Goal: Task Accomplishment & Management: Manage account settings

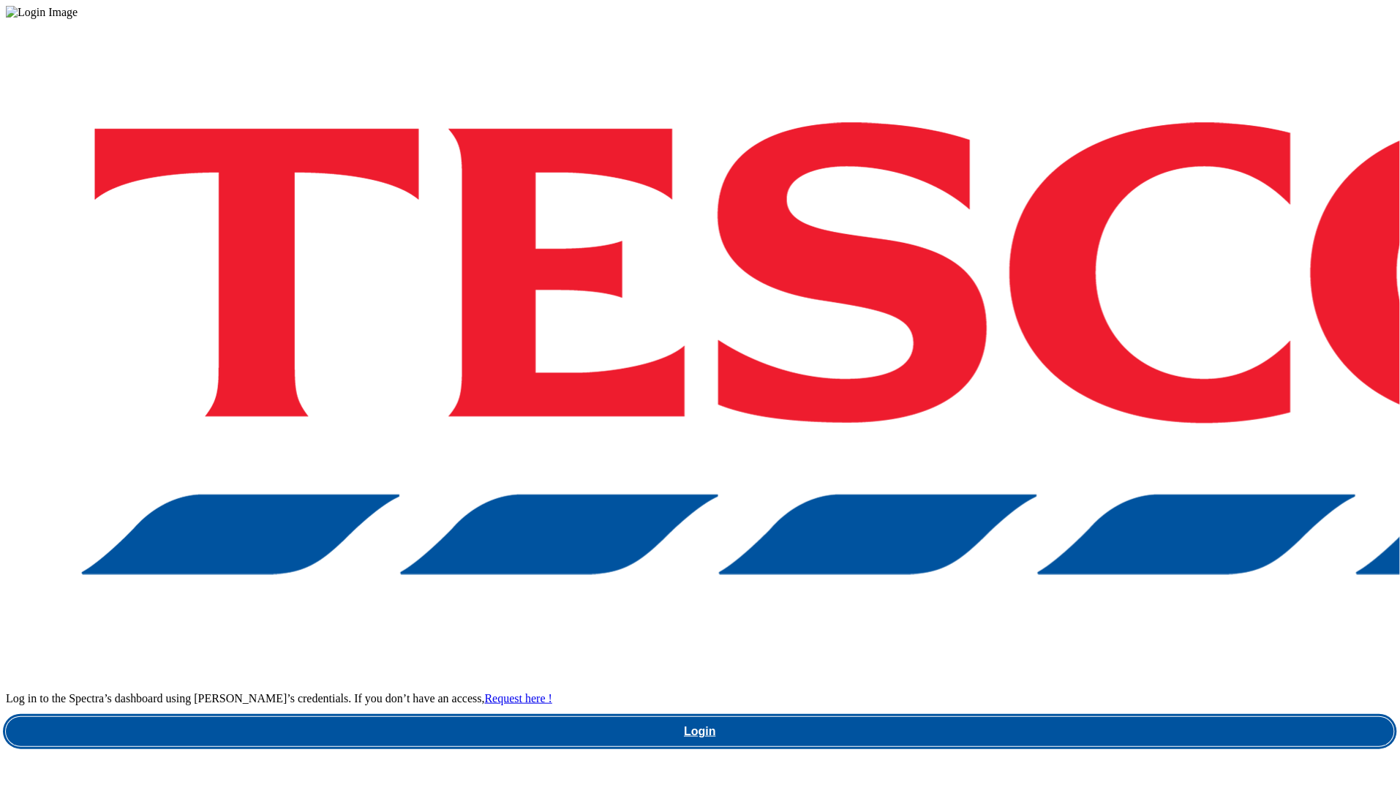
click at [1096, 717] on link "Login" at bounding box center [700, 731] width 1388 height 29
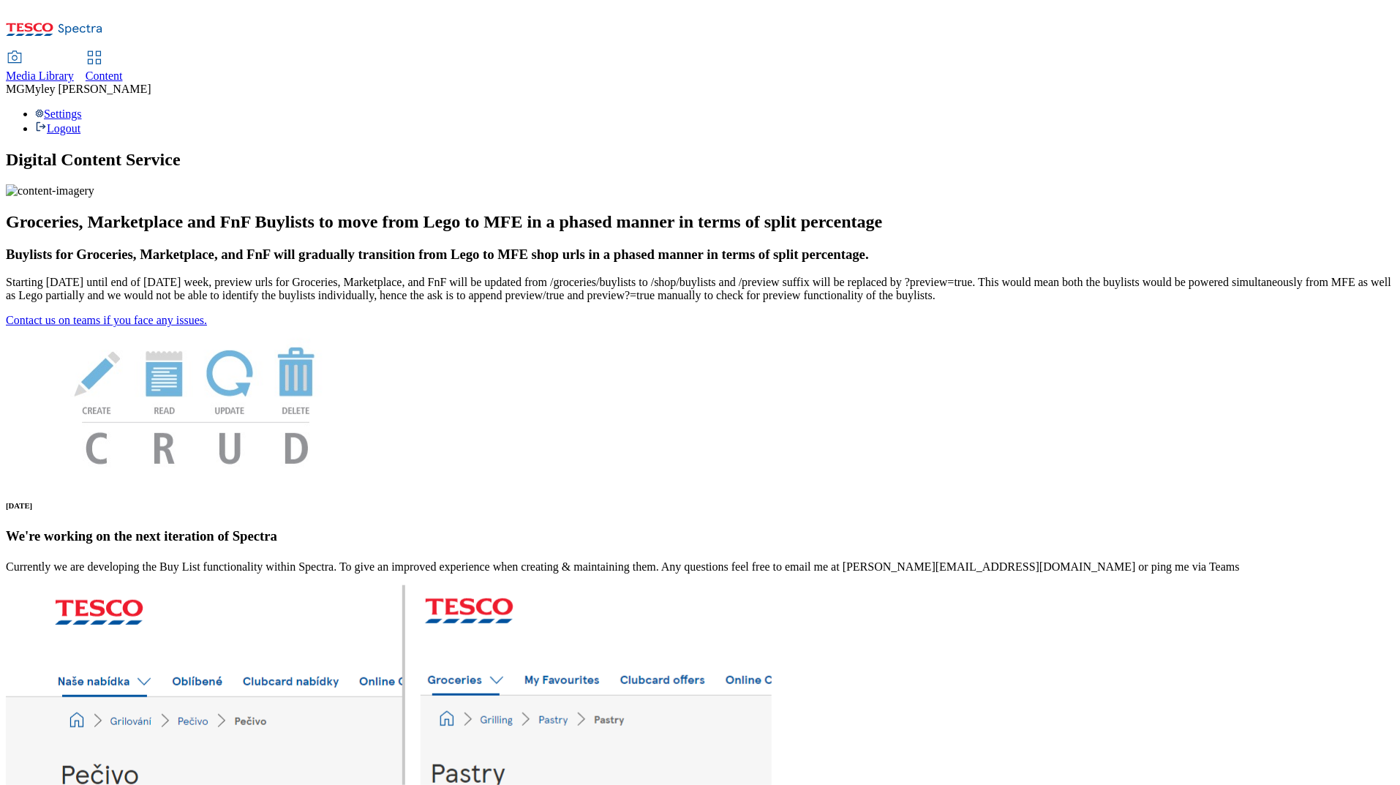
click at [123, 52] on link "Content" at bounding box center [104, 67] width 37 height 31
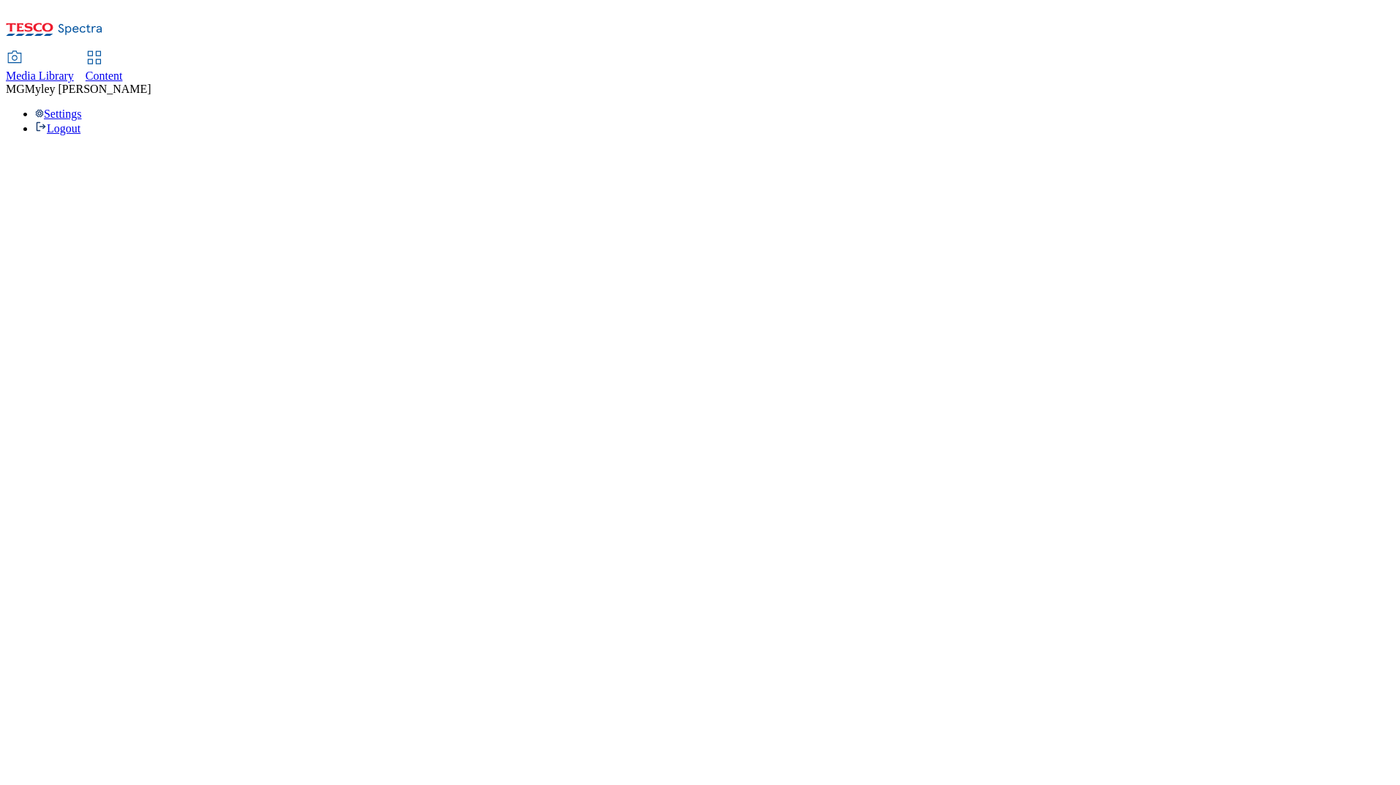
select select "ghs-uk"
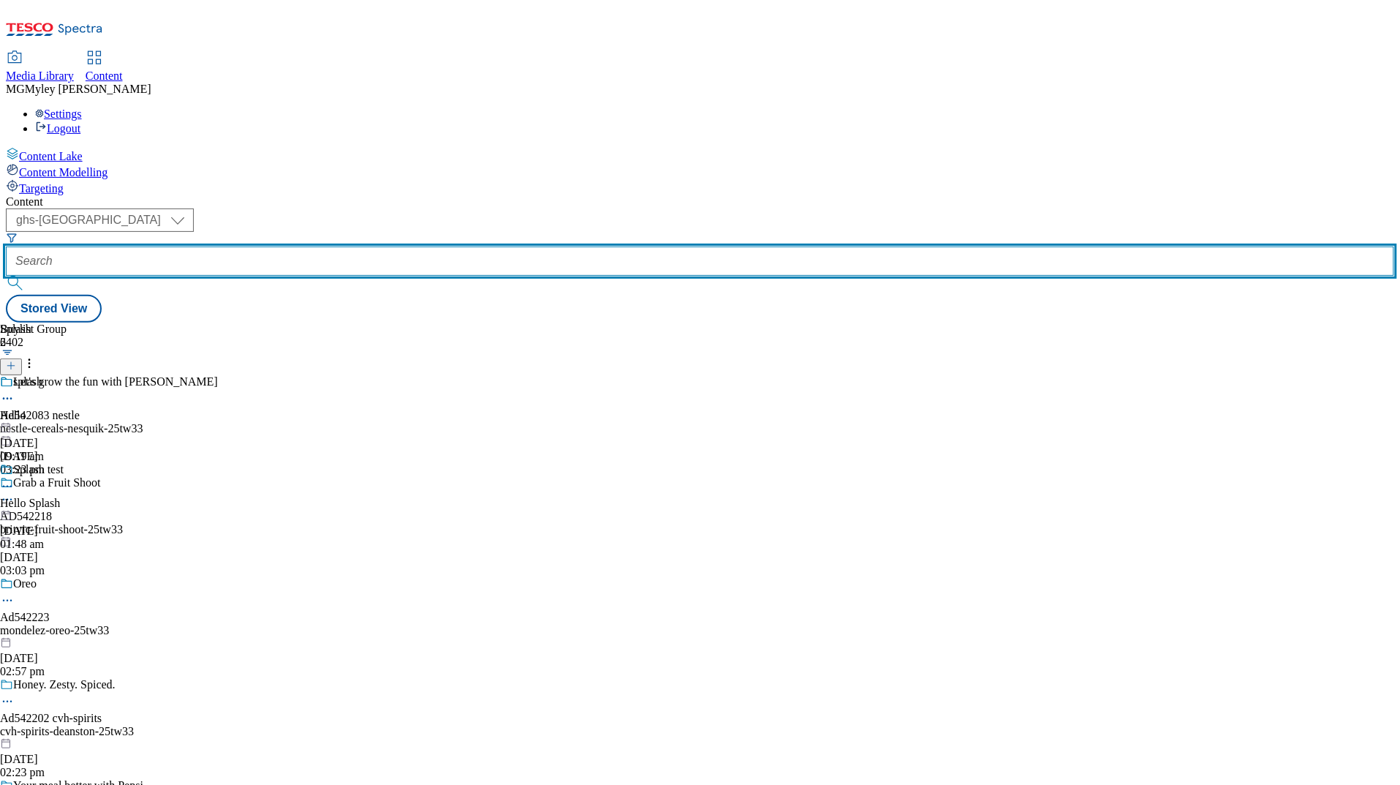
click at [374, 246] on input "text" at bounding box center [700, 260] width 1388 height 29
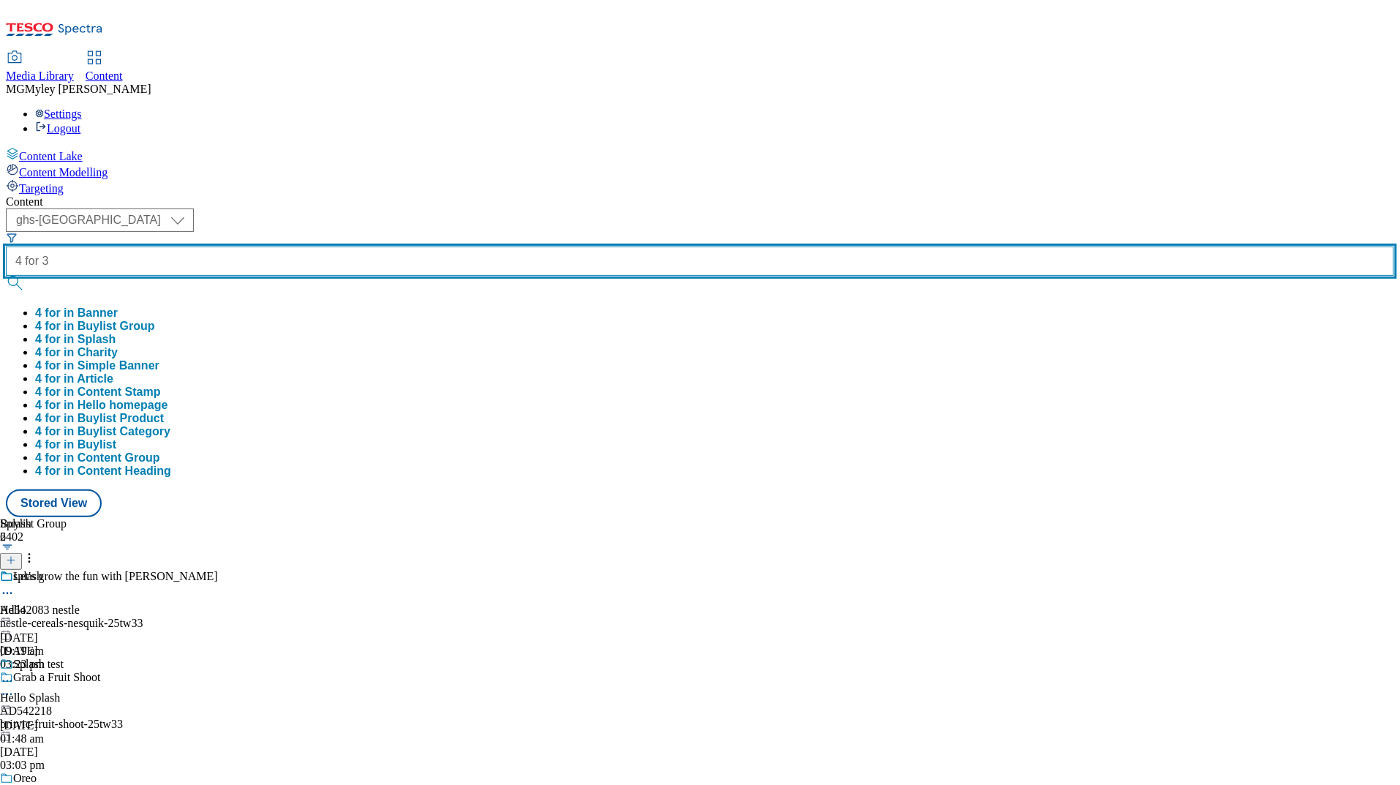
type input "4 for 3"
click at [6, 276] on button "submit" at bounding box center [16, 283] width 20 height 15
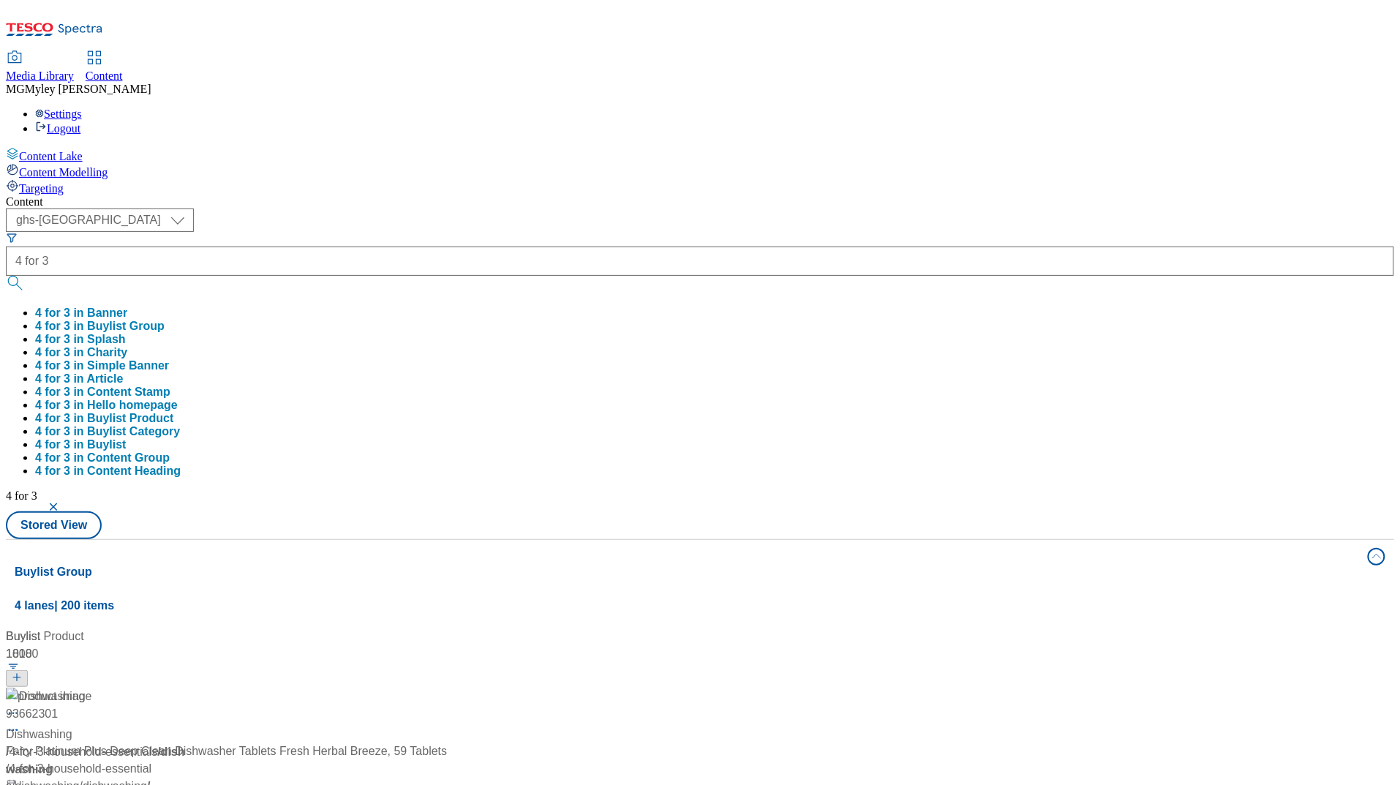
click at [447, 195] on div "Content" at bounding box center [700, 201] width 1388 height 13
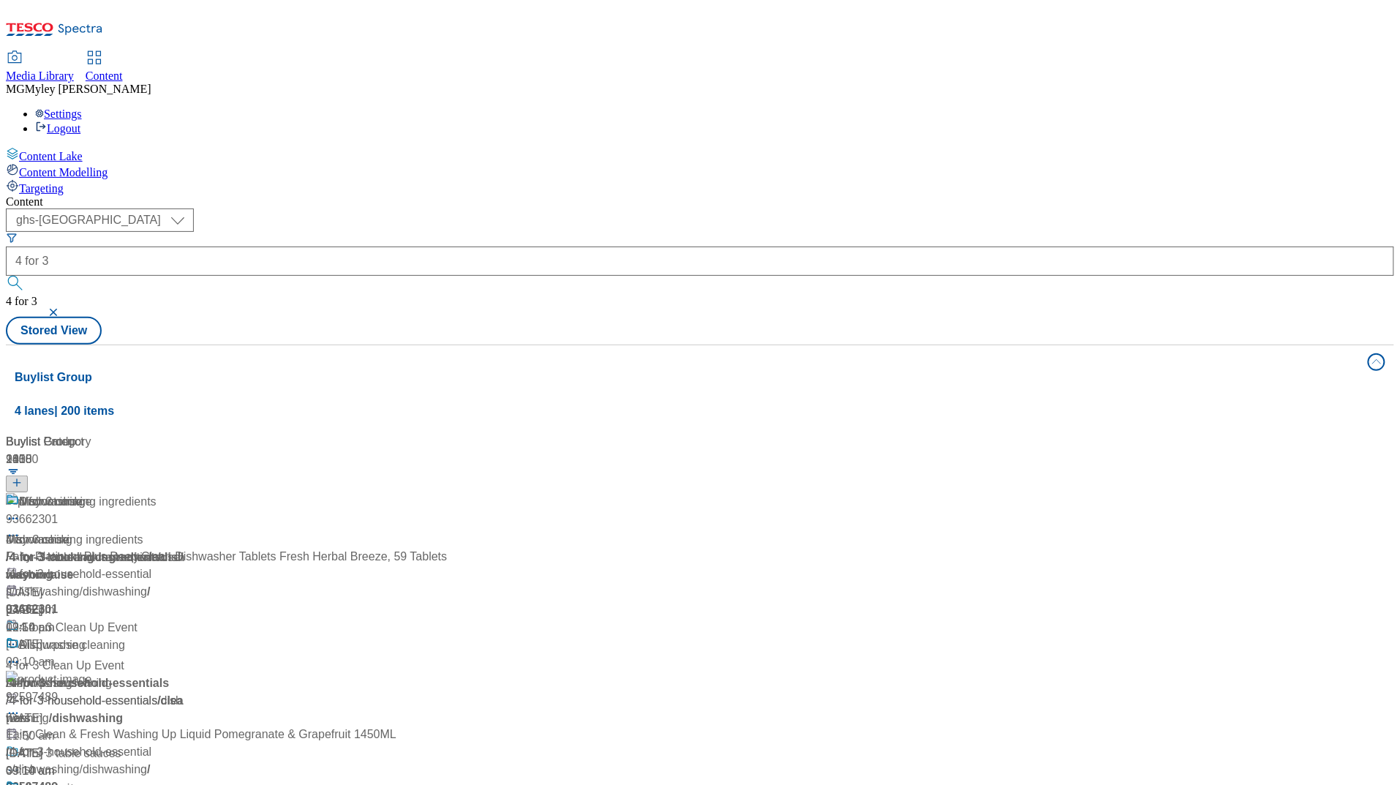
click at [205, 549] on div "/ 4-for-3-cooking-ingredients" at bounding box center [105, 558] width 199 height 18
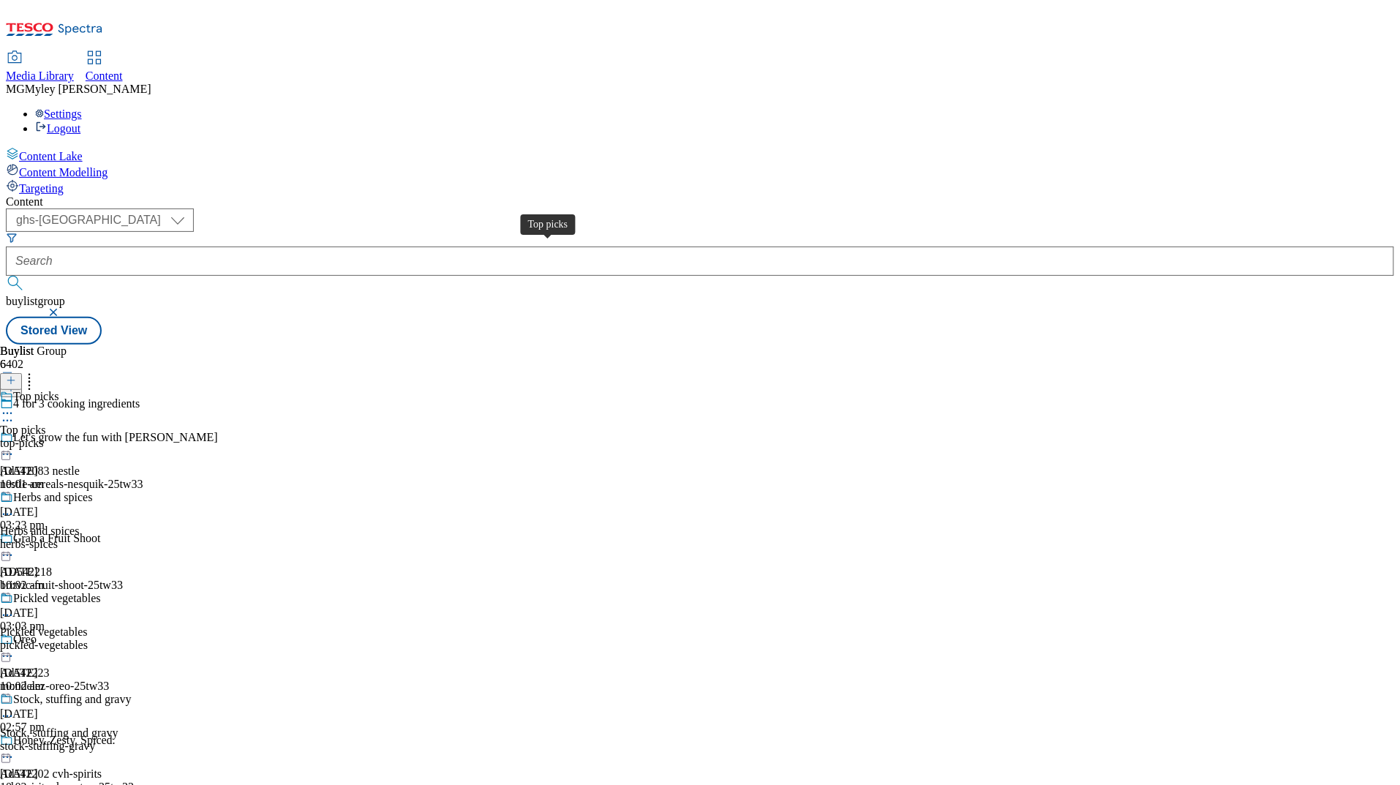
click at [45, 424] on div "Top picks" at bounding box center [22, 430] width 45 height 13
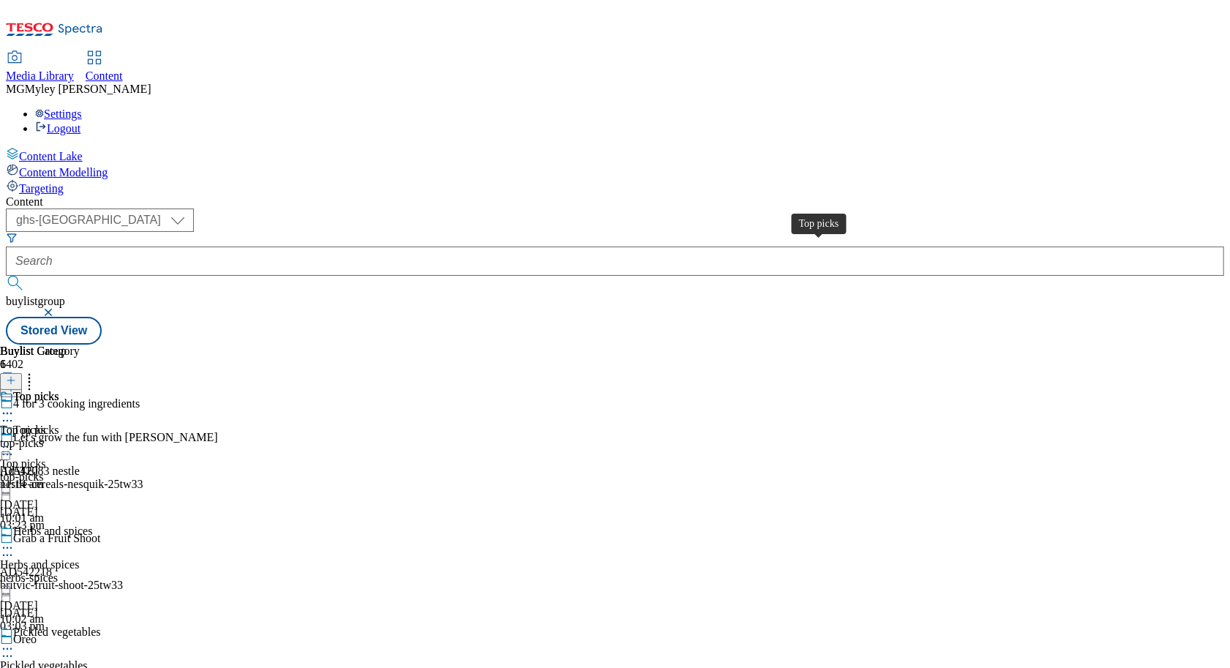
click at [45, 424] on div "Top picks" at bounding box center [22, 430] width 45 height 13
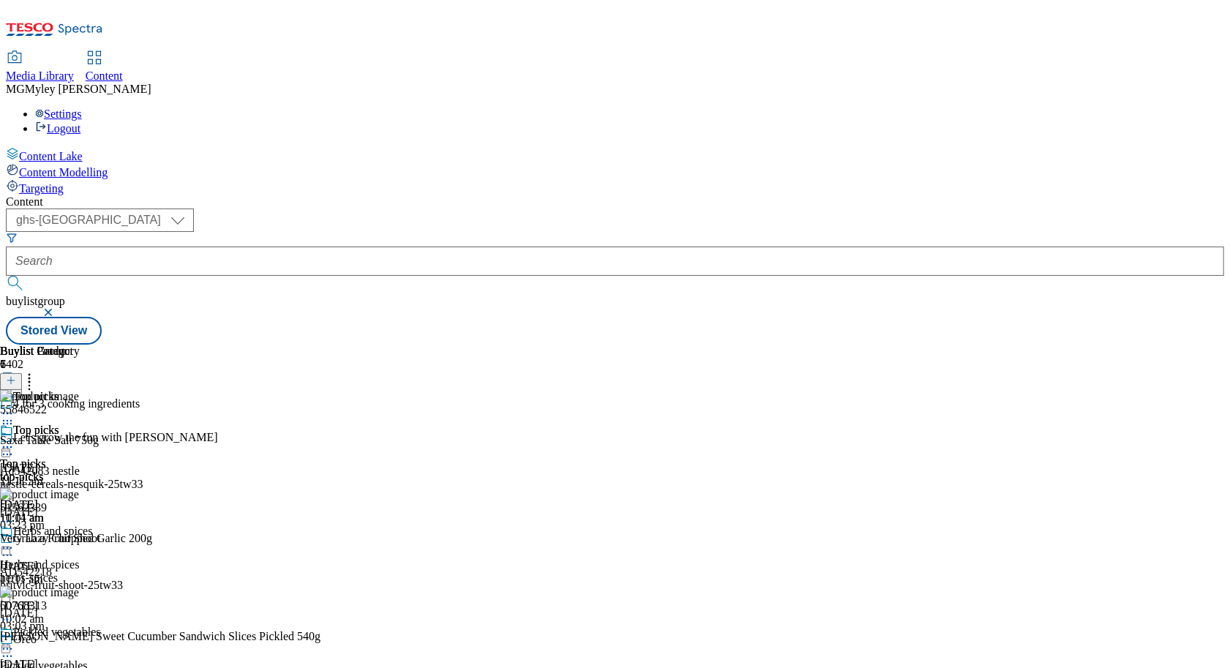
click at [131, 571] on div "herbs-spices" at bounding box center [65, 577] width 131 height 13
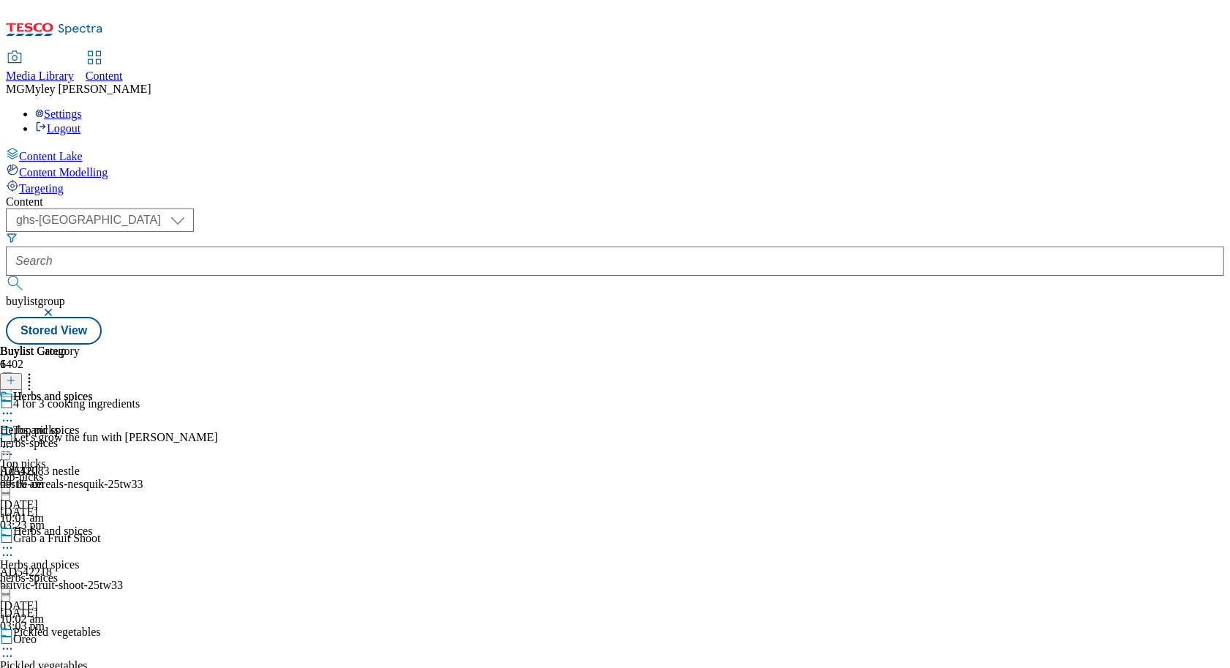
click at [74, 69] on div "Media Library" at bounding box center [40, 75] width 68 height 13
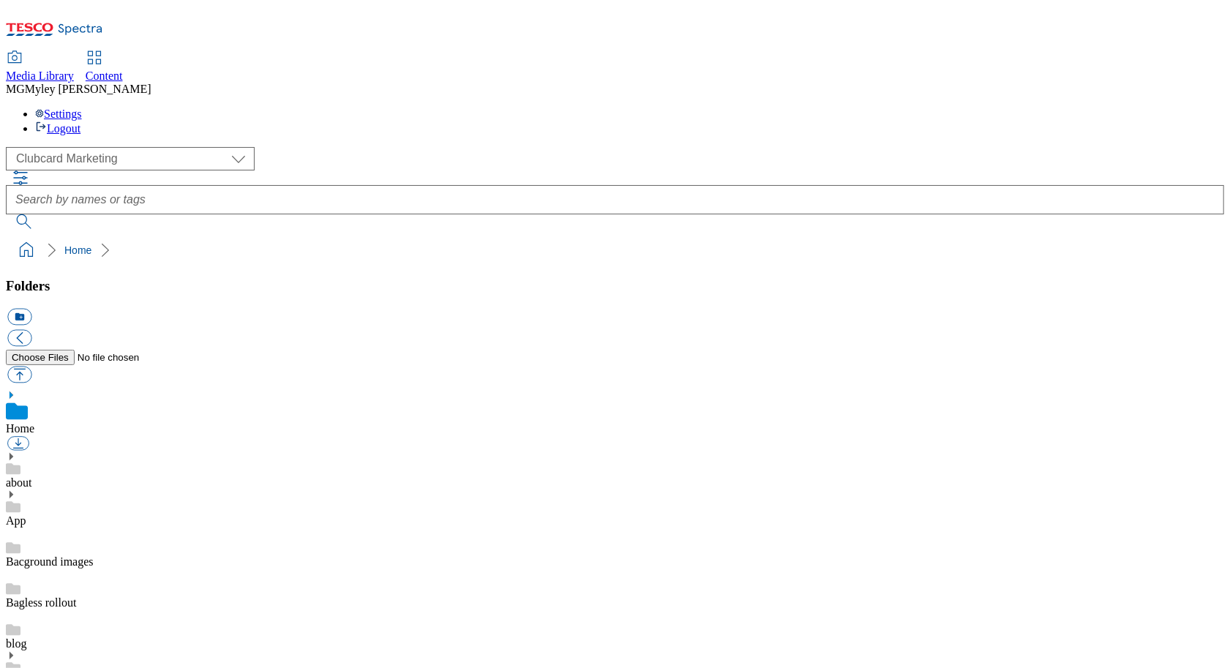
scroll to position [2, 0]
click at [110, 147] on select "Clubcard Marketing Dotcom UK GHS Marketing UK GHS ROI iGHS Marketing CE MCA CZ …" at bounding box center [130, 158] width 249 height 23
select select "flare-ghs-mktg"
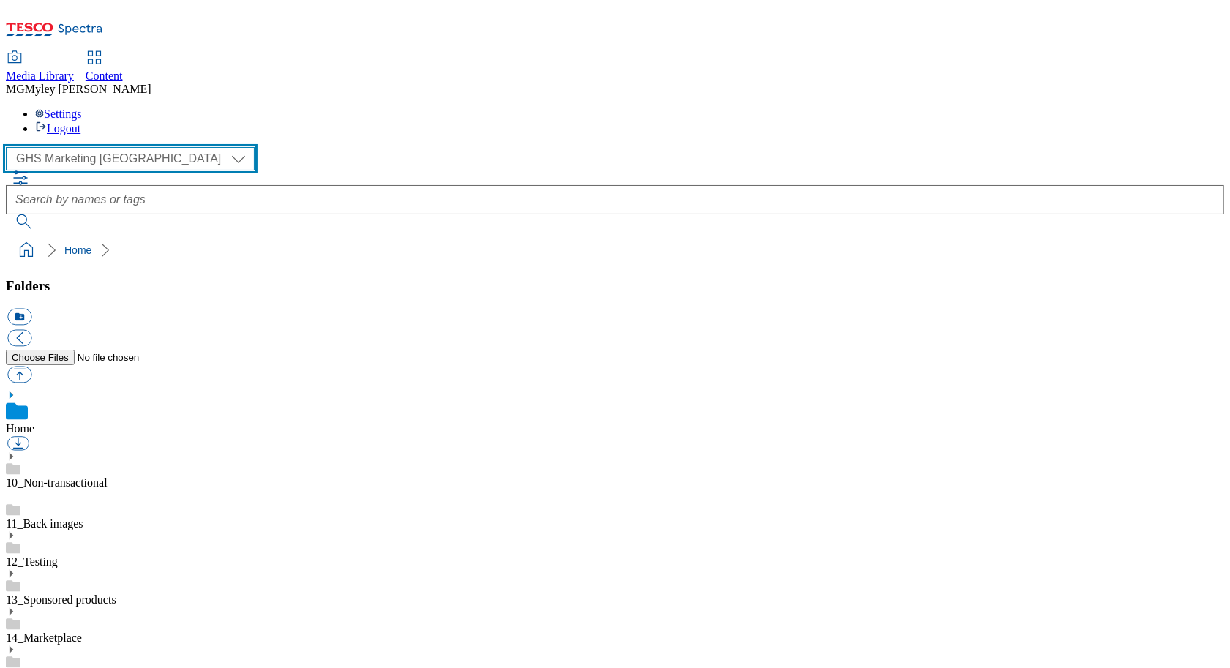
scroll to position [743, 0]
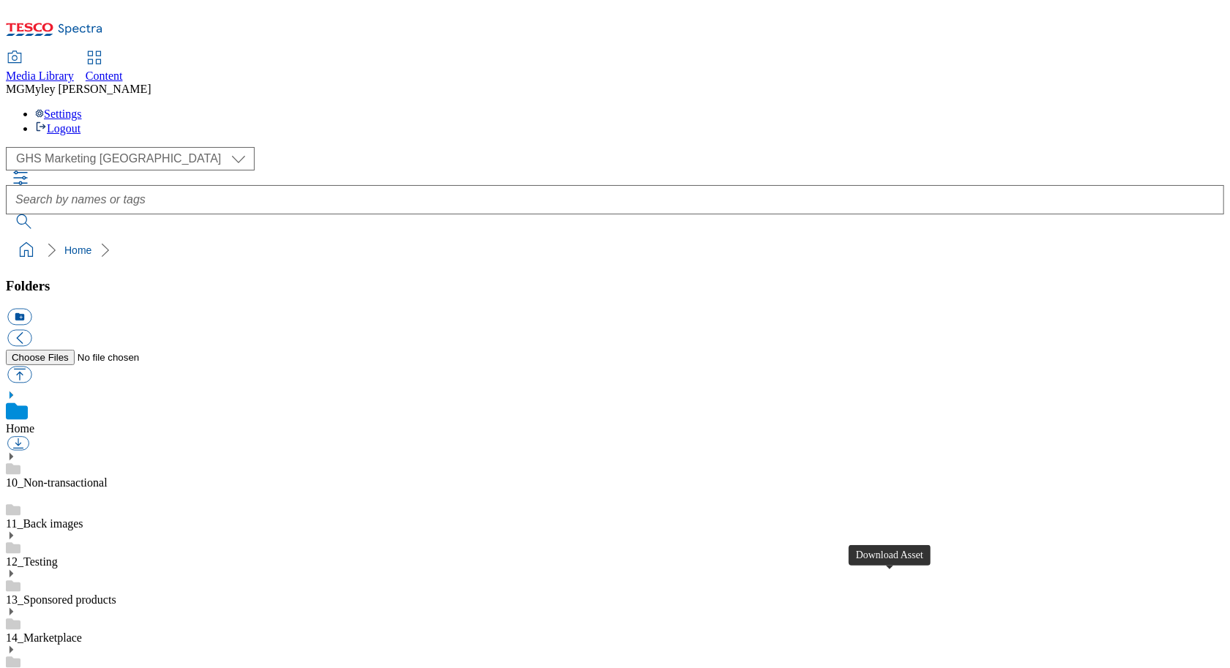
click at [123, 52] on link "Content" at bounding box center [104, 67] width 37 height 31
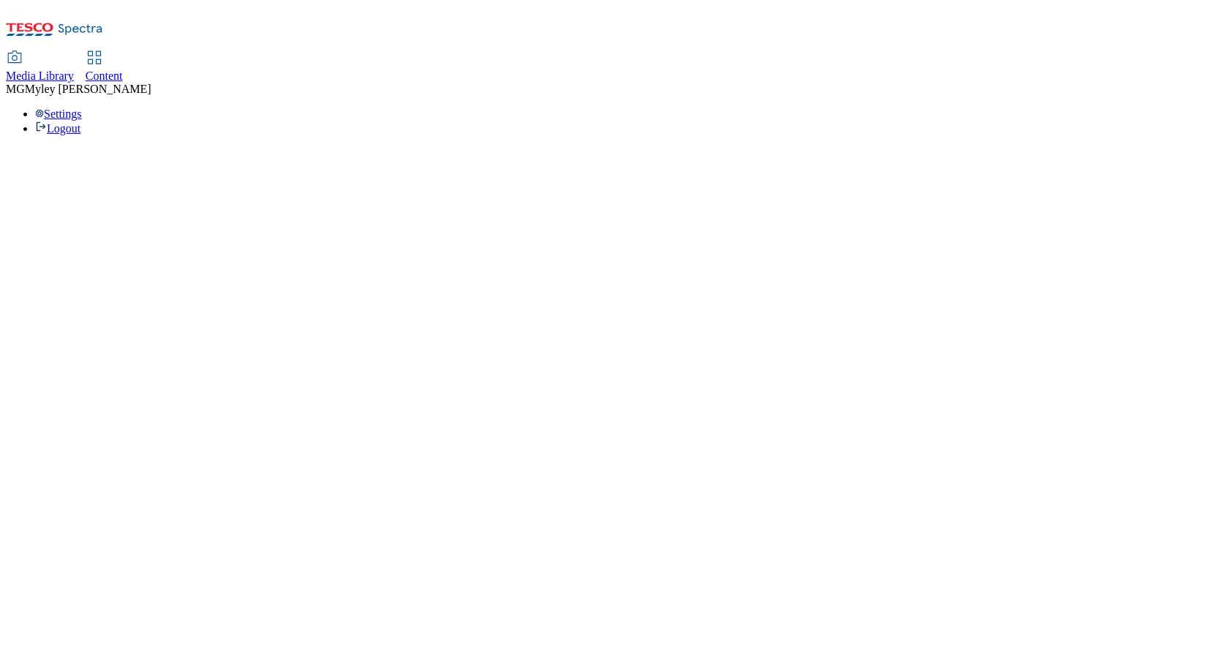
select select "ghs-[GEOGRAPHIC_DATA]"
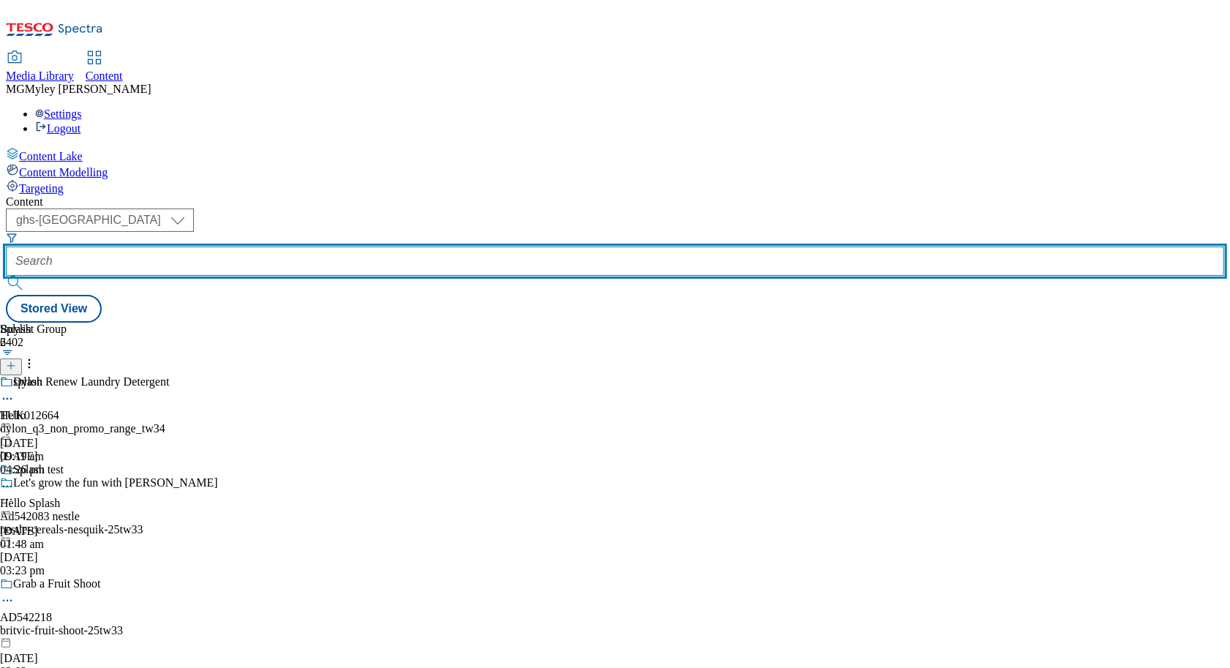
click at [369, 246] on input "text" at bounding box center [615, 260] width 1218 height 29
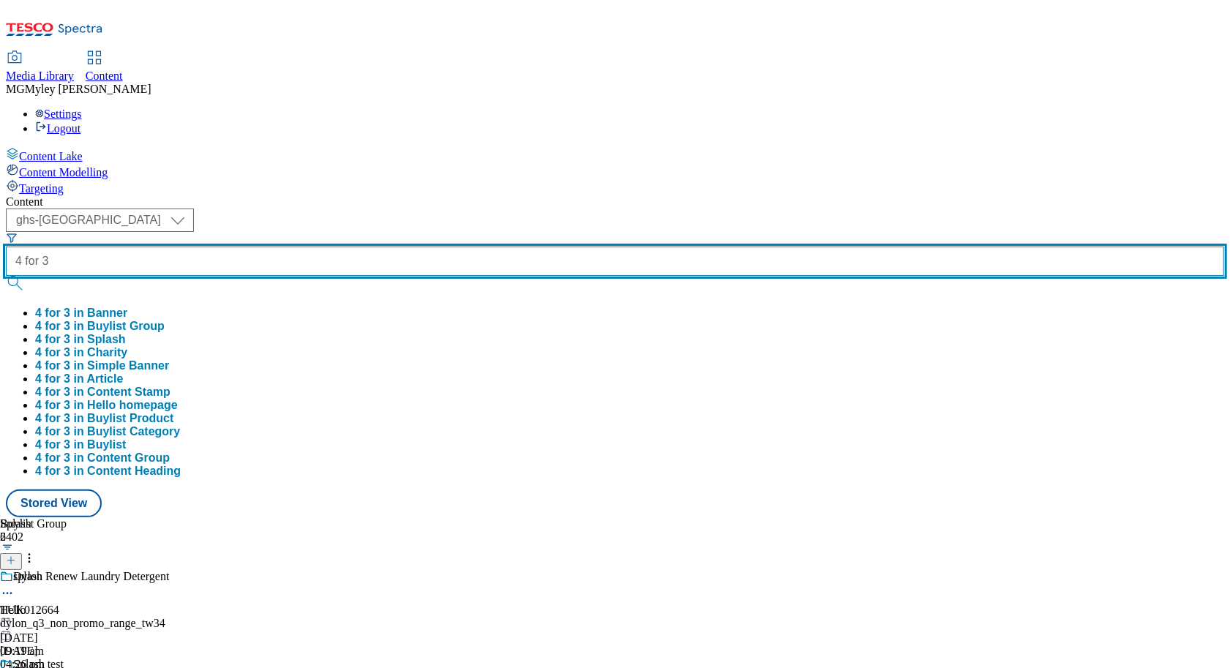
type input "4 for 3"
click at [6, 276] on button "submit" at bounding box center [16, 283] width 20 height 15
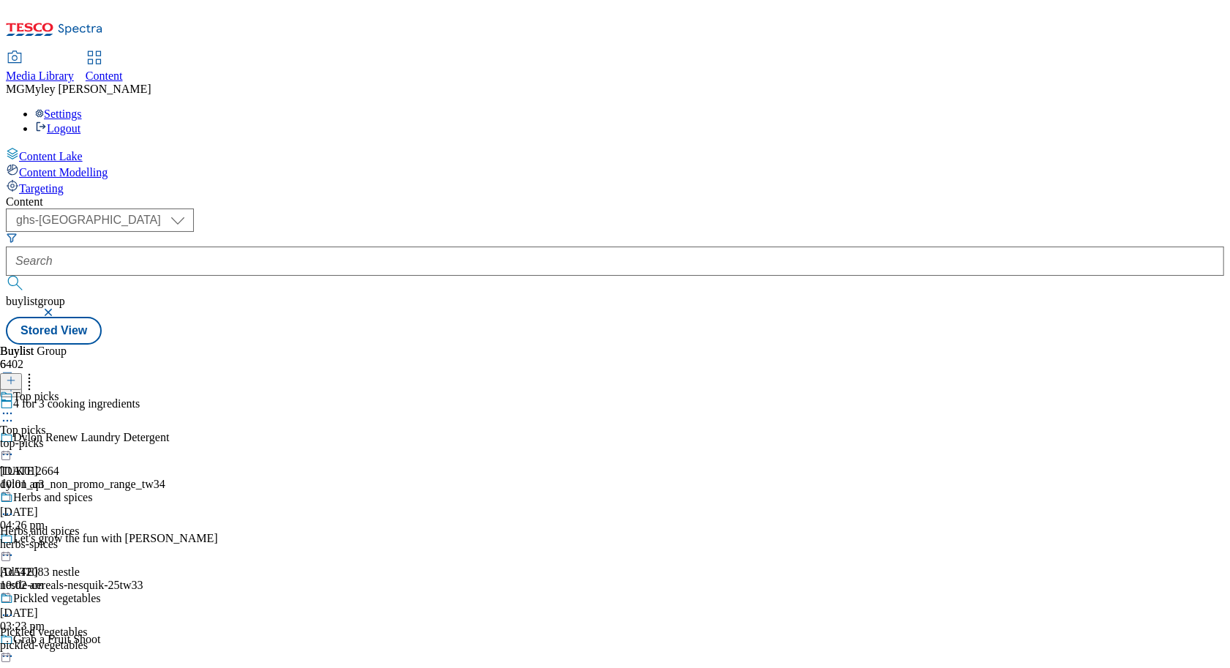
scroll to position [440, 0]
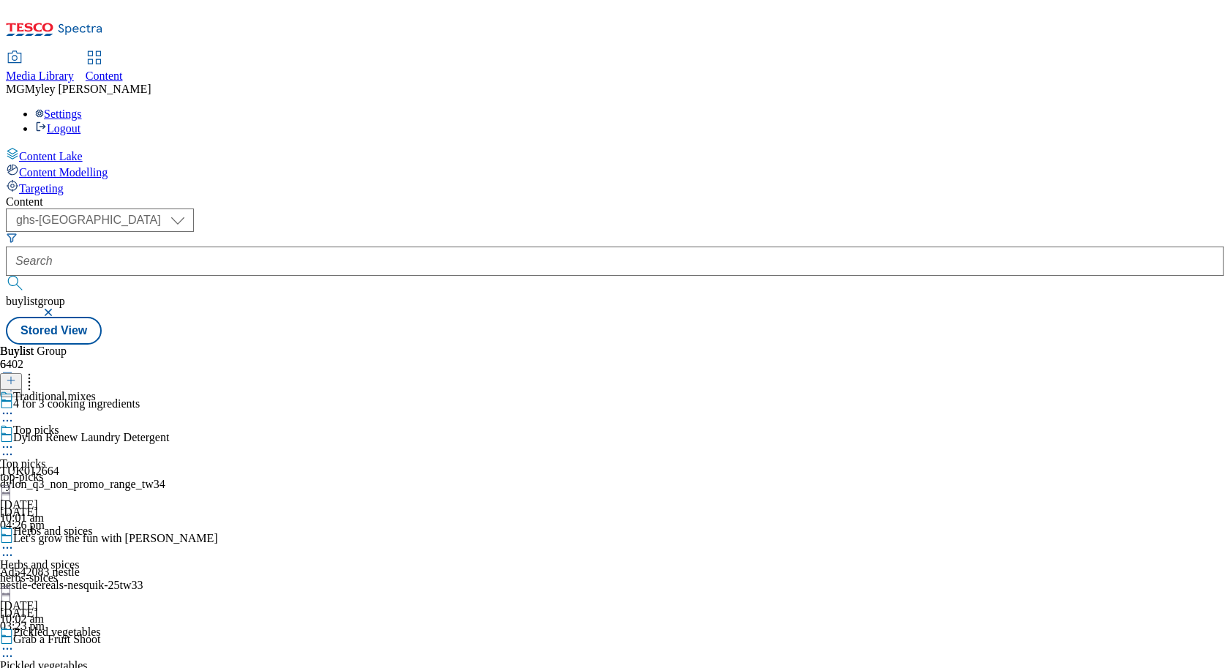
scroll to position [31, 0]
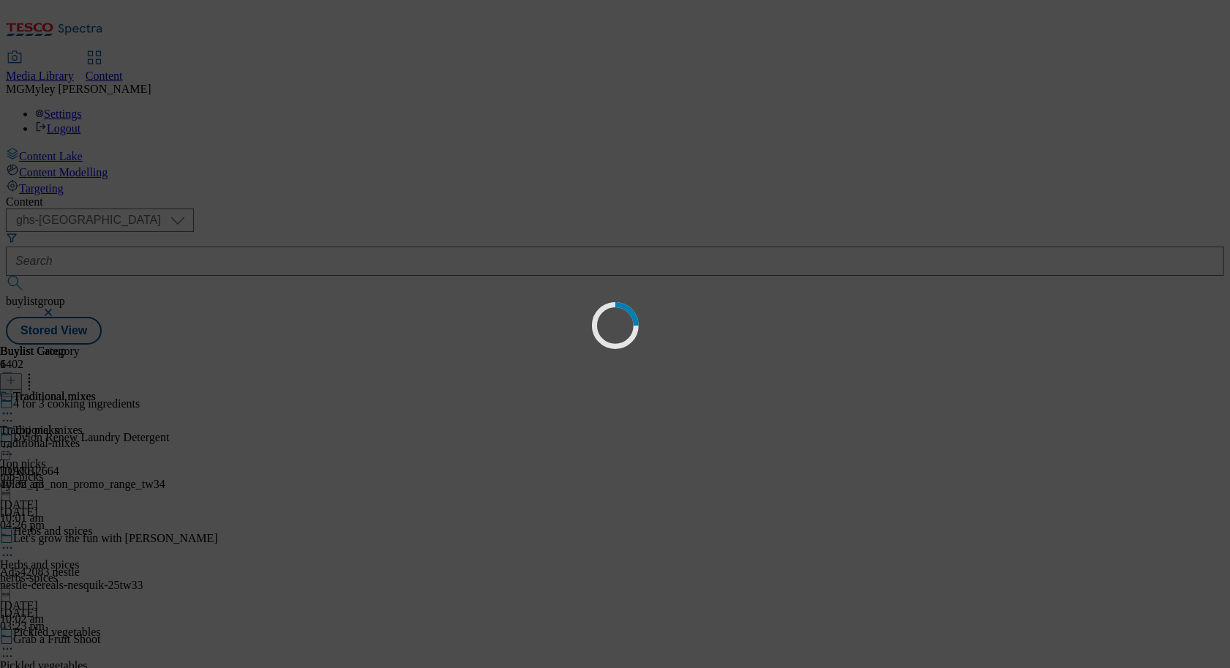
scroll to position [0, 0]
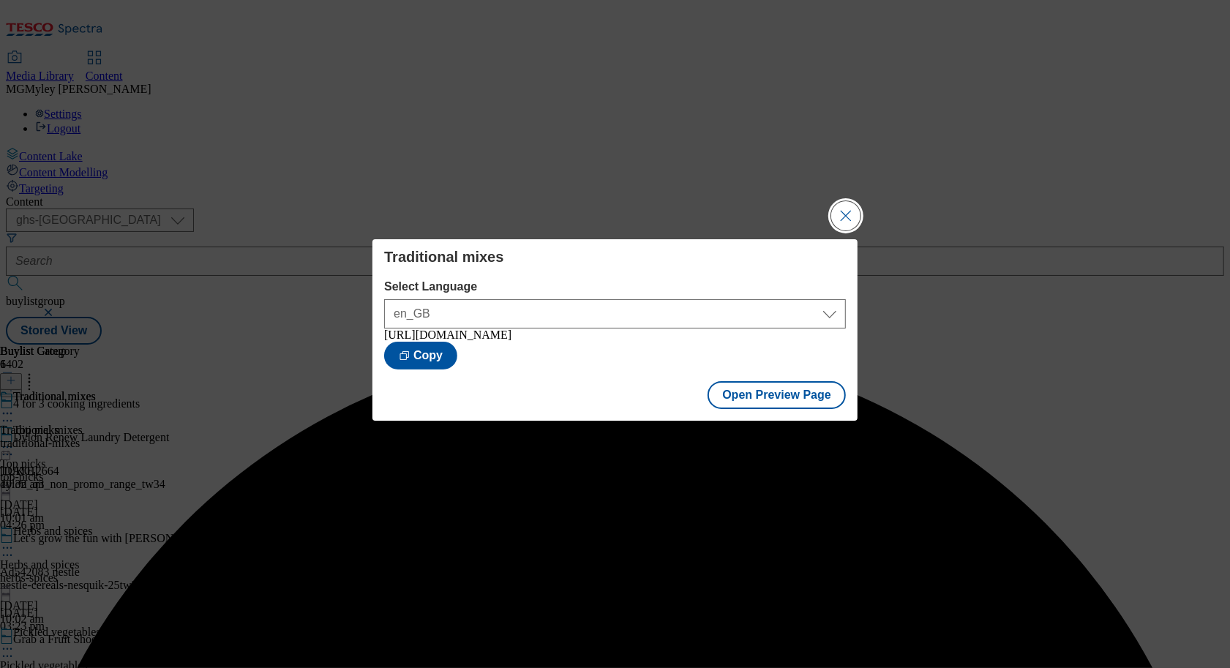
click at [848, 206] on button "Close Modal" at bounding box center [845, 215] width 29 height 29
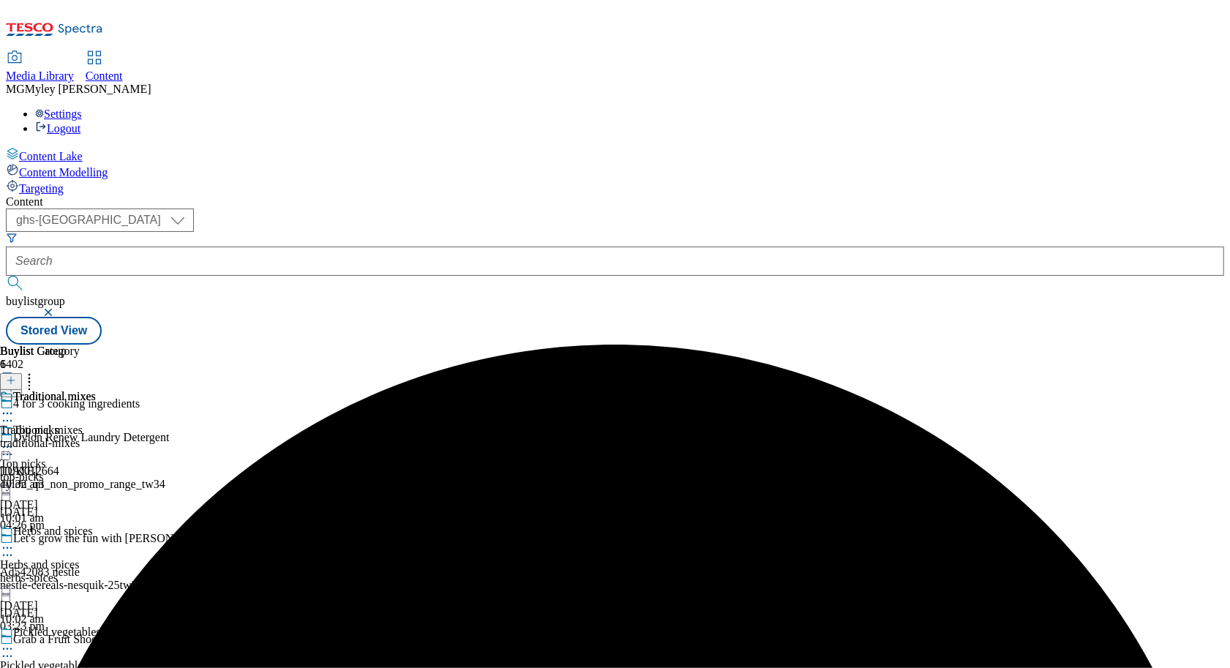
scroll to position [440, 0]
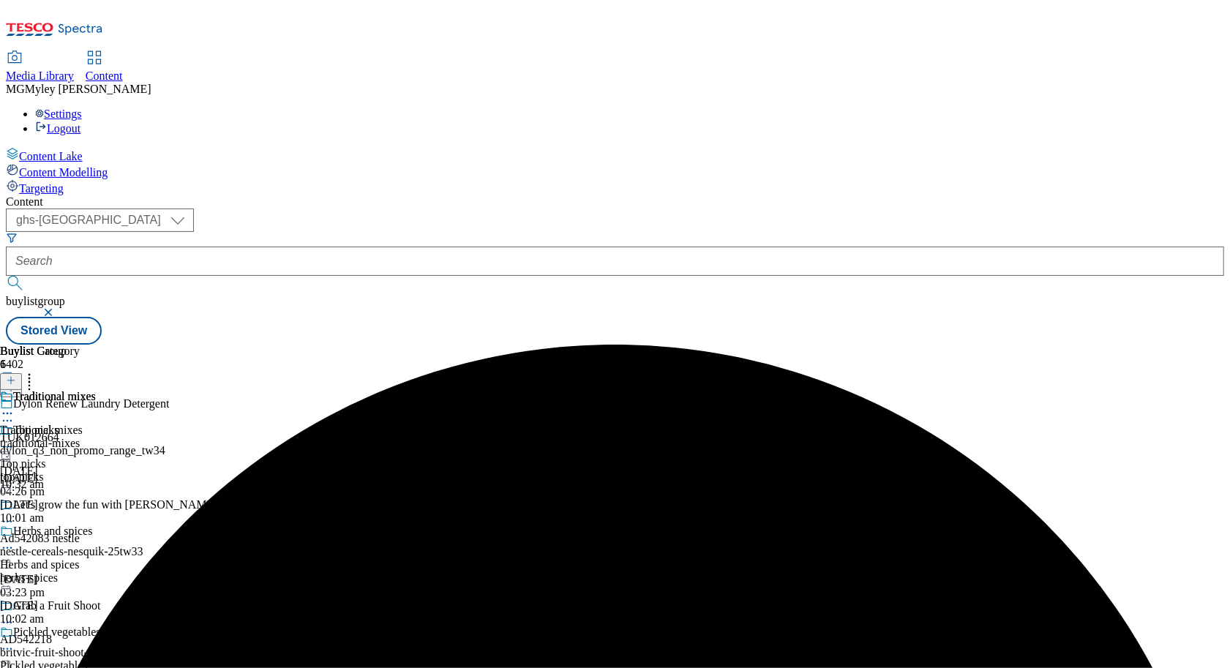
scroll to position [440, 0]
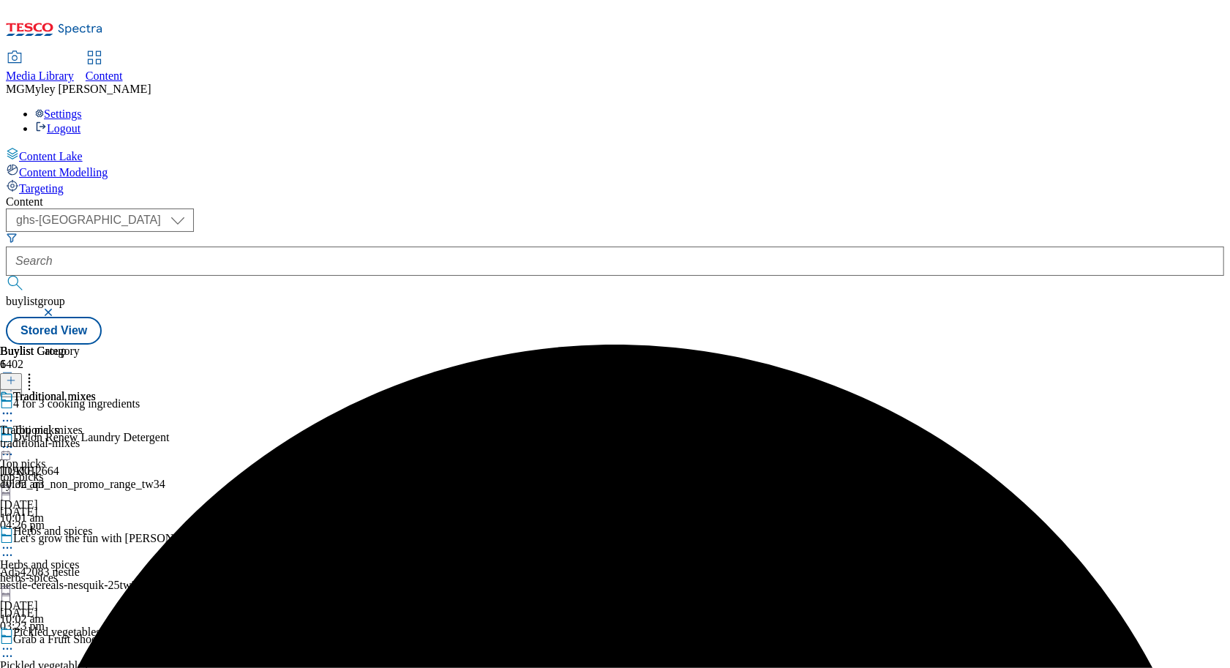
click at [96, 491] on div "Traditional mixes Traditional mixes traditional-mixes 20 Jan 2025 10:32 am" at bounding box center [48, 440] width 96 height 101
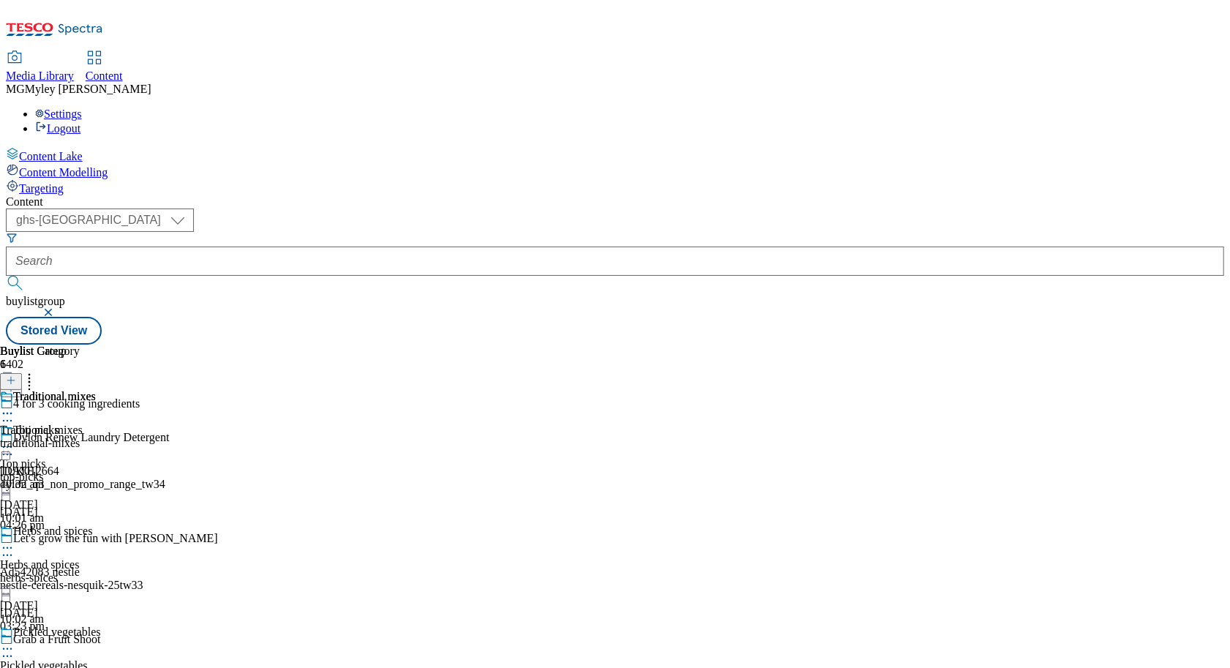
scroll to position [0, 0]
click at [131, 470] on div "top-picks" at bounding box center [65, 476] width 131 height 13
click at [131, 571] on div "herbs-spices" at bounding box center [65, 577] width 131 height 13
click at [15, 541] on icon at bounding box center [7, 548] width 15 height 15
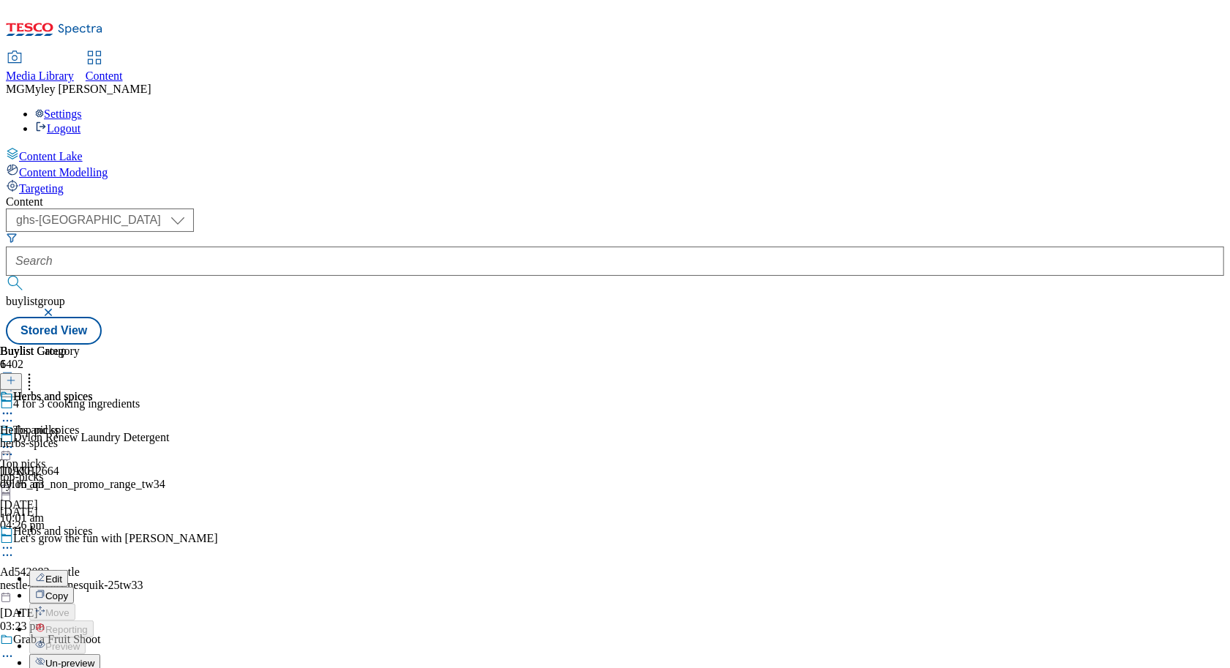
click at [94, 658] on span "Un-preview" at bounding box center [69, 663] width 49 height 11
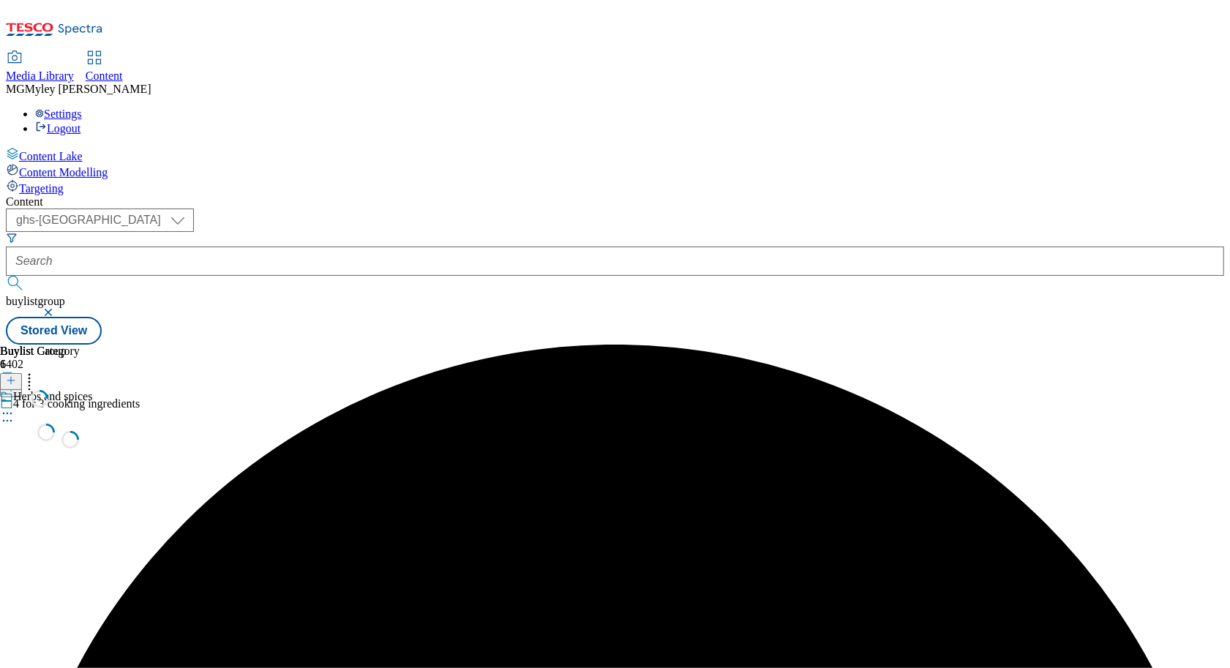
scroll to position [0, 0]
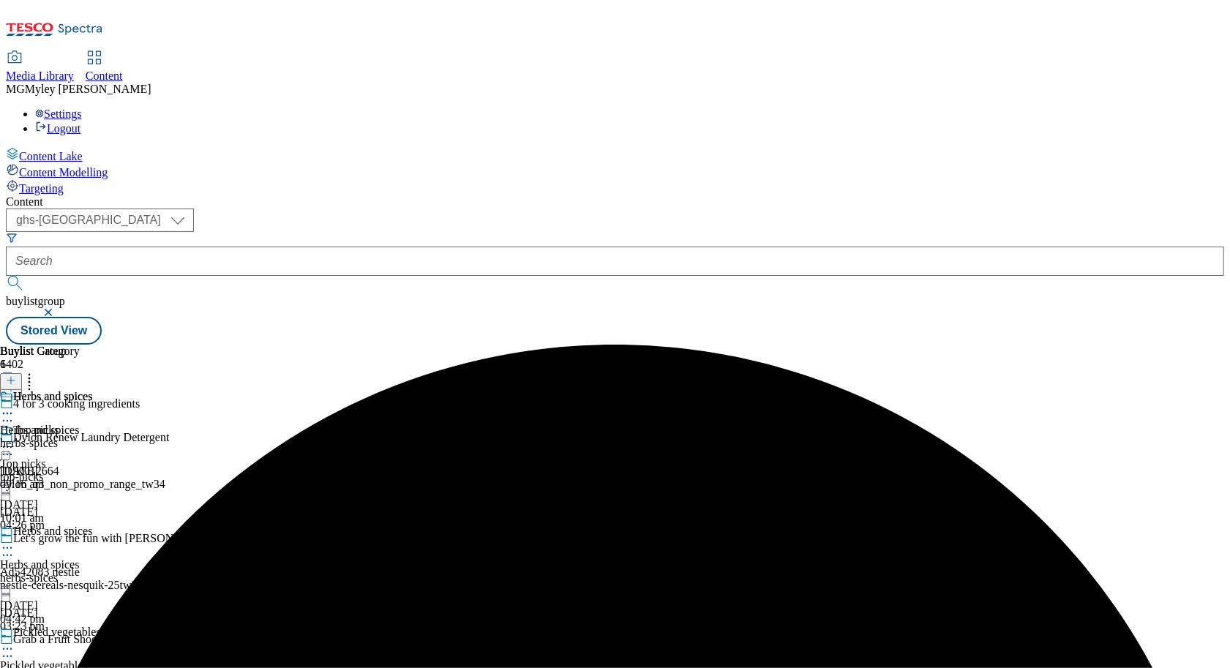
click at [15, 541] on icon at bounding box center [7, 548] width 15 height 15
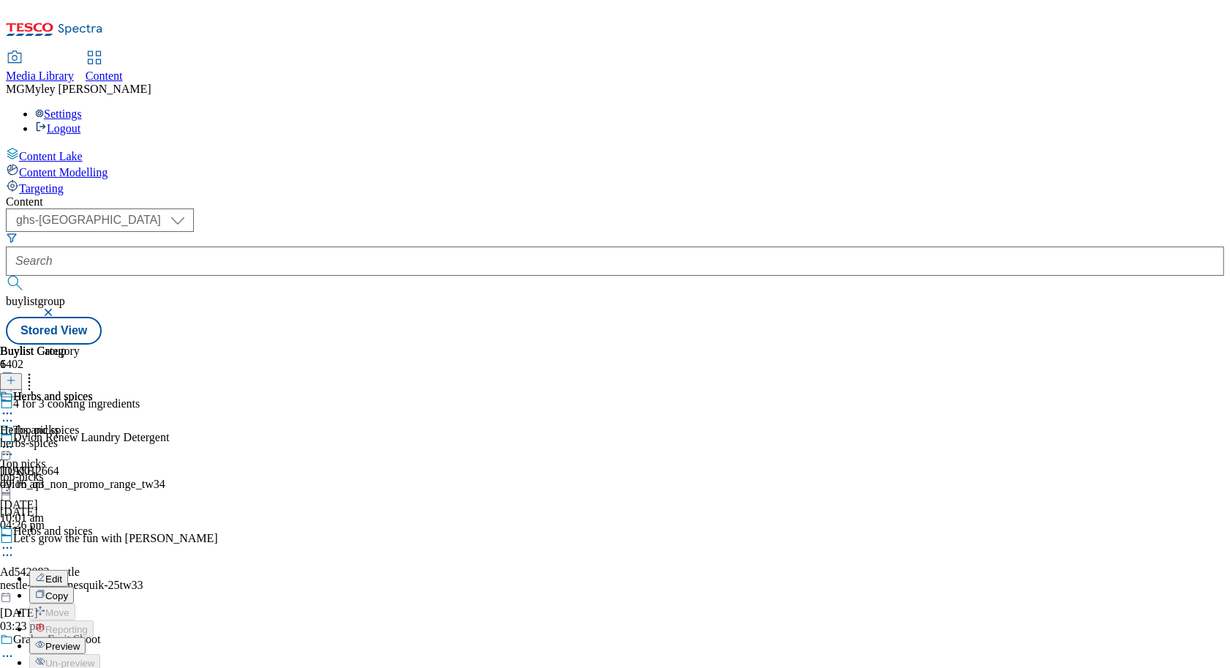
click at [86, 637] on button "Preview" at bounding box center [57, 645] width 56 height 17
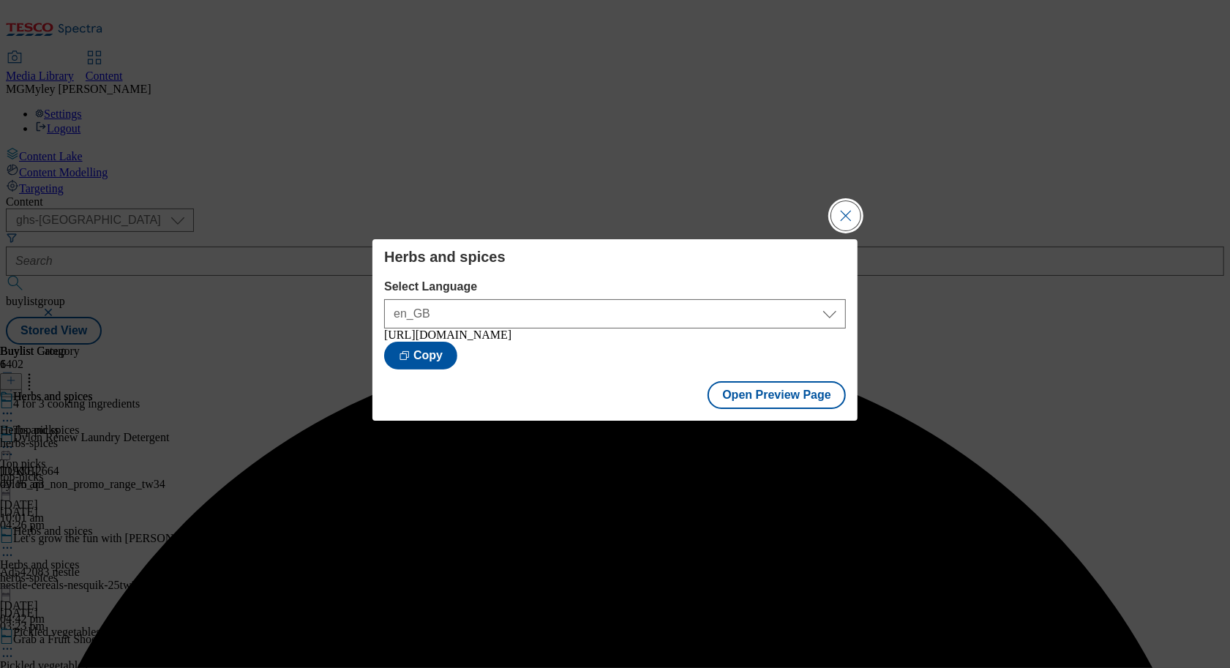
click at [842, 211] on button "Close Modal" at bounding box center [845, 215] width 29 height 29
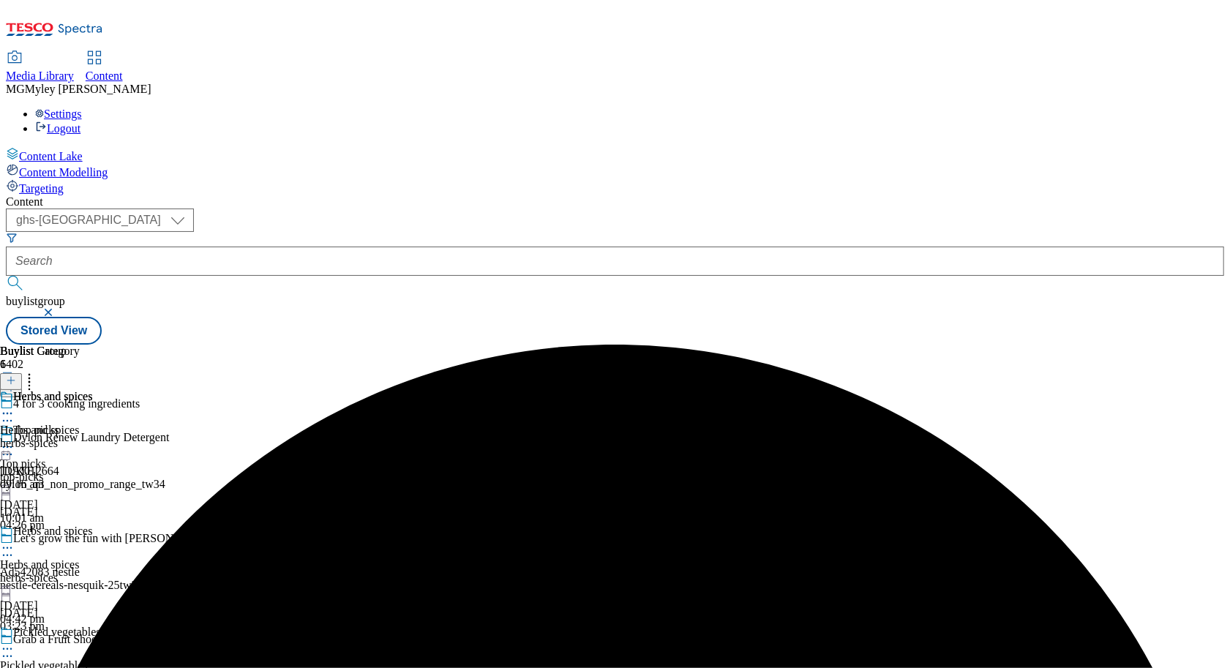
click at [15, 541] on icon at bounding box center [7, 548] width 15 height 15
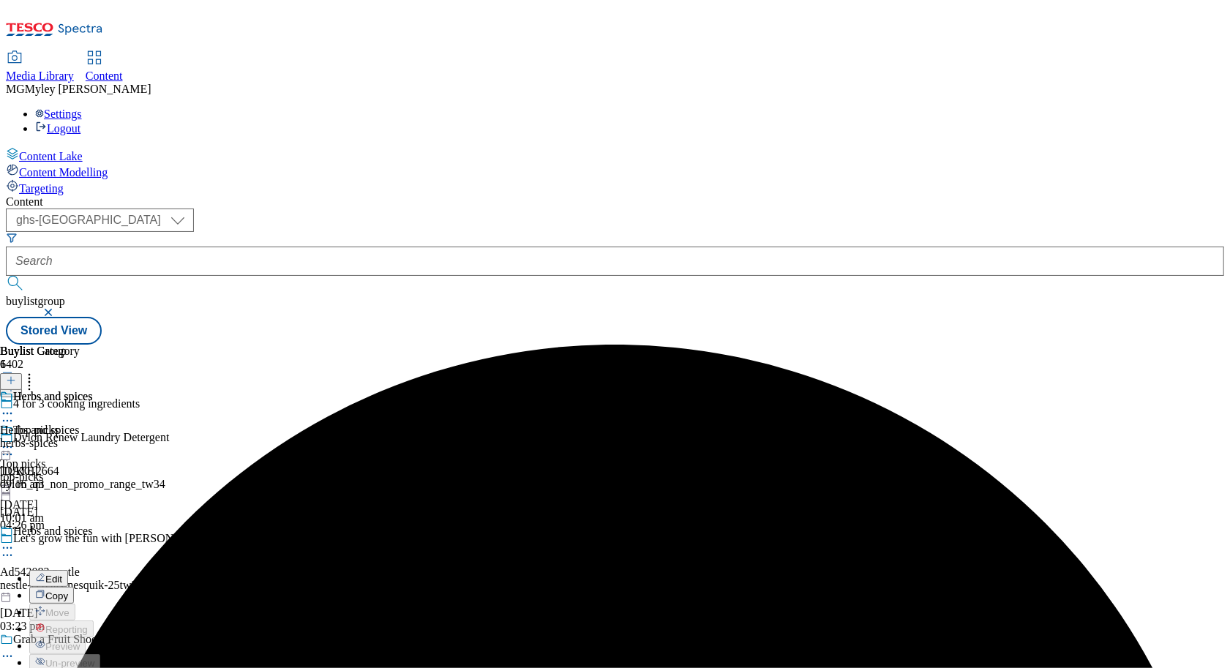
click at [131, 524] on div "Herbs and spices Herbs and spices herbs-spices 30 Sept 2025 04:42 pm" at bounding box center [65, 574] width 131 height 101
click at [15, 541] on icon at bounding box center [7, 548] width 15 height 15
click at [94, 658] on span "Un-preview" at bounding box center [69, 663] width 49 height 11
click at [79, 424] on span "Herbs and spices" at bounding box center [39, 430] width 79 height 13
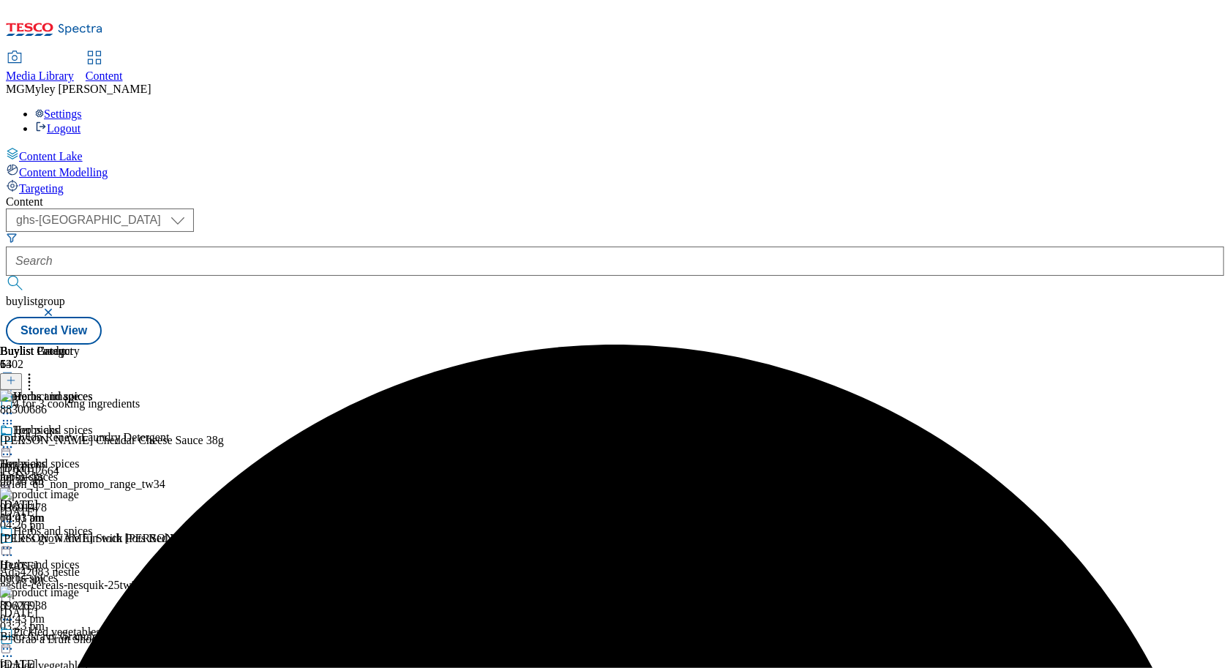
scroll to position [0, 68]
click at [37, 371] on icon at bounding box center [29, 378] width 15 height 15
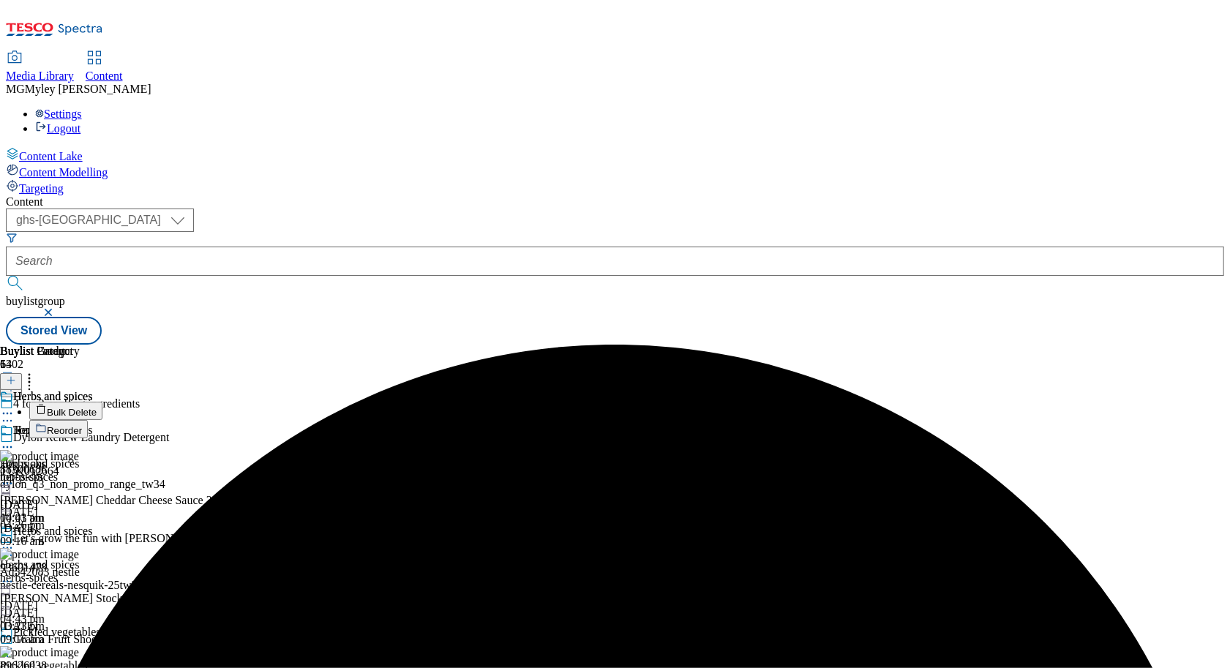
click at [97, 407] on span "Bulk Delete" at bounding box center [72, 412] width 50 height 11
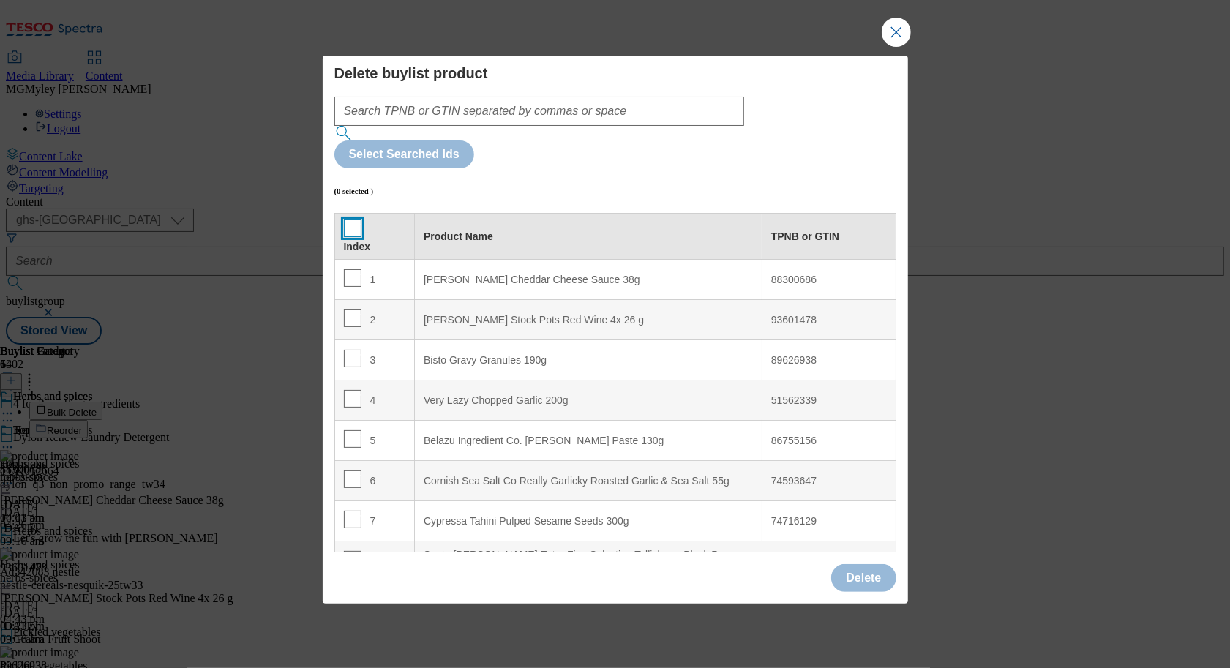
click at [353, 219] on input "Modal" at bounding box center [353, 228] width 18 height 18
checkbox input "true"
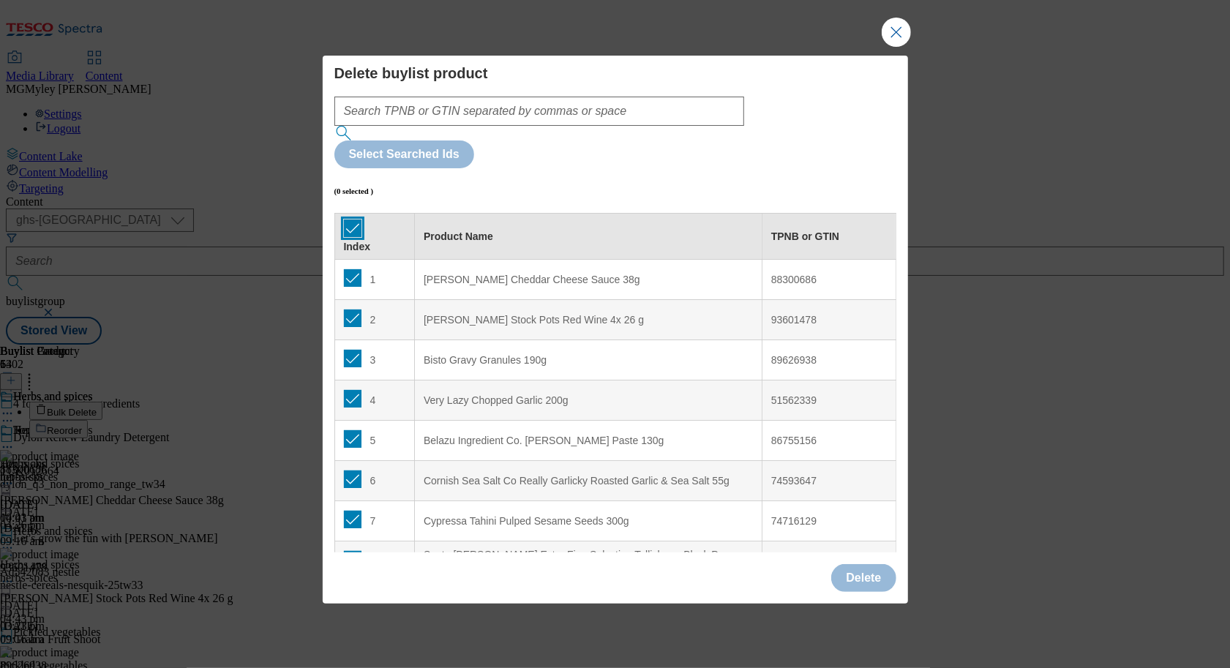
checkbox input "true"
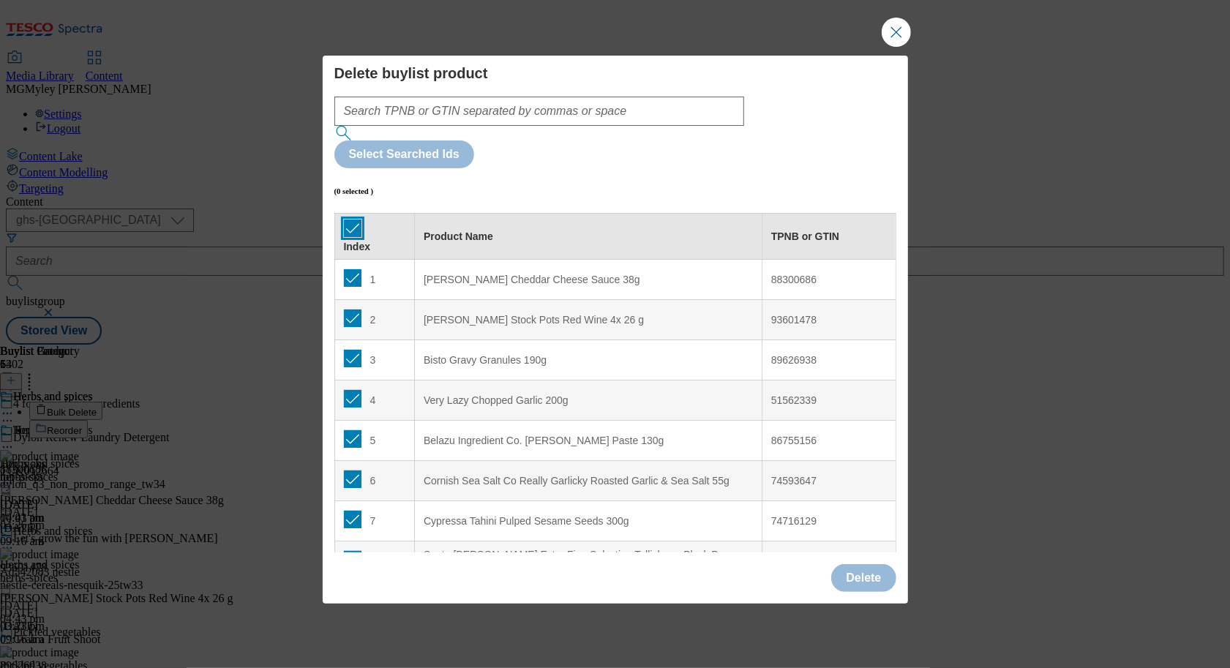
checkbox input "true"
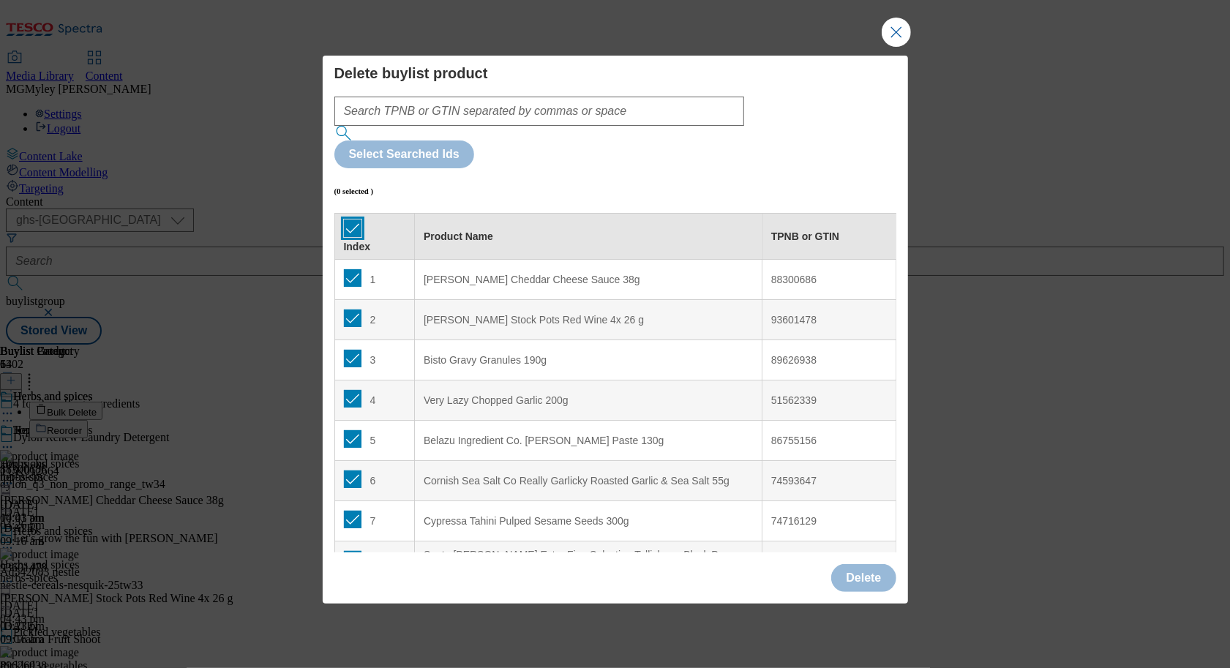
checkbox input "true"
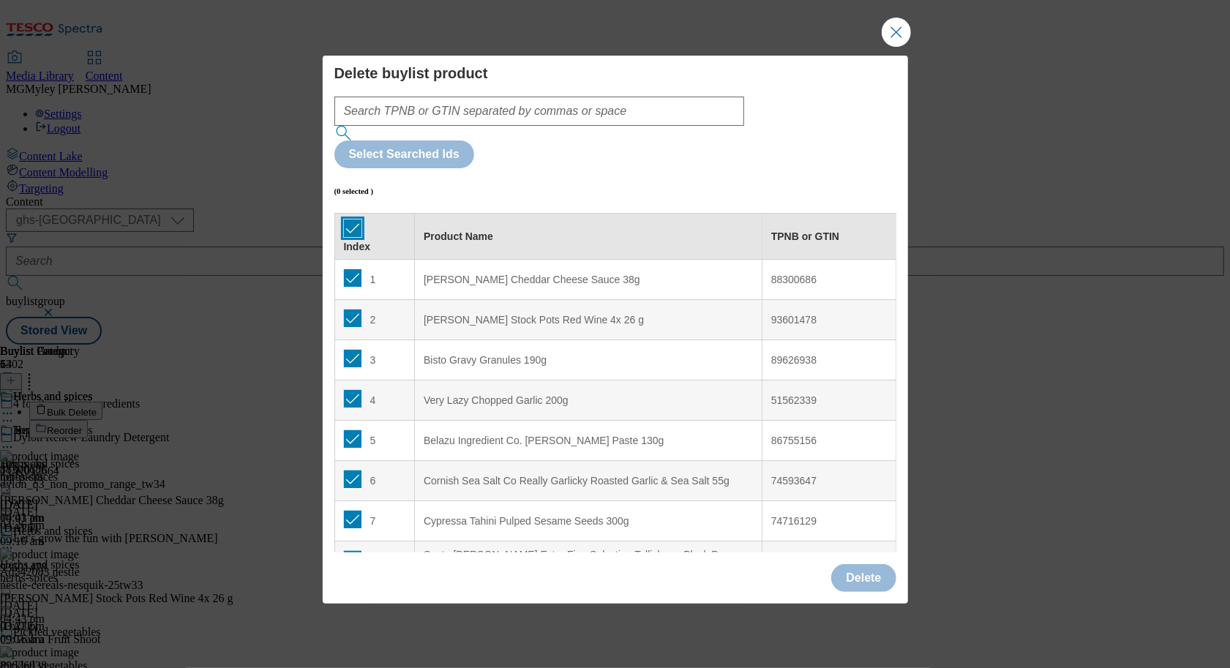
checkbox input "true"
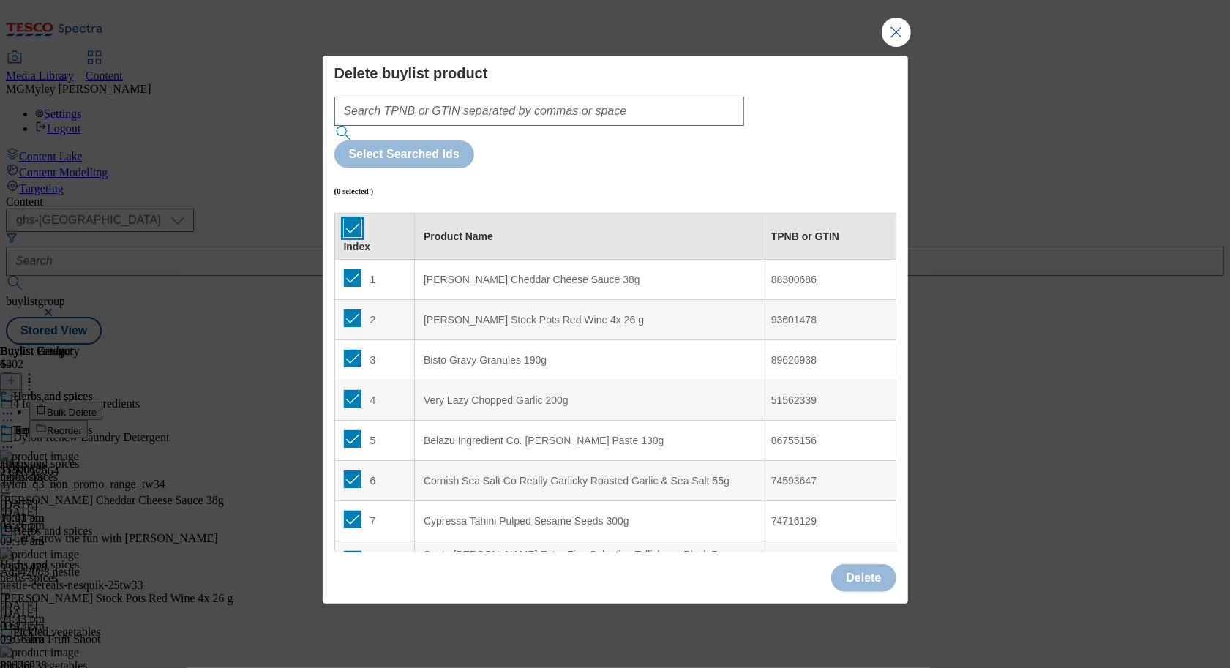
checkbox input "true"
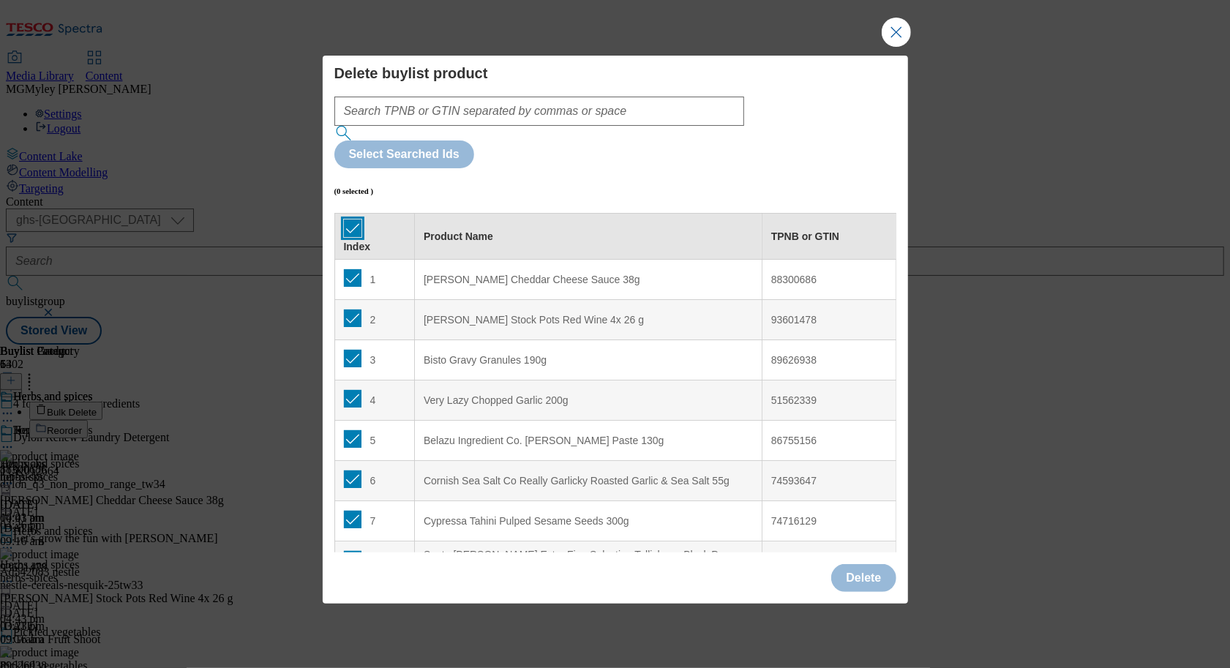
checkbox input "true"
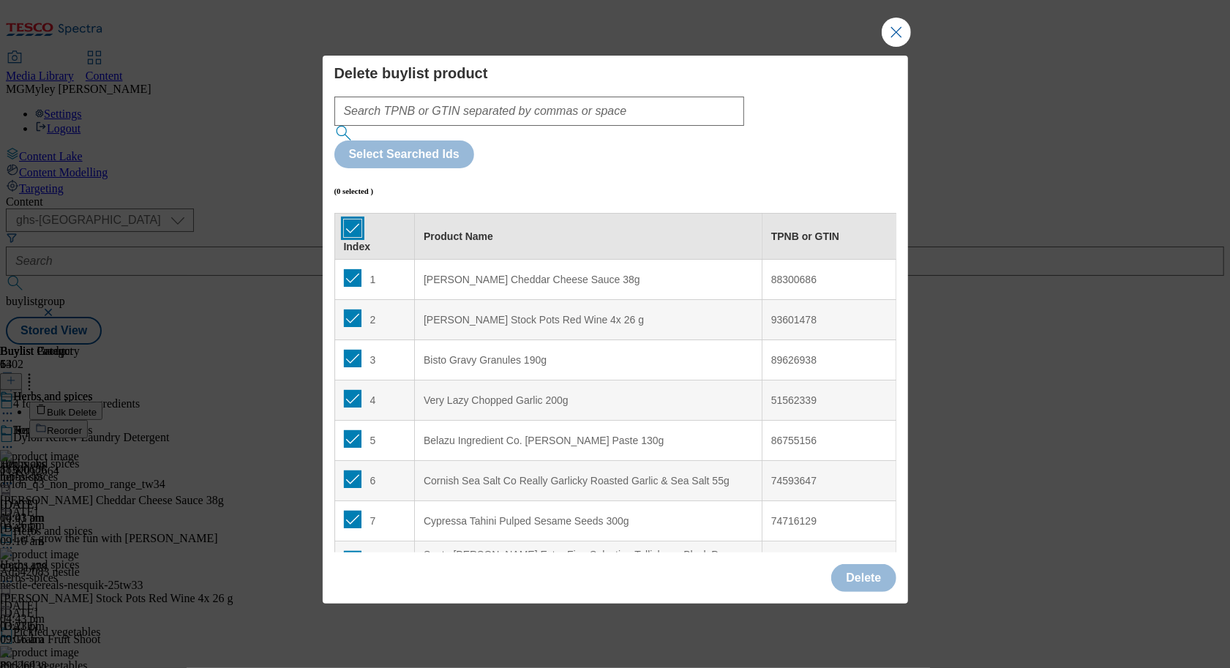
checkbox input "true"
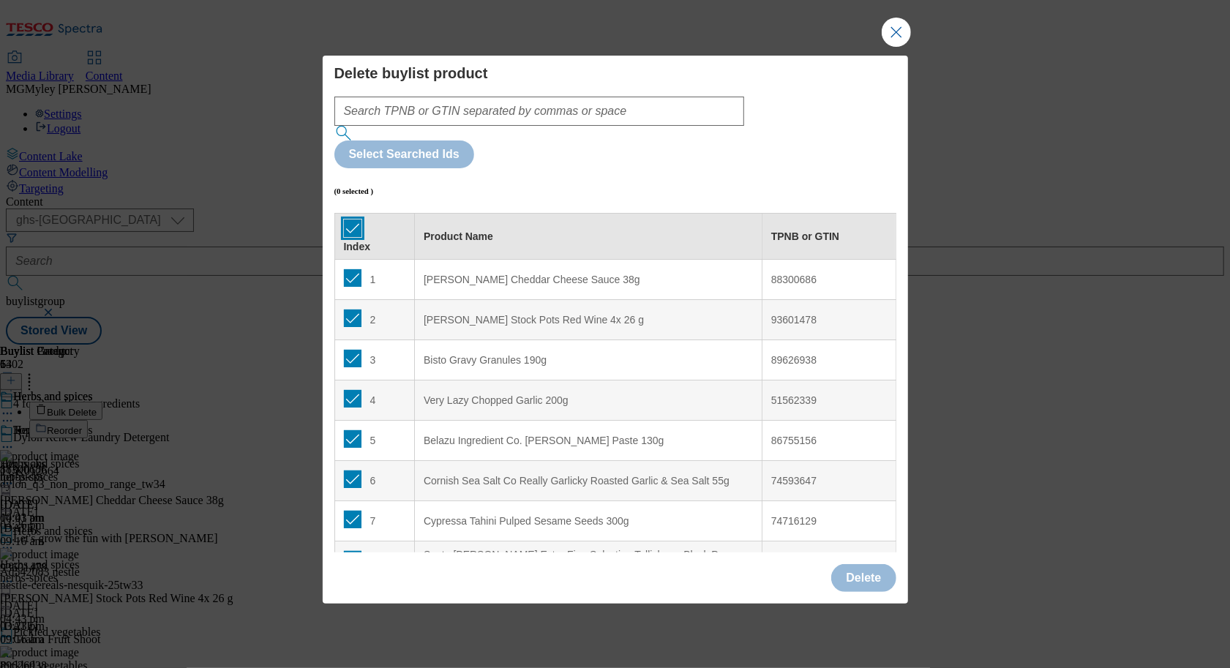
checkbox input "true"
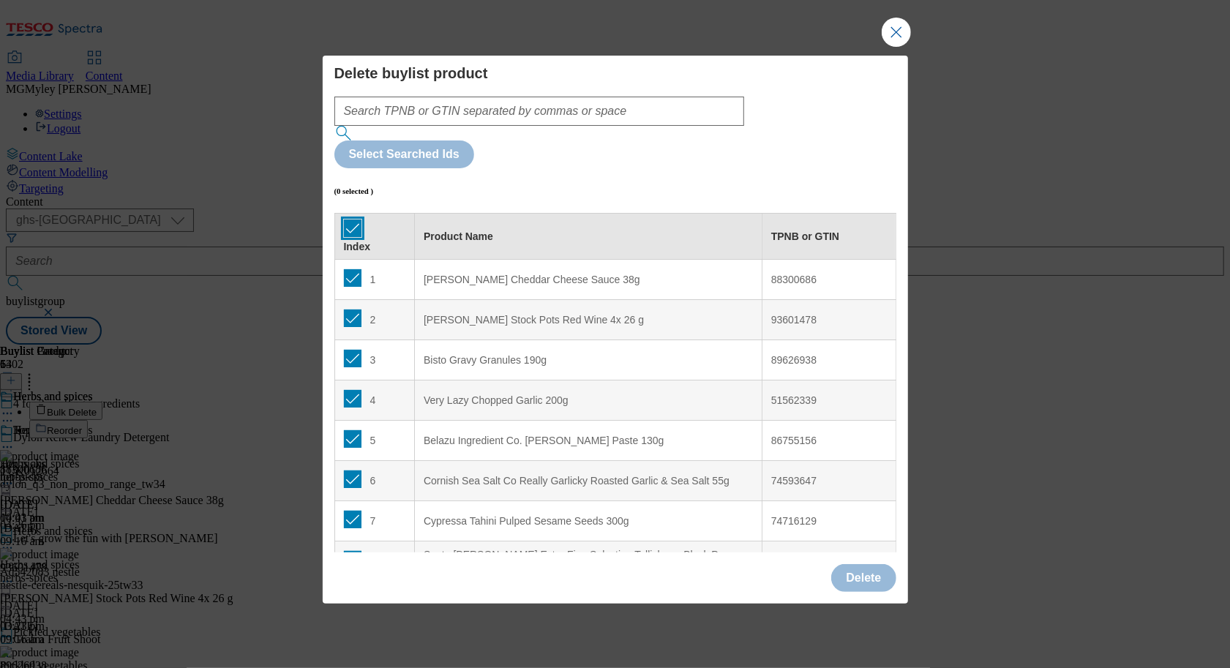
checkbox input "true"
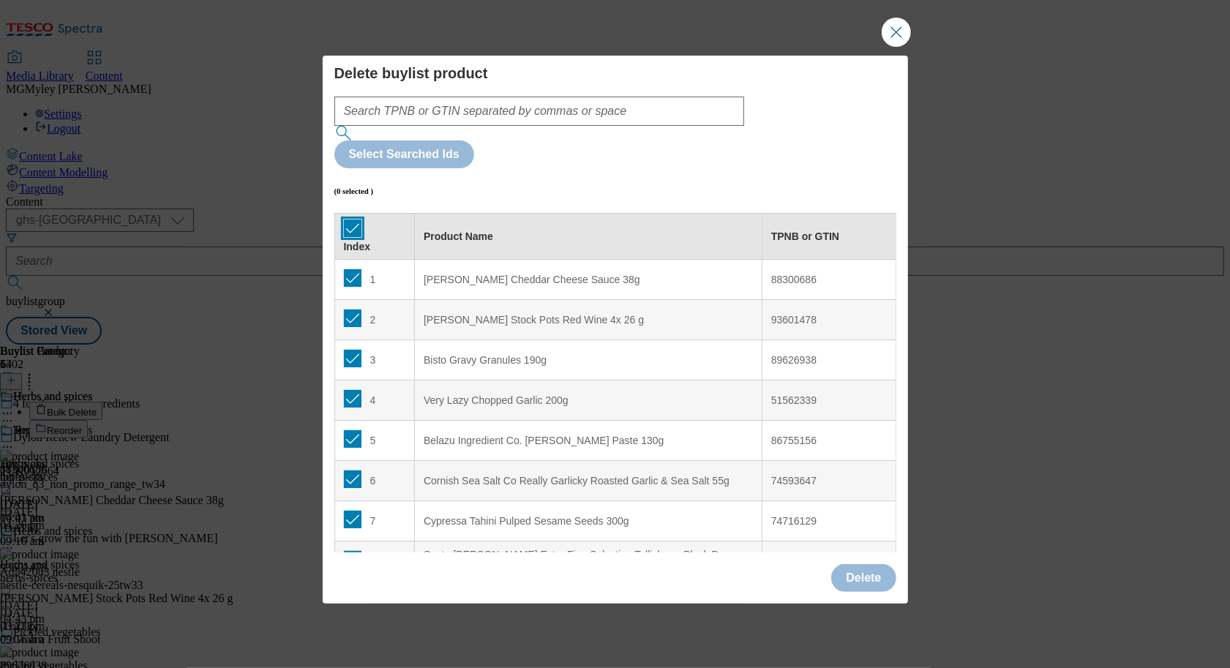
checkbox input "true"
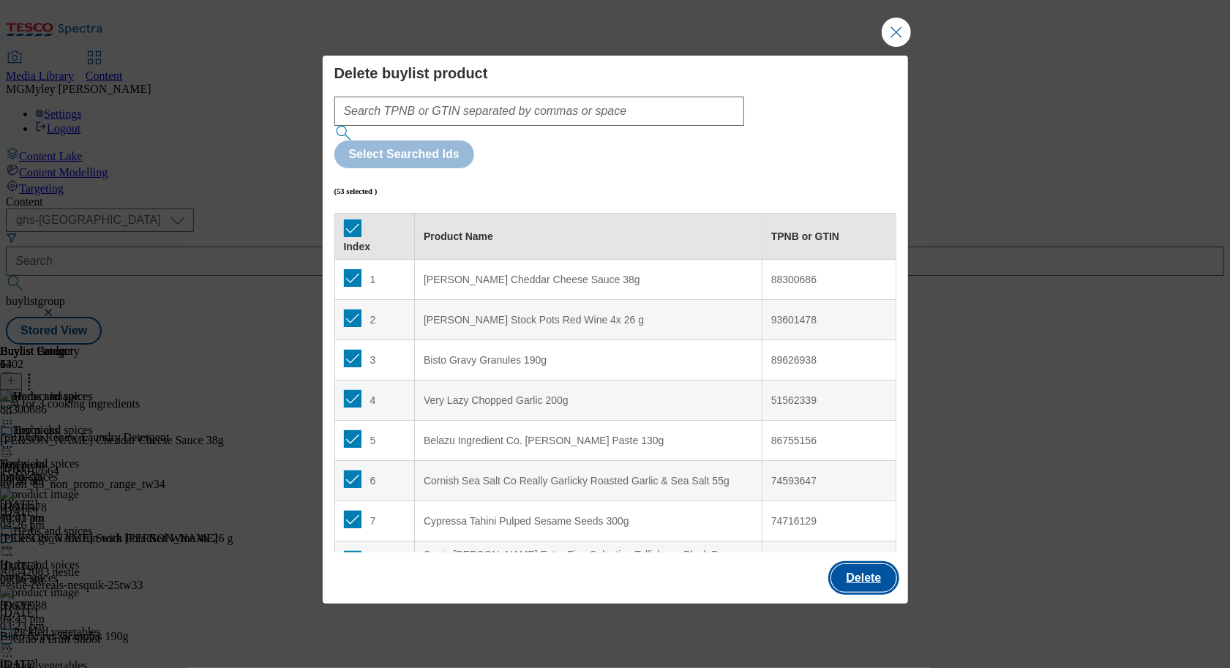
click at [866, 564] on button "Delete" at bounding box center [863, 578] width 64 height 28
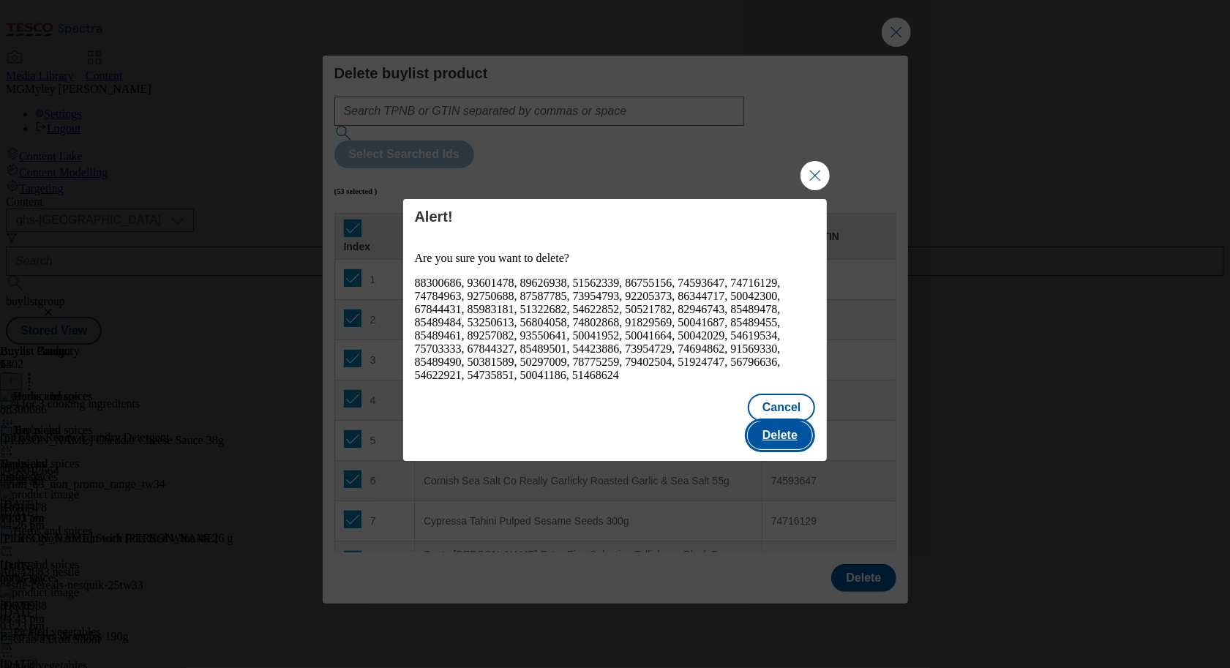
click at [791, 429] on button "Delete" at bounding box center [780, 435] width 64 height 28
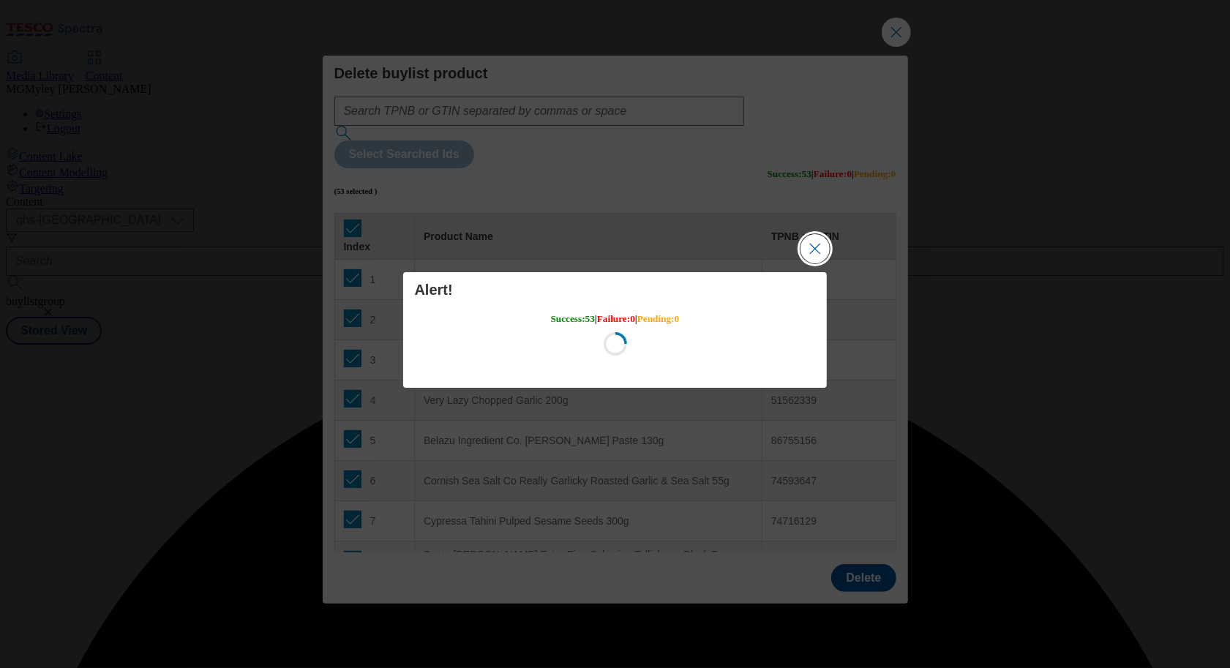
scroll to position [0, 0]
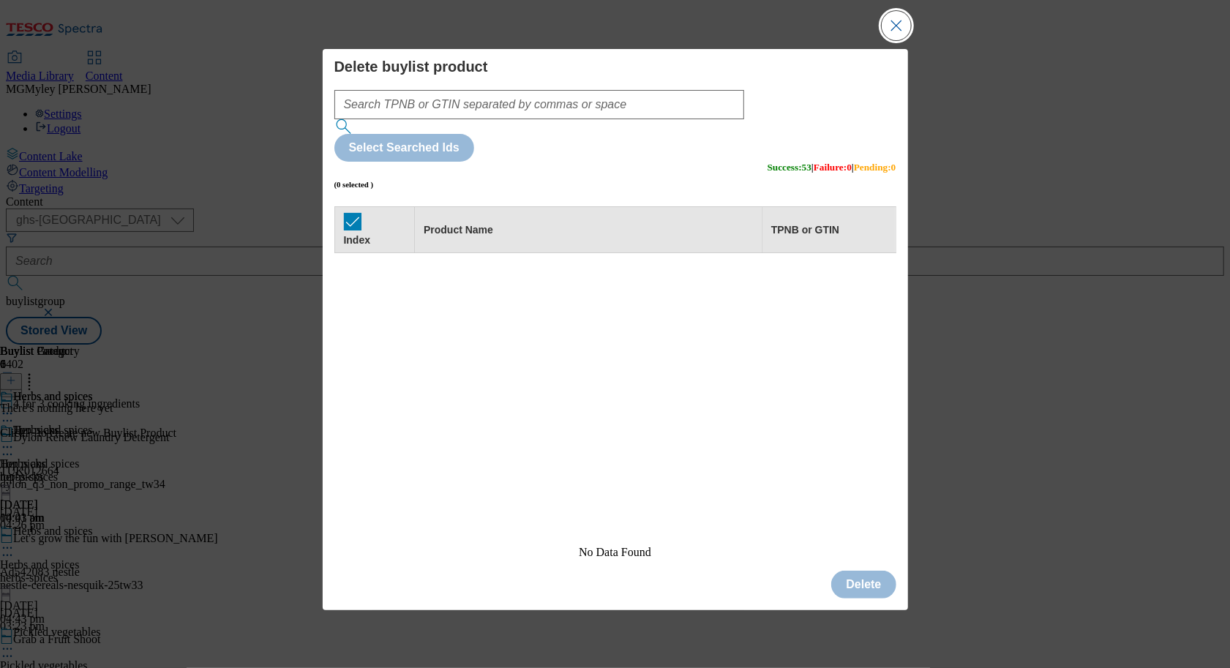
click at [890, 40] on button "Close Modal" at bounding box center [895, 25] width 29 height 29
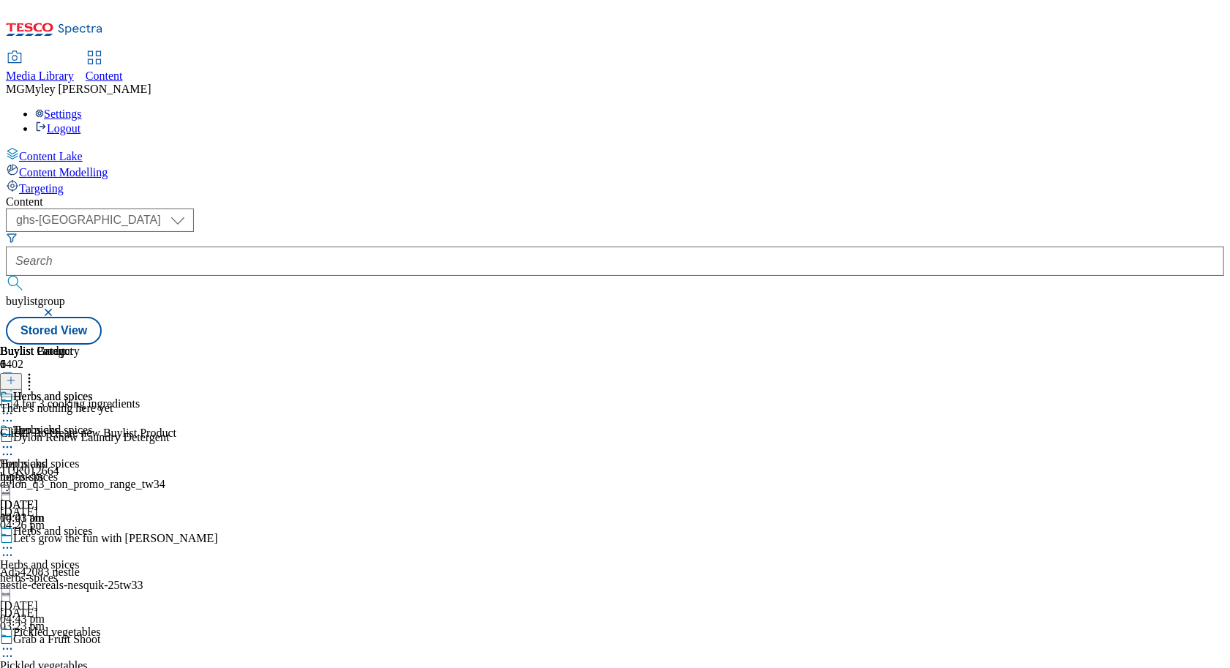
scroll to position [0, 68]
click at [16, 375] on icon at bounding box center [11, 380] width 10 height 10
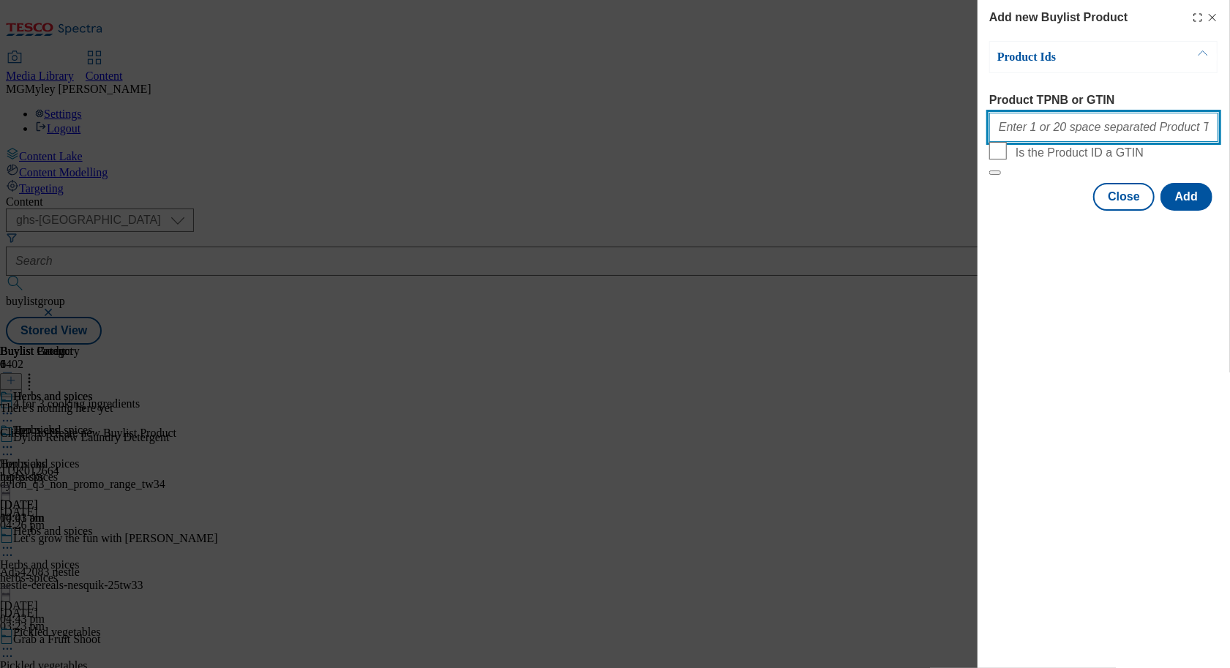
click at [1039, 137] on input "Product TPNB or GTIN" at bounding box center [1103, 127] width 229 height 29
paste input "96433482 96401520 96298255 96182858 92376100 92121581 91829569 86755156 7484776…"
type input "96433482 96401520 96298255 96182858 92376100 92121581 91829569 86755156 7484776…"
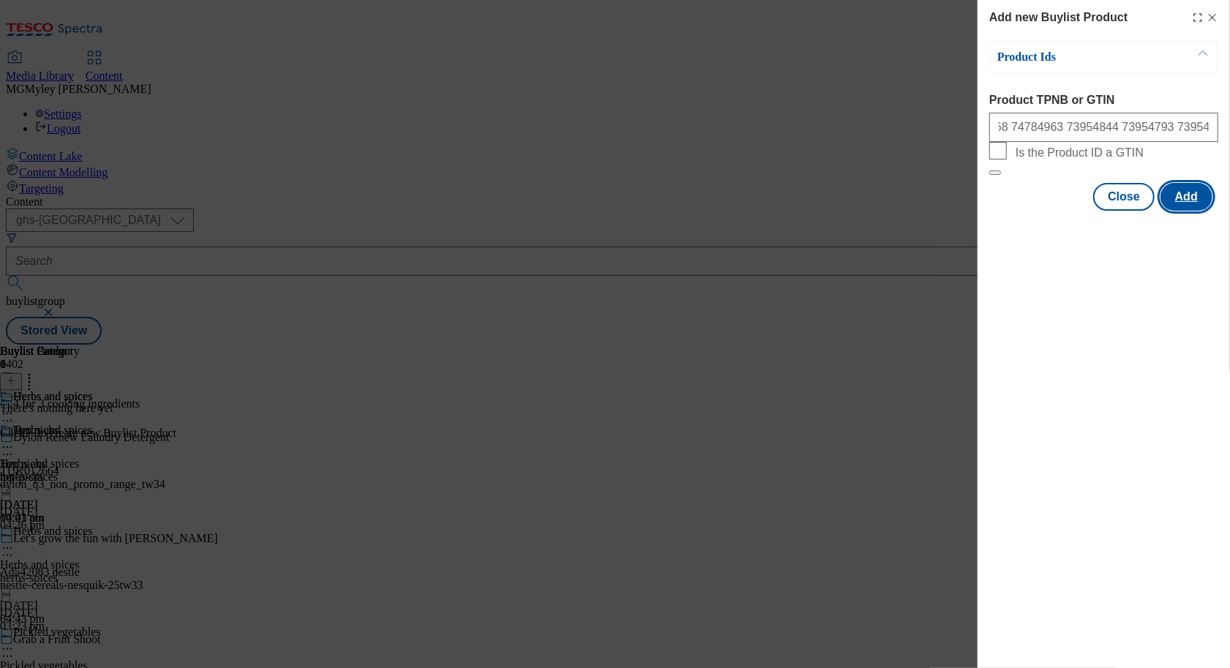
scroll to position [0, 0]
click at [1200, 211] on button "Add" at bounding box center [1186, 197] width 52 height 28
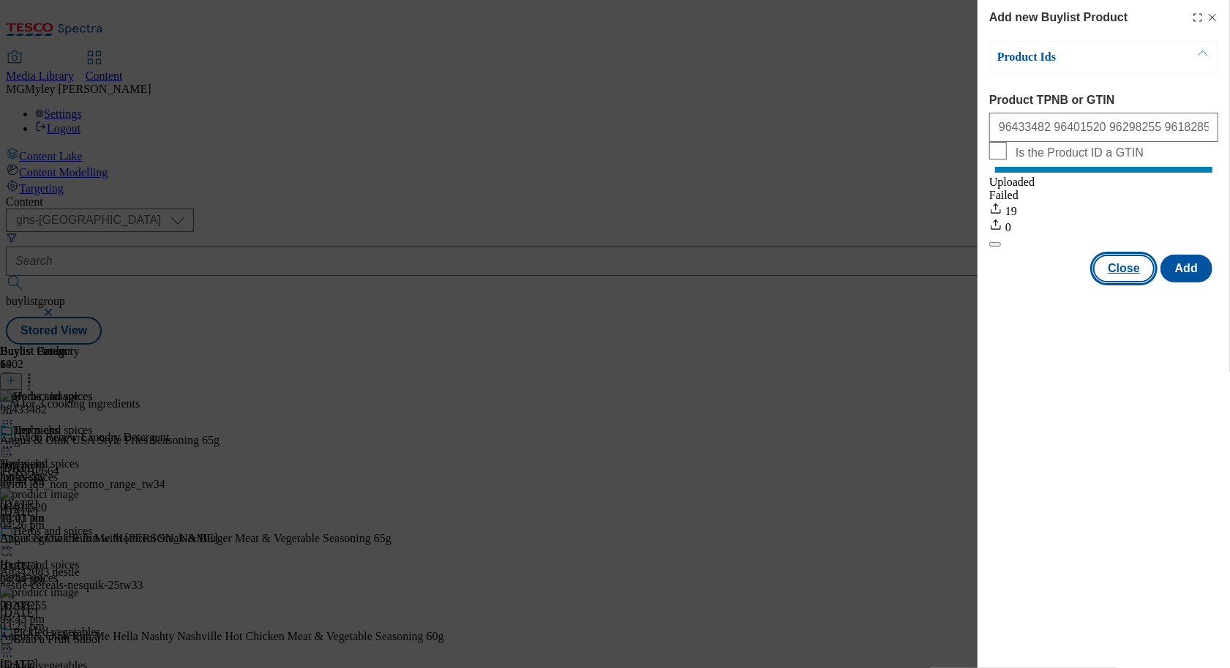
click at [1118, 276] on button "Close" at bounding box center [1123, 269] width 61 height 28
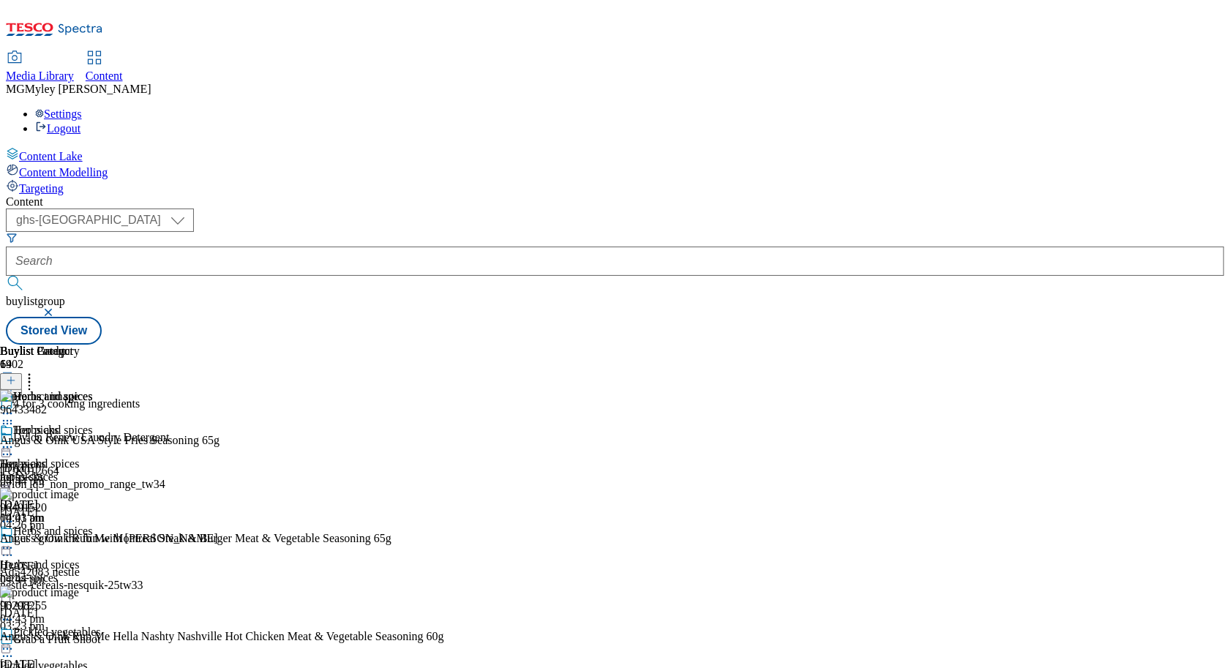
click at [15, 541] on icon at bounding box center [7, 548] width 15 height 15
click at [80, 641] on span "Preview" at bounding box center [62, 646] width 34 height 11
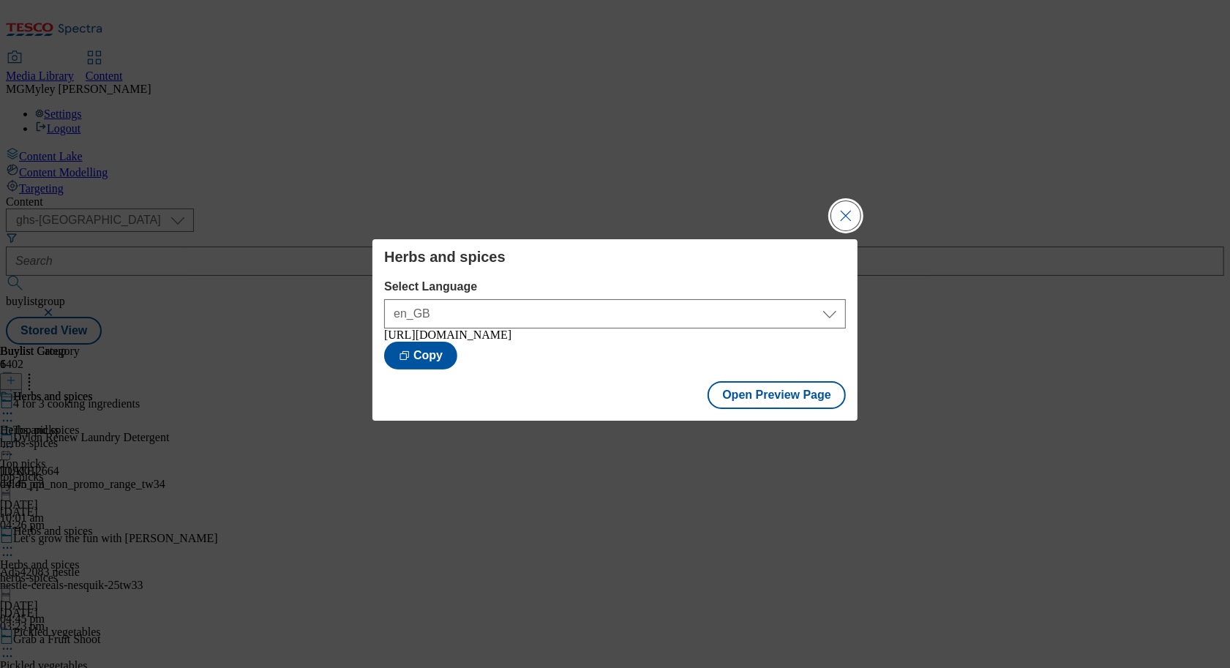
click at [846, 212] on button "Close Modal" at bounding box center [845, 215] width 29 height 29
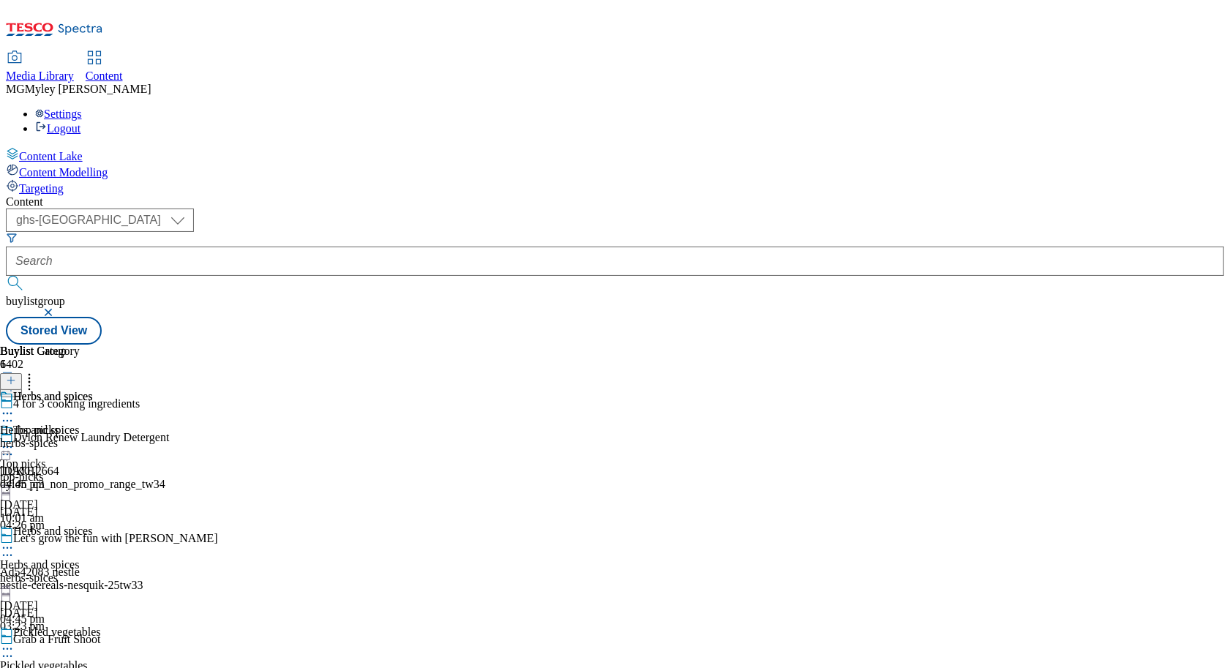
click at [15, 541] on icon at bounding box center [7, 548] width 15 height 15
click at [88, 659] on span "Pickled vegetables" at bounding box center [44, 665] width 88 height 13
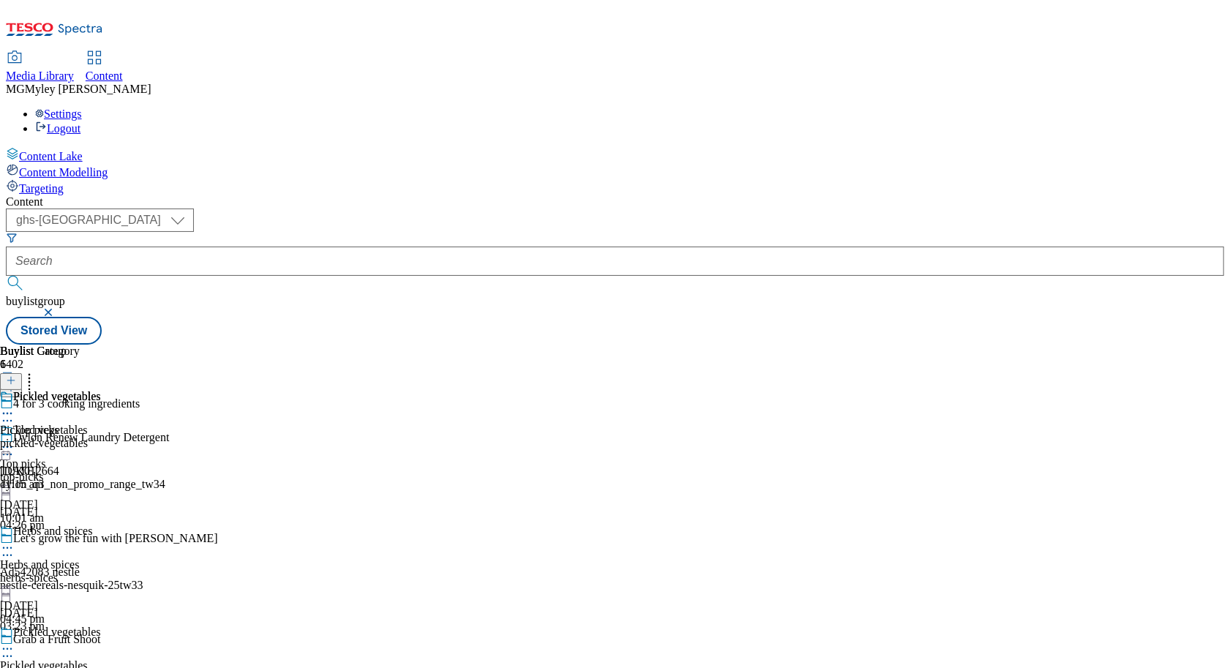
click at [15, 641] on icon at bounding box center [7, 648] width 15 height 15
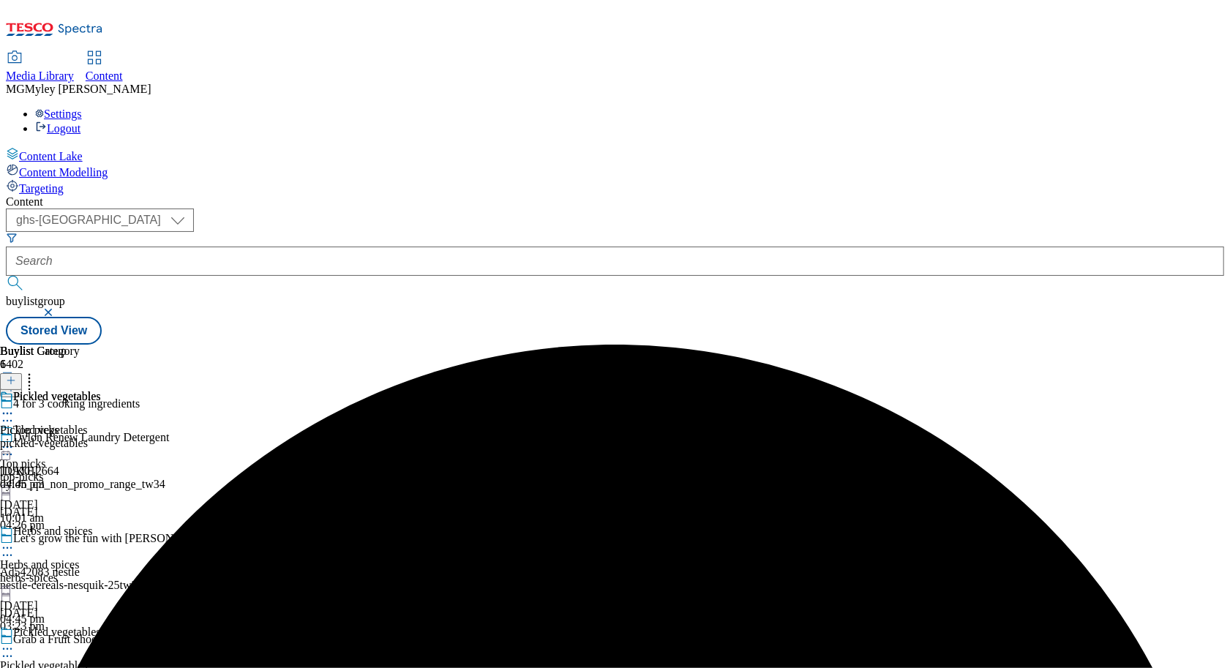
scroll to position [118, 0]
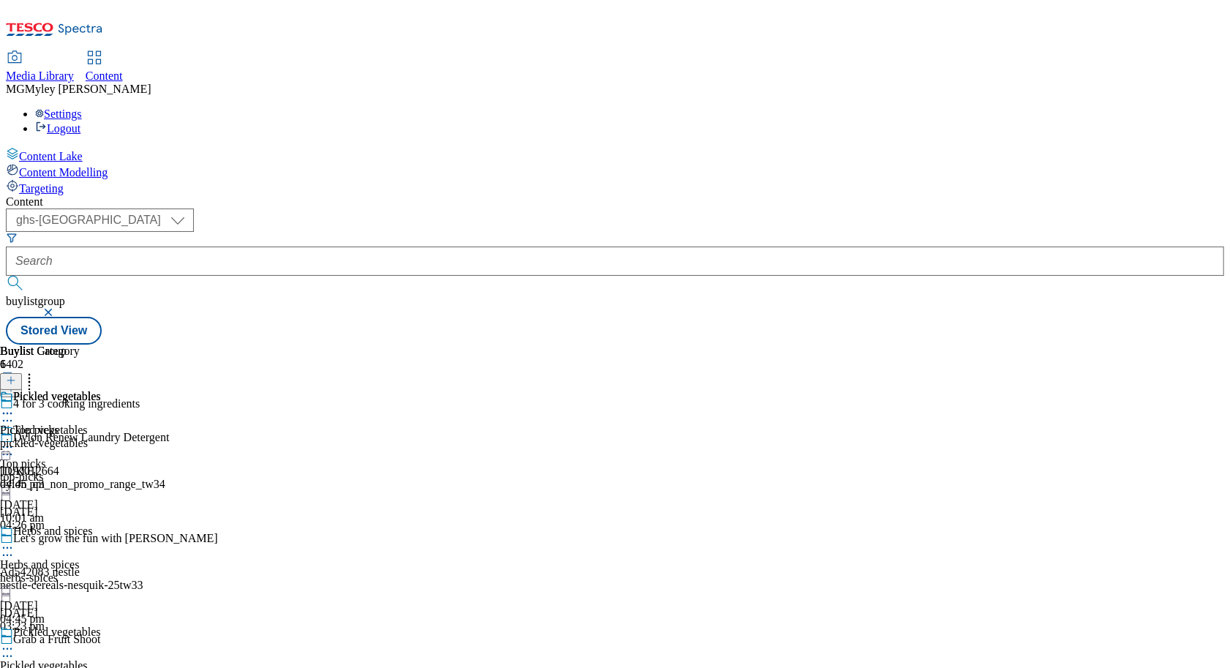
click at [5, 648] on circle at bounding box center [4, 649] width 2 height 2
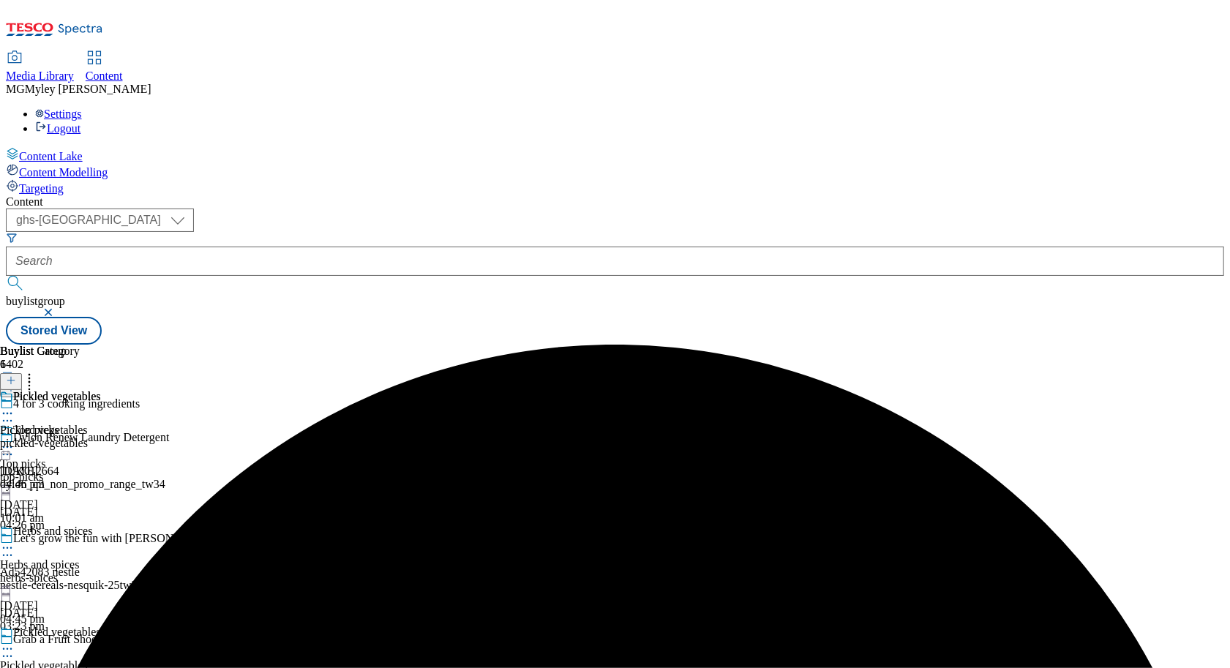
click at [101, 437] on div "pickled-vegetables" at bounding box center [50, 443] width 101 height 13
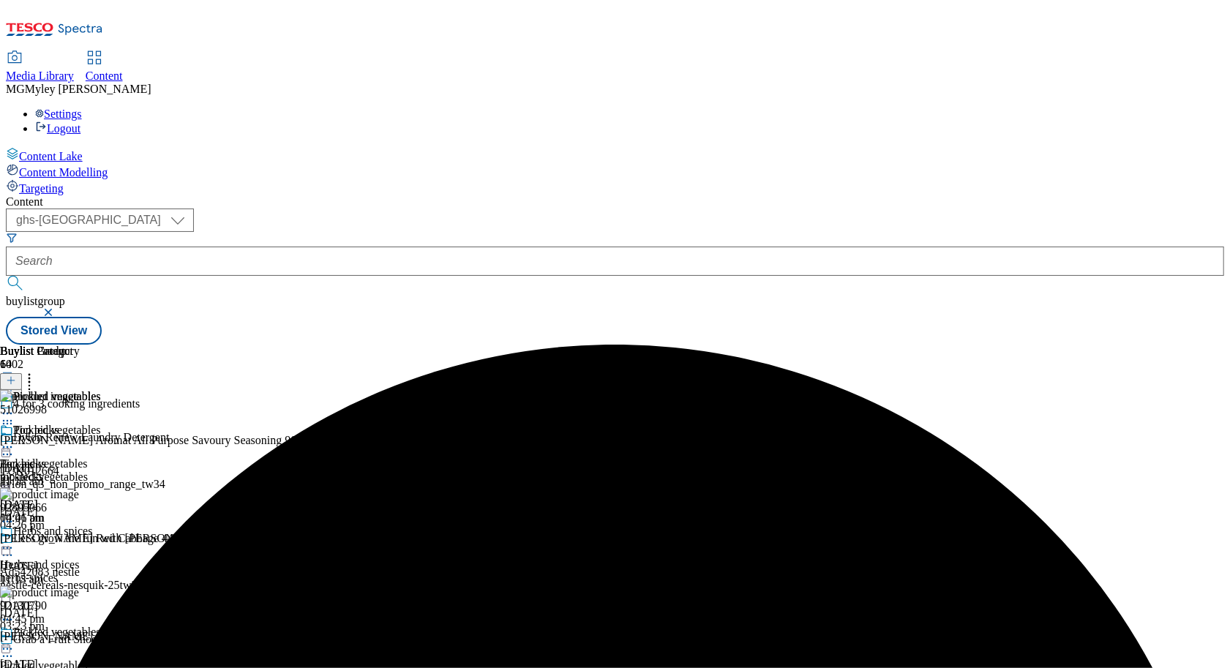
scroll to position [0, 68]
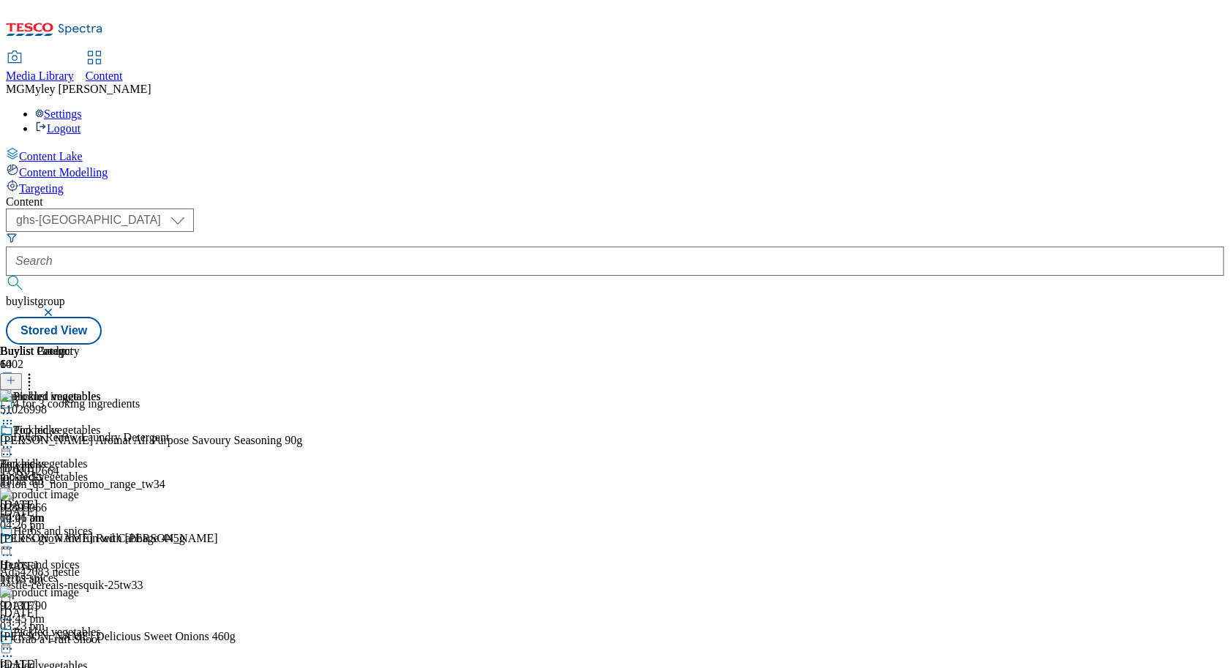
click at [37, 371] on icon at bounding box center [29, 378] width 15 height 15
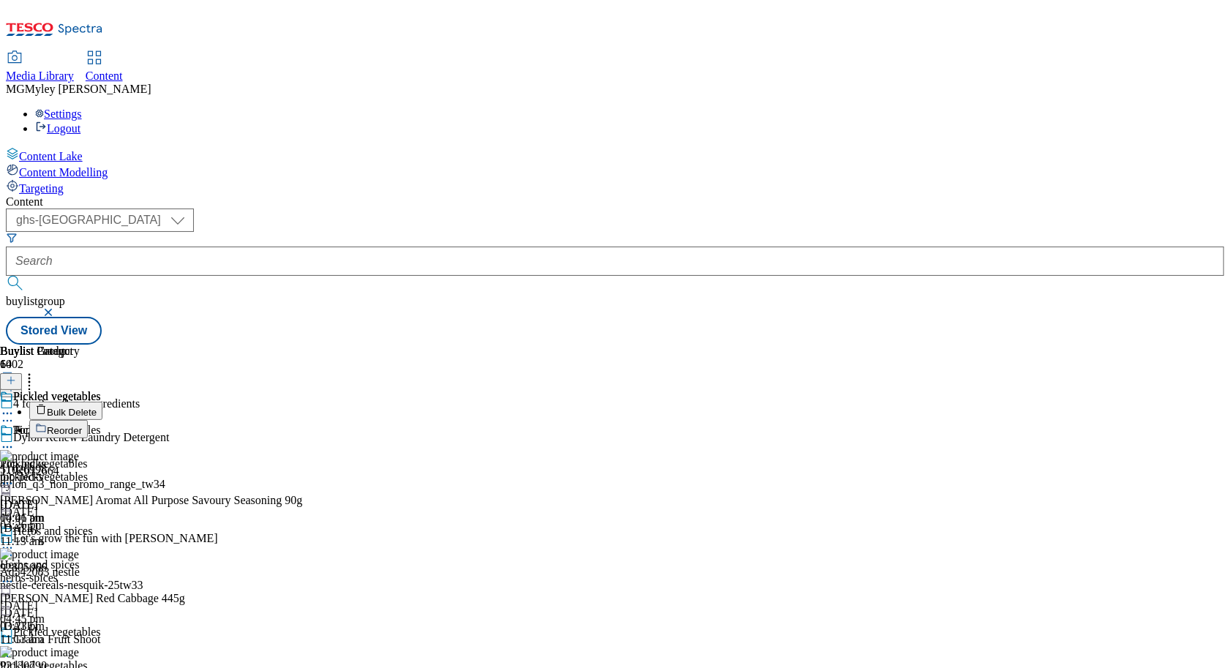
click at [97, 407] on span "Bulk Delete" at bounding box center [72, 412] width 50 height 11
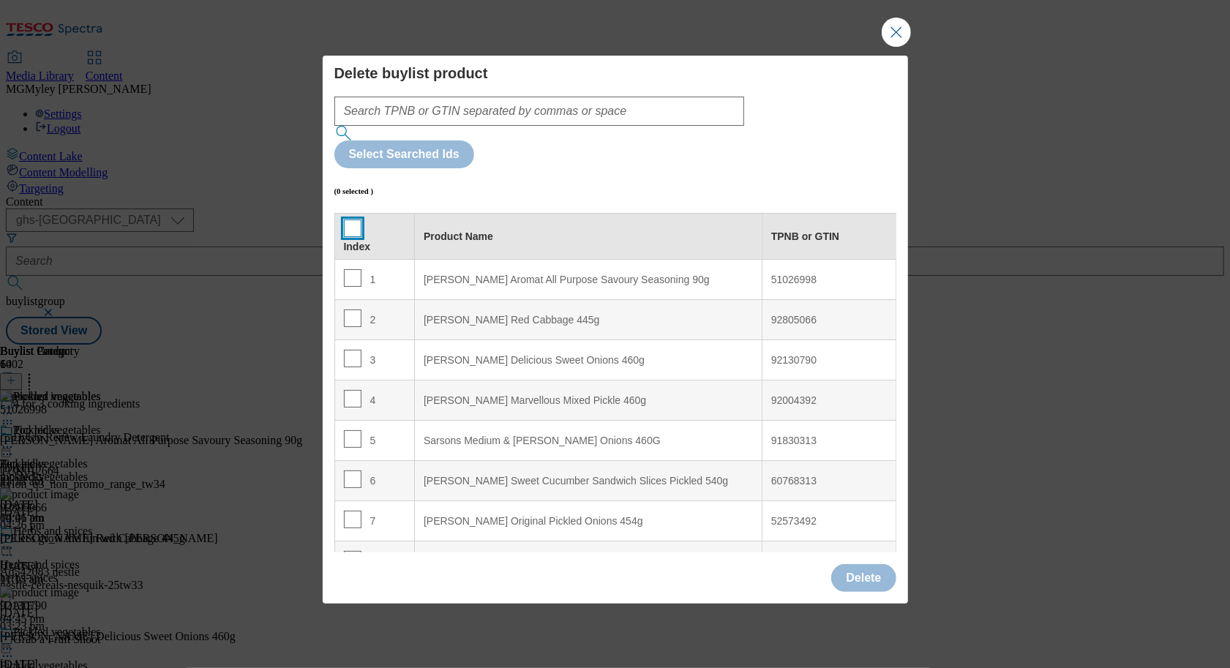
click at [355, 219] on input "Modal" at bounding box center [353, 228] width 18 height 18
checkbox input "true"
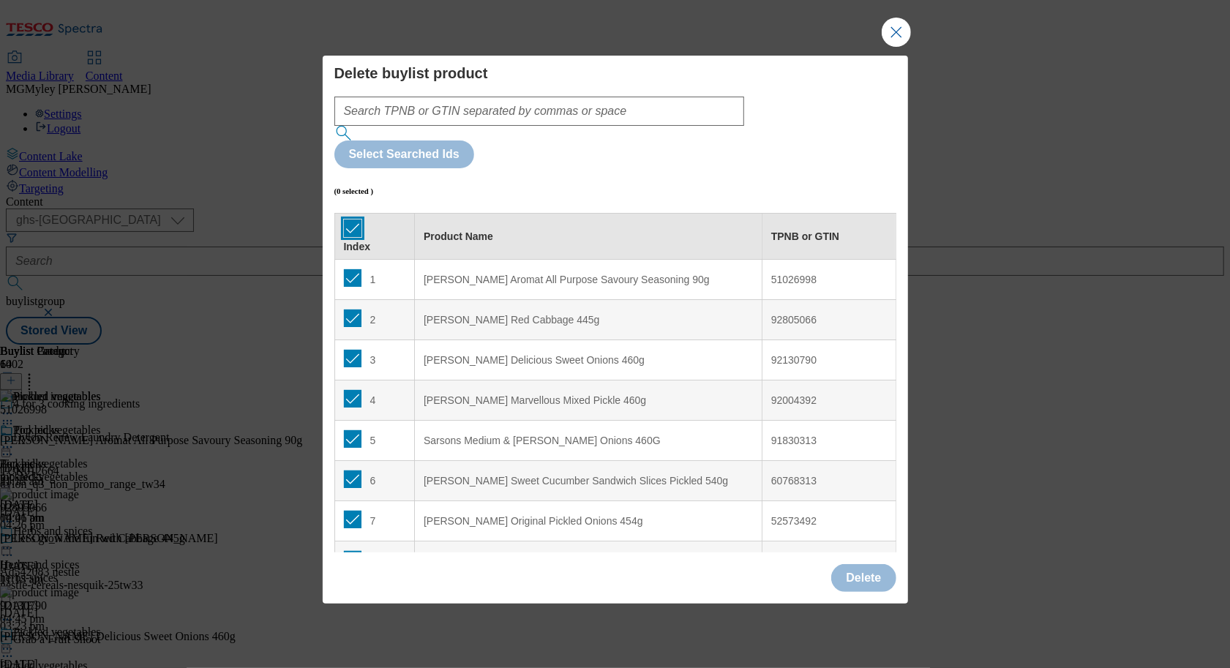
checkbox input "true"
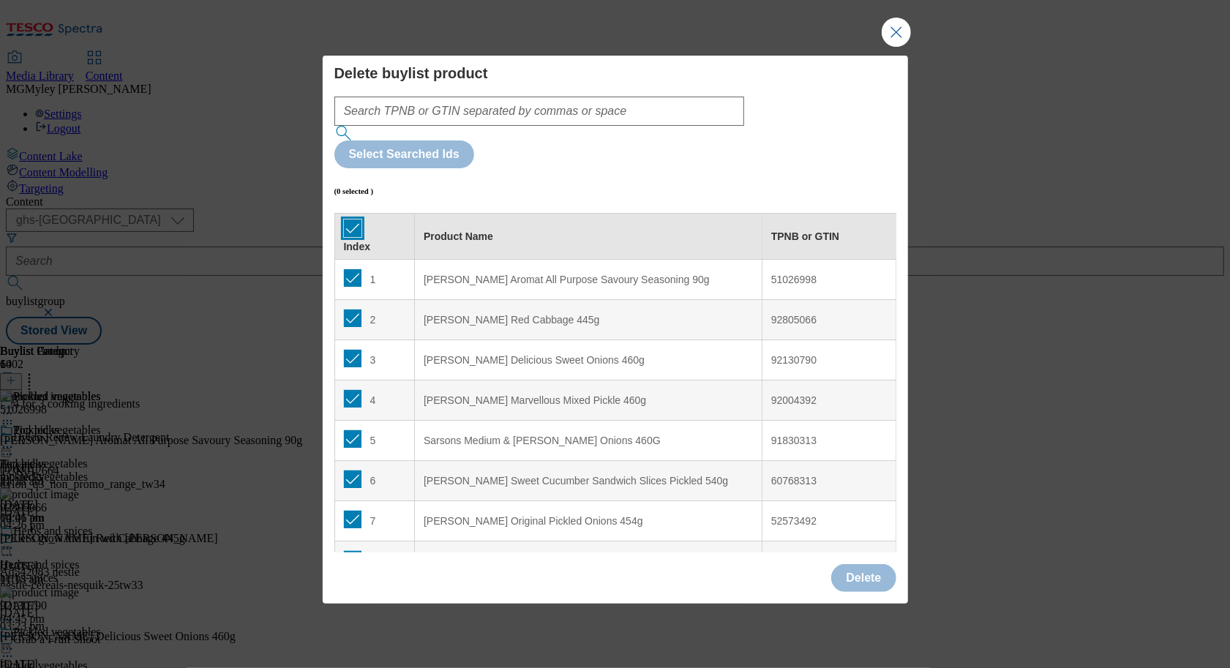
checkbox input "true"
click at [858, 564] on button "Delete" at bounding box center [863, 578] width 64 height 28
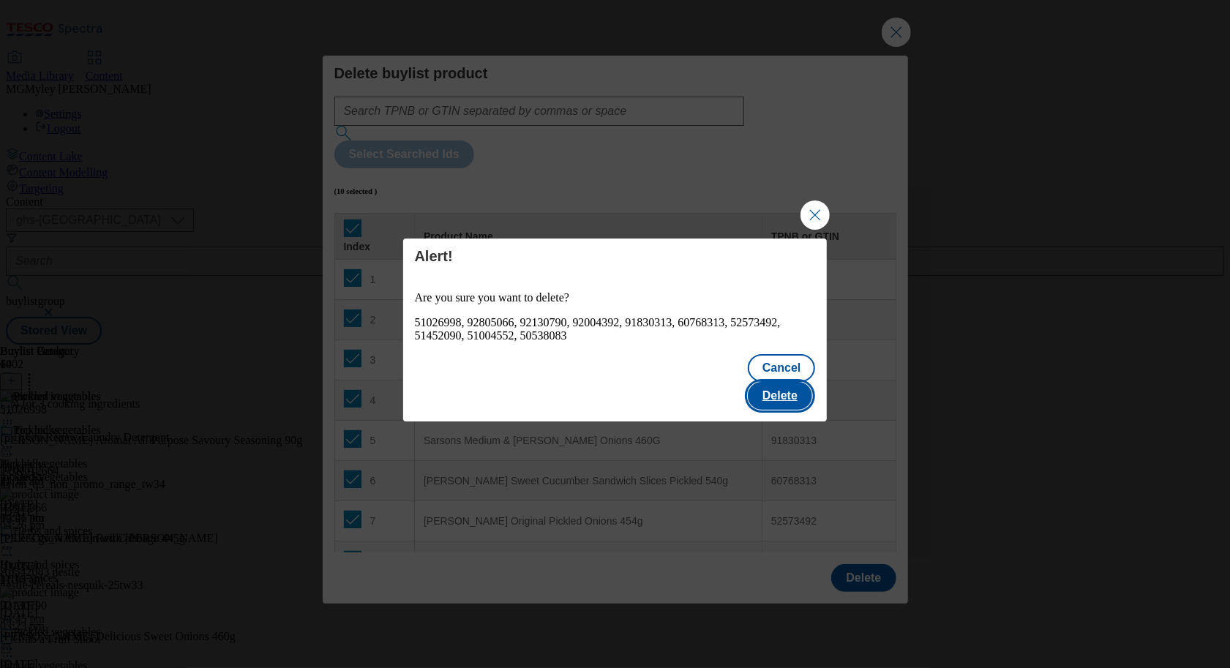
click at [775, 382] on button "Delete" at bounding box center [780, 396] width 64 height 28
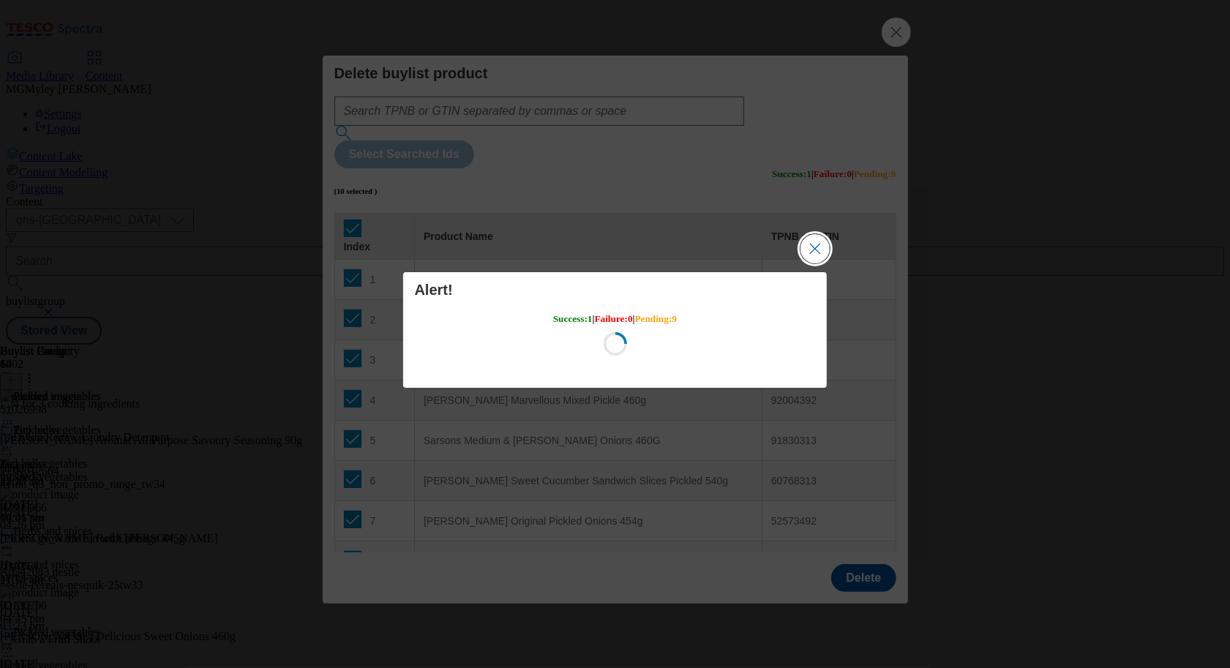
click at [824, 244] on button "Close Modal" at bounding box center [814, 248] width 29 height 29
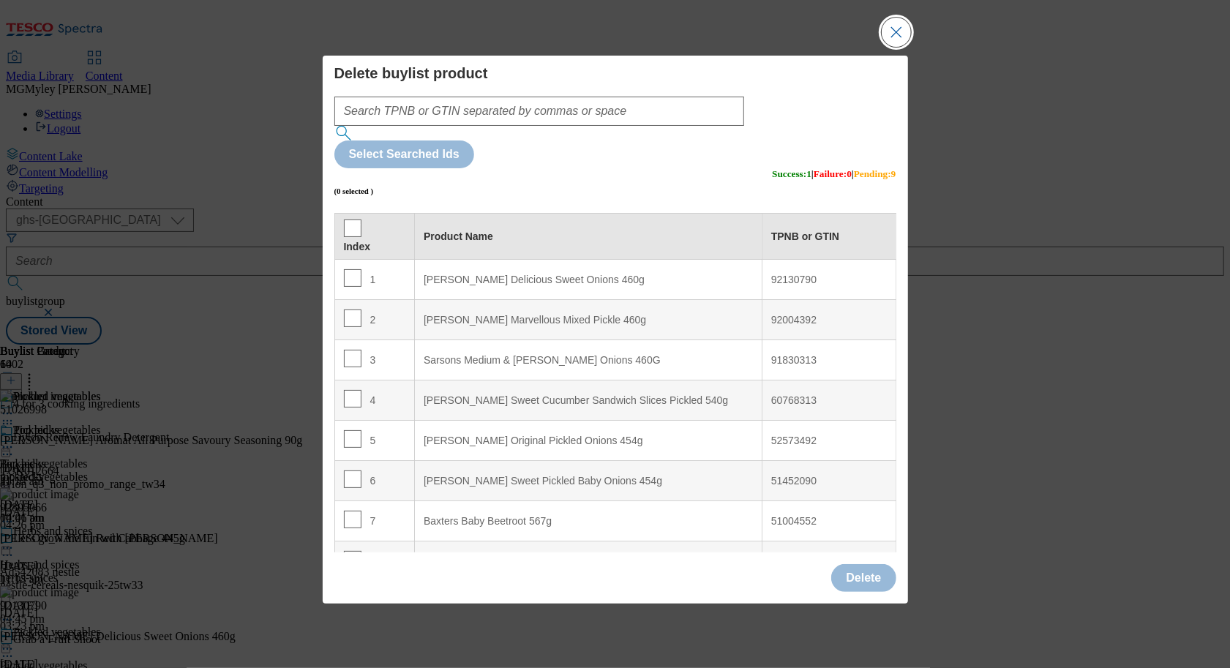
click at [895, 47] on button "Close Modal" at bounding box center [895, 32] width 29 height 29
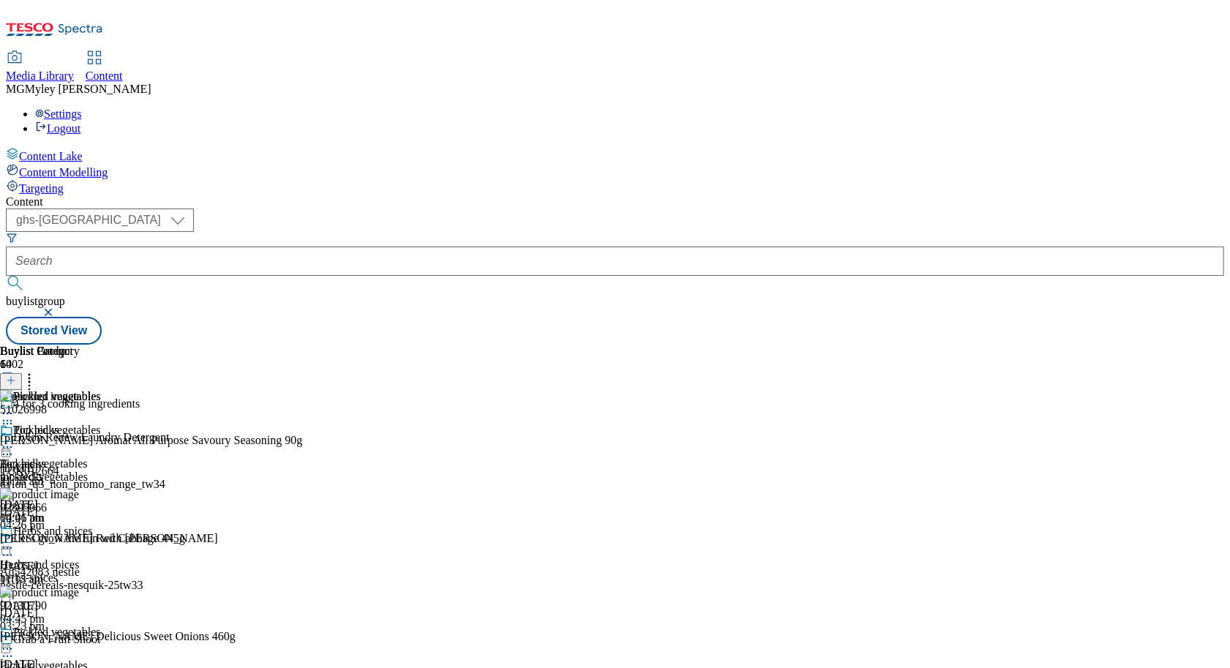
click at [37, 371] on icon at bounding box center [29, 378] width 15 height 15
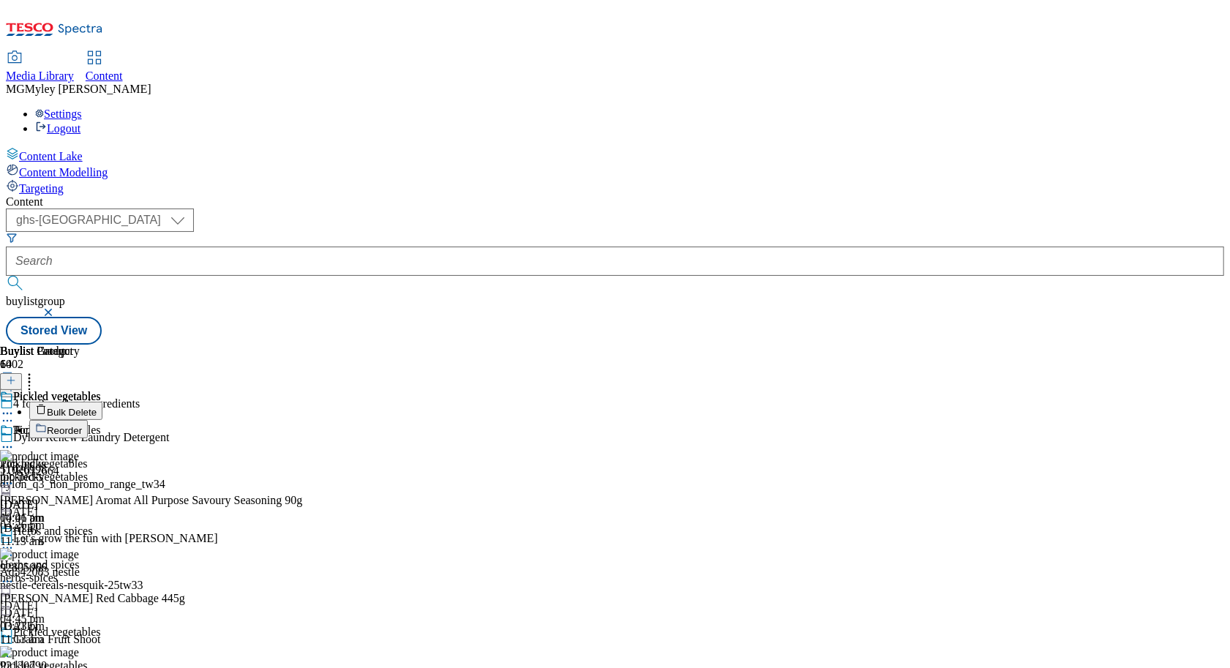
click at [97, 407] on span "Bulk Delete" at bounding box center [72, 412] width 50 height 11
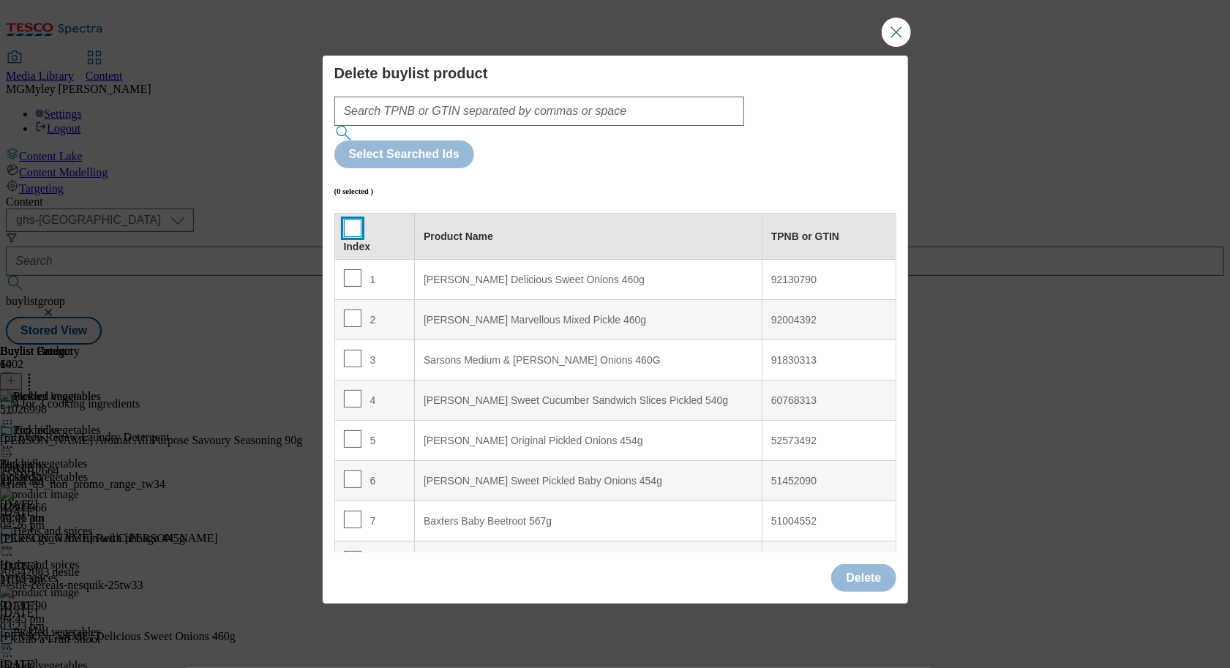
click at [356, 219] on input "Modal" at bounding box center [353, 228] width 18 height 18
checkbox input "true"
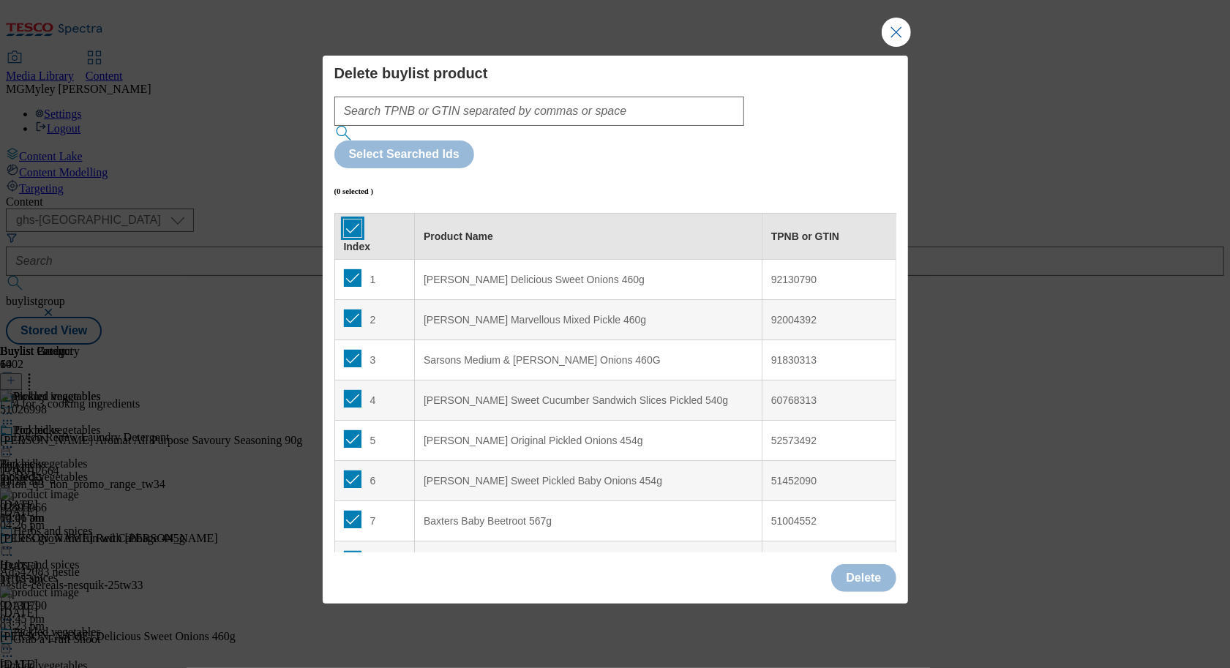
checkbox input "true"
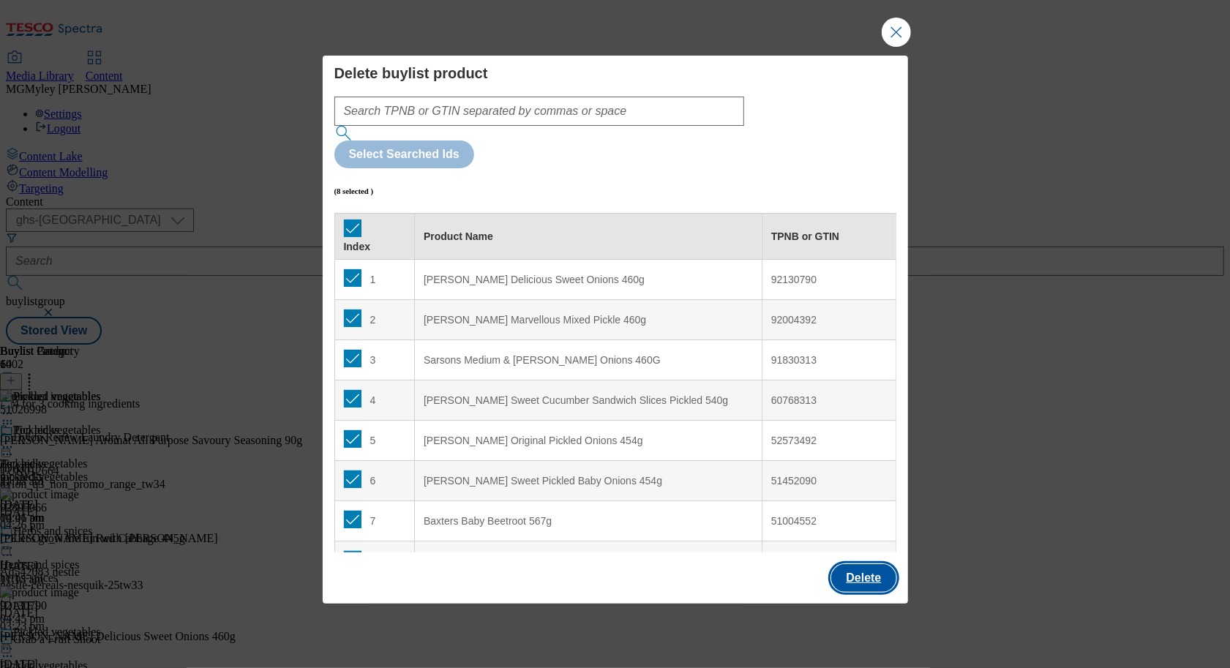
click at [883, 564] on button "Delete" at bounding box center [863, 578] width 64 height 28
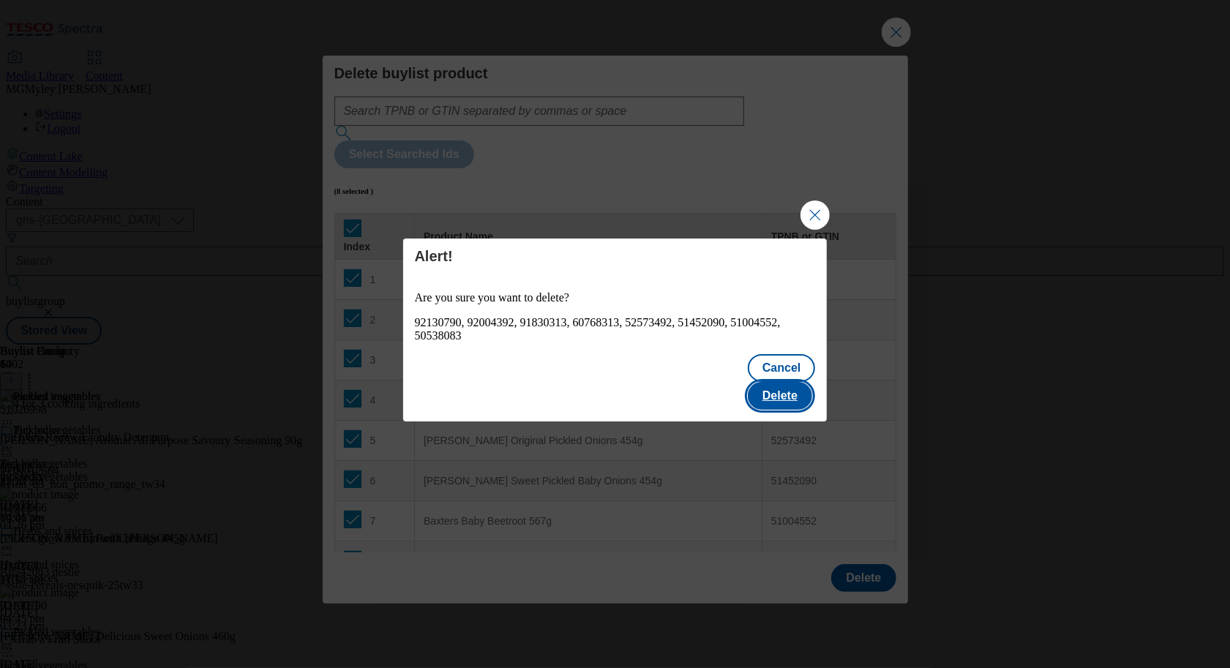
click at [783, 382] on button "Delete" at bounding box center [780, 396] width 64 height 28
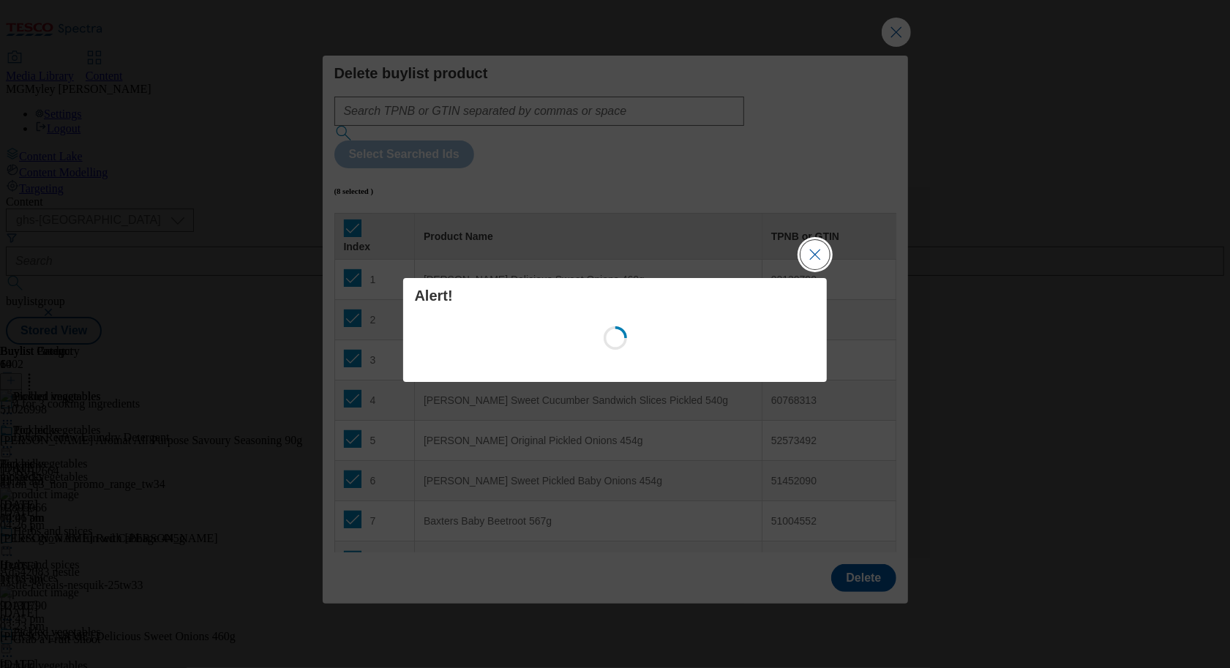
click at [818, 248] on button "Close Modal" at bounding box center [814, 254] width 29 height 29
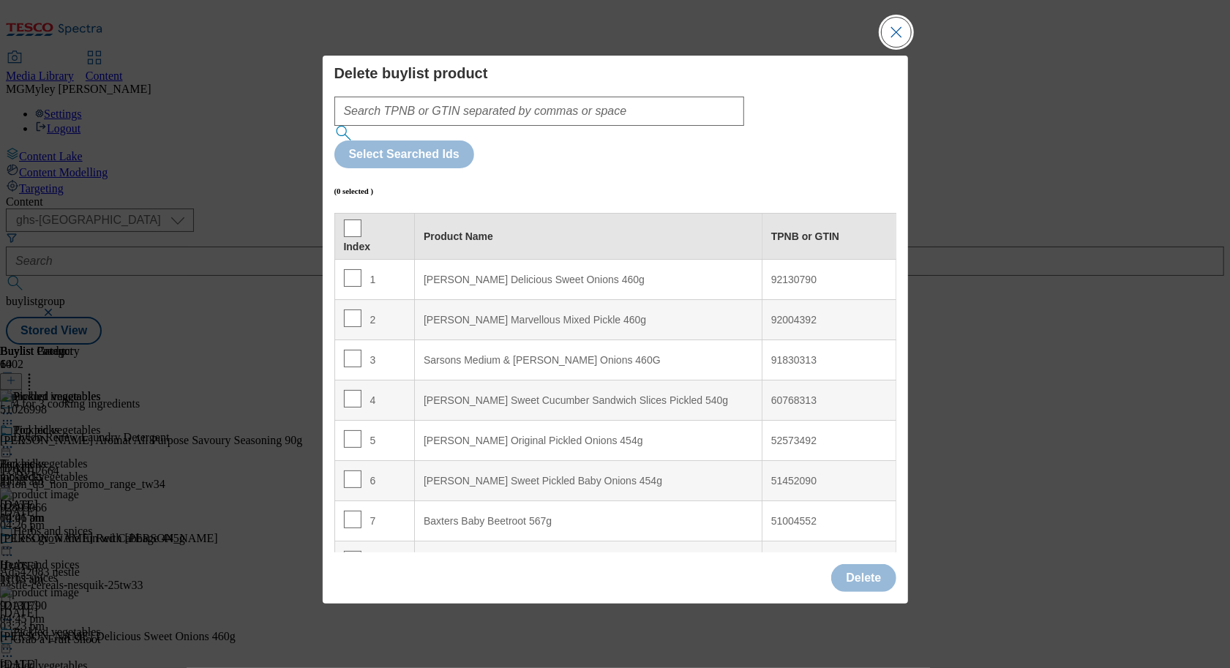
click at [893, 44] on button "Close Modal" at bounding box center [895, 32] width 29 height 29
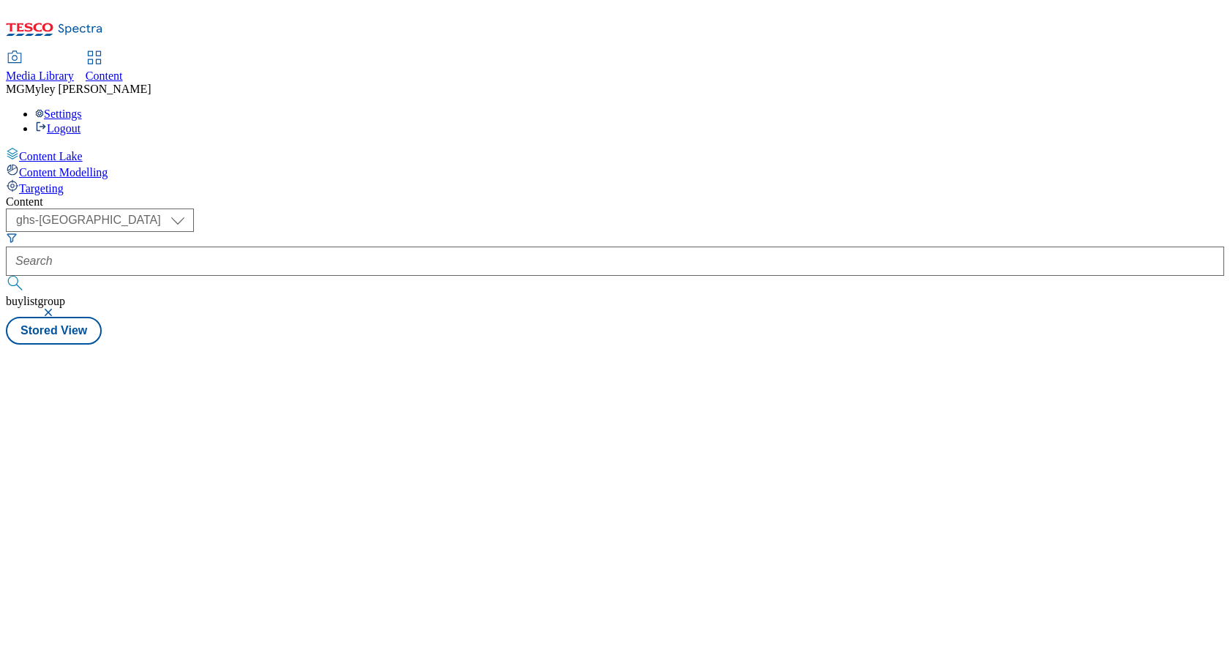
select select "ghs-[GEOGRAPHIC_DATA]"
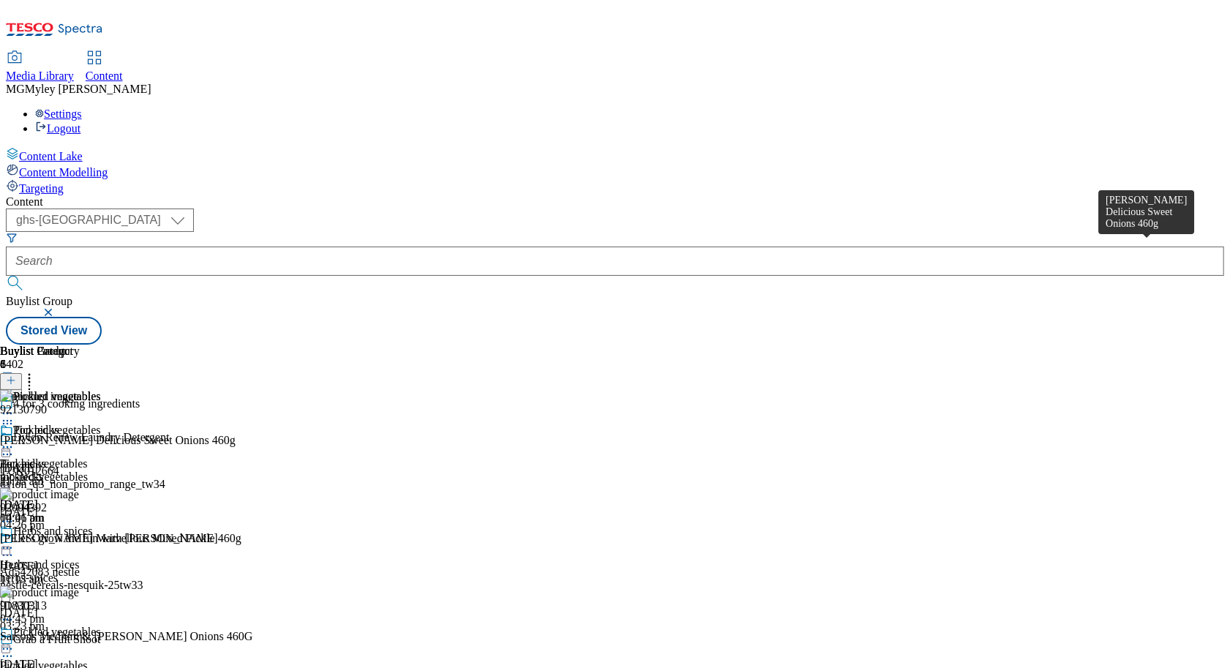
scroll to position [0, 68]
click at [37, 371] on icon at bounding box center [29, 378] width 15 height 15
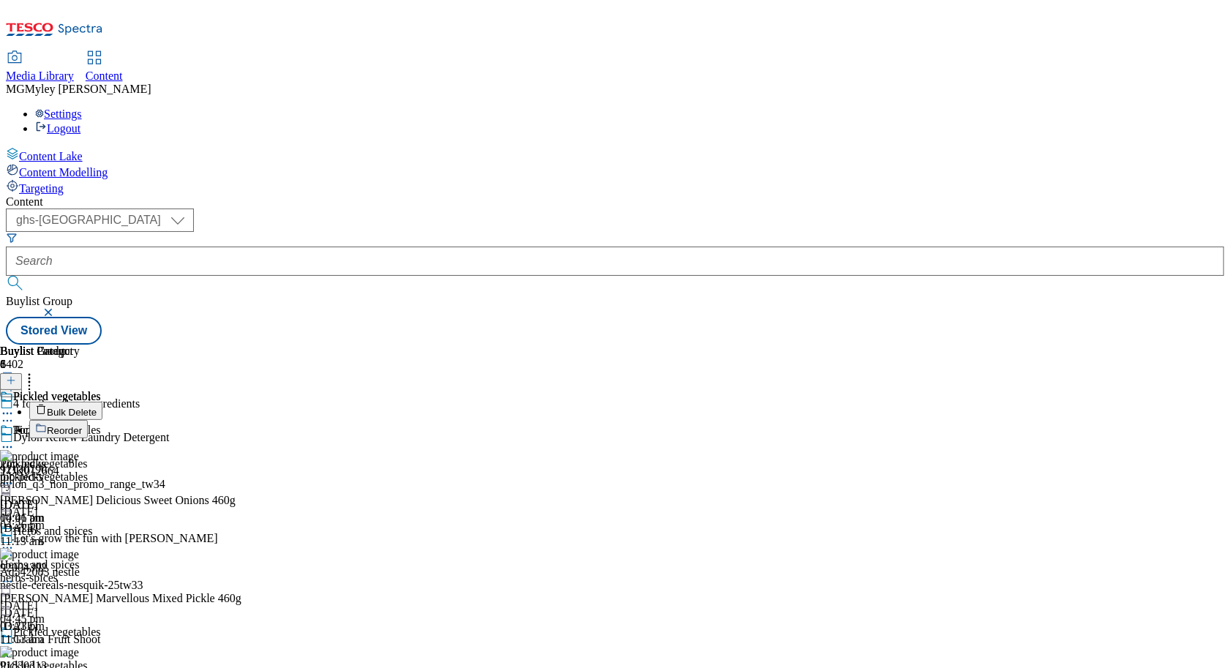
click at [97, 407] on span "Bulk Delete" at bounding box center [72, 412] width 50 height 11
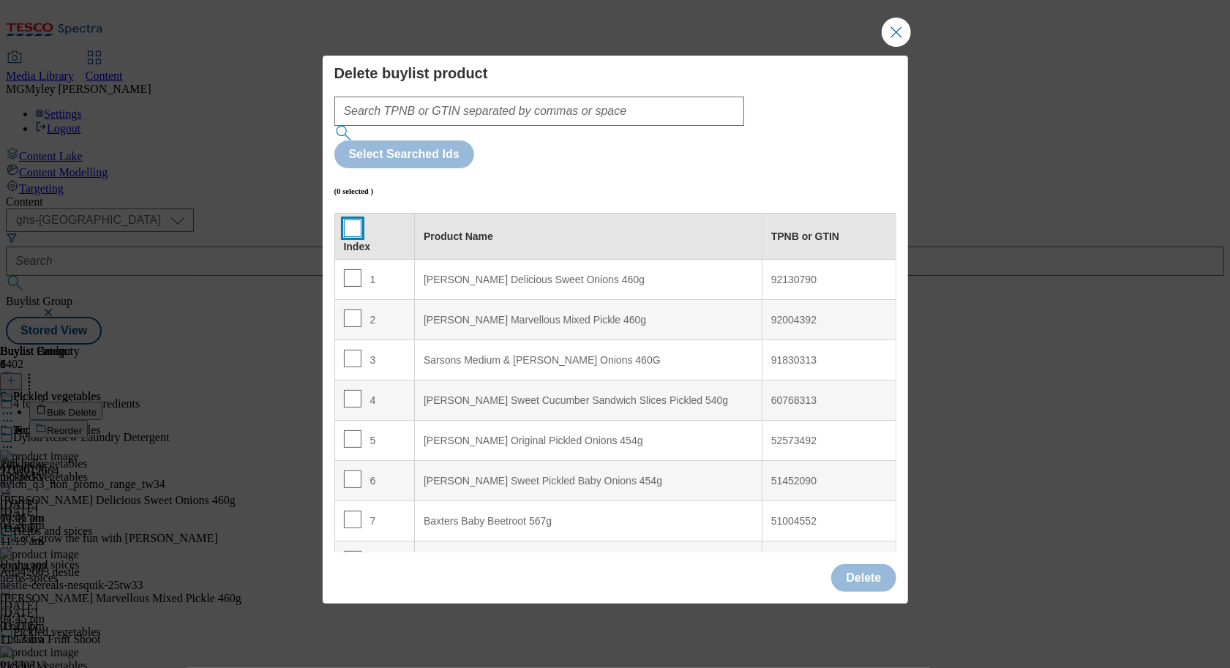
click at [354, 219] on input "Modal" at bounding box center [353, 228] width 18 height 18
checkbox input "true"
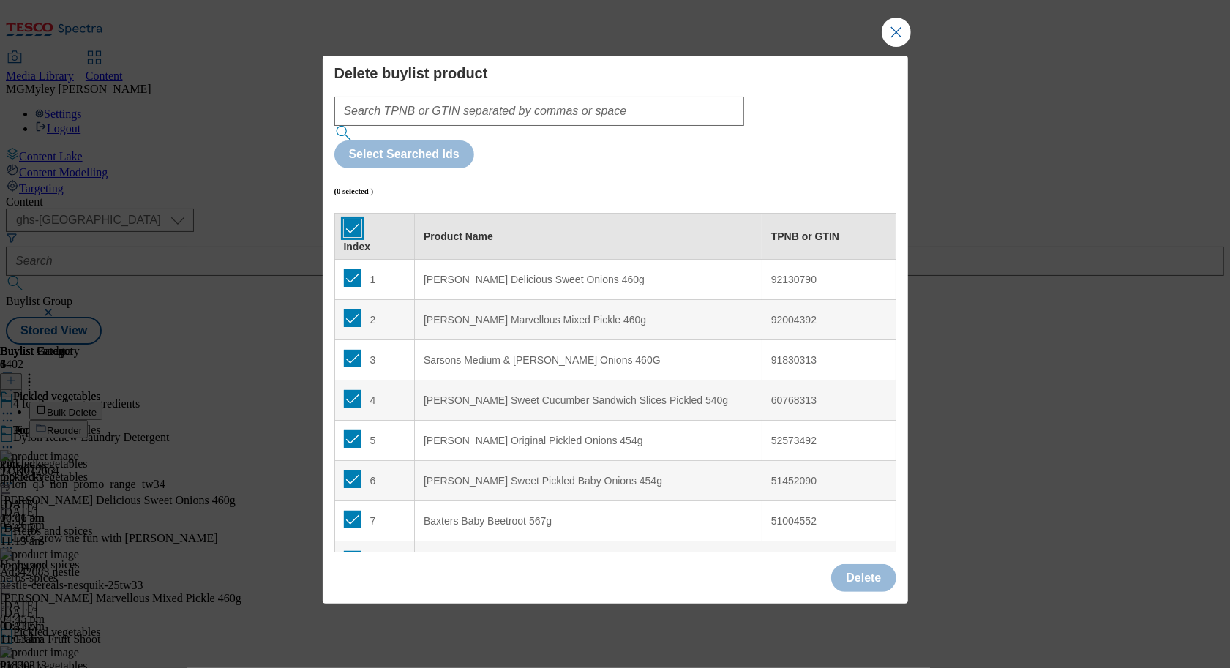
checkbox input "true"
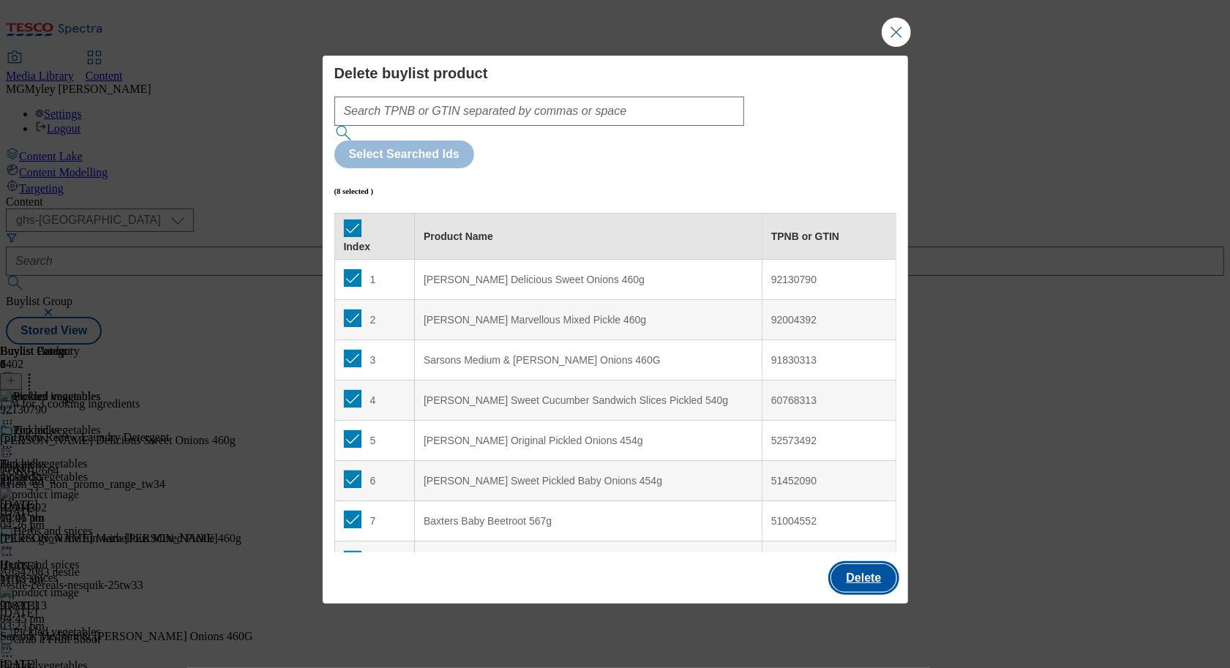
click at [878, 564] on button "Delete" at bounding box center [863, 578] width 64 height 28
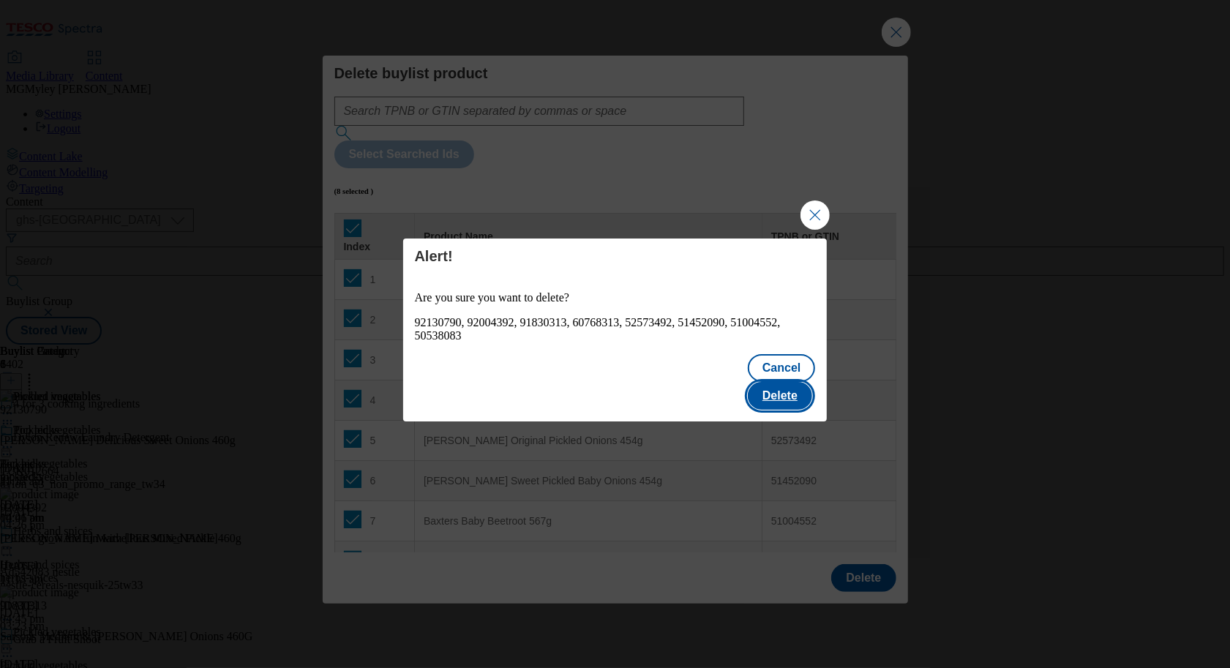
click at [779, 383] on button "Delete" at bounding box center [780, 396] width 64 height 28
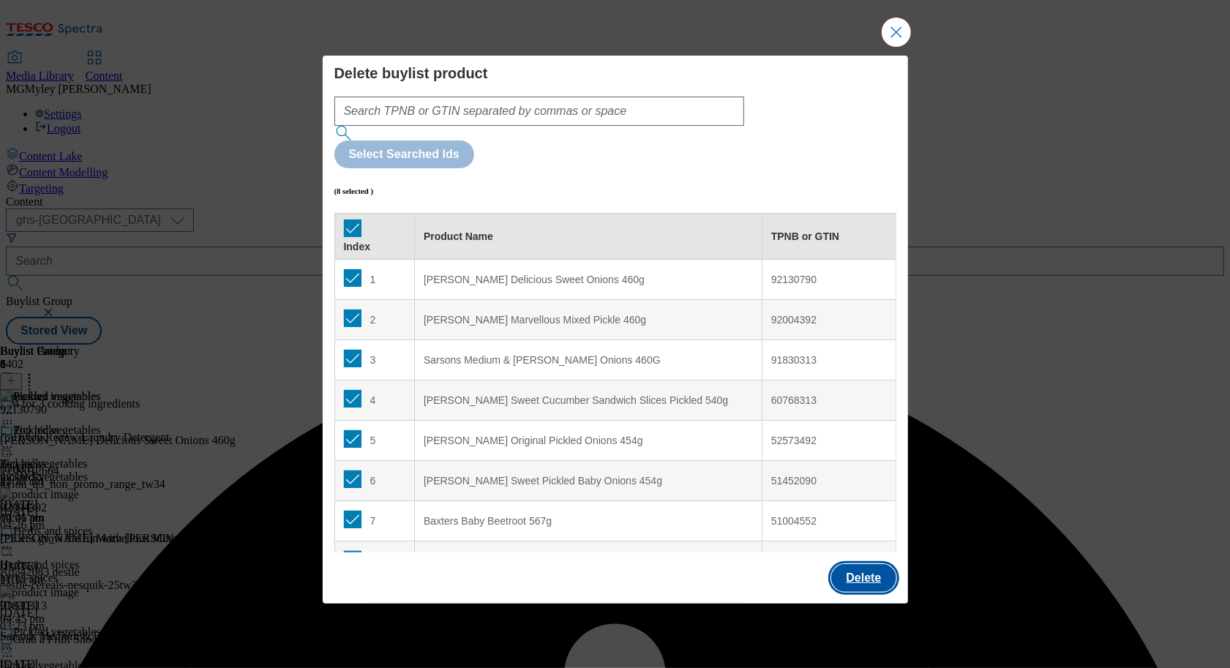
click at [858, 564] on button "Delete" at bounding box center [863, 578] width 64 height 28
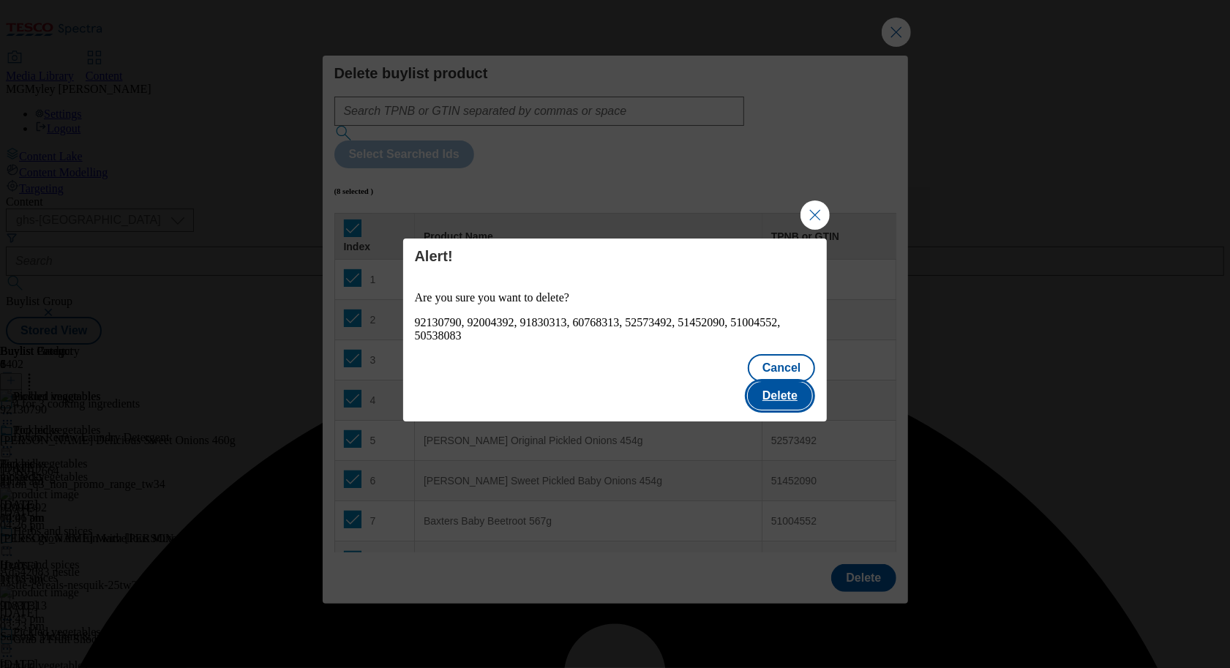
click at [778, 382] on button "Delete" at bounding box center [780, 396] width 64 height 28
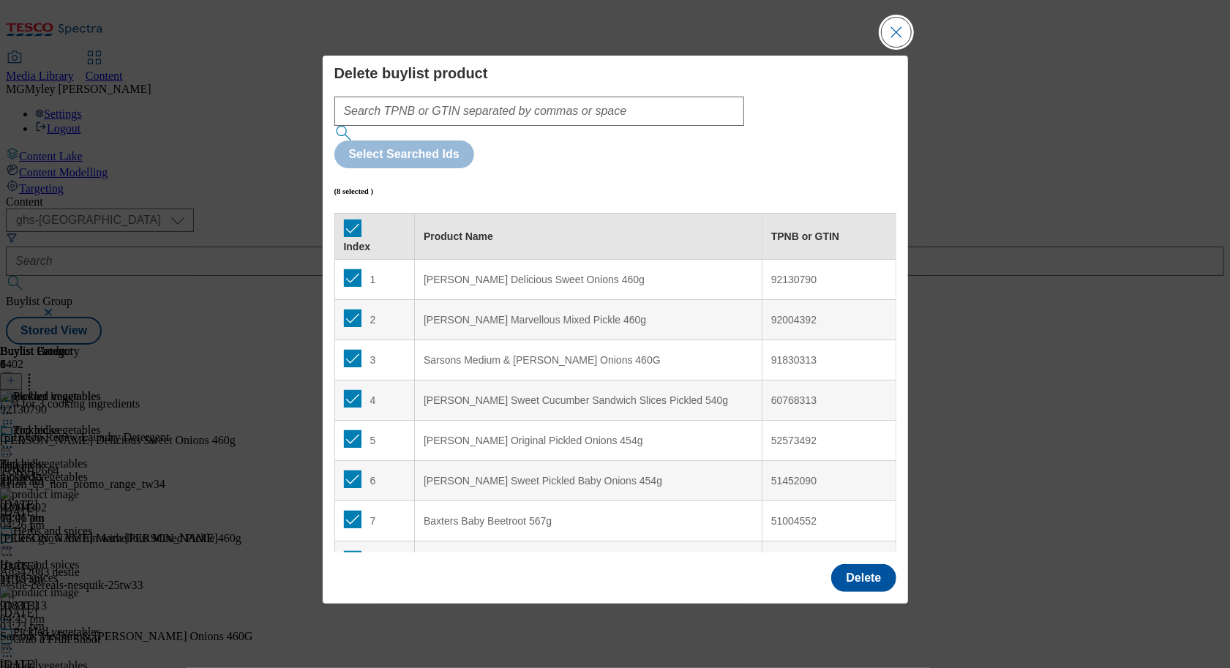
click at [897, 47] on button "Close Modal" at bounding box center [895, 32] width 29 height 29
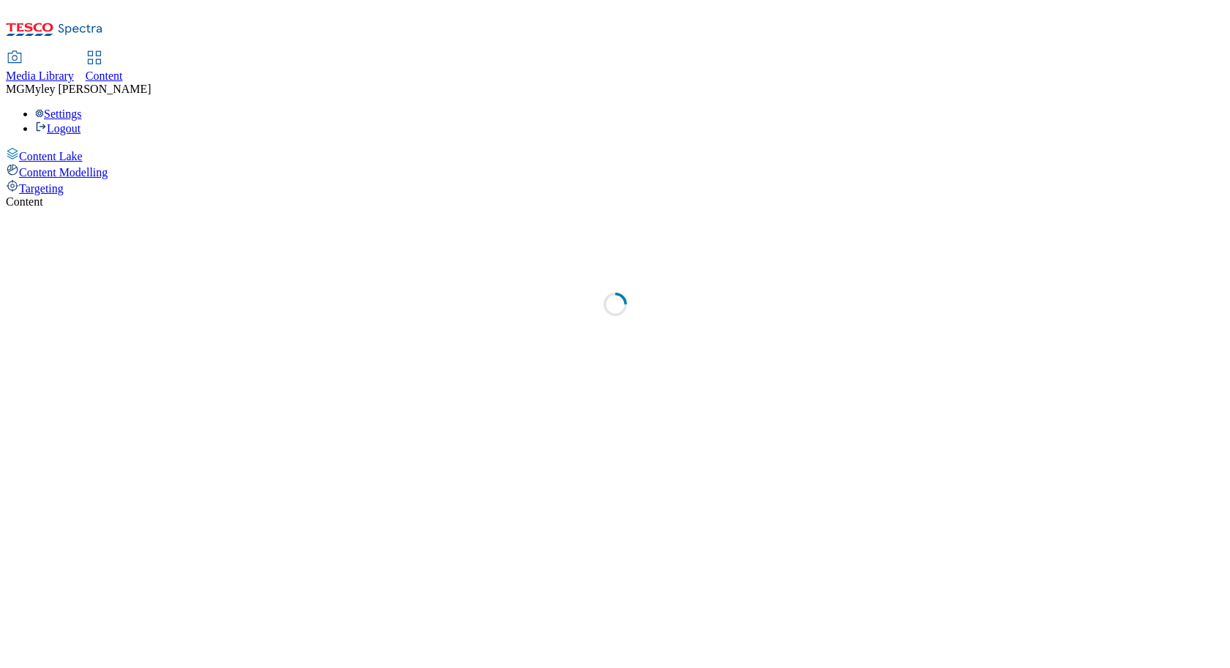
select select "ghs-[GEOGRAPHIC_DATA]"
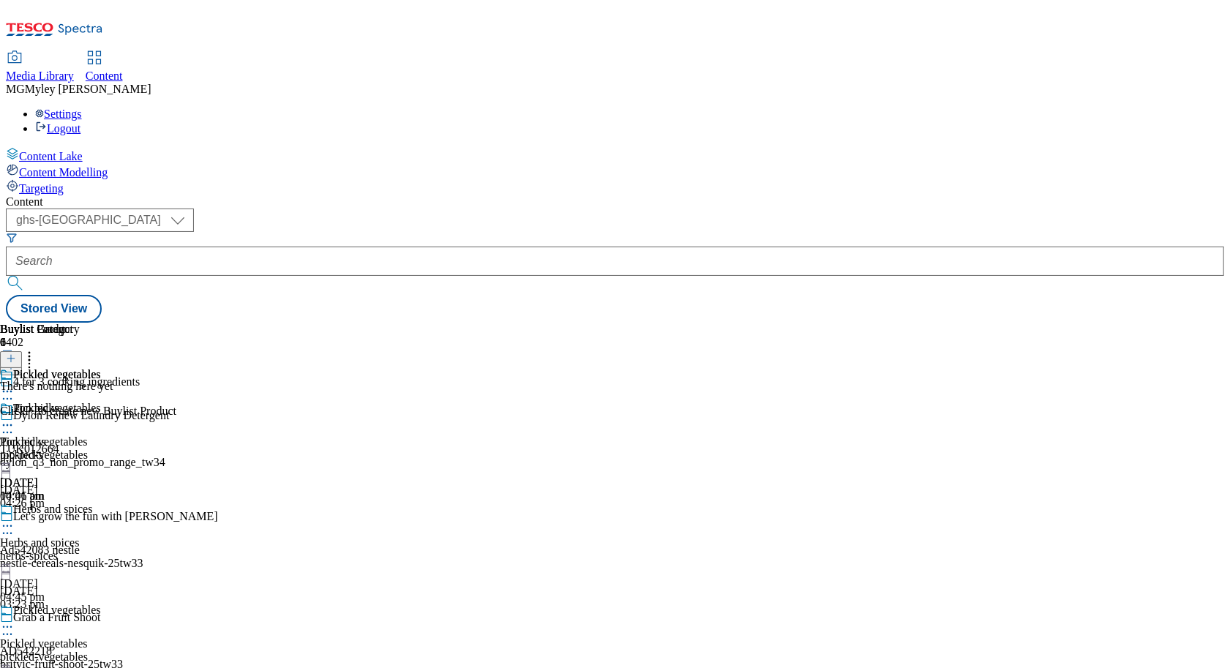
scroll to position [0, 68]
click at [16, 353] on icon at bounding box center [11, 358] width 10 height 10
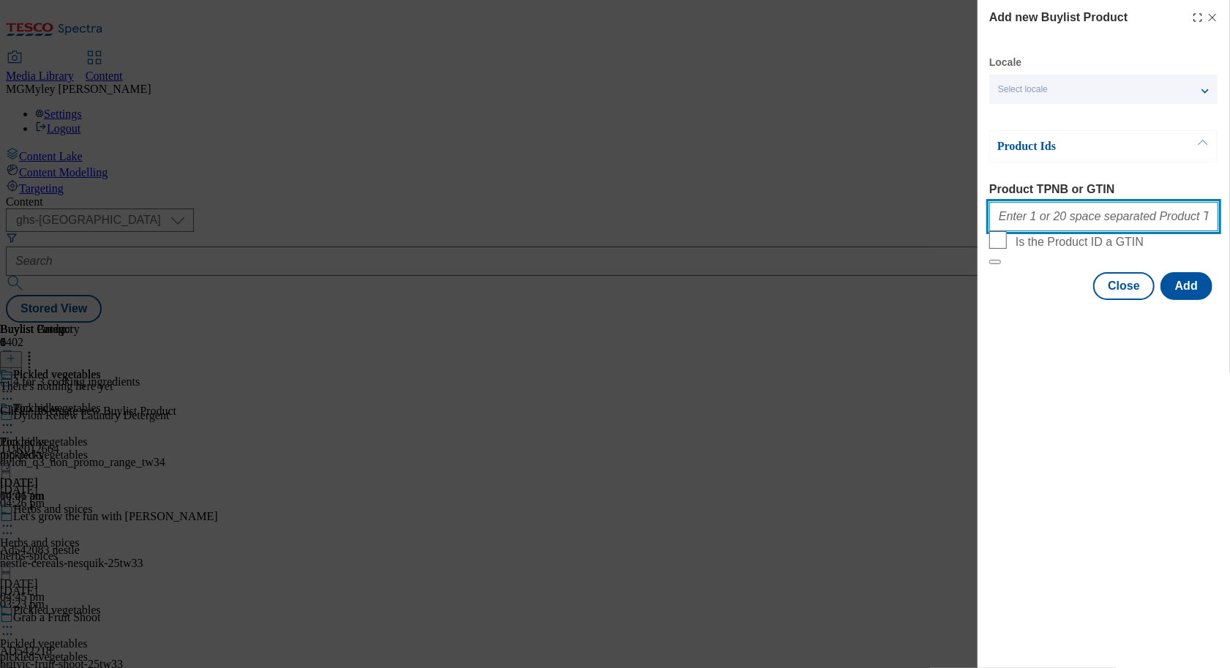
click at [1052, 215] on input "Product TPNB or GTIN" at bounding box center [1103, 216] width 229 height 29
paste input "51026998 92805066 92130790 92004392 91830313 60768313 52573492 51452090 5100455…"
type input "51026998 92805066 92130790 92004392 91830313 60768313 52573492 51452090 5100455…"
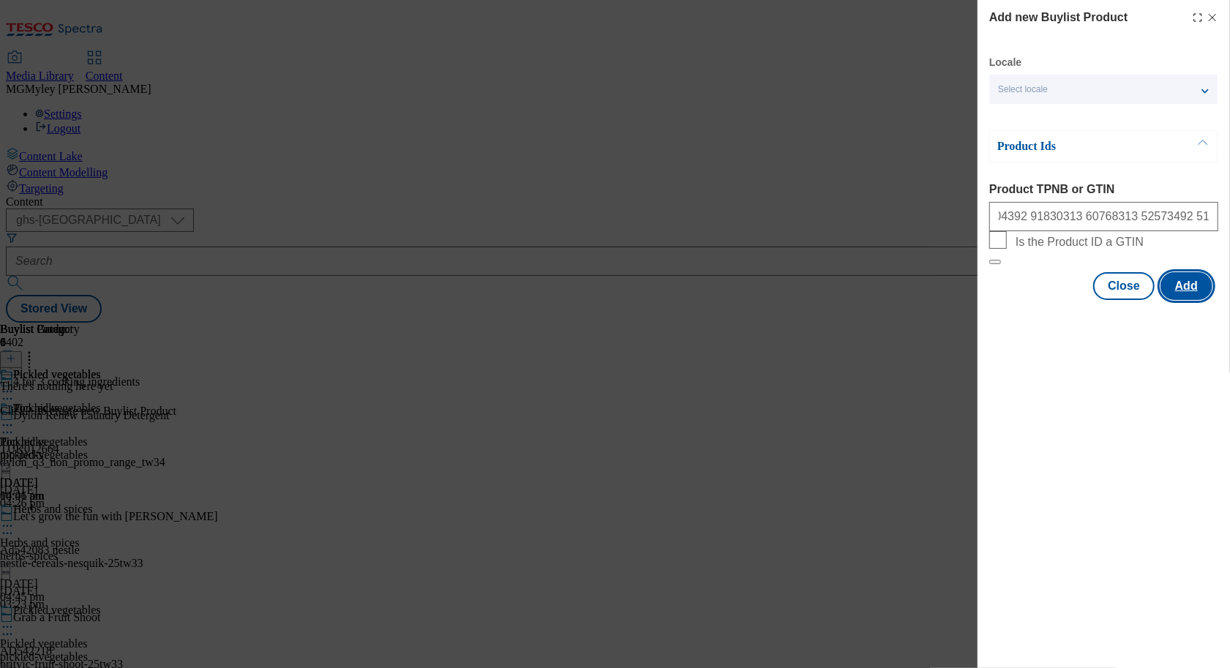
scroll to position [0, 0]
click at [1194, 300] on button "Add" at bounding box center [1186, 286] width 52 height 28
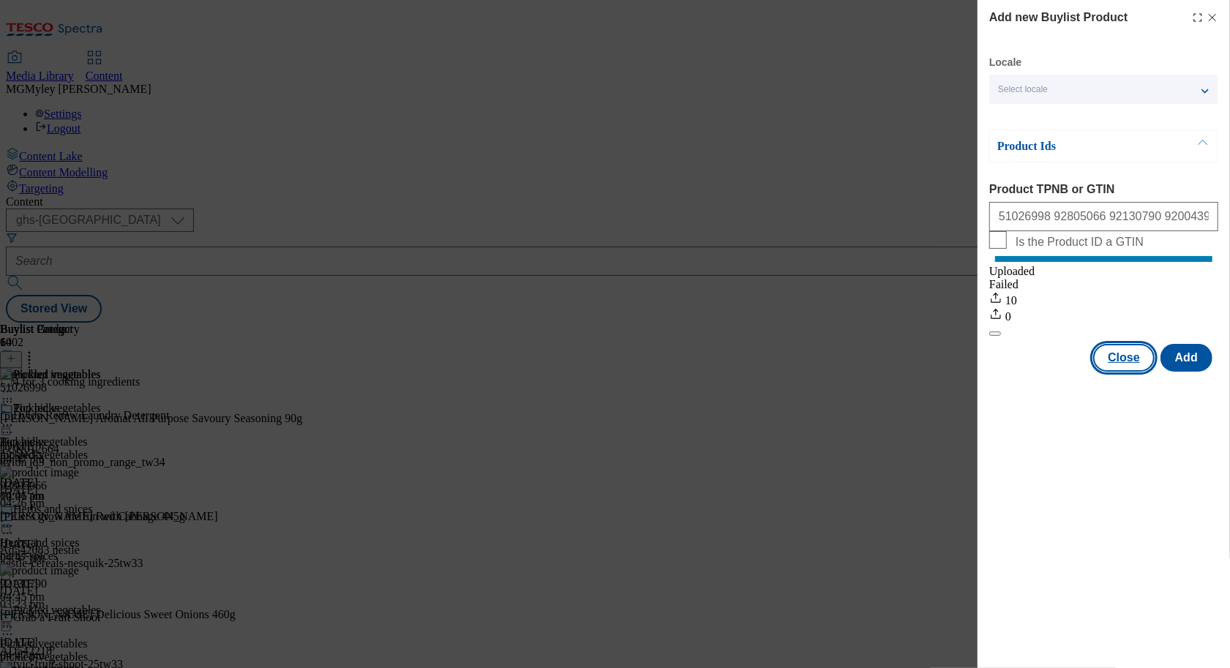
click at [1123, 372] on button "Close" at bounding box center [1123, 358] width 61 height 28
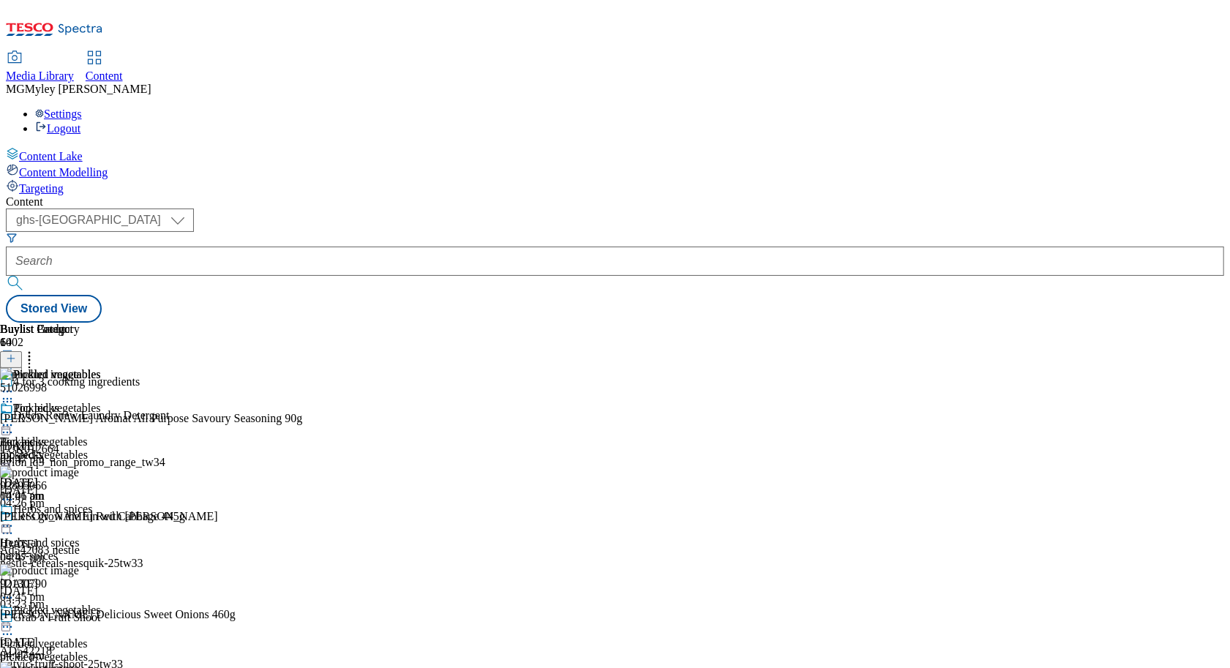
scroll to position [212, 0]
click at [15, 620] on icon at bounding box center [7, 627] width 15 height 15
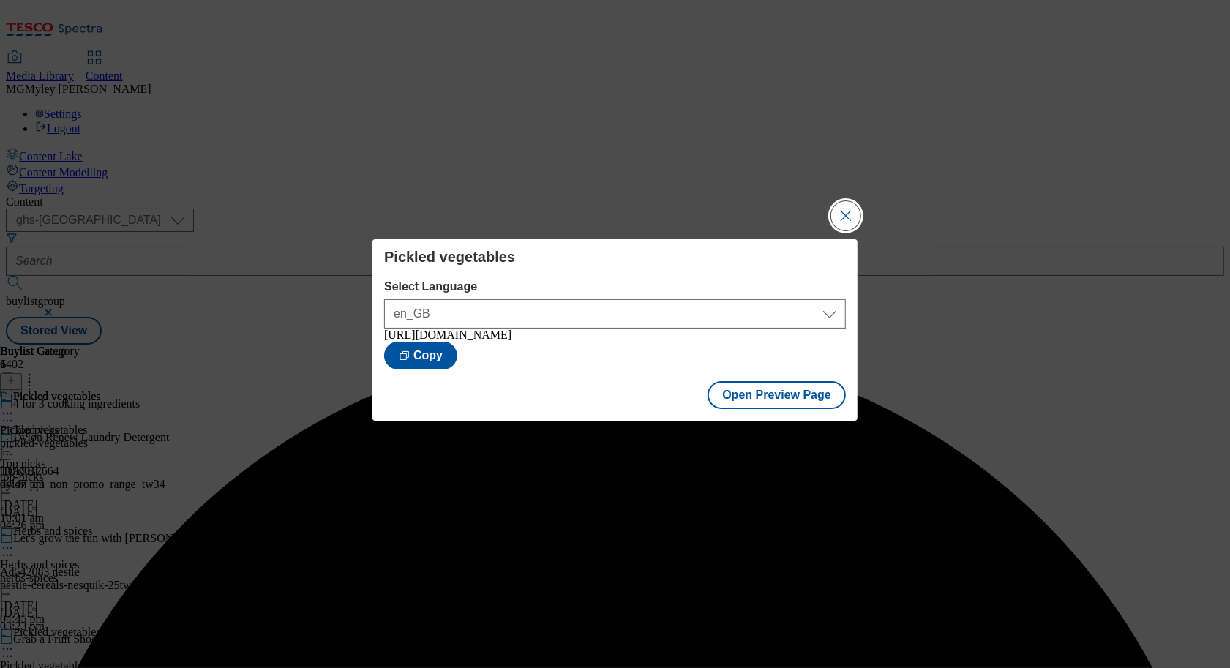
click at [846, 219] on button "Close Modal" at bounding box center [845, 215] width 29 height 29
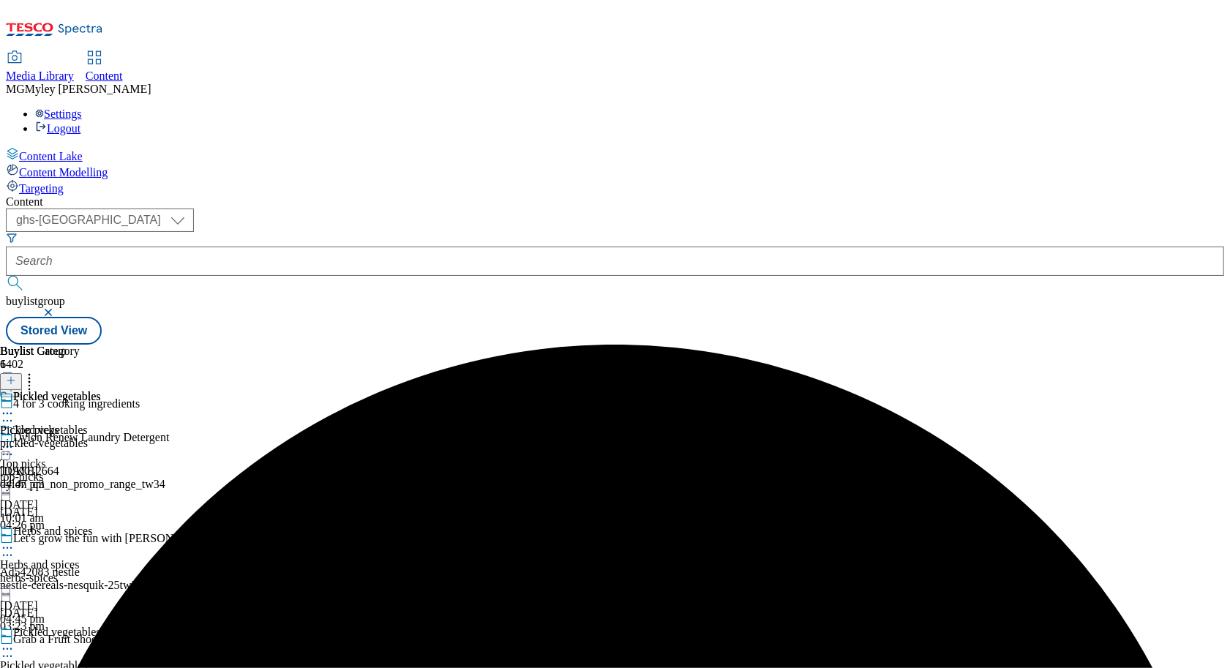
click at [15, 641] on icon at bounding box center [7, 648] width 15 height 15
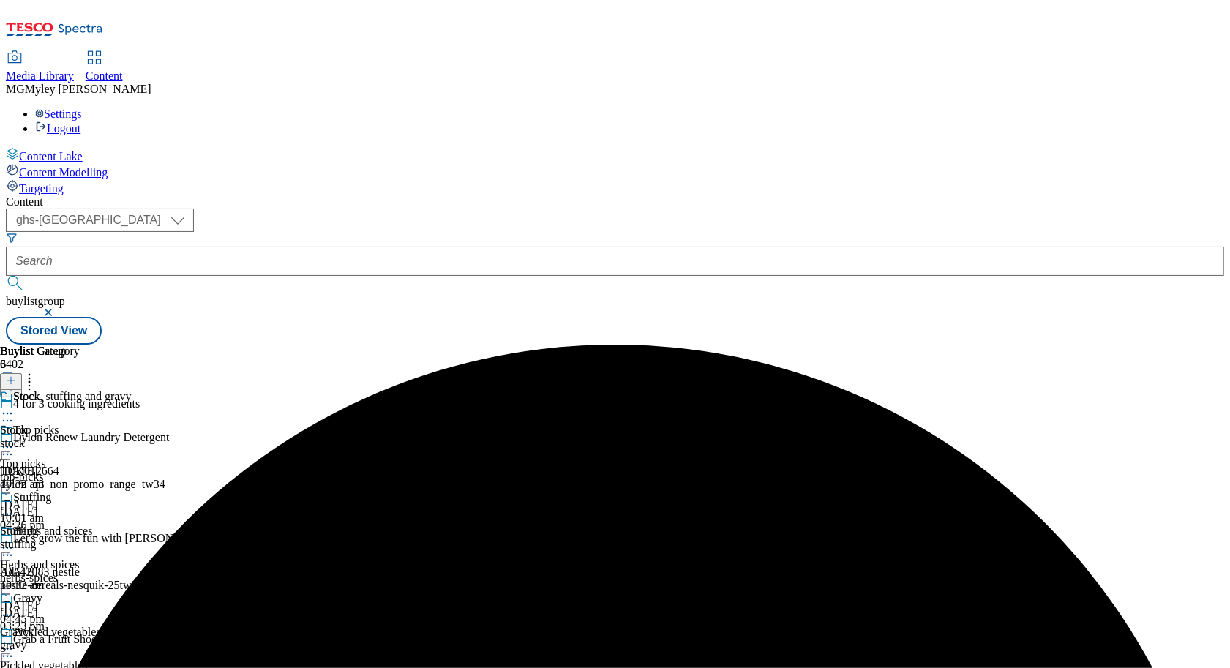
click at [80, 390] on div "Stock Stock stock [DATE] 10:32 am" at bounding box center [40, 440] width 80 height 101
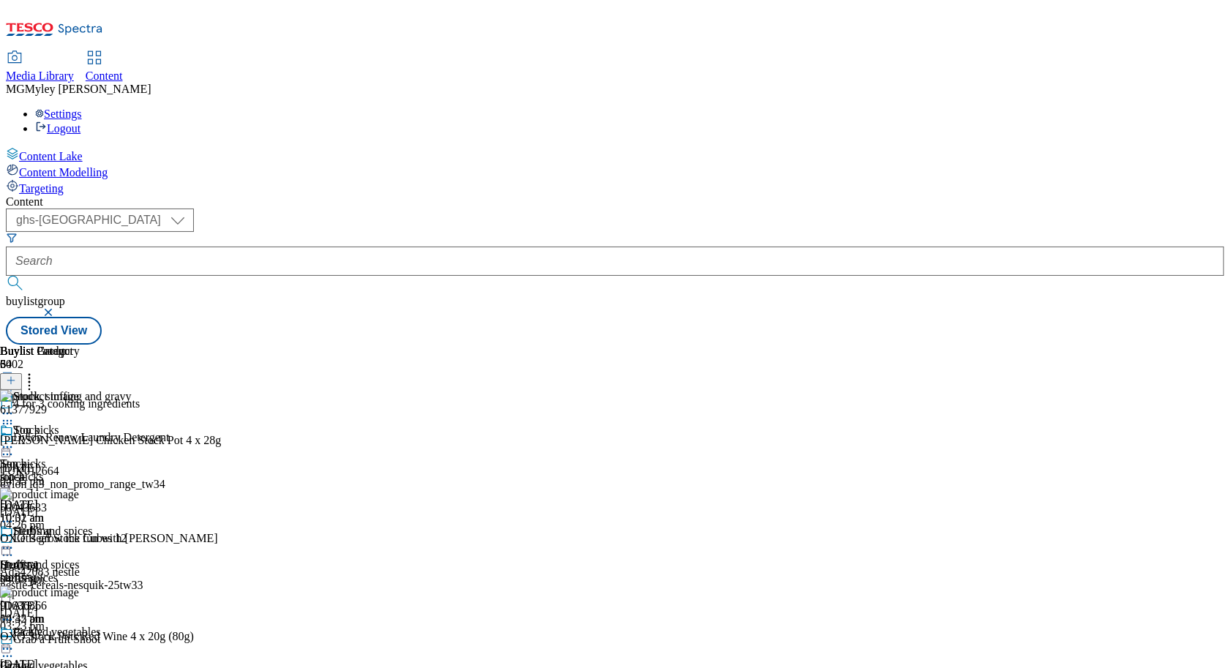
scroll to position [0, 68]
click at [31, 377] on circle at bounding box center [30, 378] width 2 height 2
click at [31, 381] on circle at bounding box center [30, 382] width 2 height 2
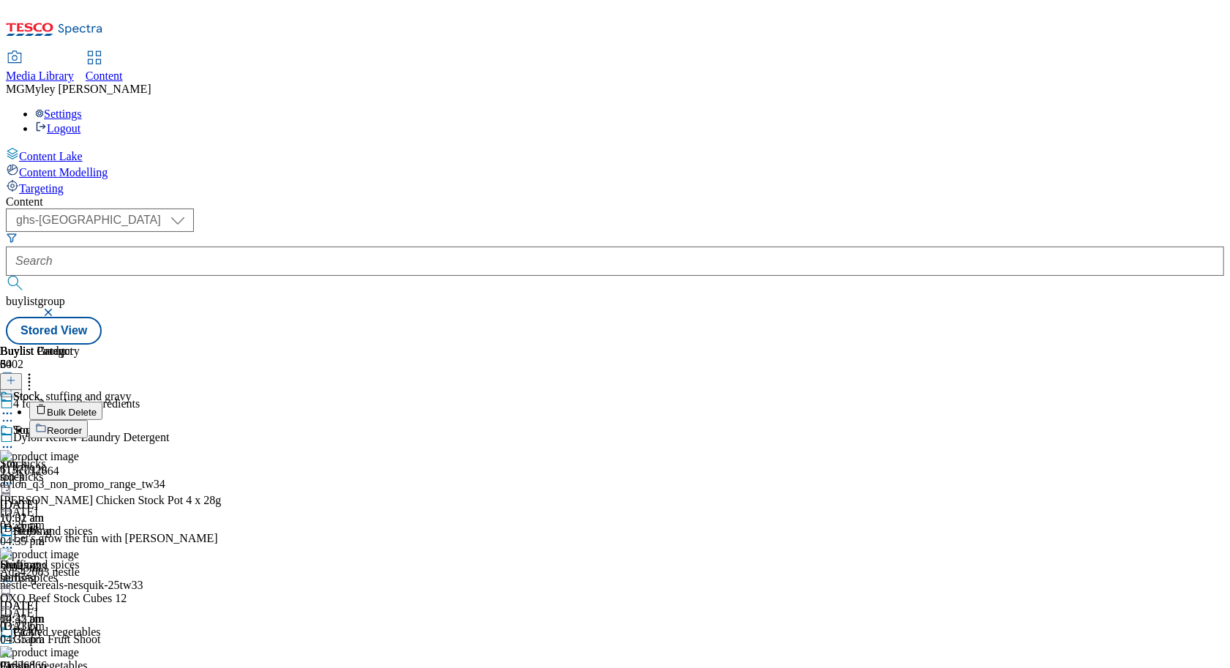
click at [97, 407] on span "Bulk Delete" at bounding box center [72, 412] width 50 height 11
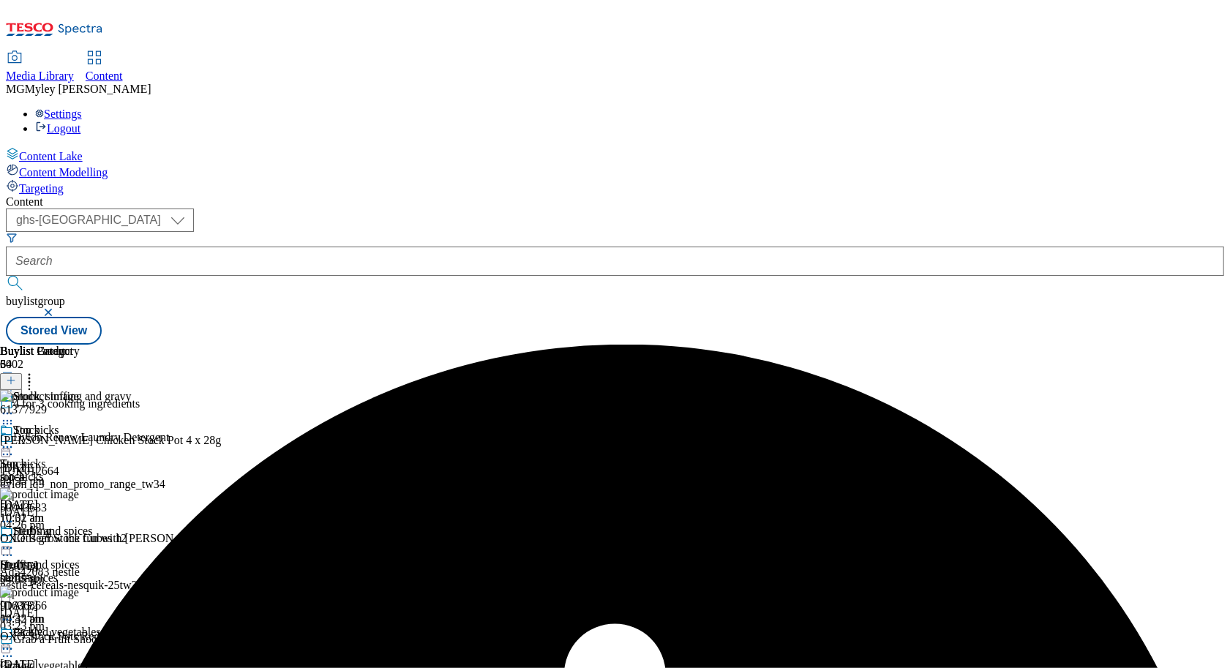
click at [80, 424] on div "Stock Stock stock [DATE] 10:32 am" at bounding box center [40, 474] width 80 height 101
click at [15, 440] on icon at bounding box center [7, 447] width 15 height 15
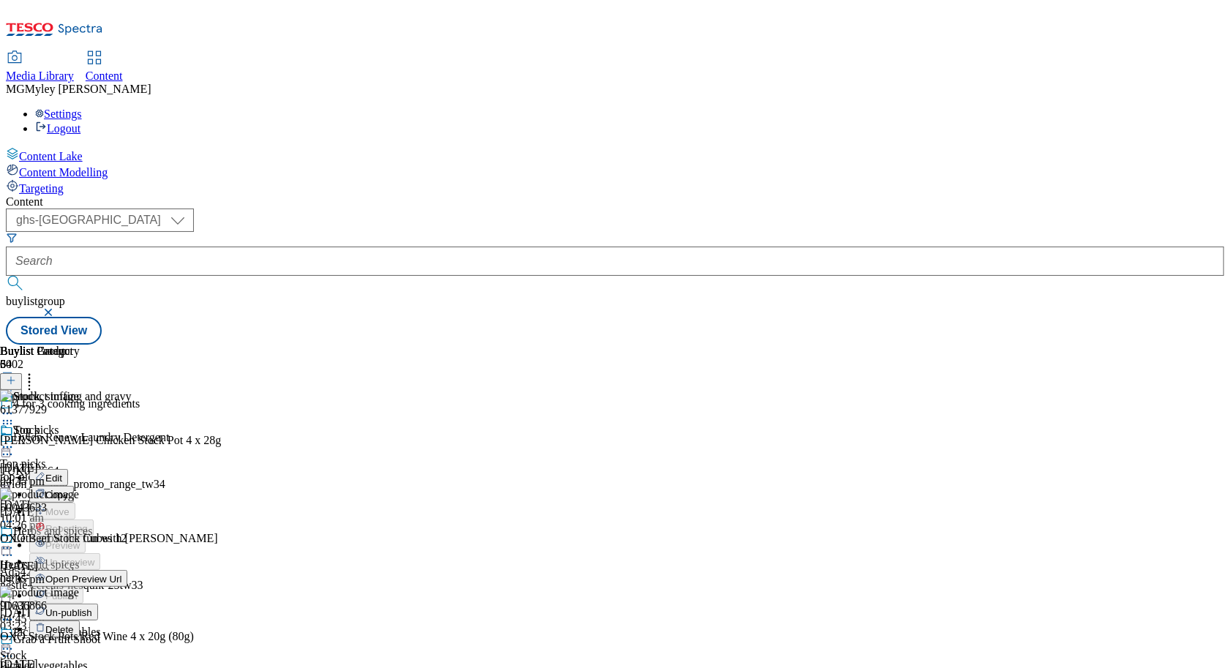
click at [98, 603] on button "Un-publish" at bounding box center [63, 611] width 69 height 17
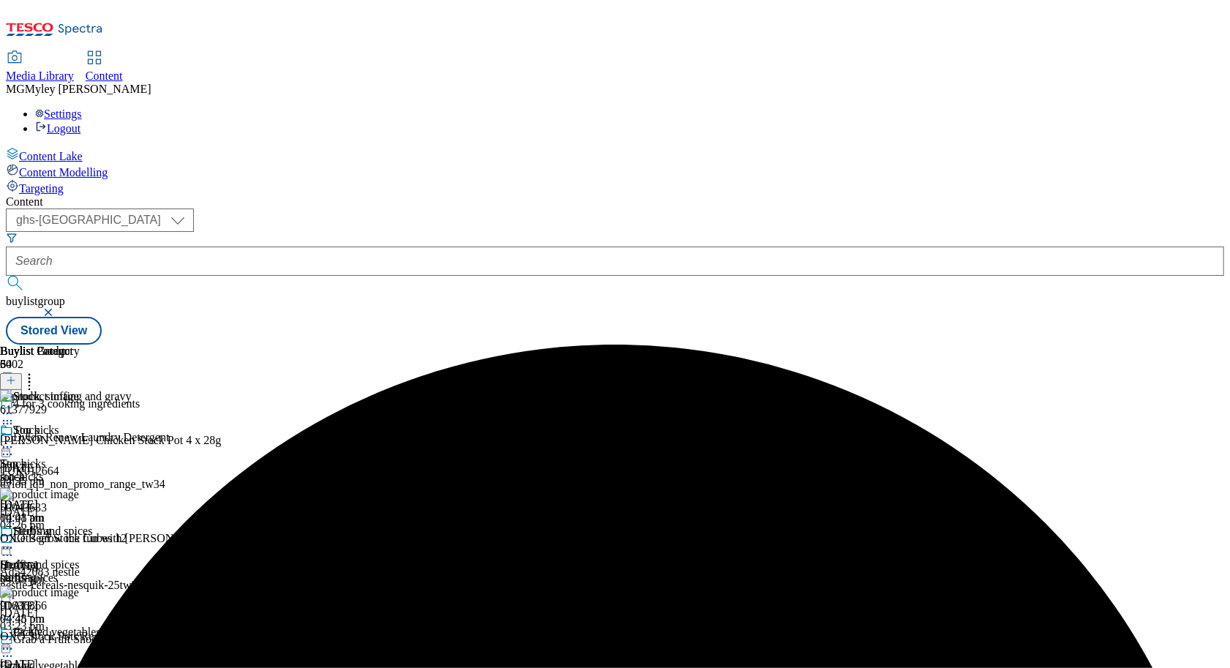
click at [37, 371] on icon at bounding box center [29, 378] width 15 height 15
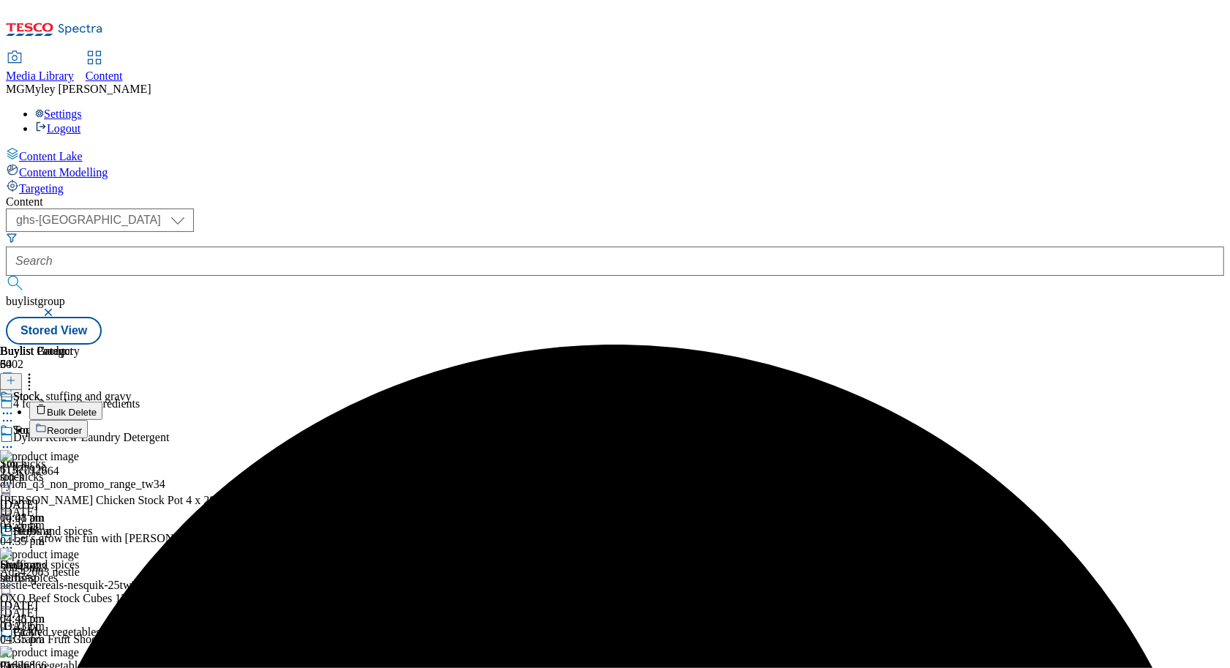
click at [102, 402] on button "Bulk Delete" at bounding box center [65, 411] width 73 height 18
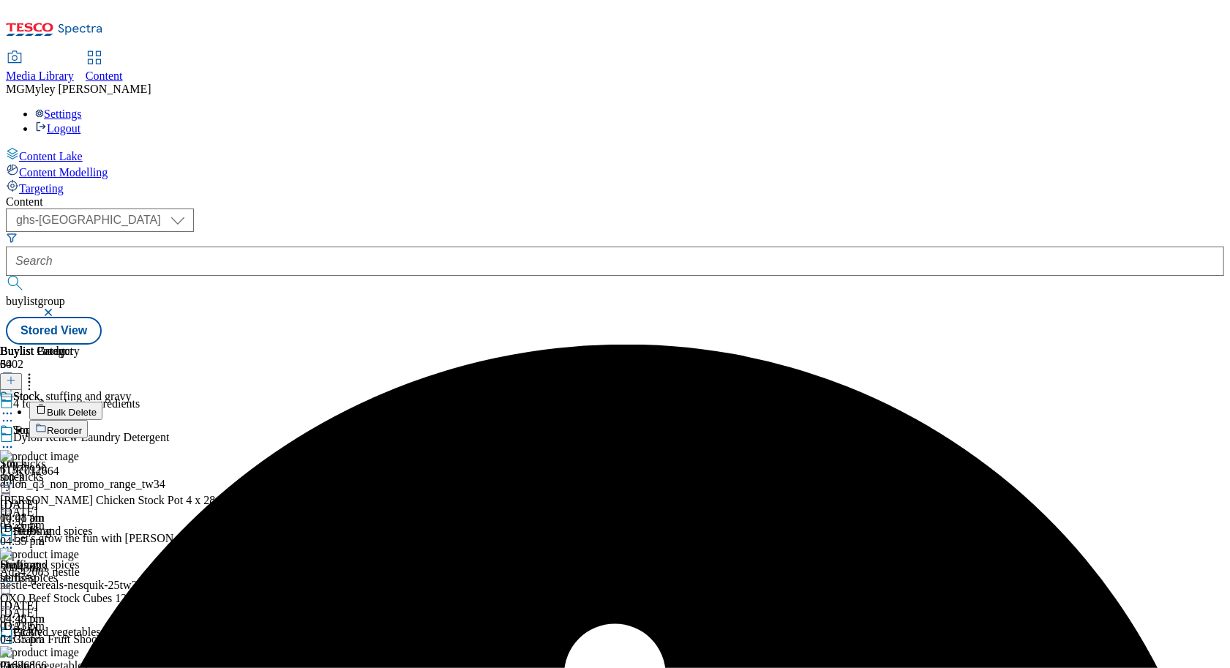
click at [15, 406] on icon at bounding box center [7, 413] width 15 height 15
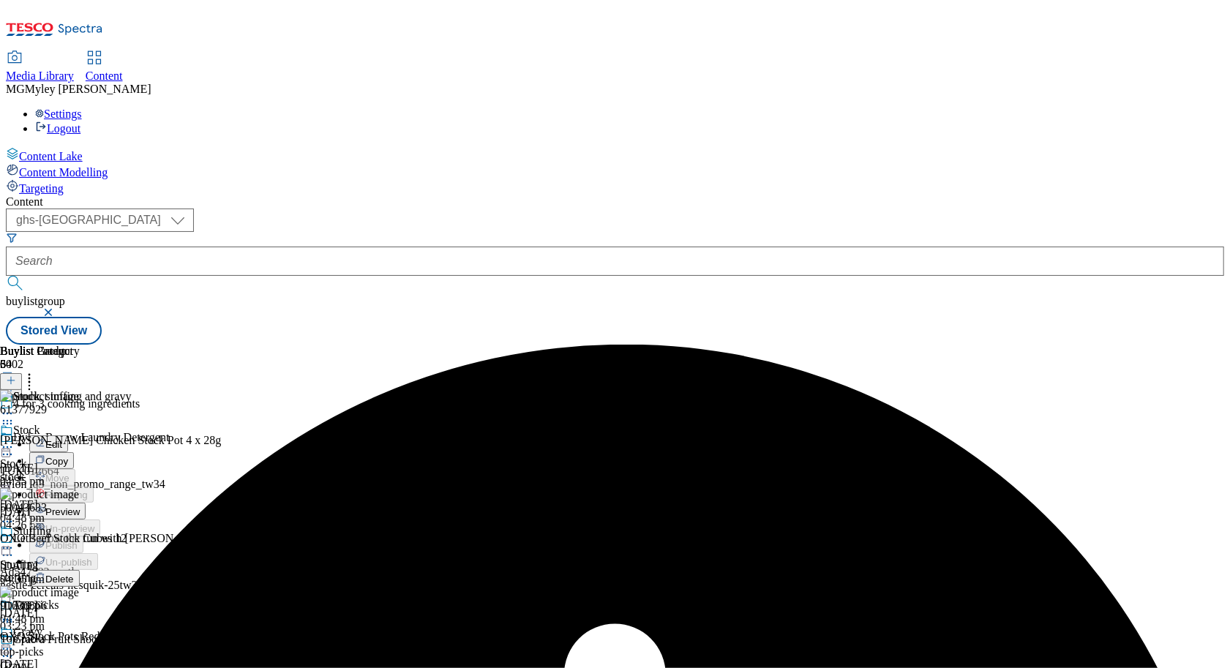
click at [80, 506] on span "Preview" at bounding box center [62, 511] width 34 height 11
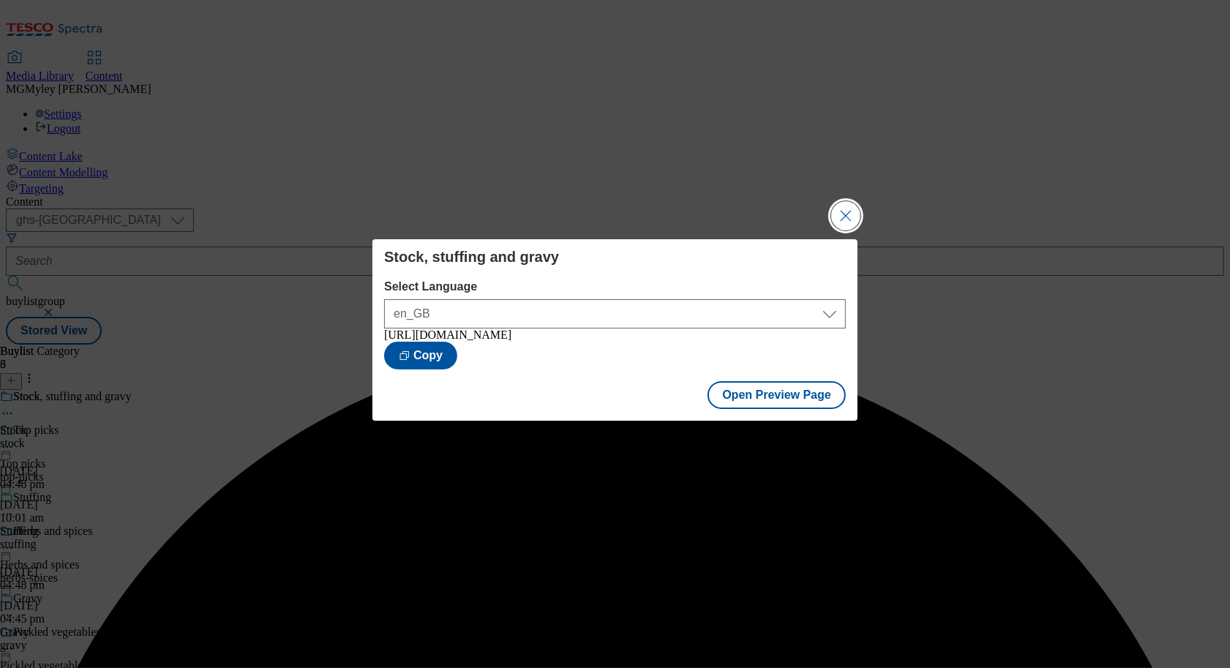
click at [846, 215] on button "Close Modal" at bounding box center [845, 215] width 29 height 29
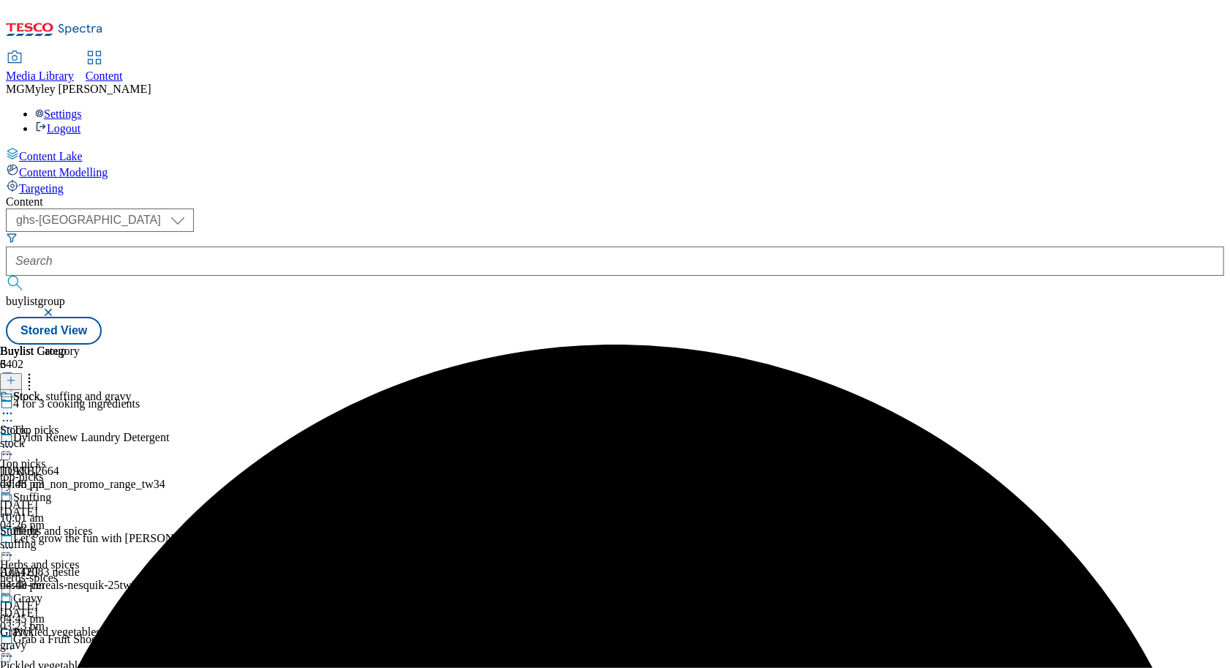
click at [9, 413] on circle at bounding box center [8, 414] width 2 height 2
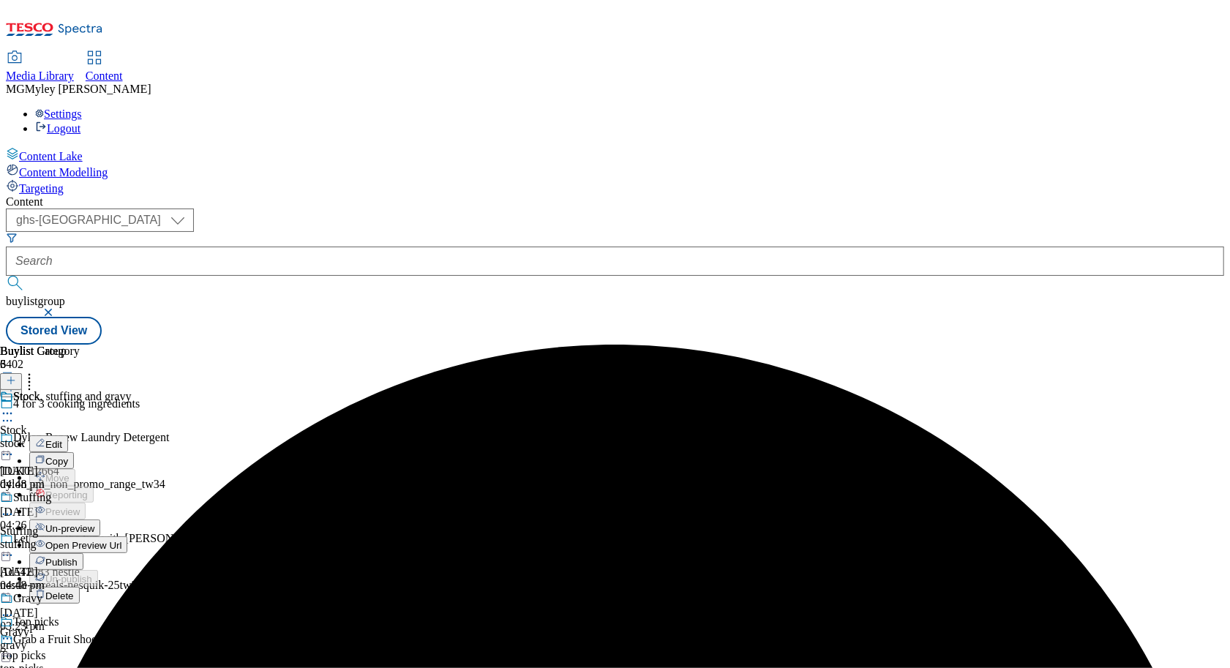
click at [83, 553] on button "Publish" at bounding box center [56, 561] width 54 height 17
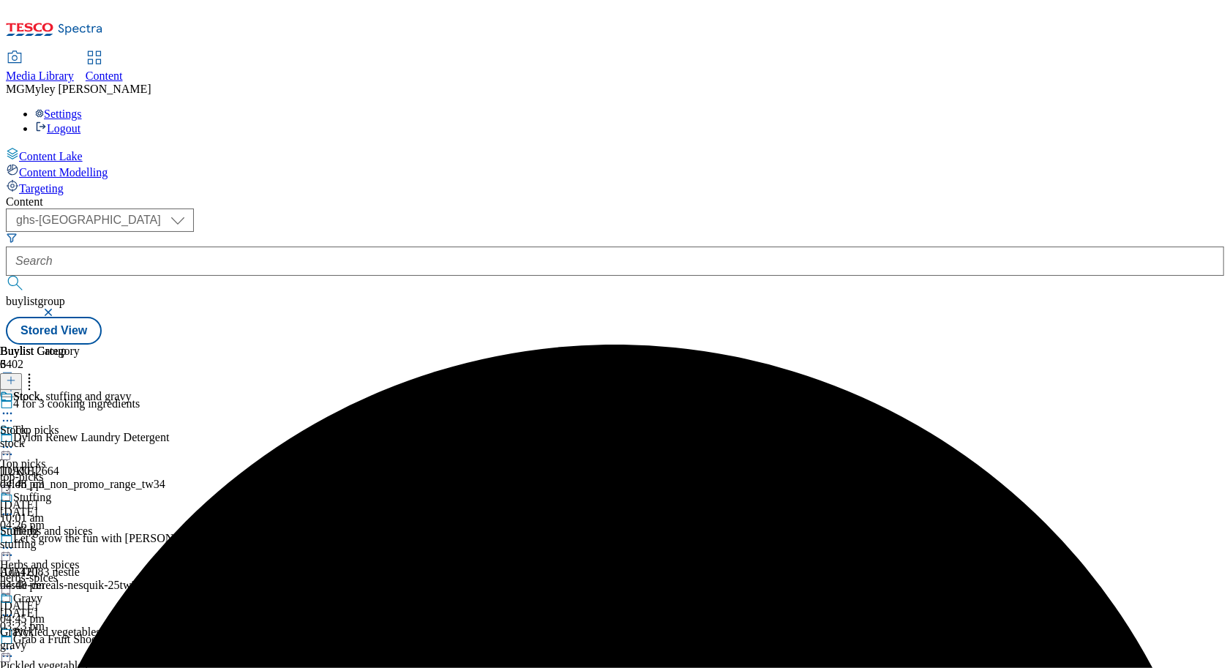
scroll to position [440, 0]
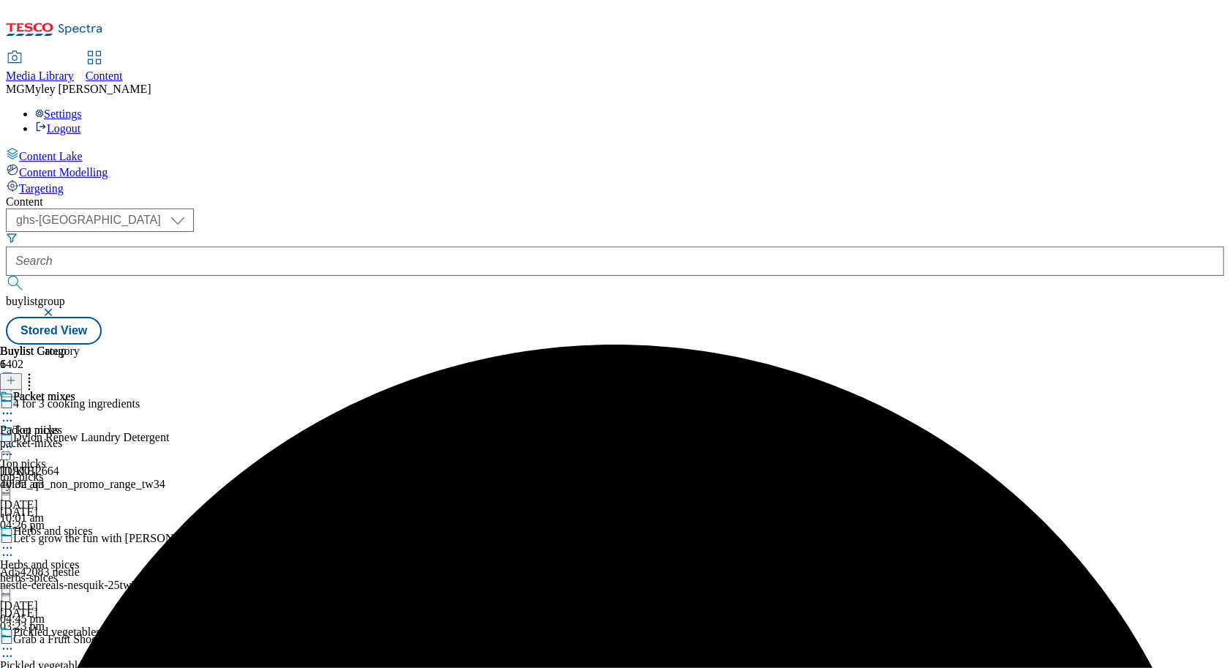
click at [15, 406] on icon at bounding box center [7, 413] width 15 height 15
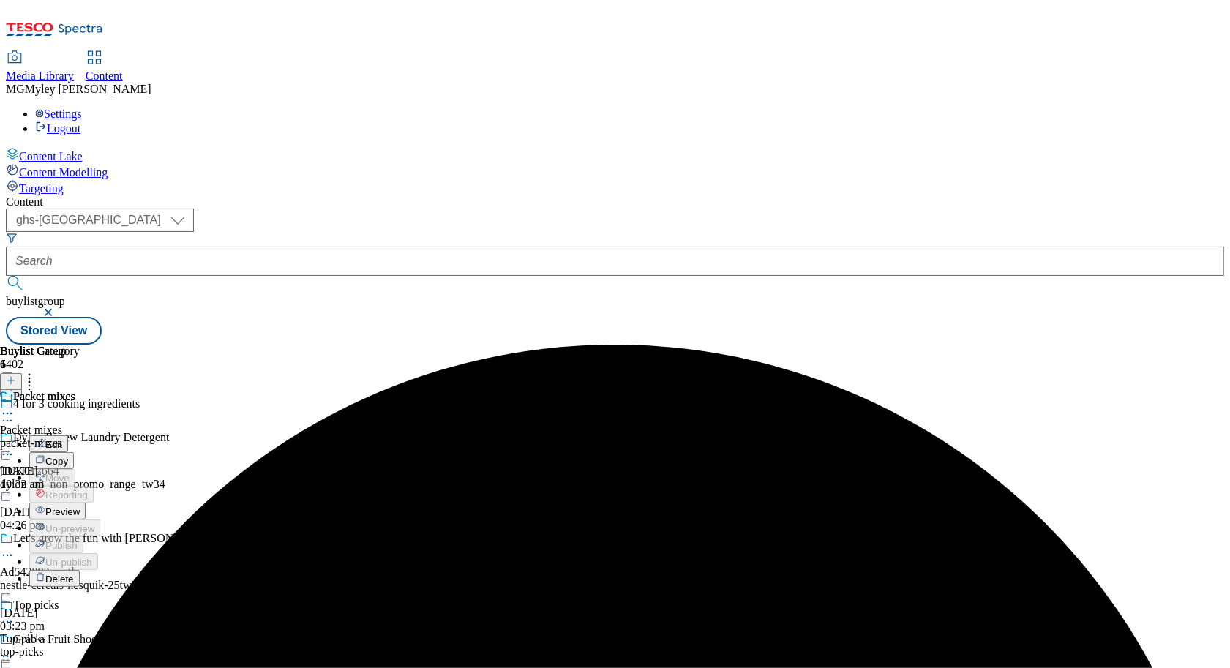
click at [80, 506] on span "Preview" at bounding box center [62, 511] width 34 height 11
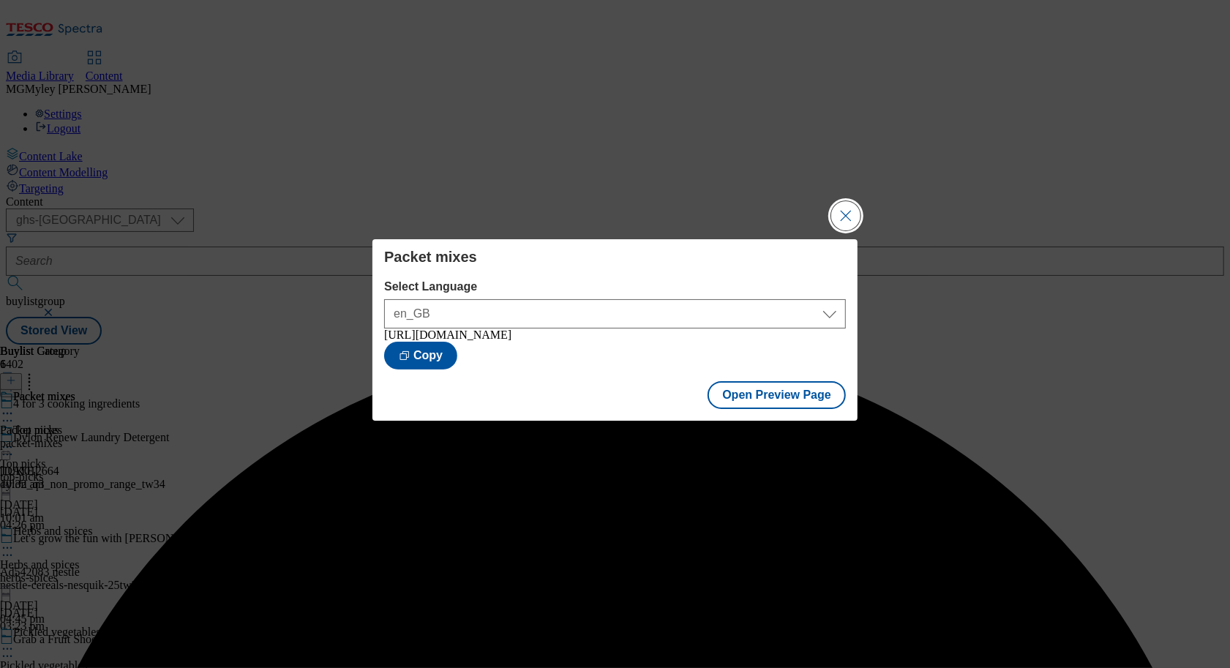
click at [846, 207] on button "Close Modal" at bounding box center [845, 215] width 29 height 29
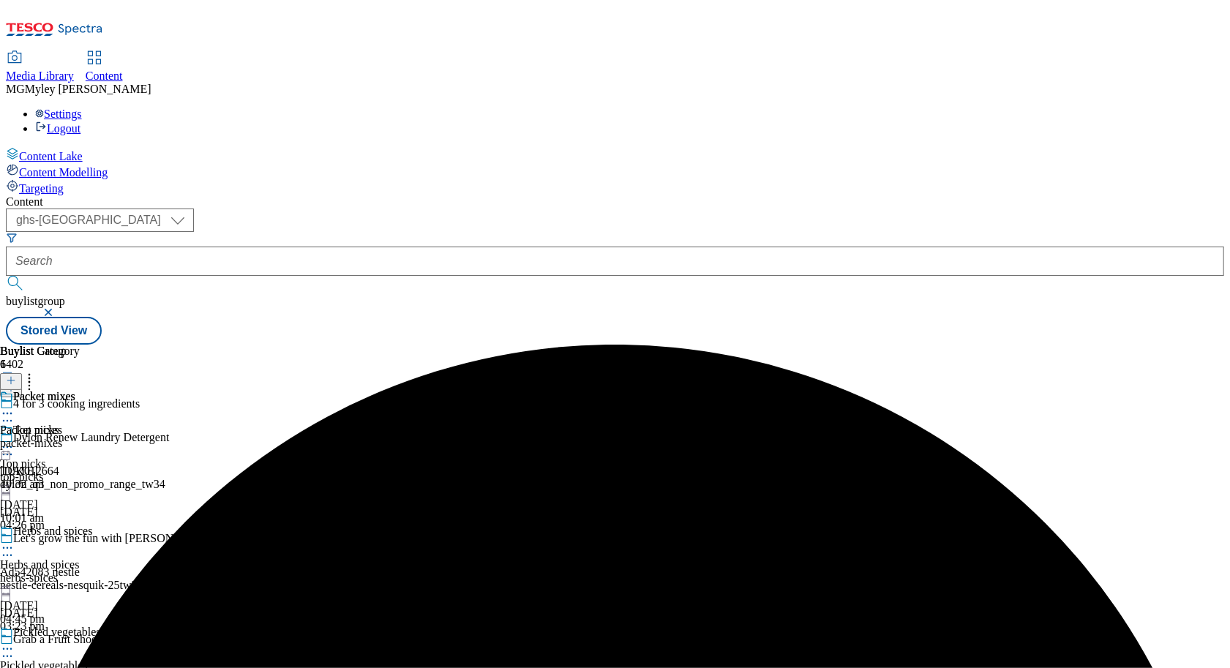
click at [15, 406] on icon at bounding box center [7, 413] width 15 height 15
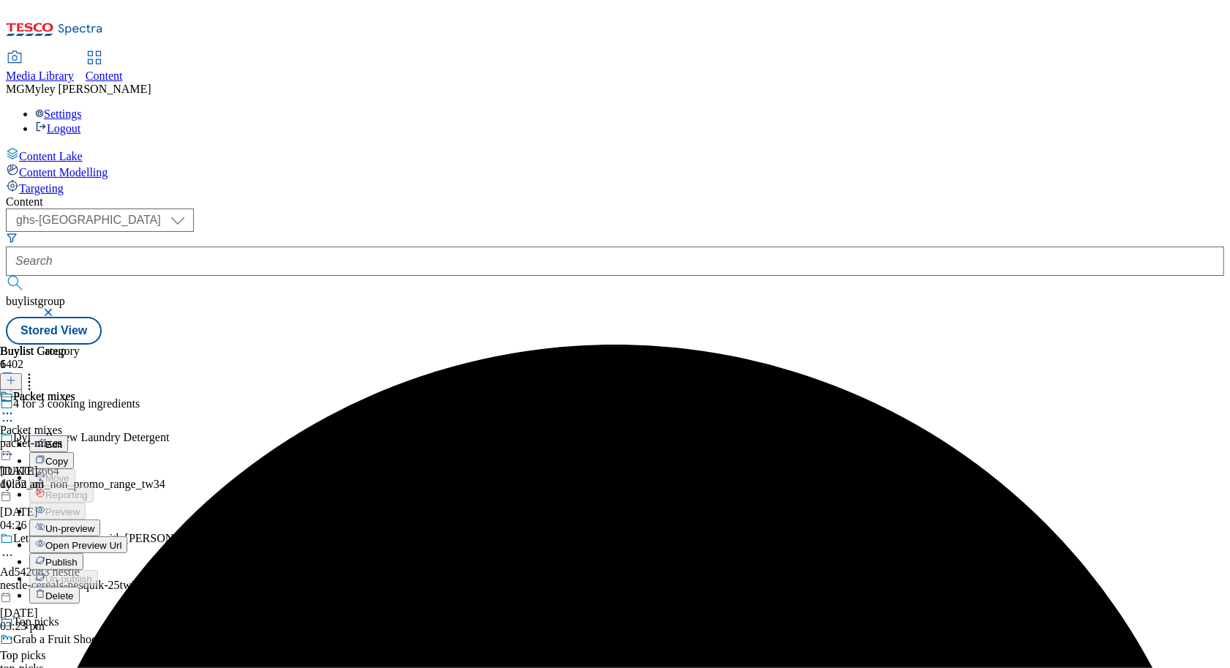
click at [83, 553] on button "Publish" at bounding box center [56, 561] width 54 height 17
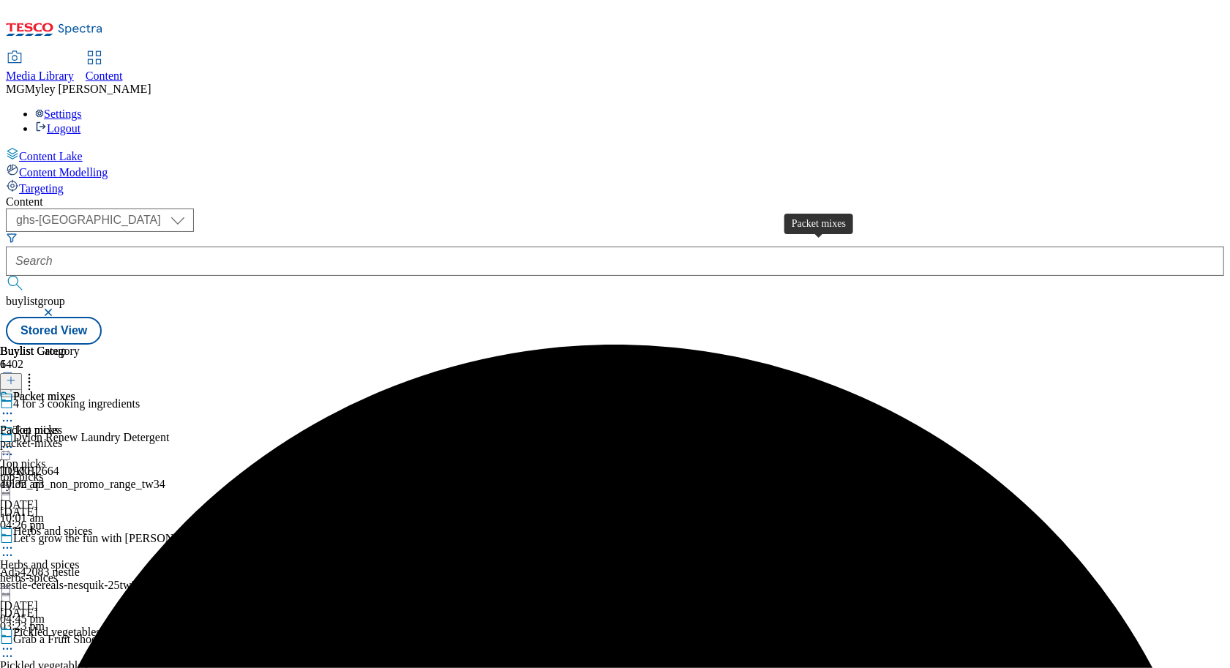
click at [80, 390] on div "Packet mixes Packet mixes packet-mixes [DATE] 10:32 am" at bounding box center [40, 440] width 80 height 101
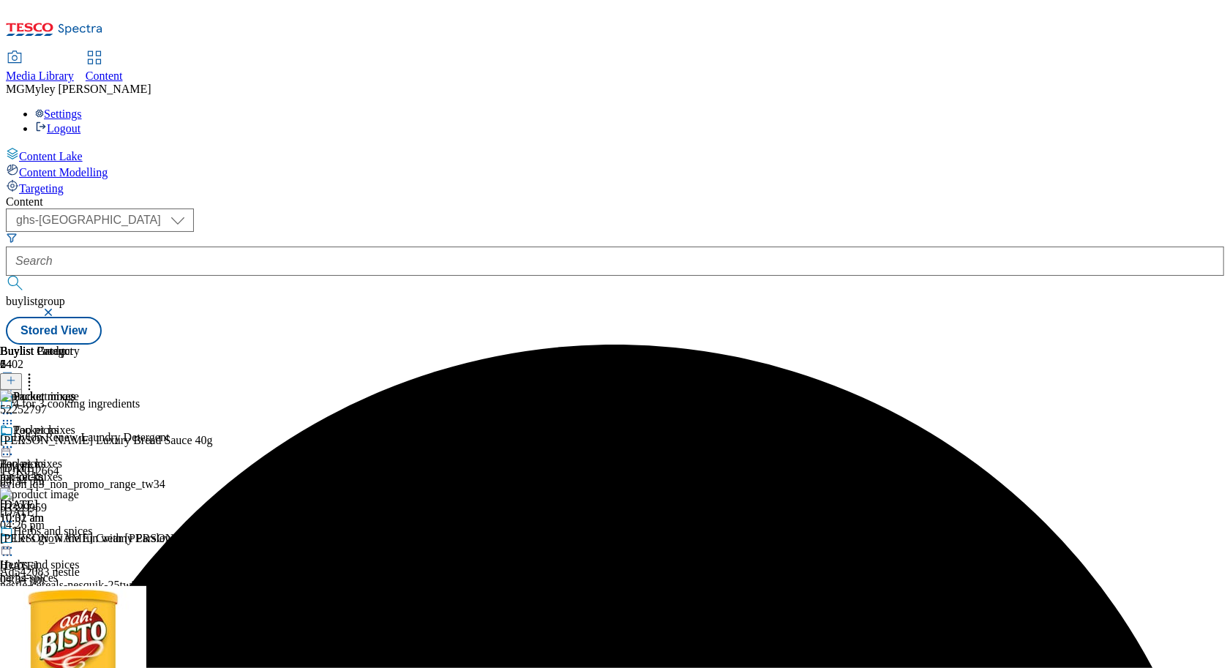
click at [37, 371] on icon at bounding box center [29, 378] width 15 height 15
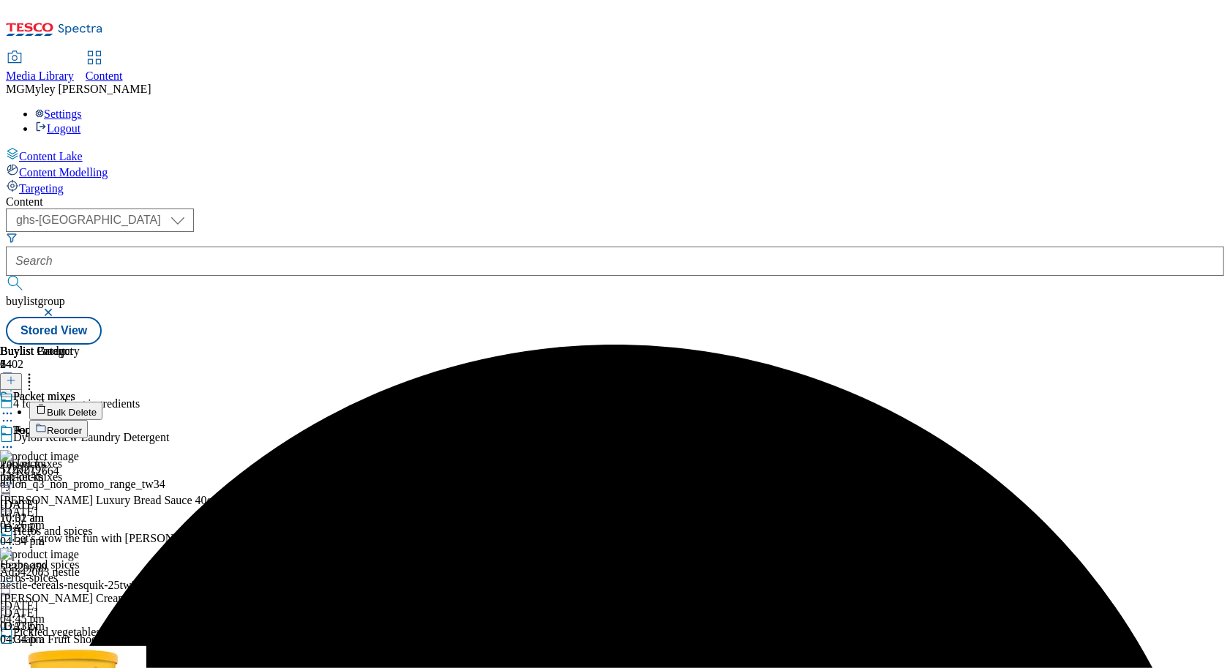
click at [15, 406] on icon at bounding box center [7, 413] width 15 height 15
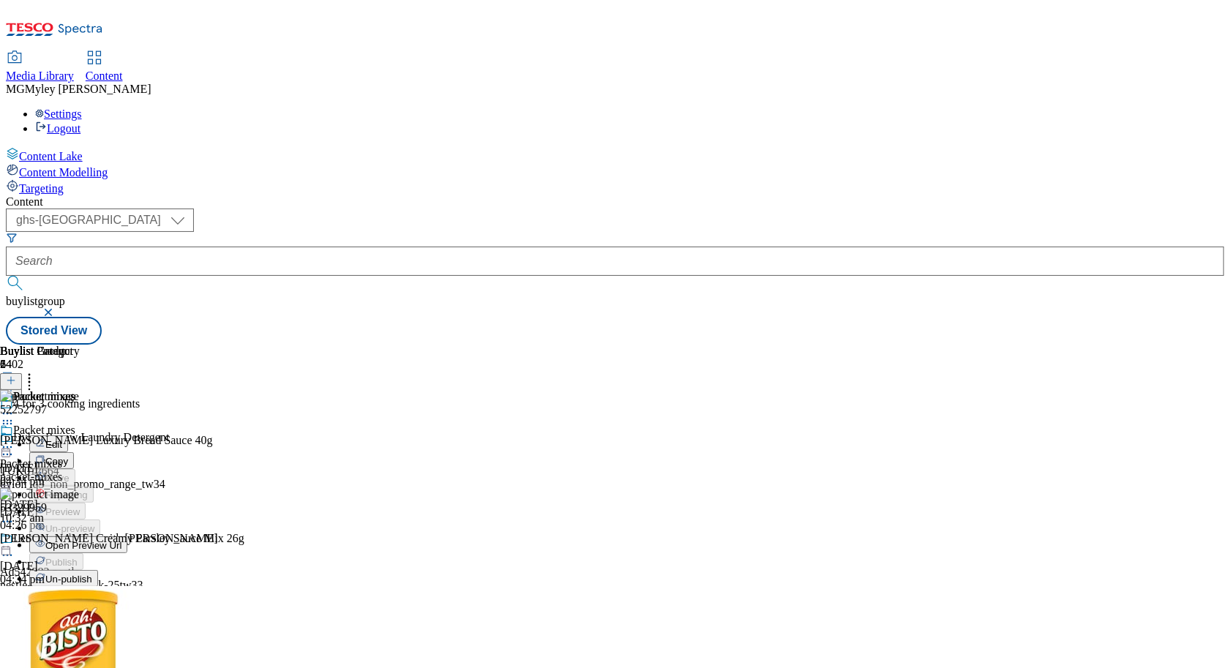
click at [92, 573] on span "Un-publish" at bounding box center [68, 578] width 47 height 11
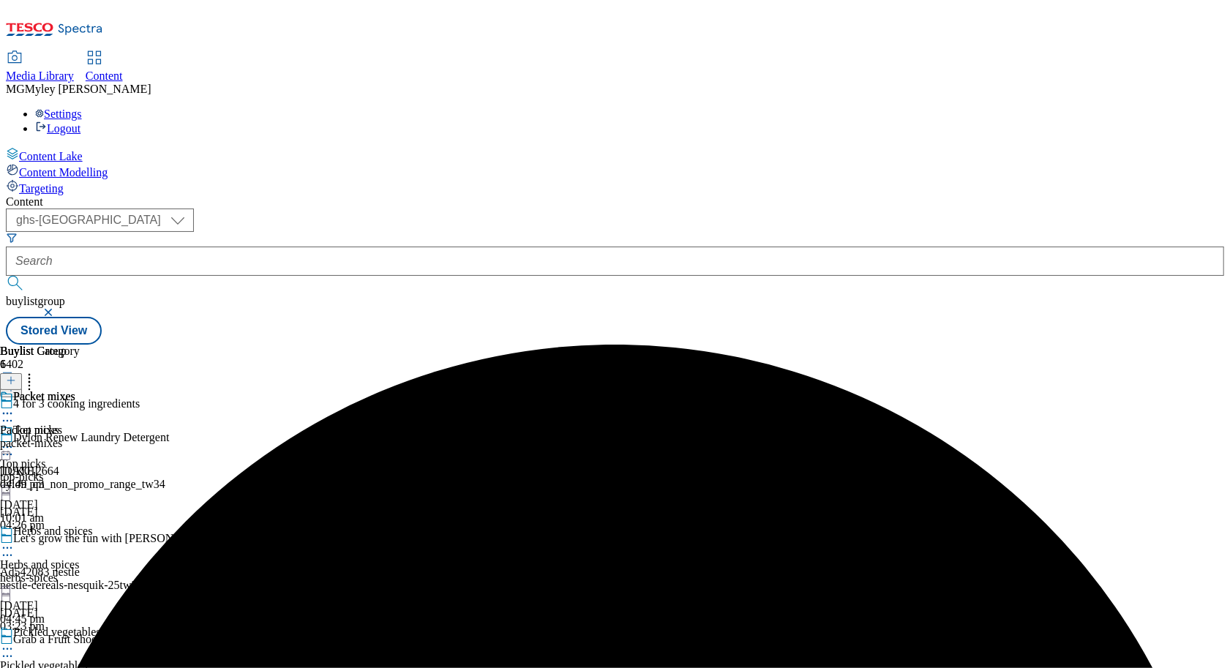
click at [5, 413] on circle at bounding box center [4, 414] width 2 height 2
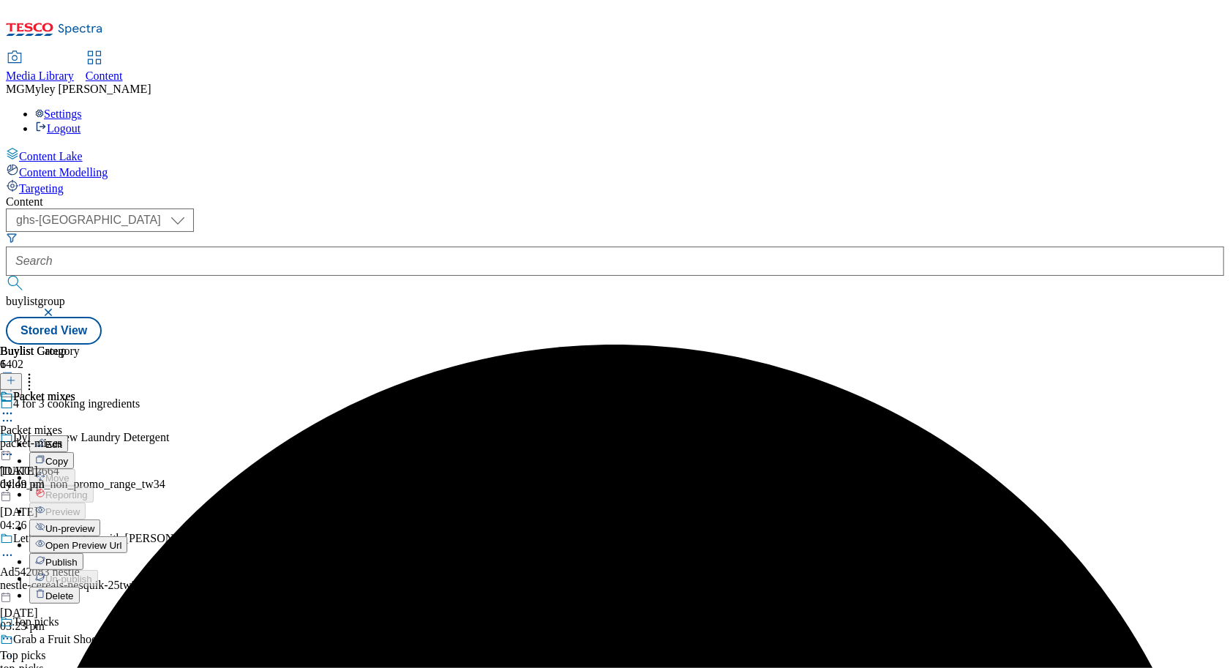
click at [94, 523] on span "Un-preview" at bounding box center [69, 528] width 49 height 11
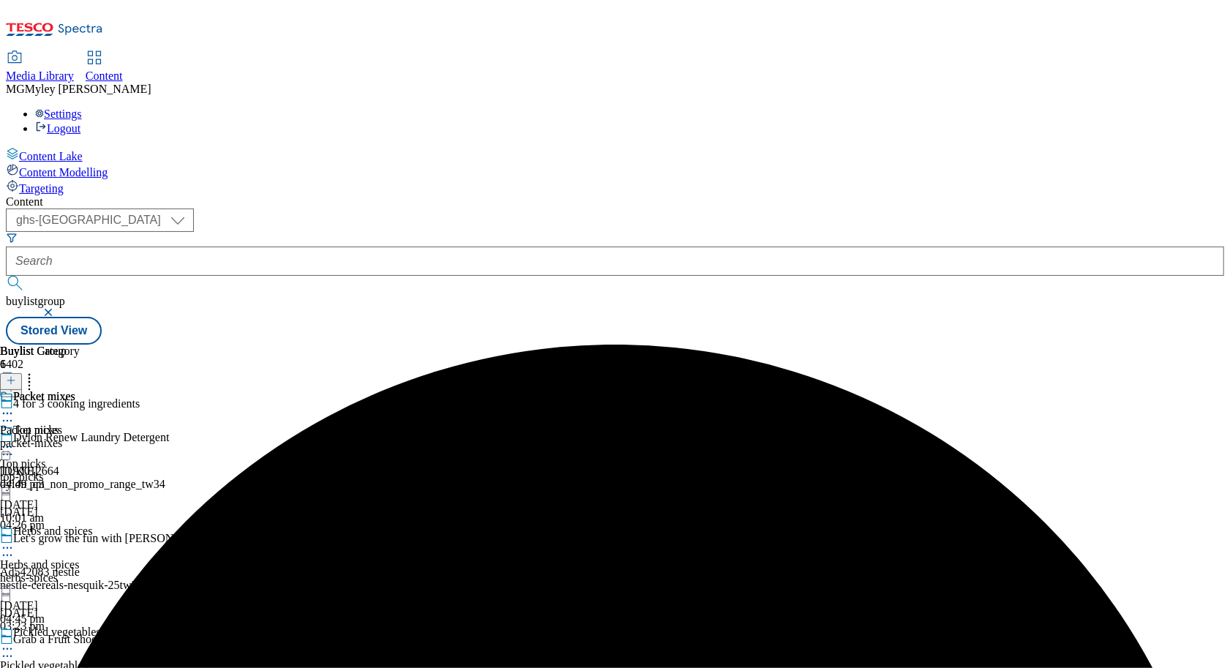
click at [80, 437] on div "packet-mixes" at bounding box center [40, 443] width 80 height 13
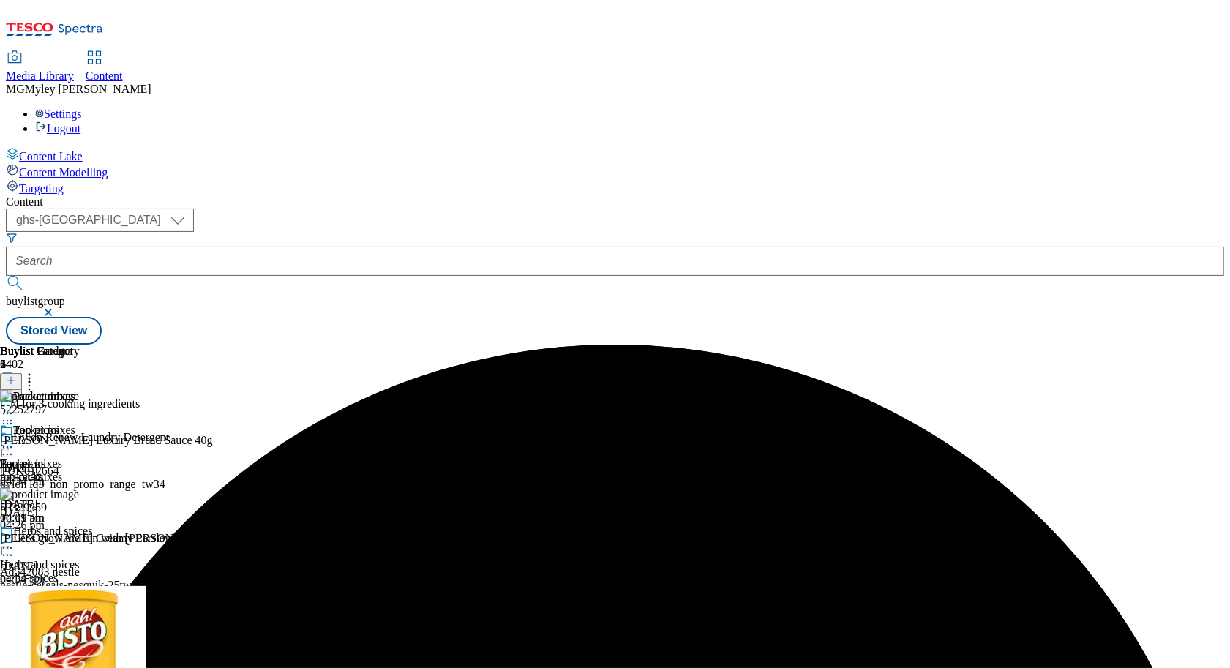
scroll to position [0, 68]
click at [37, 371] on icon at bounding box center [29, 378] width 15 height 15
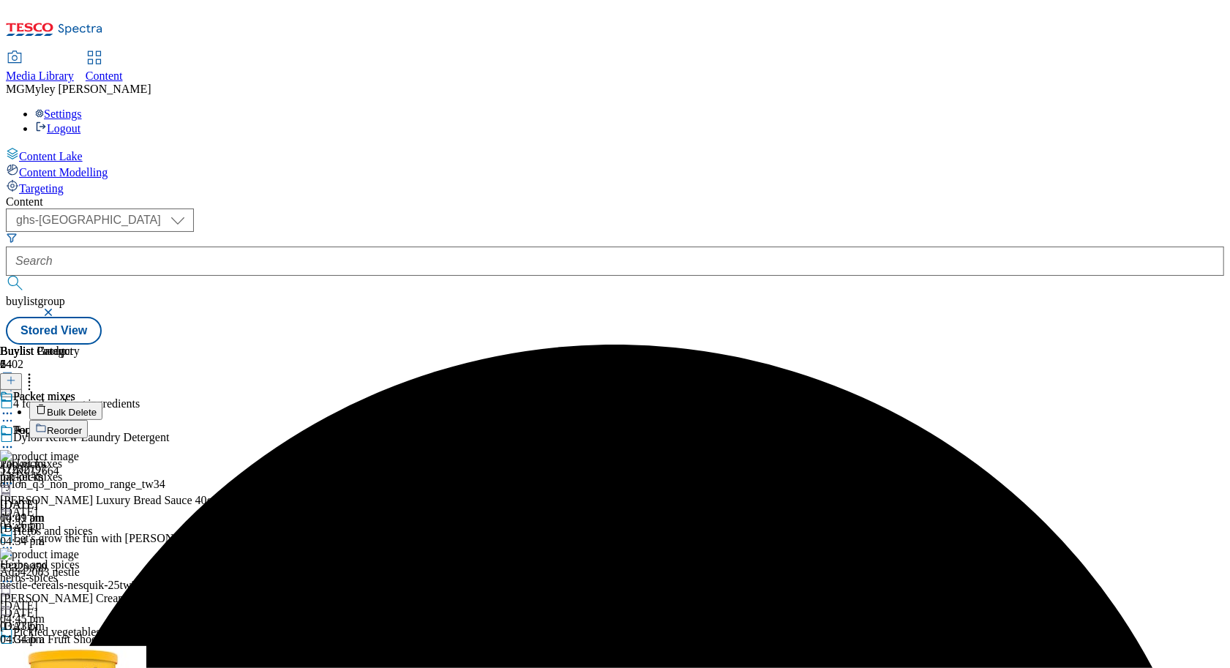
click at [97, 407] on span "Bulk Delete" at bounding box center [72, 412] width 50 height 11
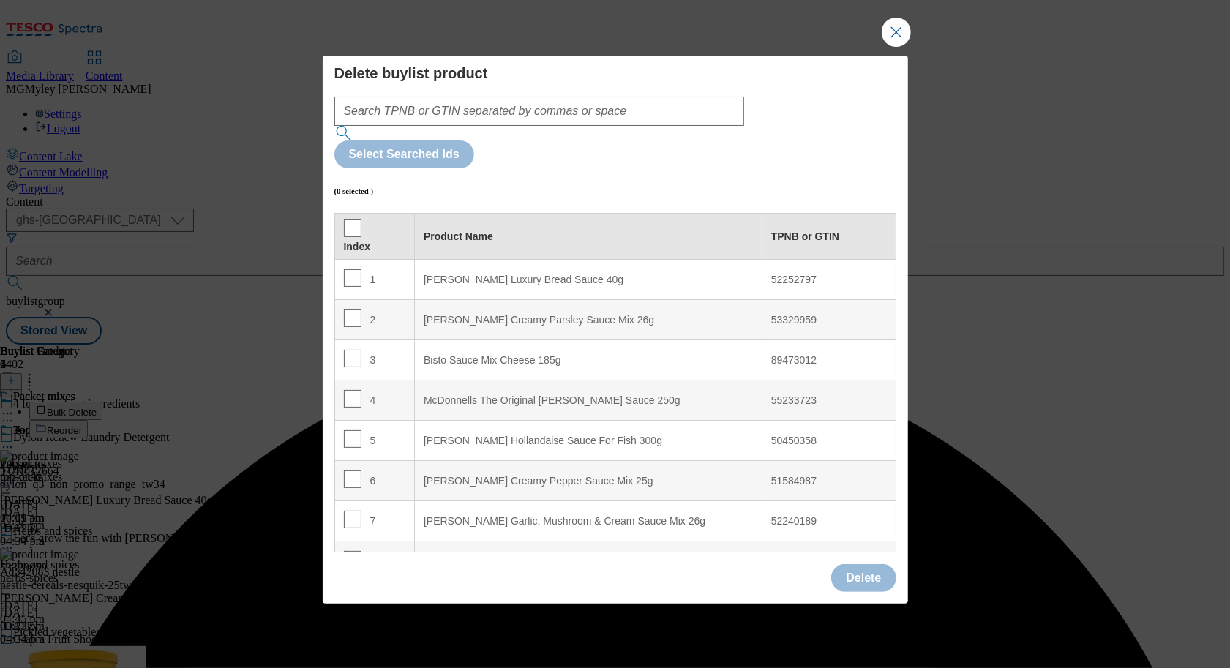
click at [358, 219] on div "Index" at bounding box center [375, 236] width 62 height 34
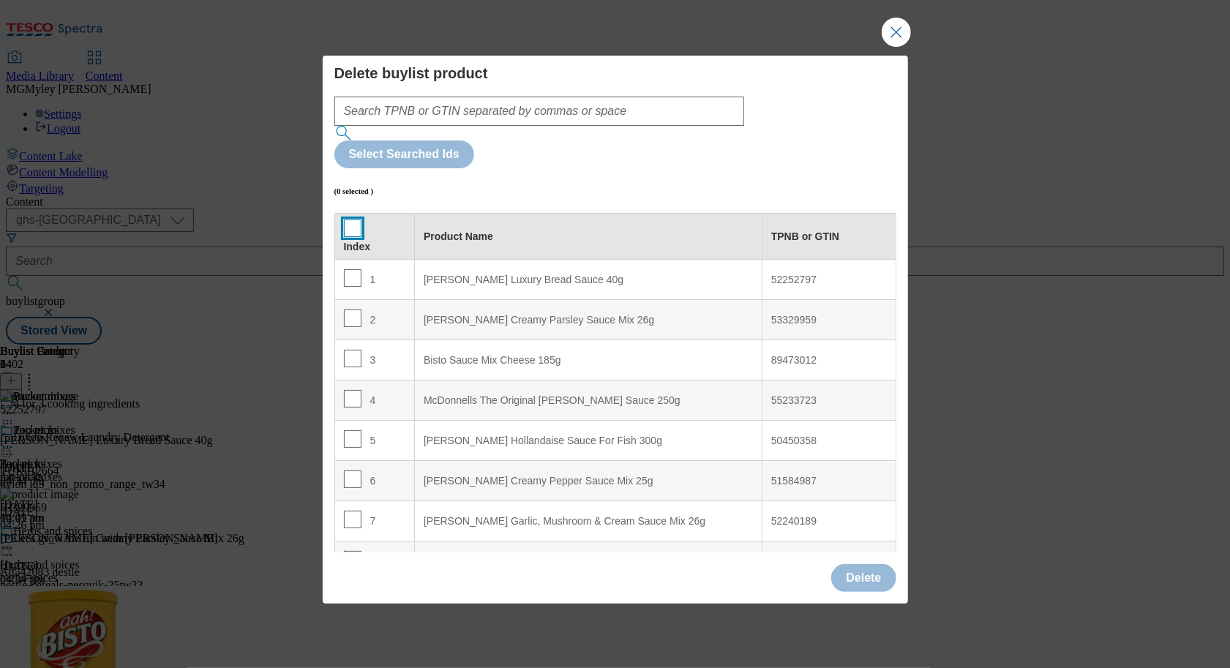
click at [347, 219] on input "Modal" at bounding box center [353, 228] width 18 height 18
checkbox input "true"
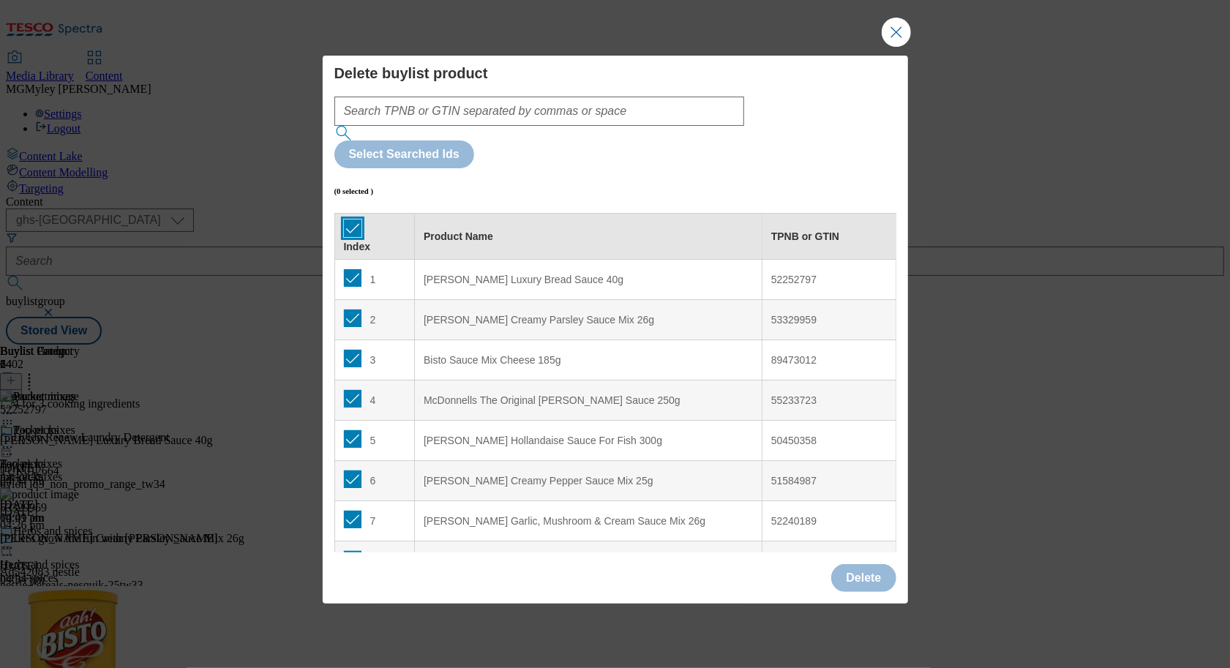
checkbox input "true"
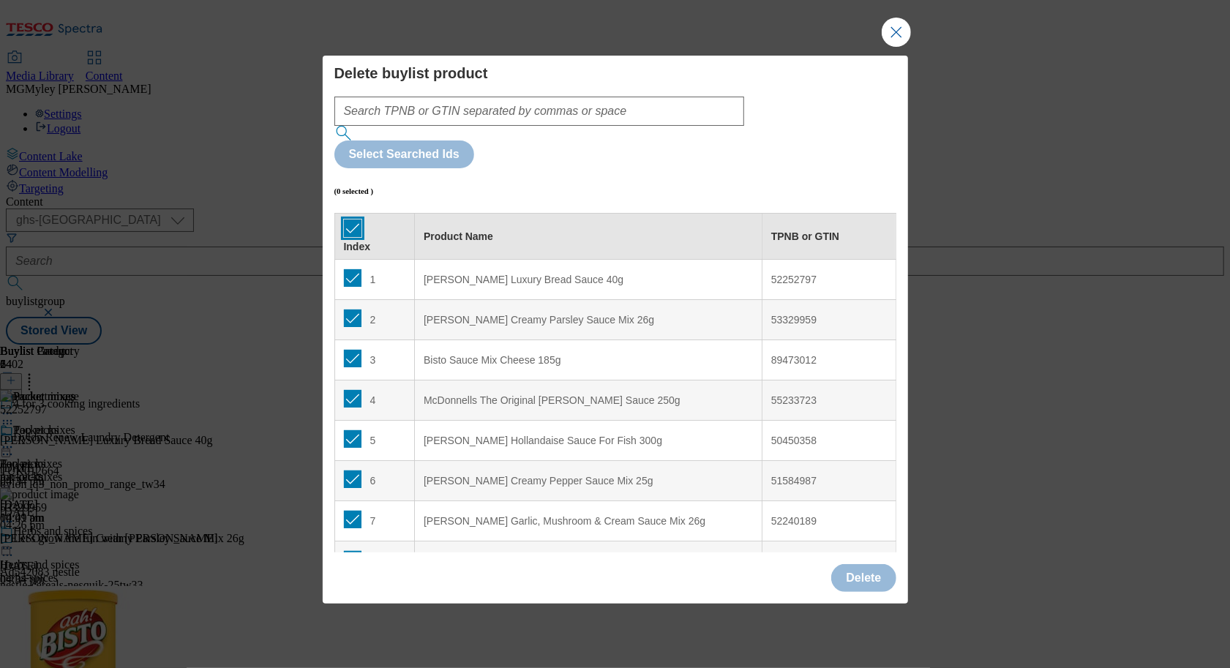
checkbox input "true"
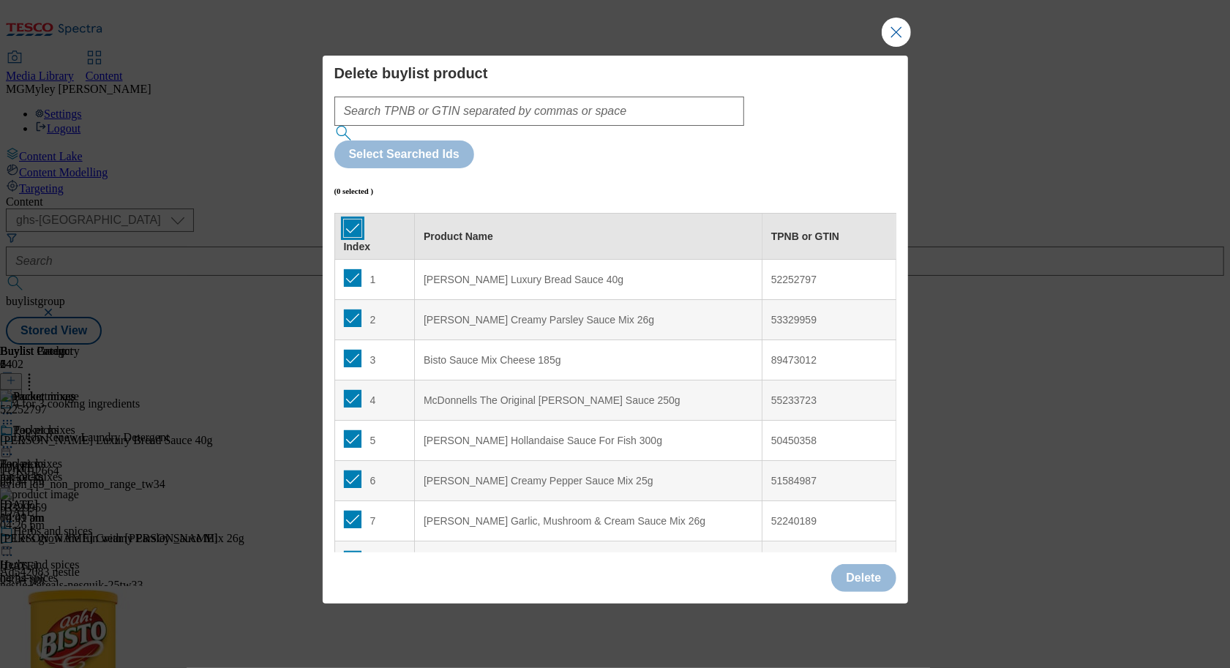
checkbox input "true"
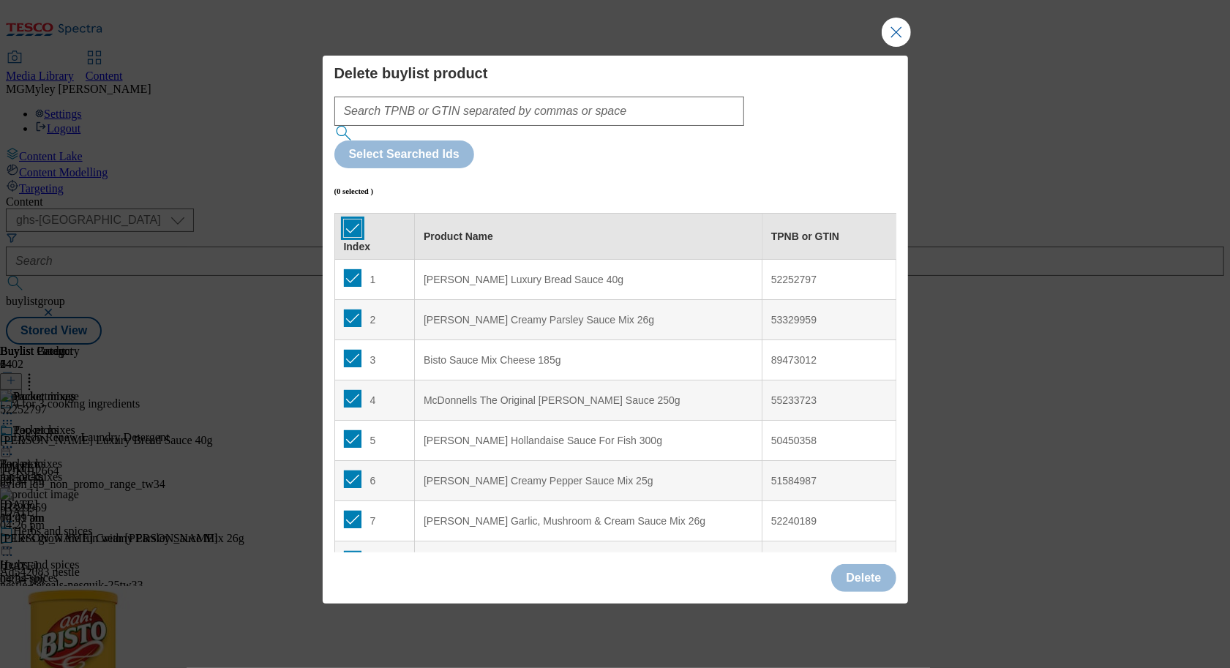
checkbox input "true"
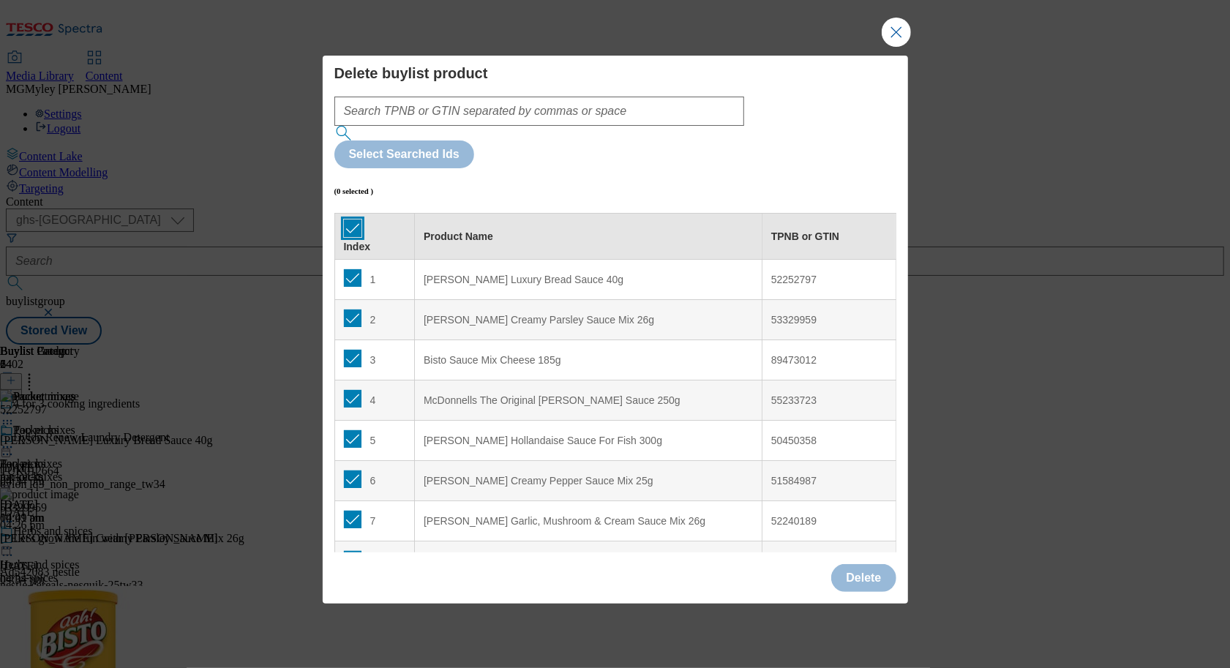
checkbox input "true"
click at [878, 564] on button "Delete" at bounding box center [863, 578] width 64 height 28
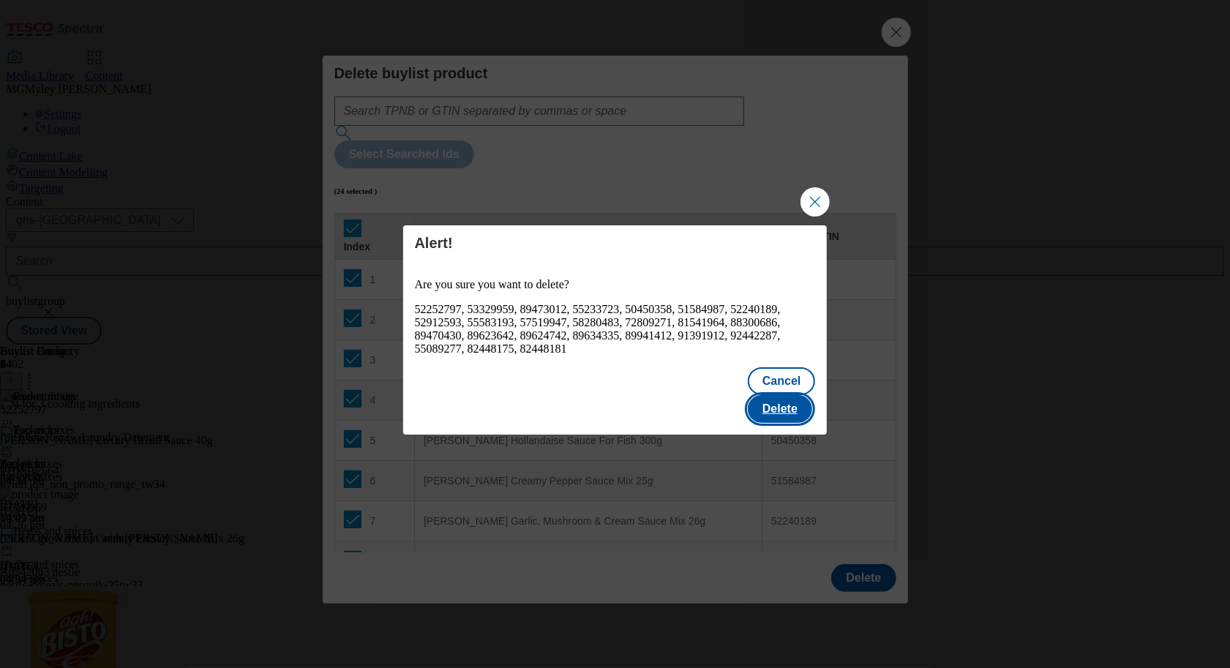
click at [786, 395] on button "Delete" at bounding box center [780, 409] width 64 height 28
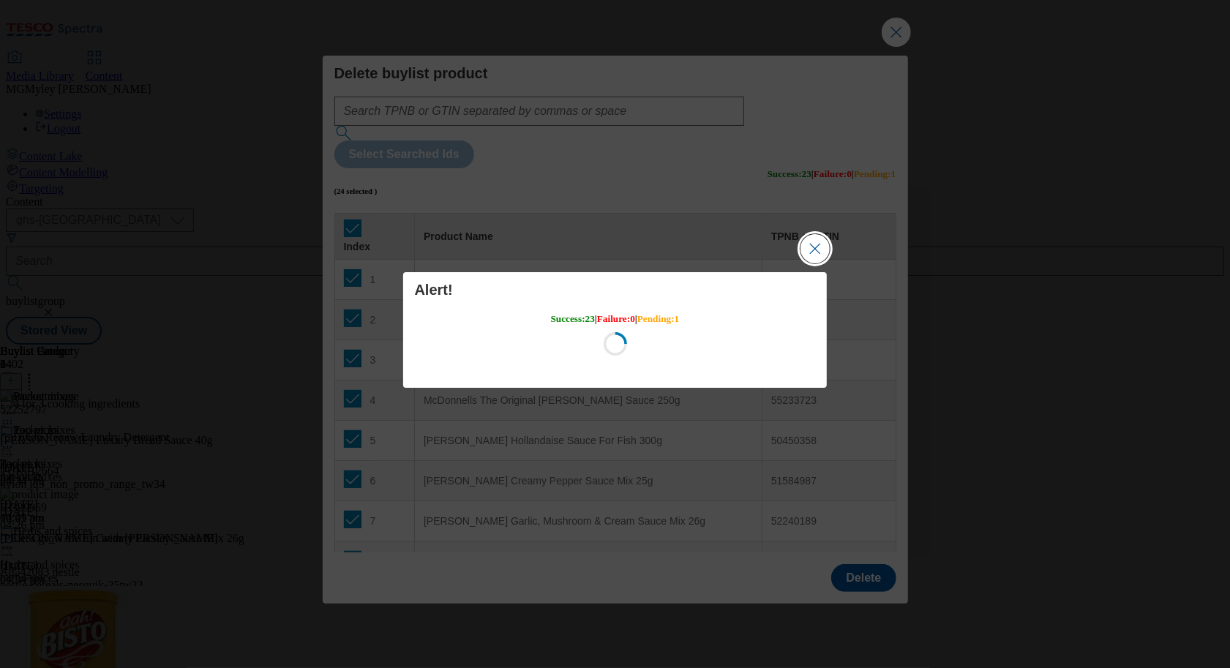
scroll to position [0, 0]
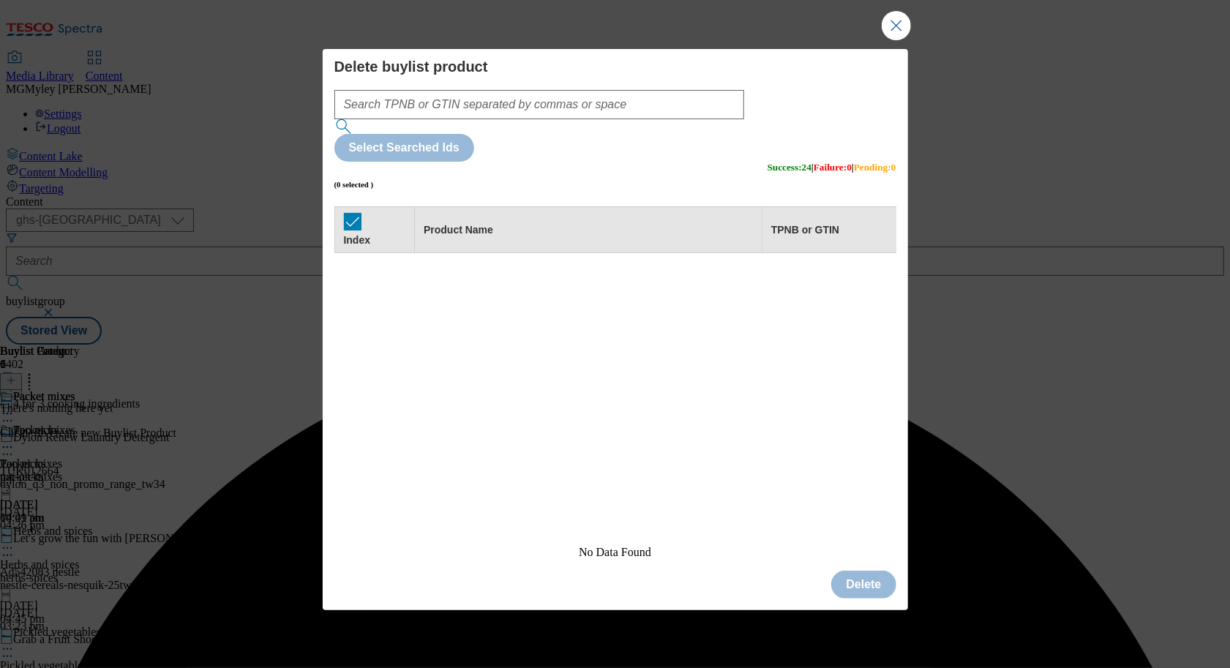
click at [894, 40] on button "Close Modal" at bounding box center [895, 25] width 29 height 29
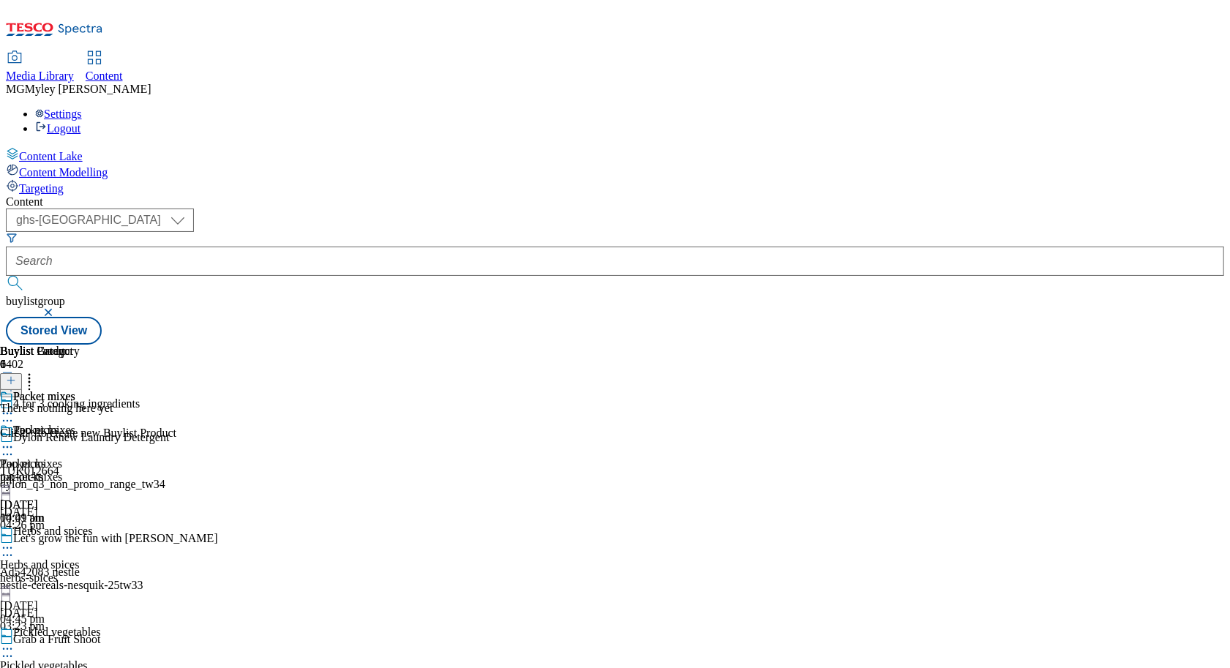
scroll to position [0, 68]
click at [15, 380] on line at bounding box center [10, 380] width 7 height 0
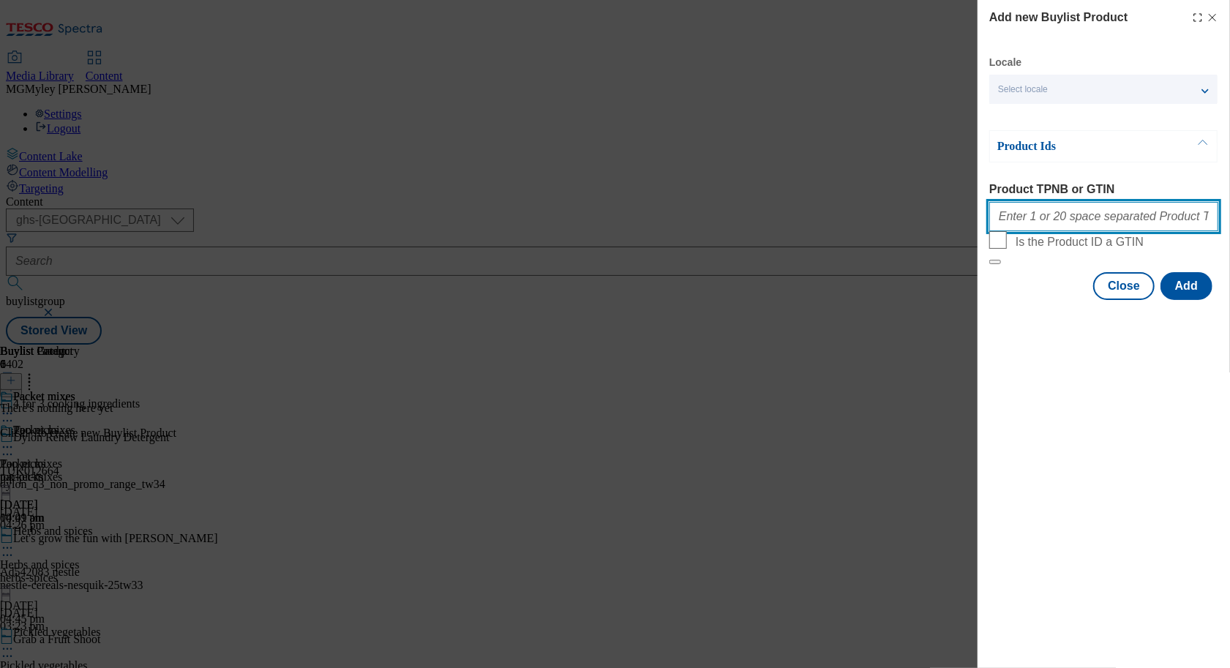
click at [1032, 220] on input "Product TPNB or GTIN" at bounding box center [1103, 216] width 229 height 29
paste input "96483560 93272267 93152634 92060220 92055630 91894323 91828829 91827116 9157408…"
type input "96483560 93272267 93152634 92060220 92055630 91894323 91828829 91827116 9157408…"
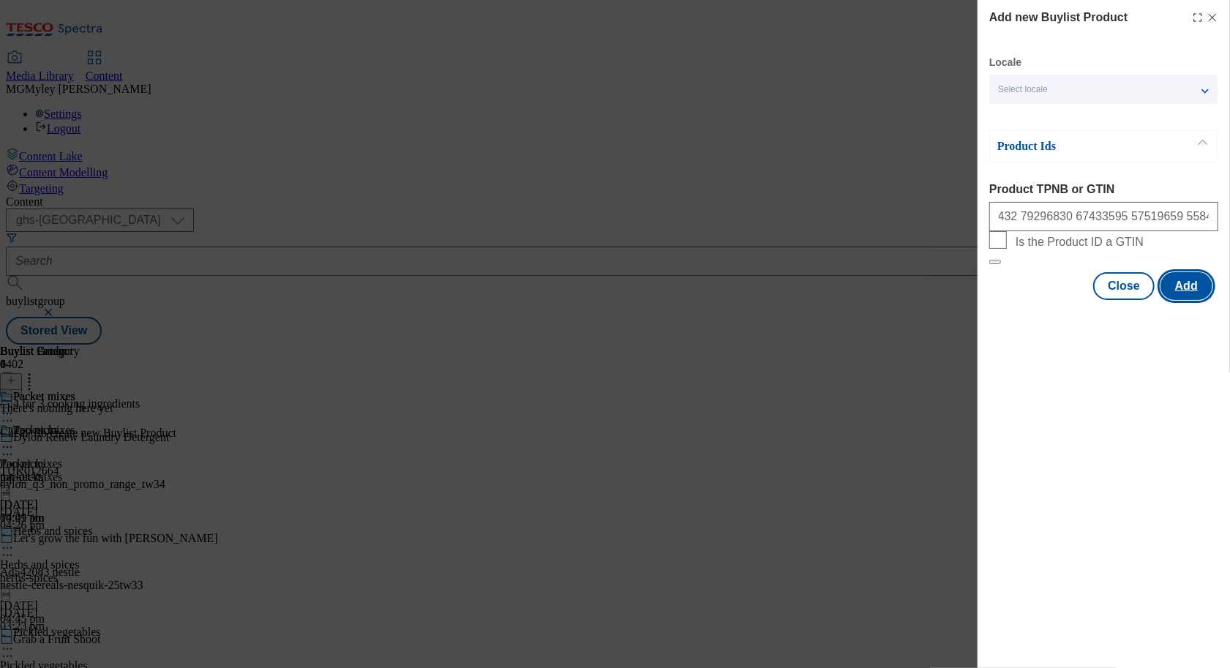
click at [1197, 300] on button "Add" at bounding box center [1186, 286] width 52 height 28
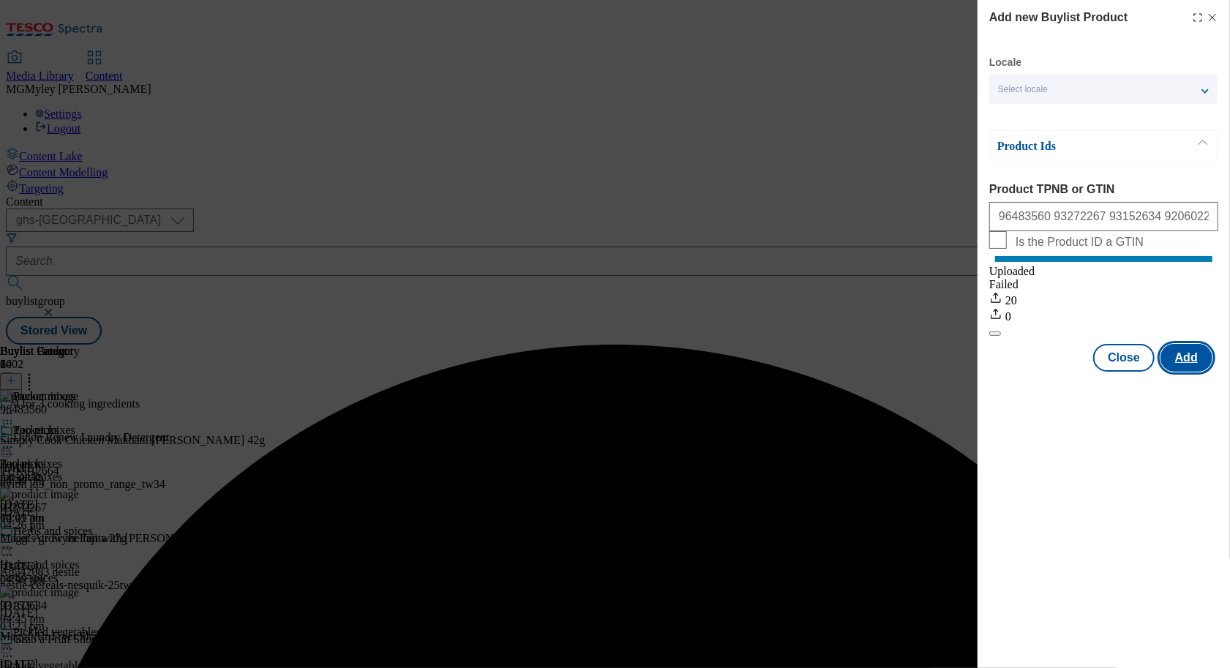
scroll to position [0, 0]
click at [1126, 372] on button "Close" at bounding box center [1123, 358] width 61 height 28
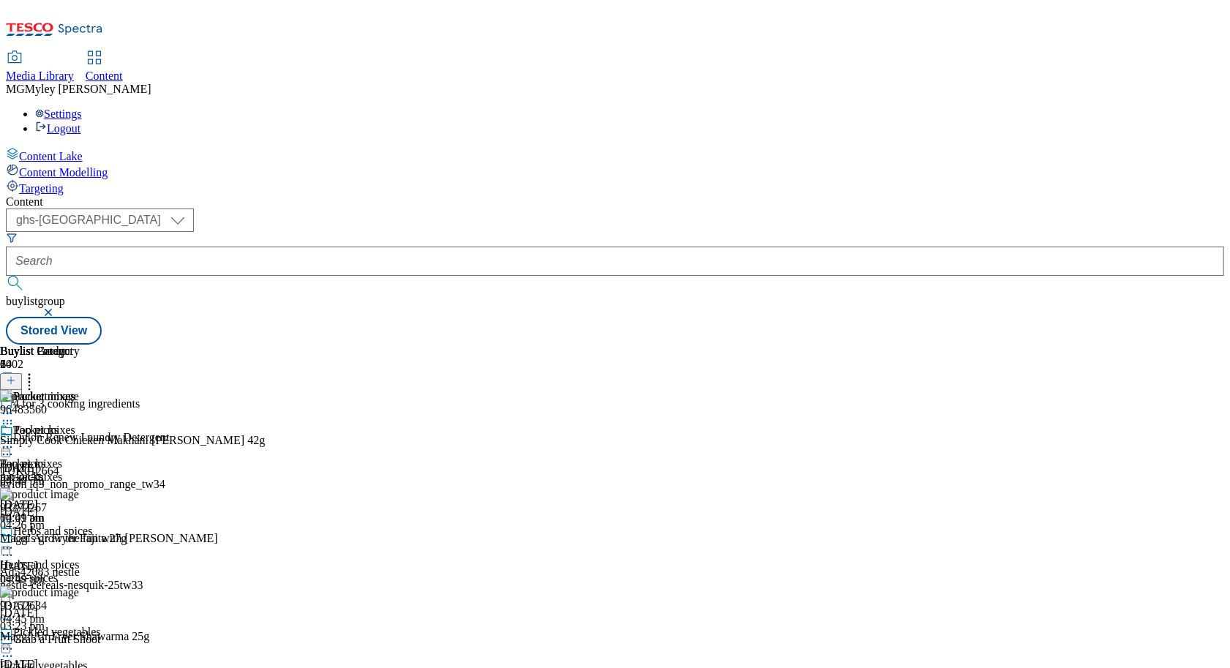
click at [9, 413] on circle at bounding box center [8, 414] width 2 height 2
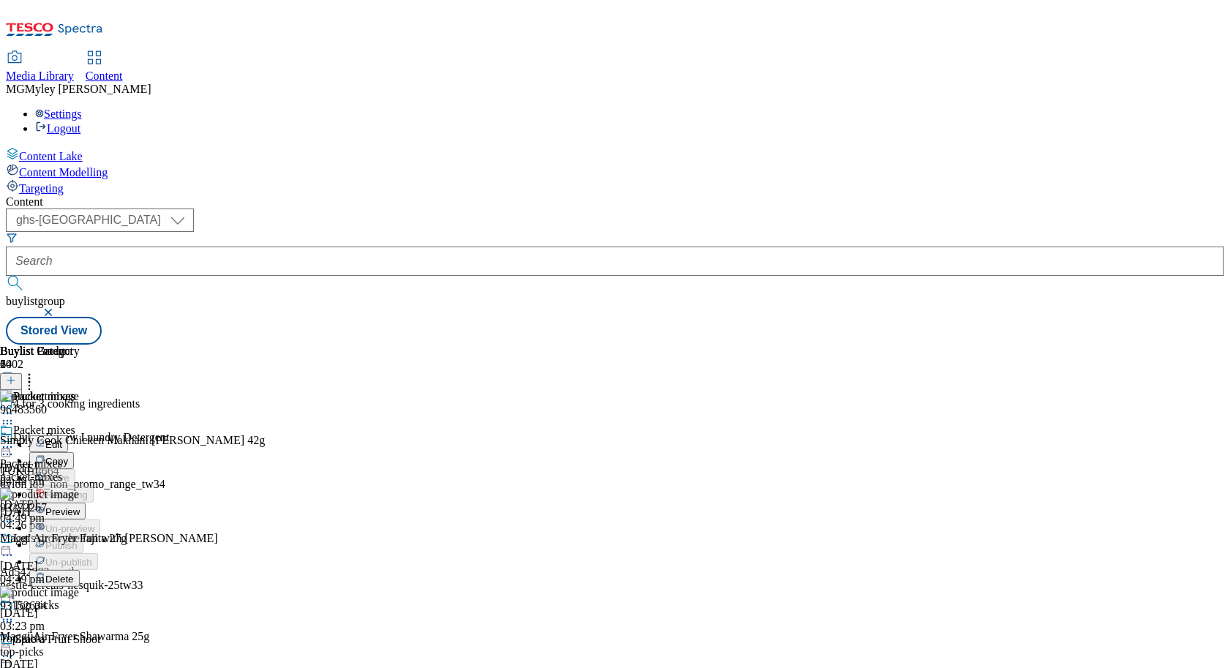
click at [80, 506] on span "Preview" at bounding box center [62, 511] width 34 height 11
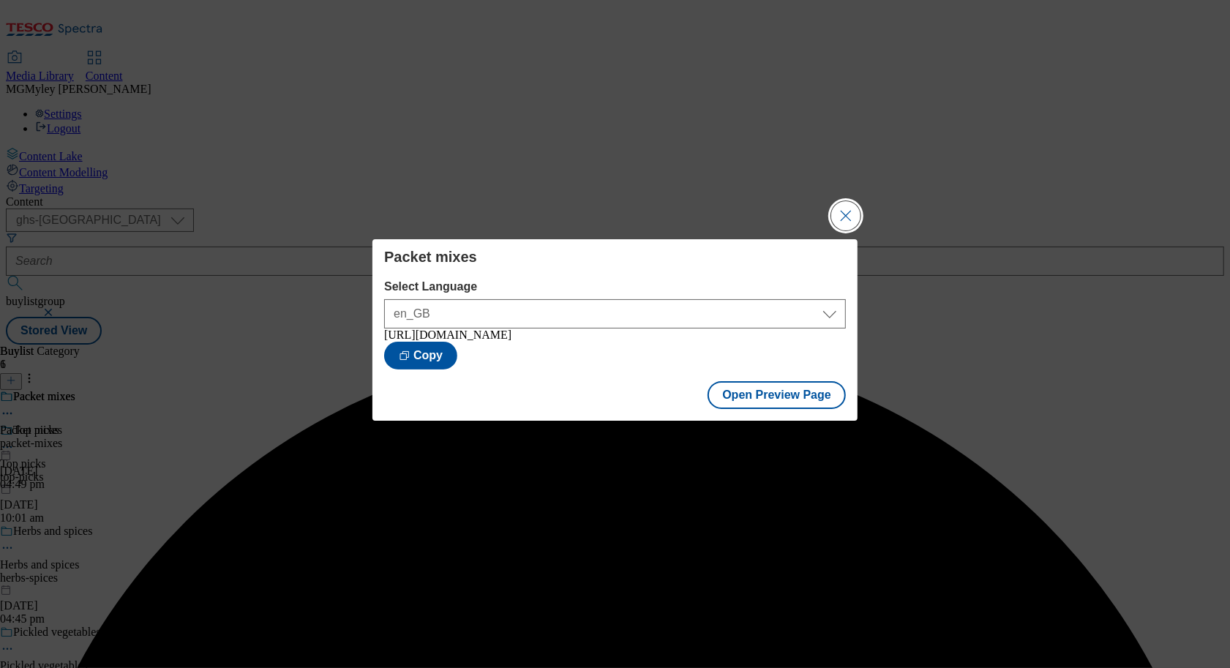
click at [849, 215] on button "Close Modal" at bounding box center [845, 215] width 29 height 29
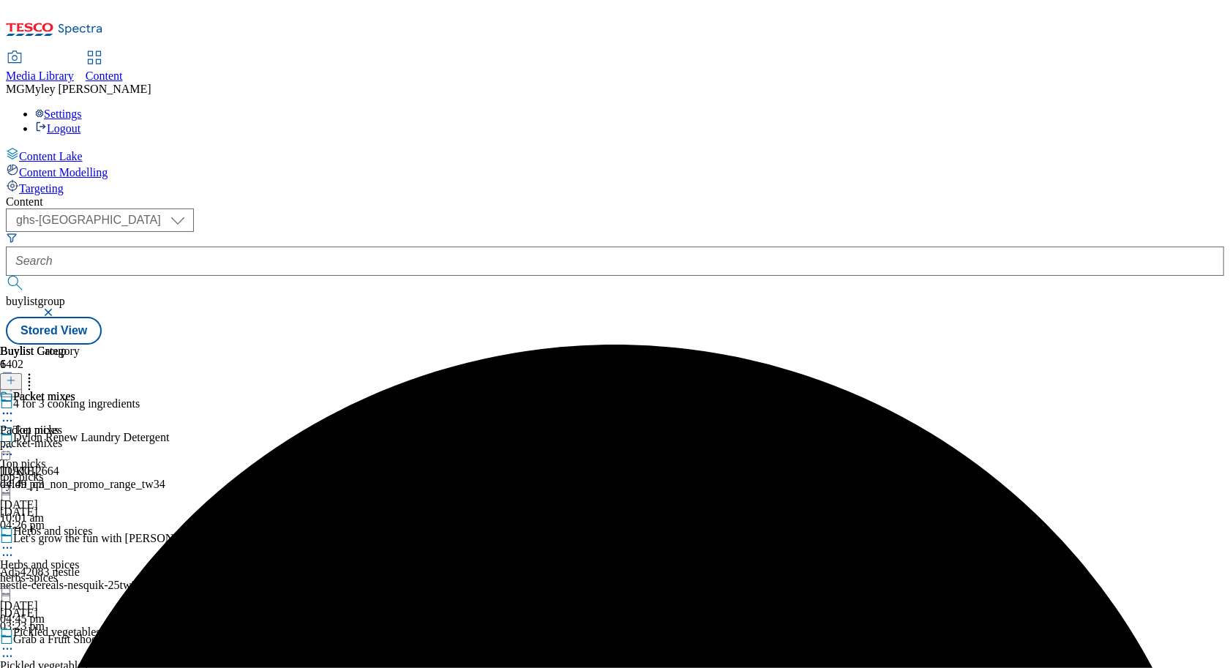
click at [15, 406] on icon at bounding box center [7, 413] width 15 height 15
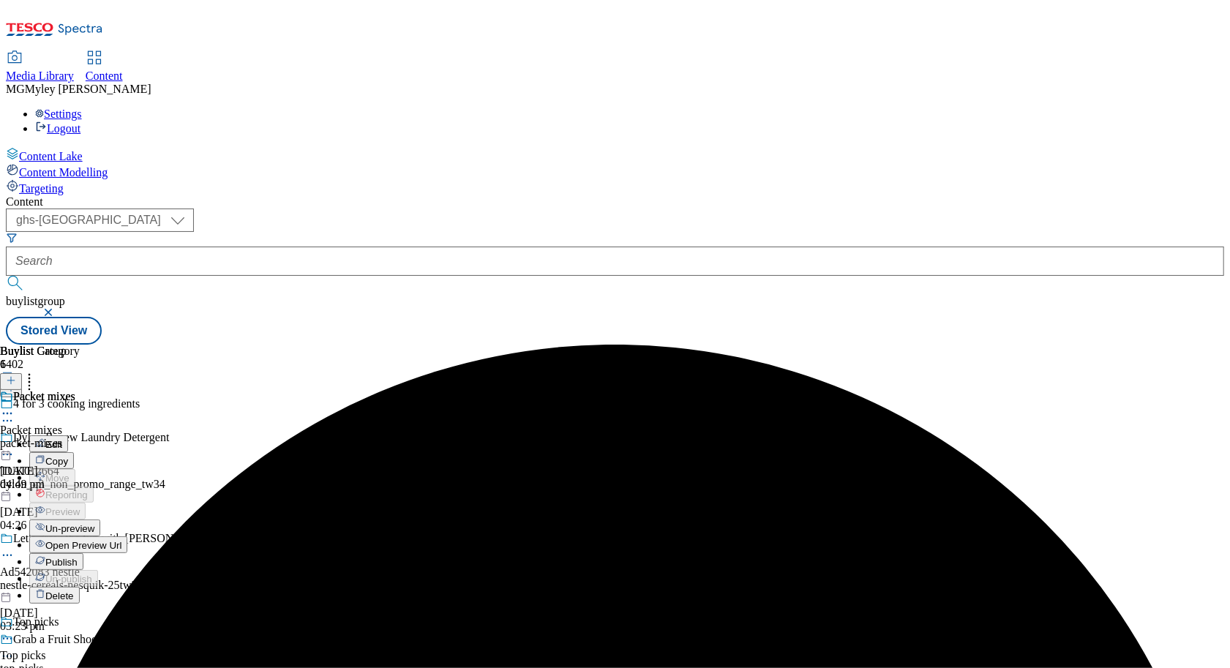
click at [78, 557] on span "Publish" at bounding box center [61, 562] width 32 height 11
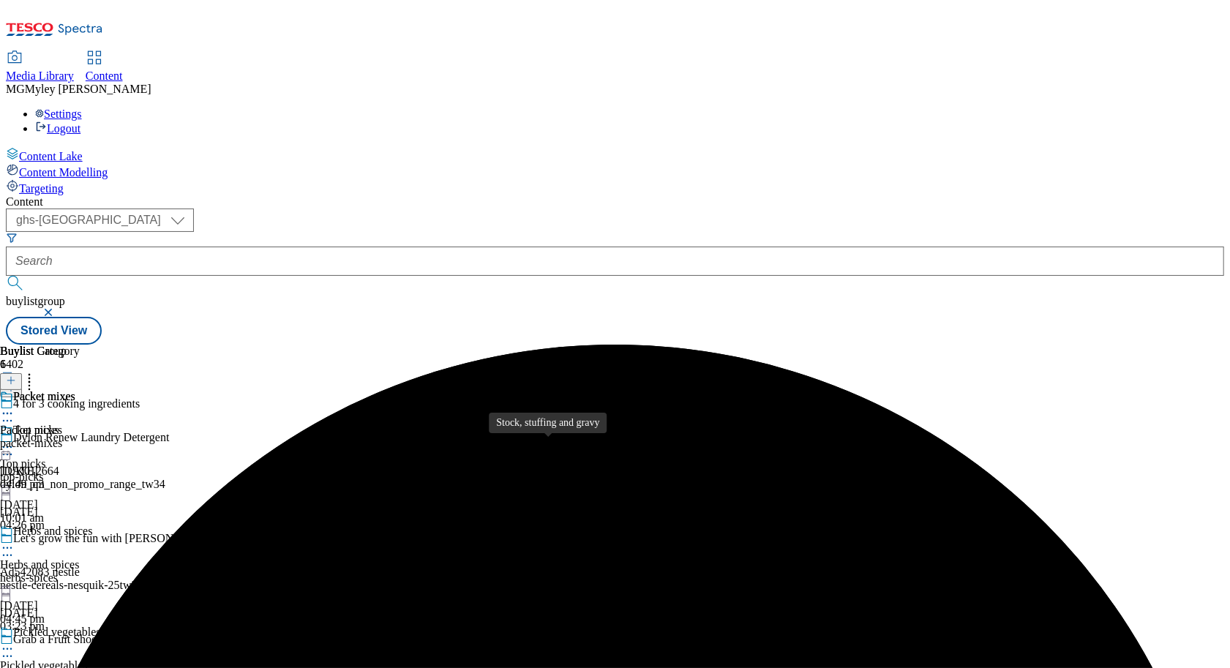
scroll to position [440, 0]
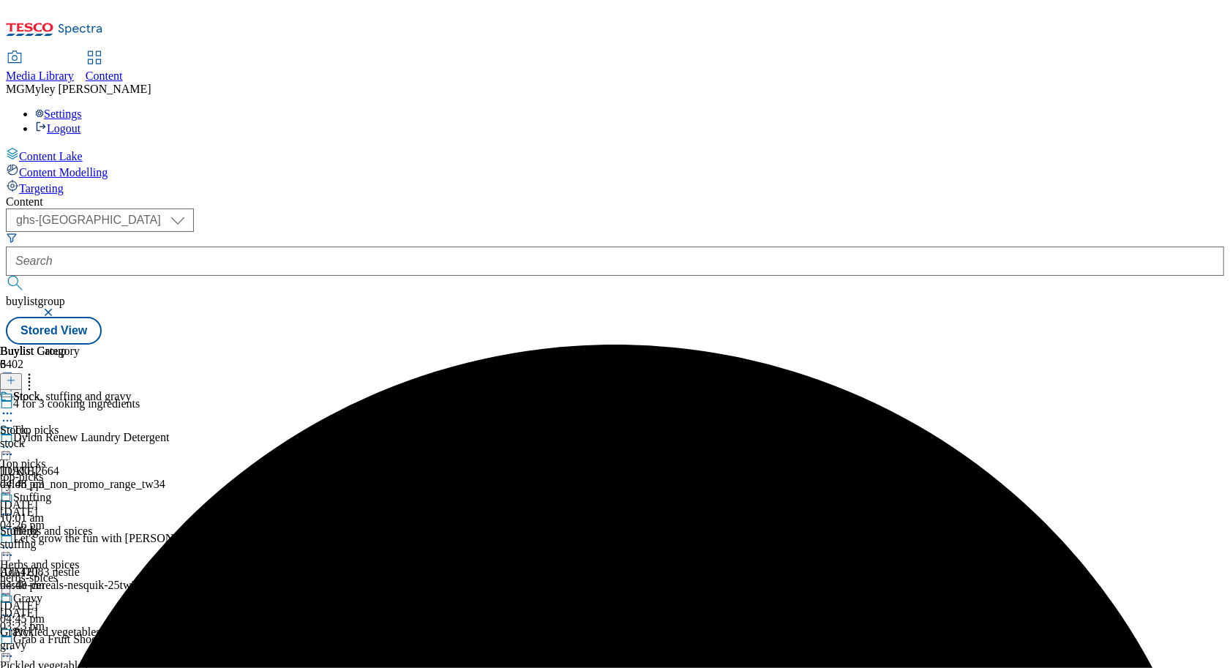
click at [80, 437] on div "stock" at bounding box center [40, 443] width 80 height 13
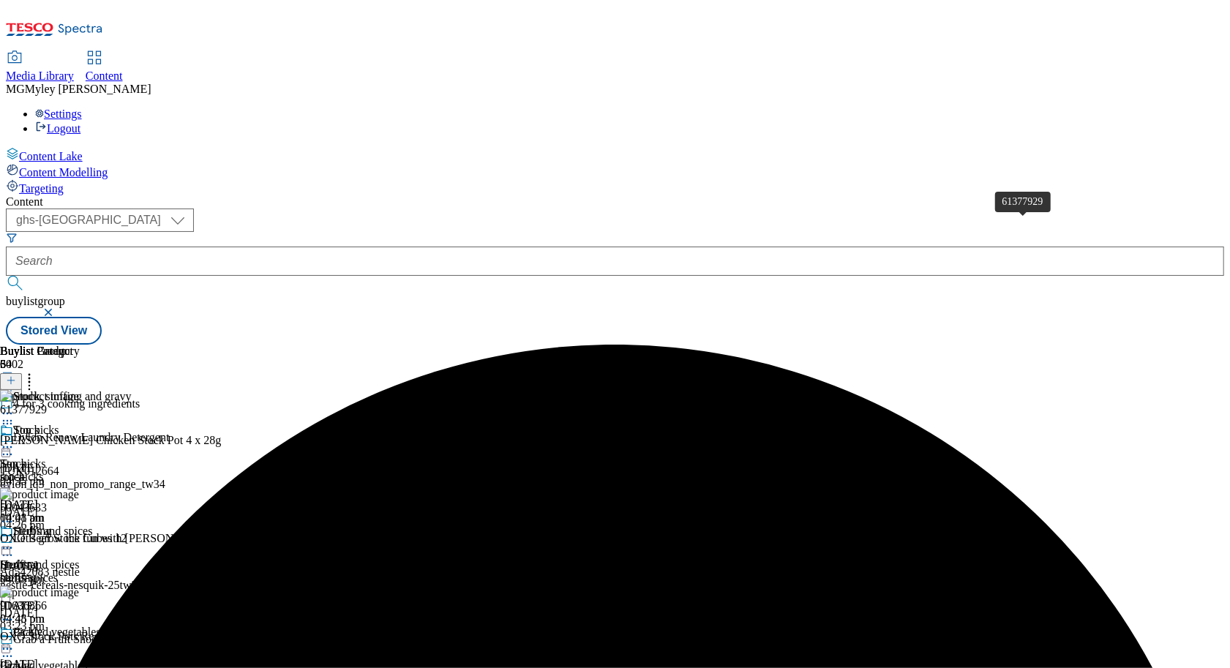
scroll to position [0, 68]
click at [37, 371] on icon at bounding box center [29, 378] width 15 height 15
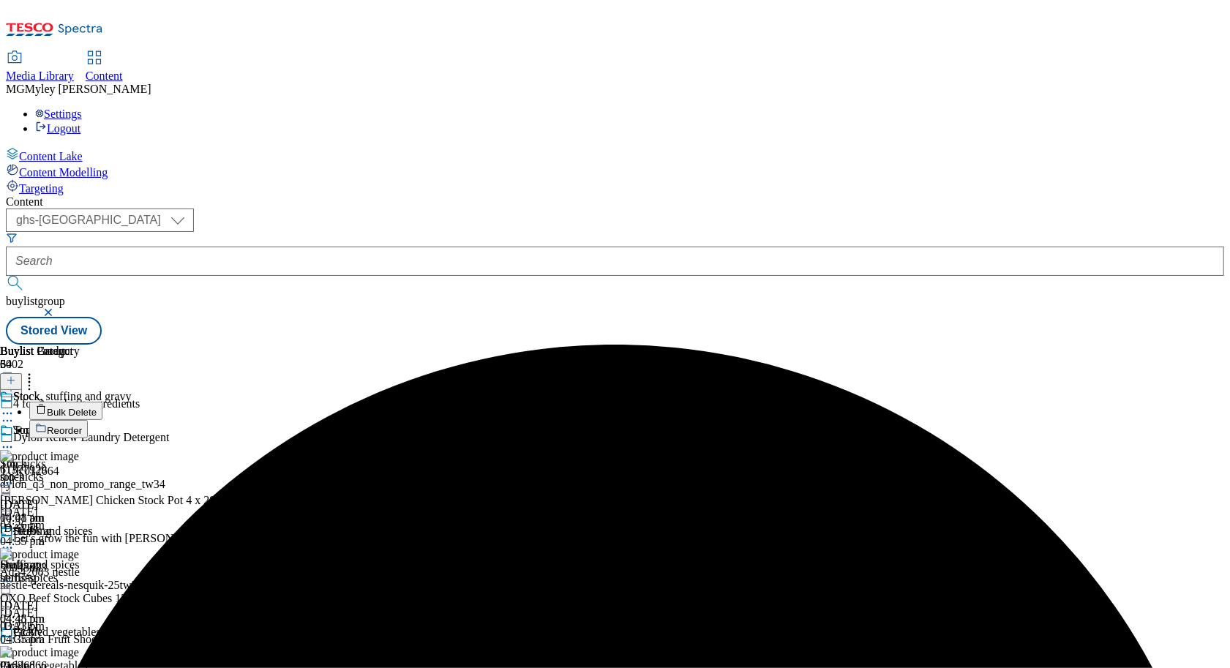
click at [97, 407] on span "Bulk Delete" at bounding box center [72, 412] width 50 height 11
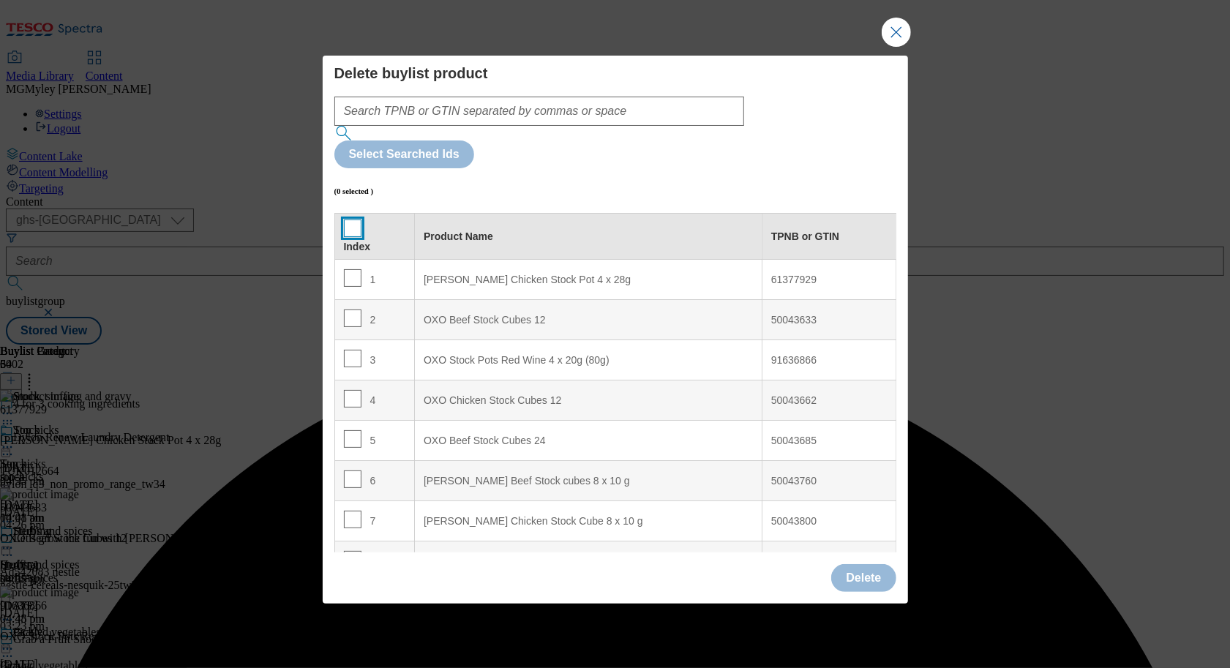
click at [347, 219] on input "Modal" at bounding box center [353, 228] width 18 height 18
checkbox input "true"
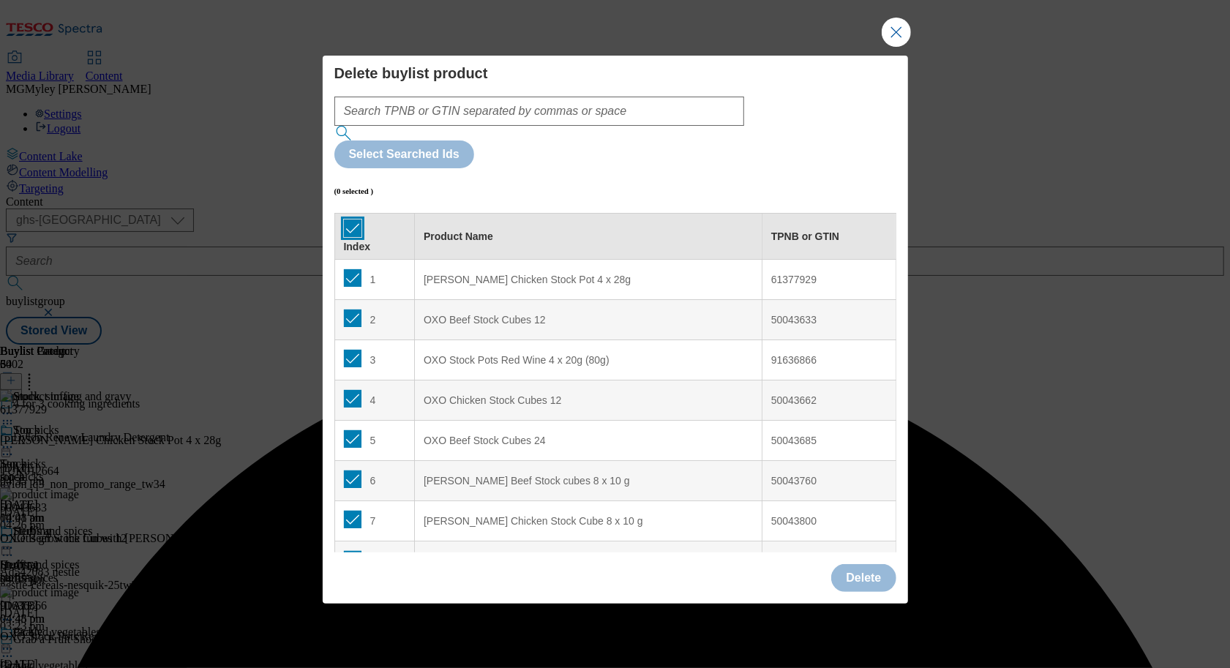
checkbox input "true"
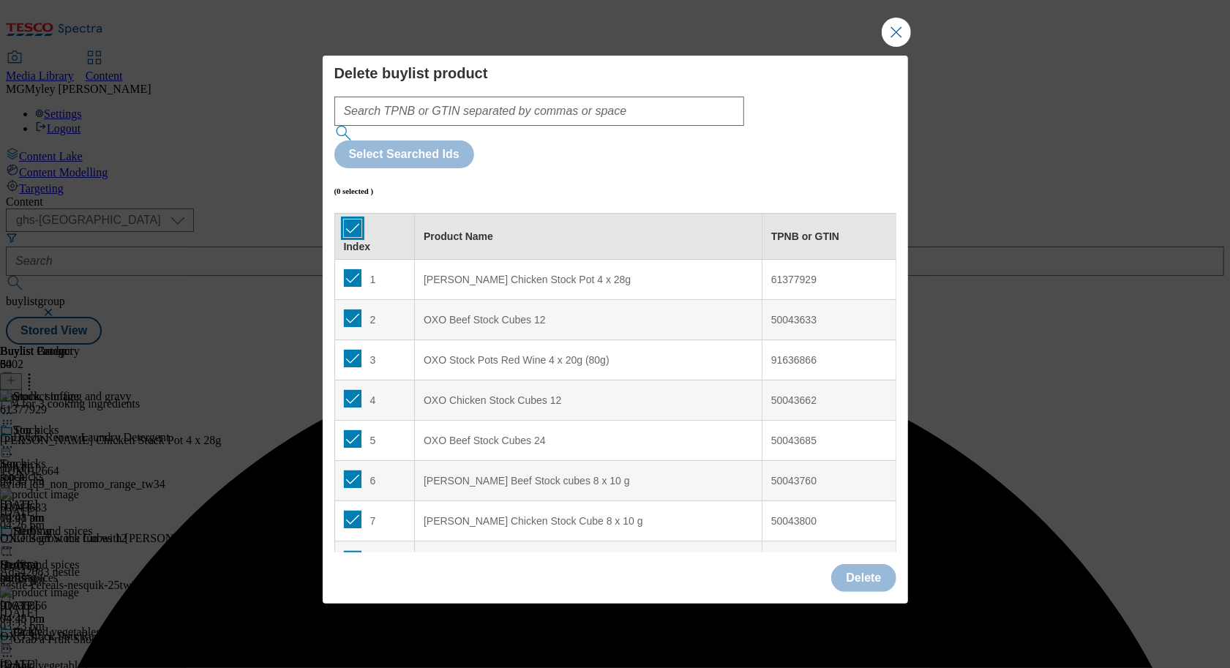
checkbox input "true"
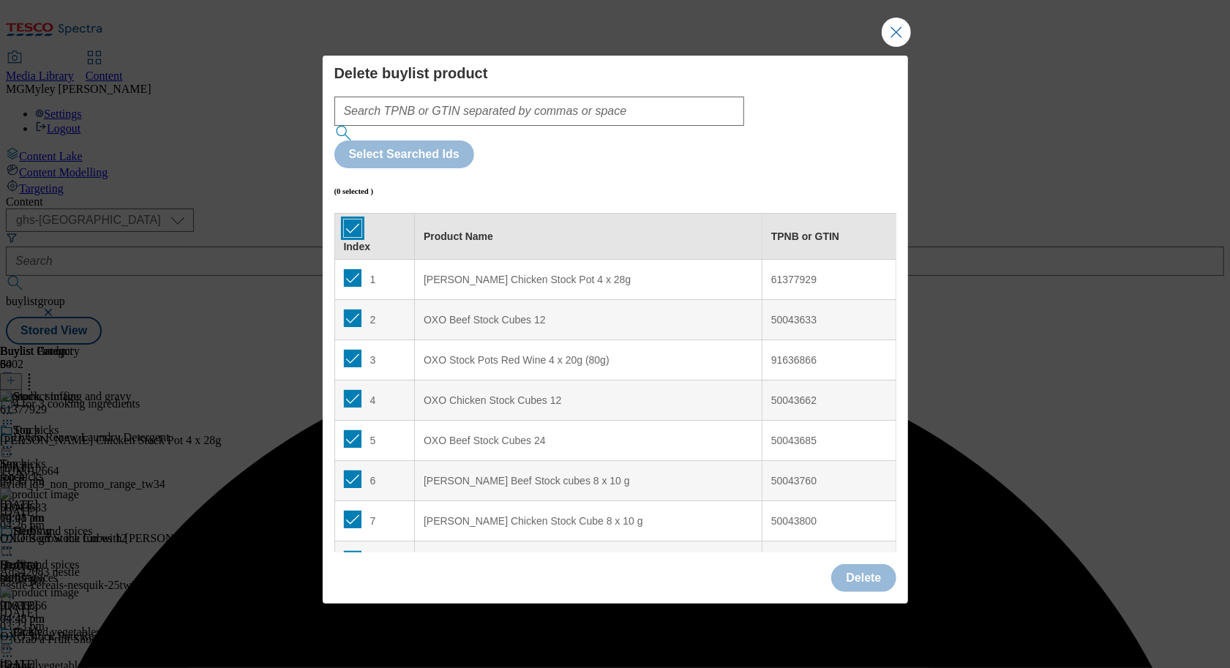
checkbox input "true"
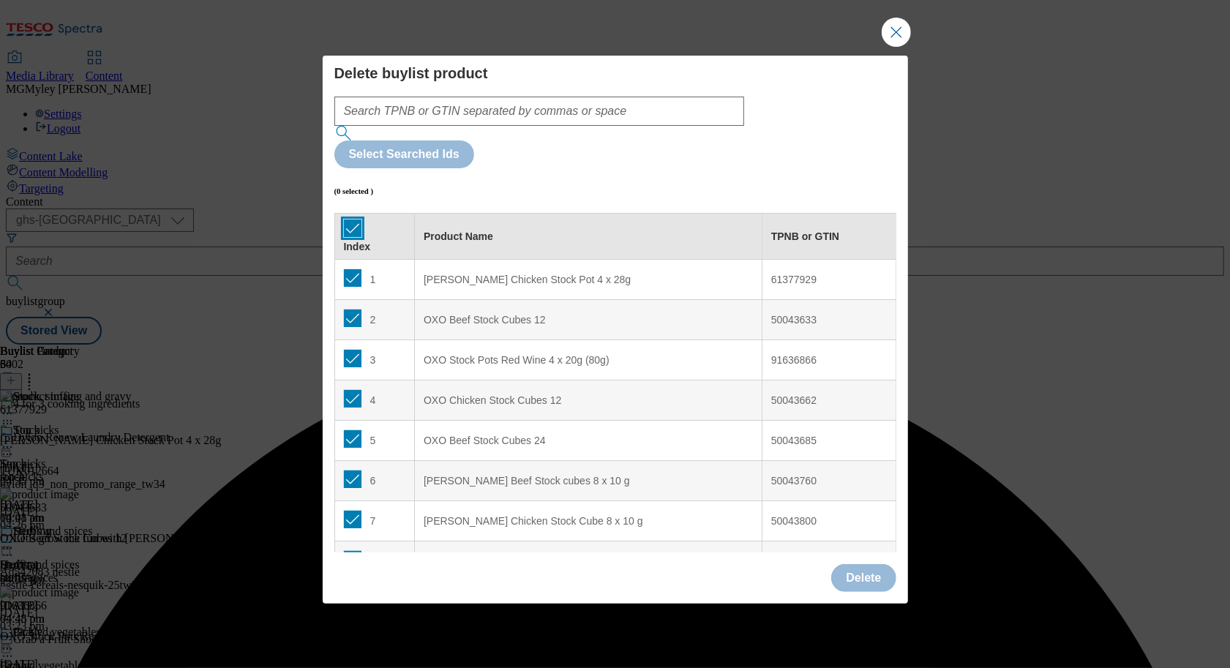
checkbox input "true"
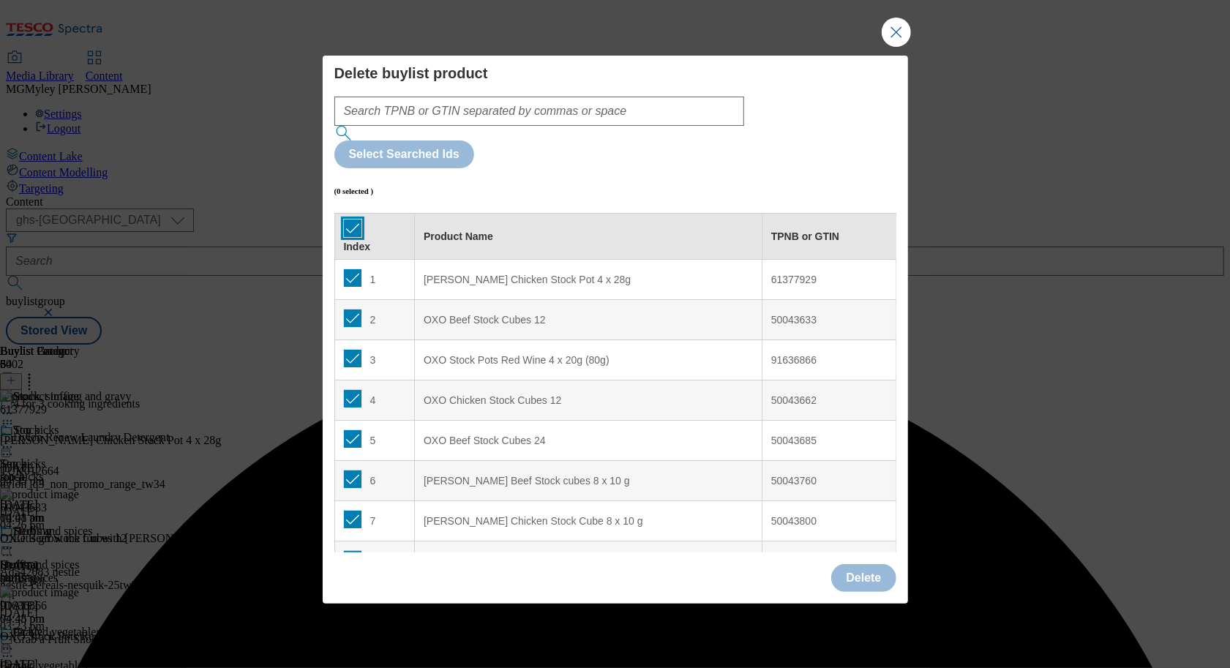
checkbox input "true"
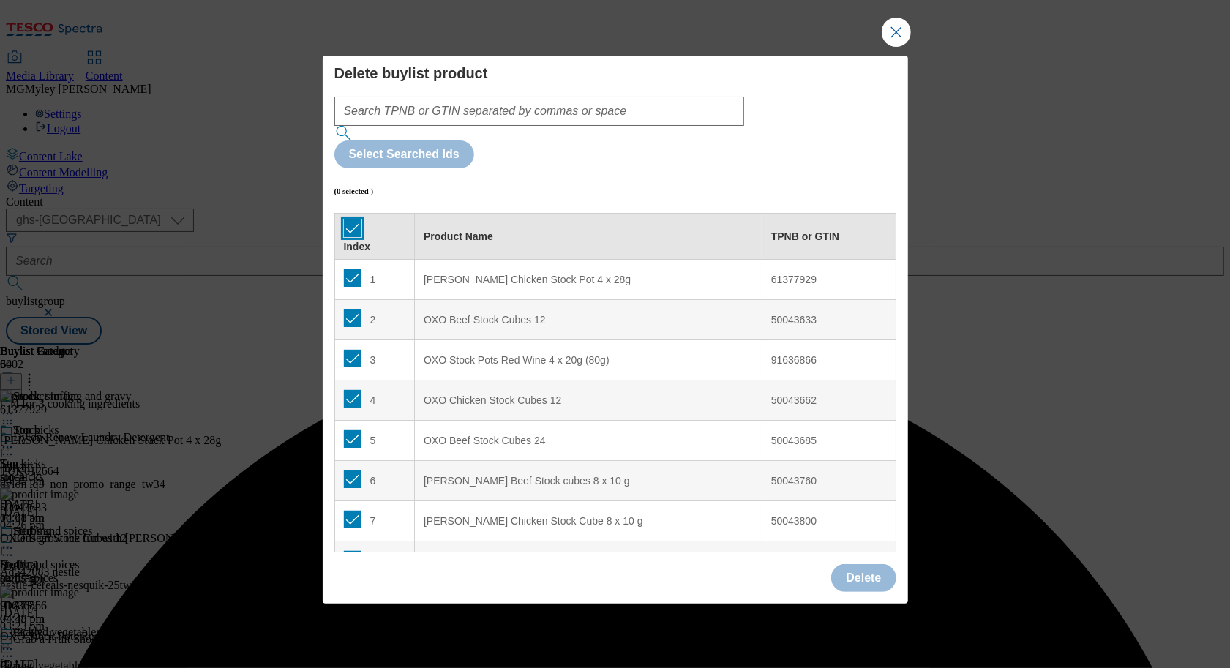
checkbox input "true"
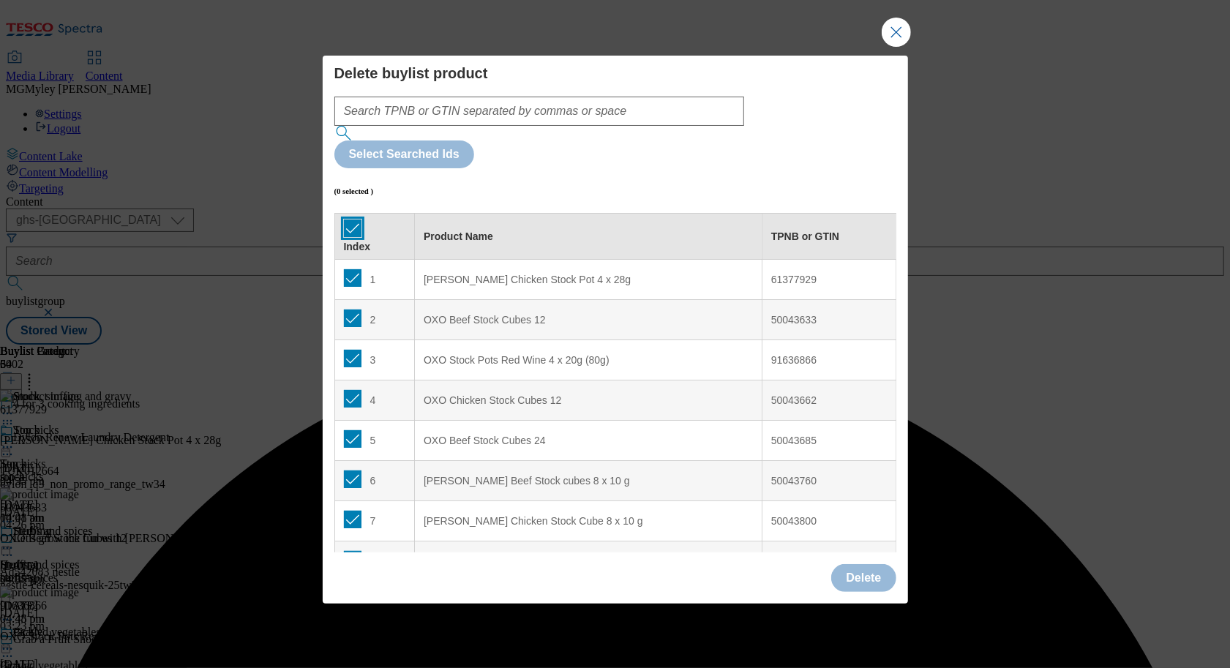
checkbox input "true"
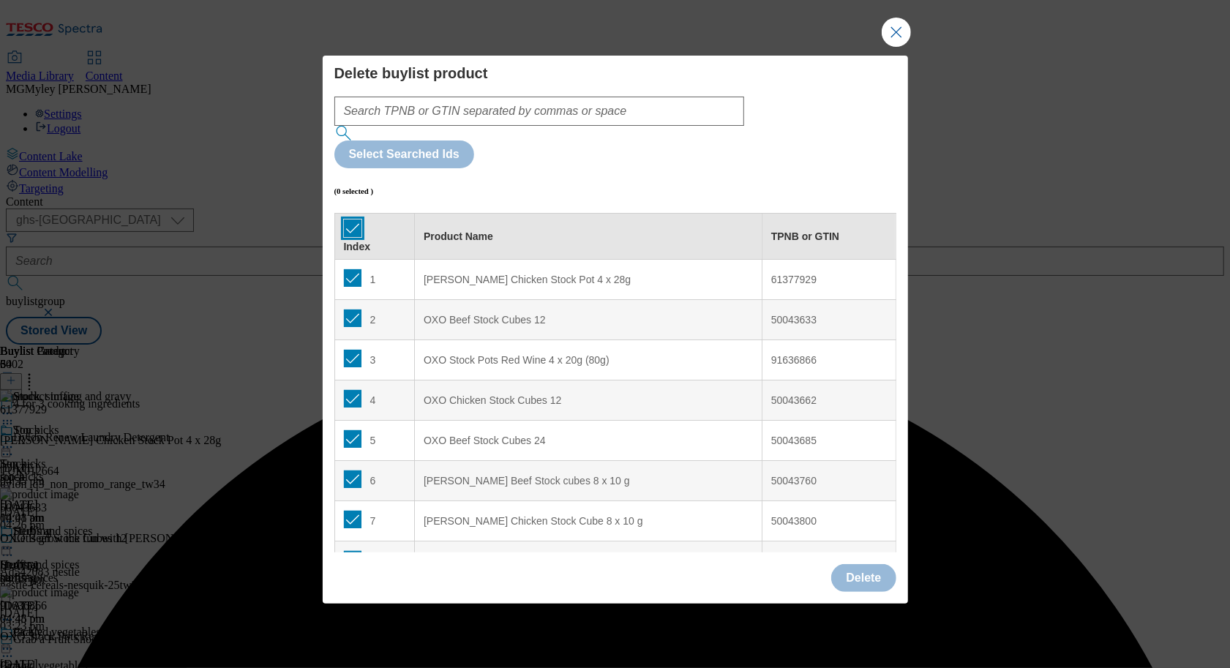
checkbox input "true"
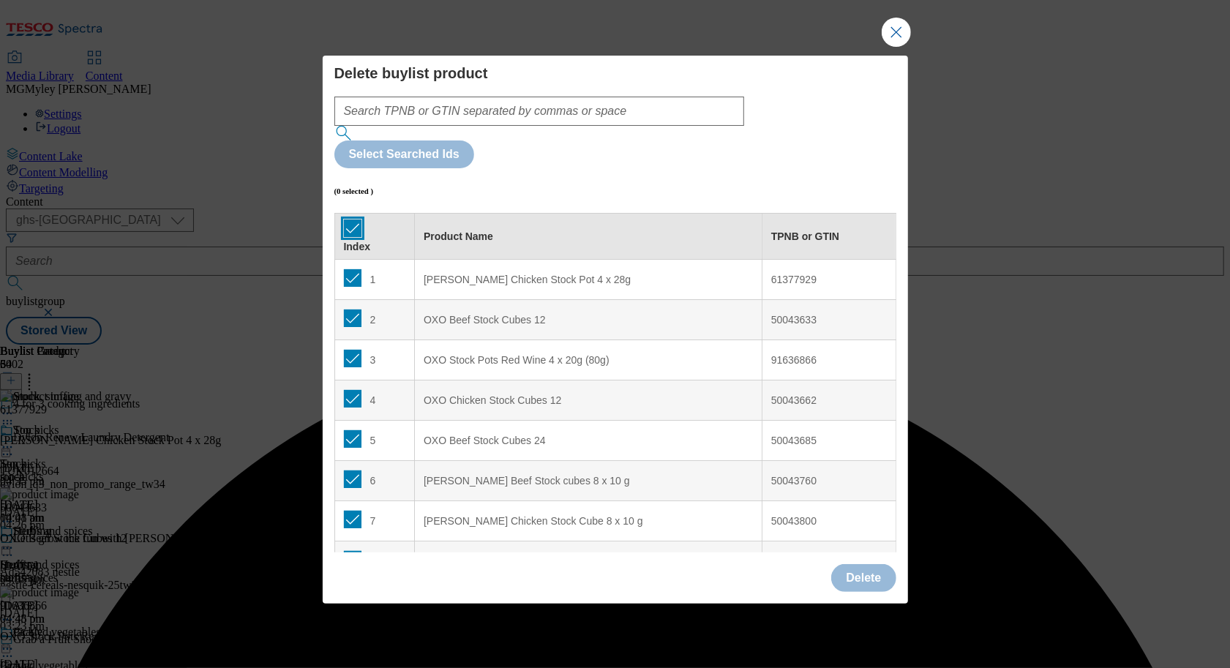
checkbox input "true"
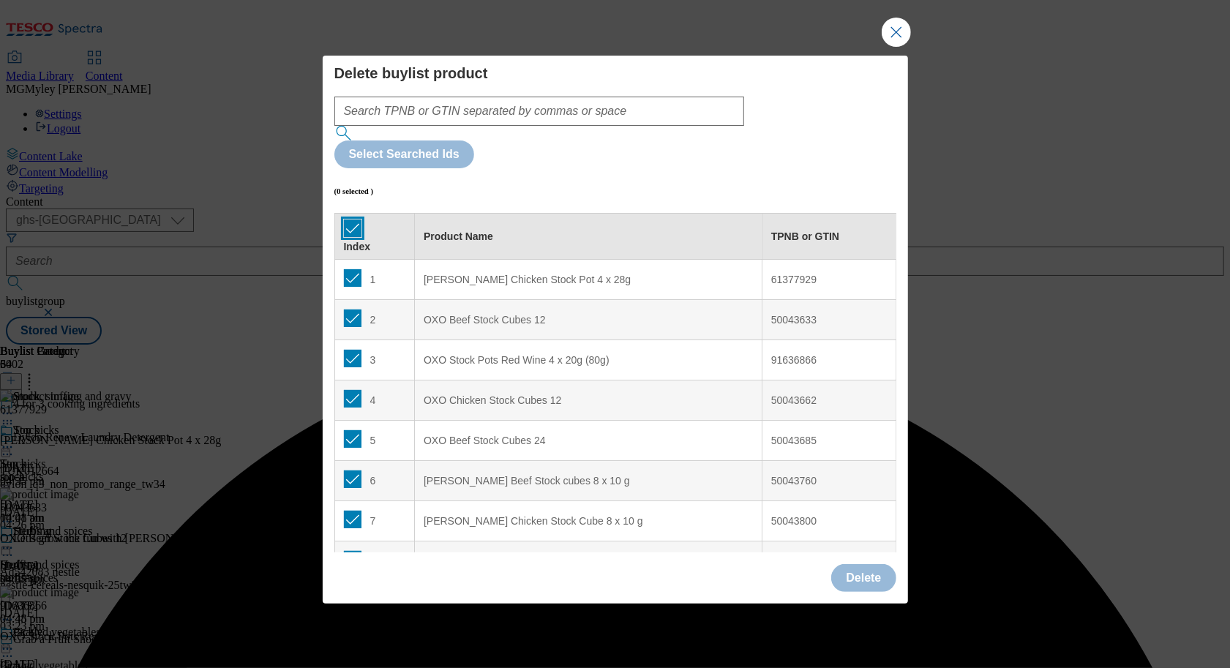
checkbox input "true"
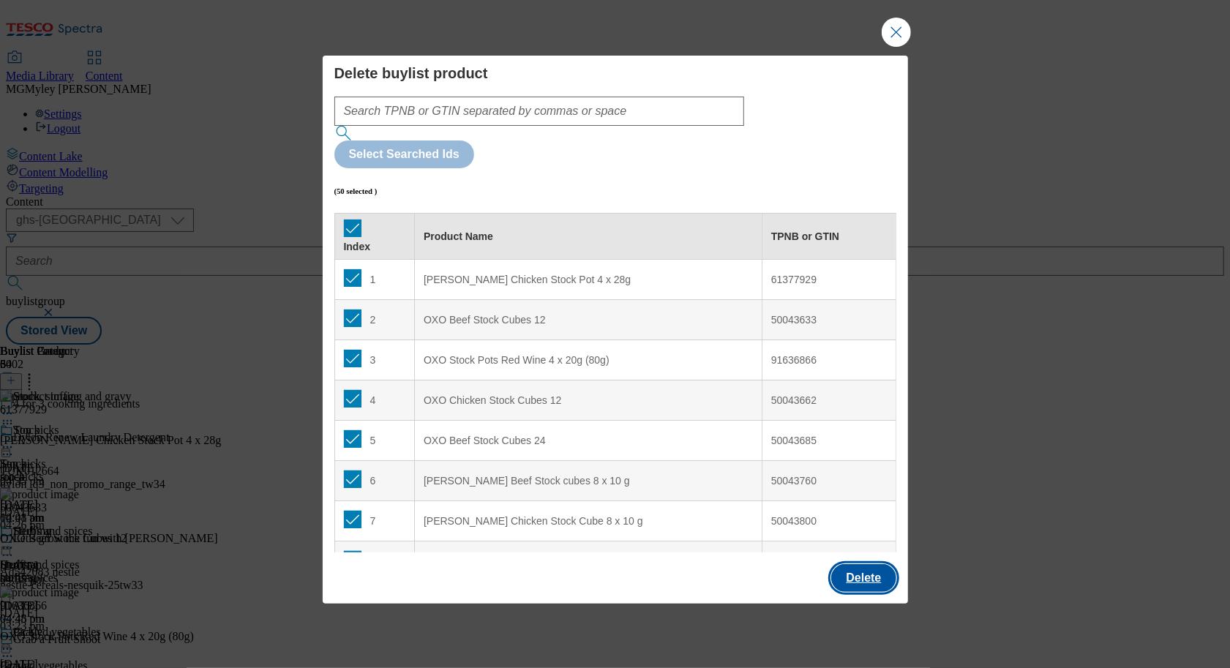
click at [854, 564] on button "Delete" at bounding box center [863, 578] width 64 height 28
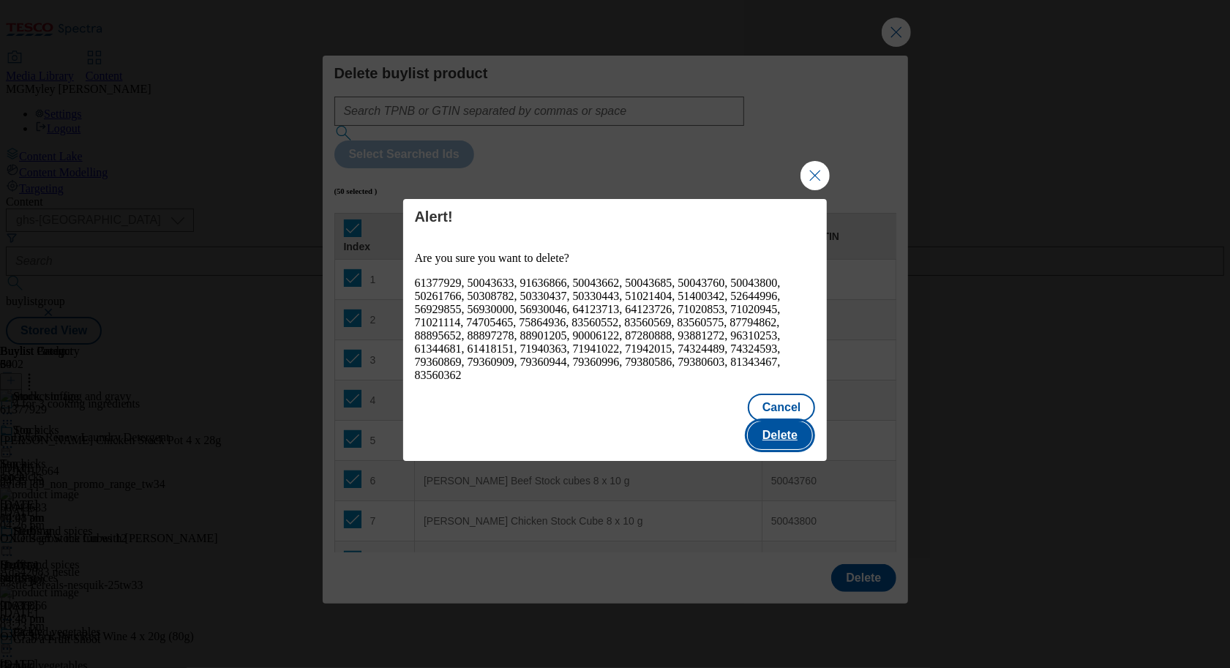
click at [791, 421] on button "Delete" at bounding box center [780, 435] width 64 height 28
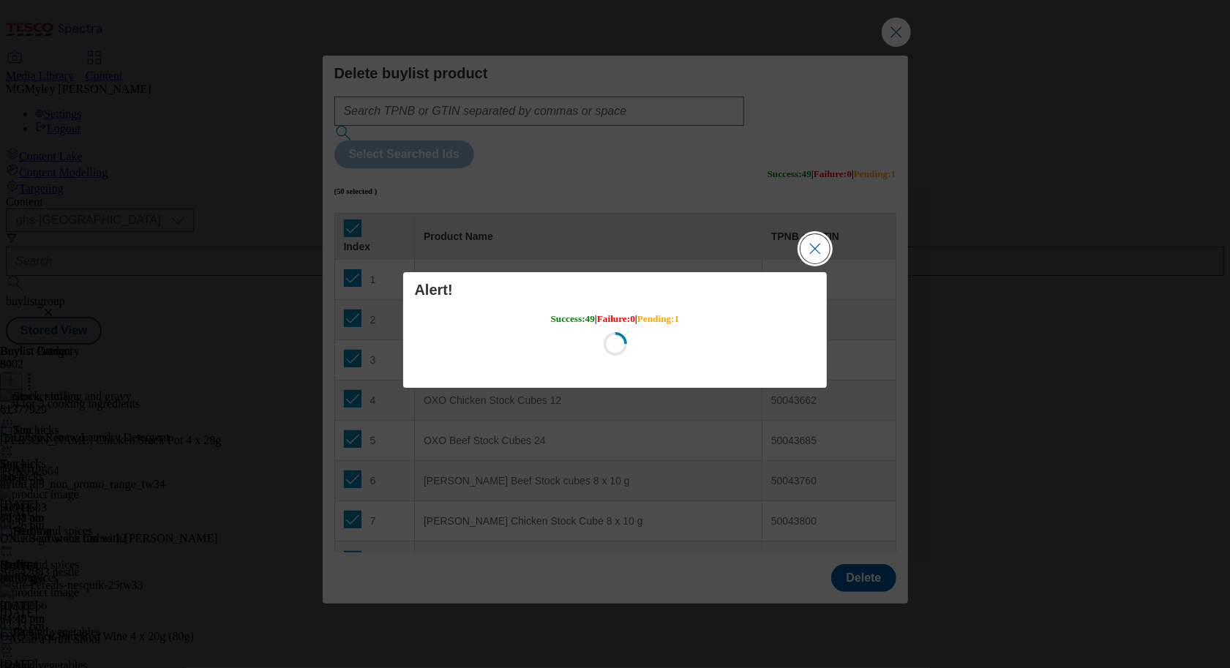
scroll to position [0, 0]
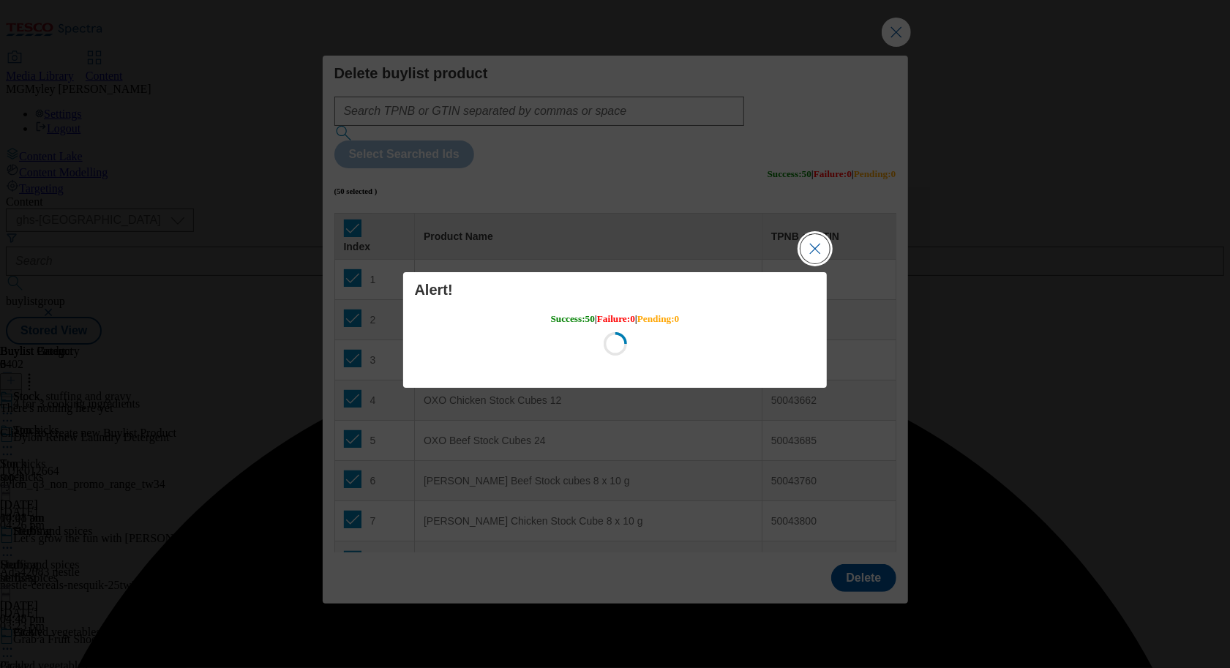
click at [811, 255] on button "Close Modal" at bounding box center [814, 248] width 29 height 29
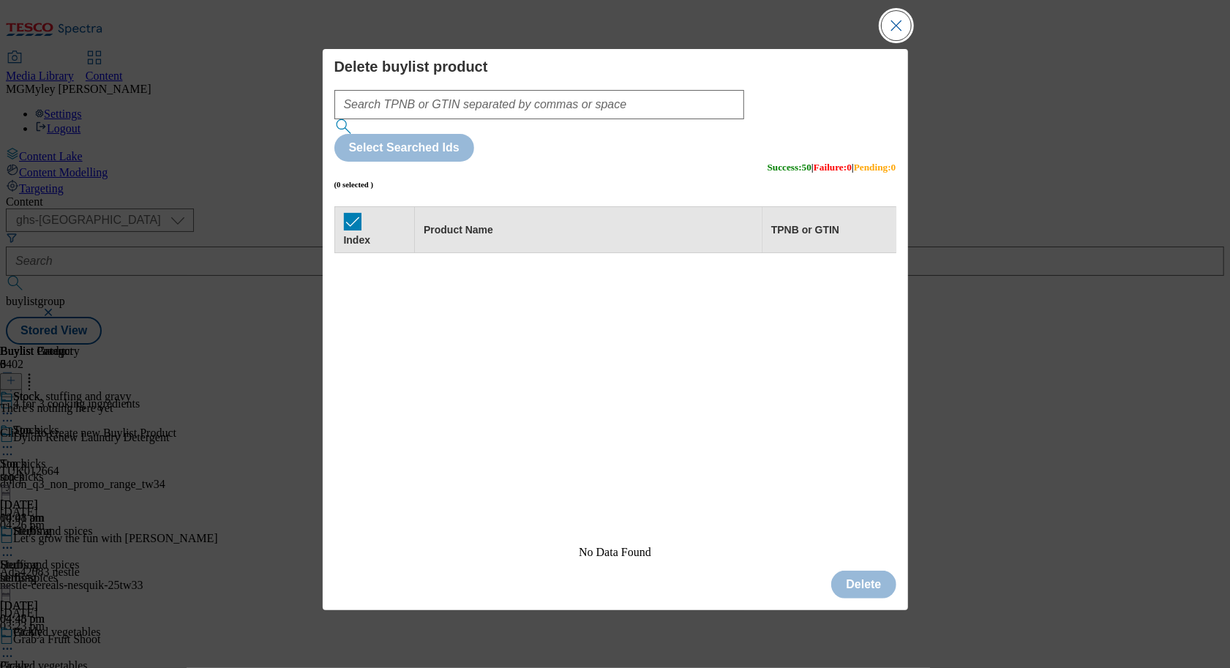
click at [891, 40] on button "Close Modal" at bounding box center [895, 25] width 29 height 29
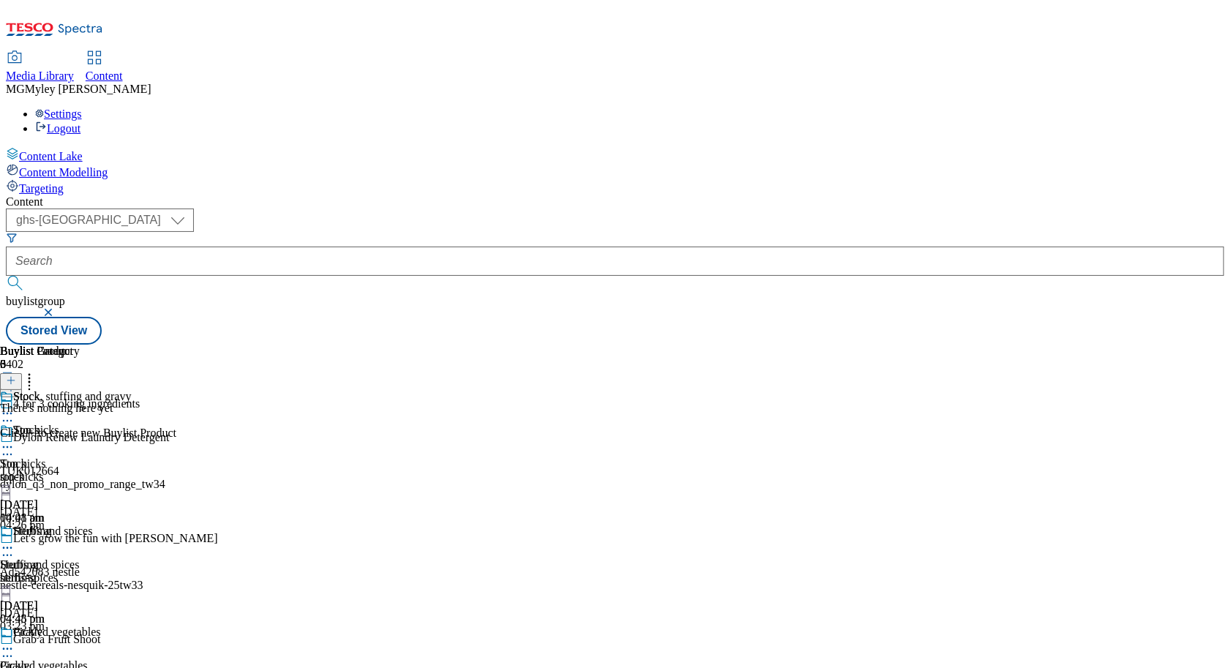
scroll to position [0, 68]
click at [16, 375] on icon at bounding box center [11, 380] width 10 height 10
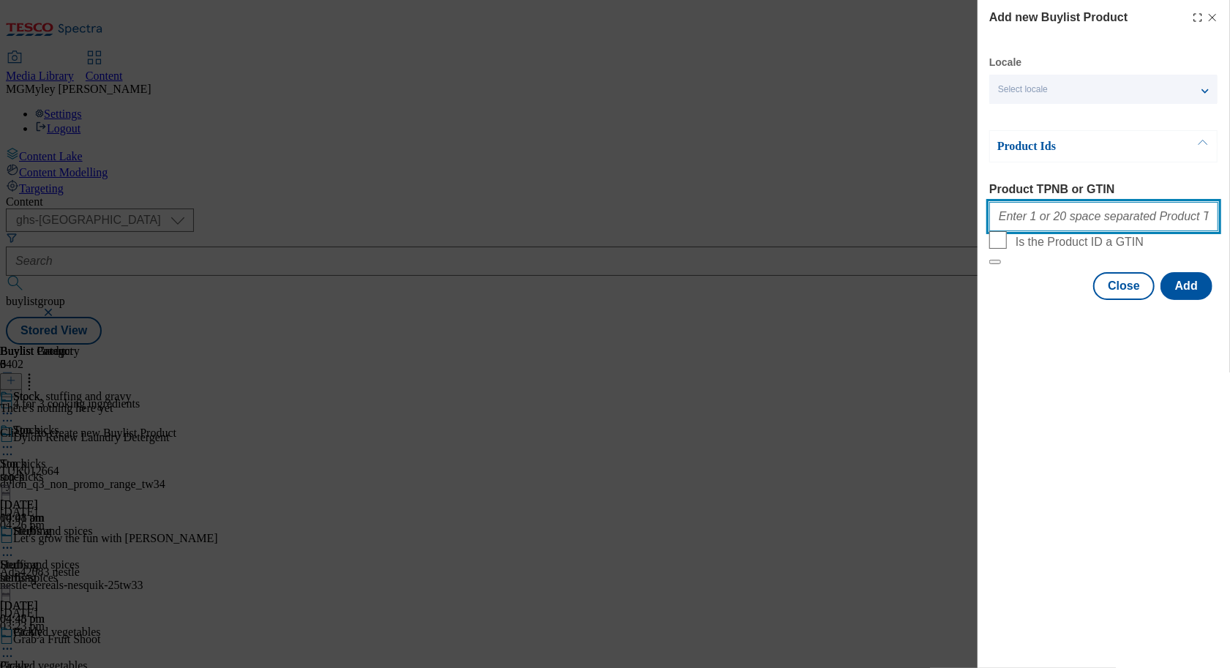
click at [1051, 215] on input "Product TPNB or GTIN" at bounding box center [1103, 216] width 229 height 29
paste input "96099174 94041303 94037891"
paste input "83560575 83560569 83560552"
paste input "71940363 61418151 61377929 51400342 50043662 50043633"
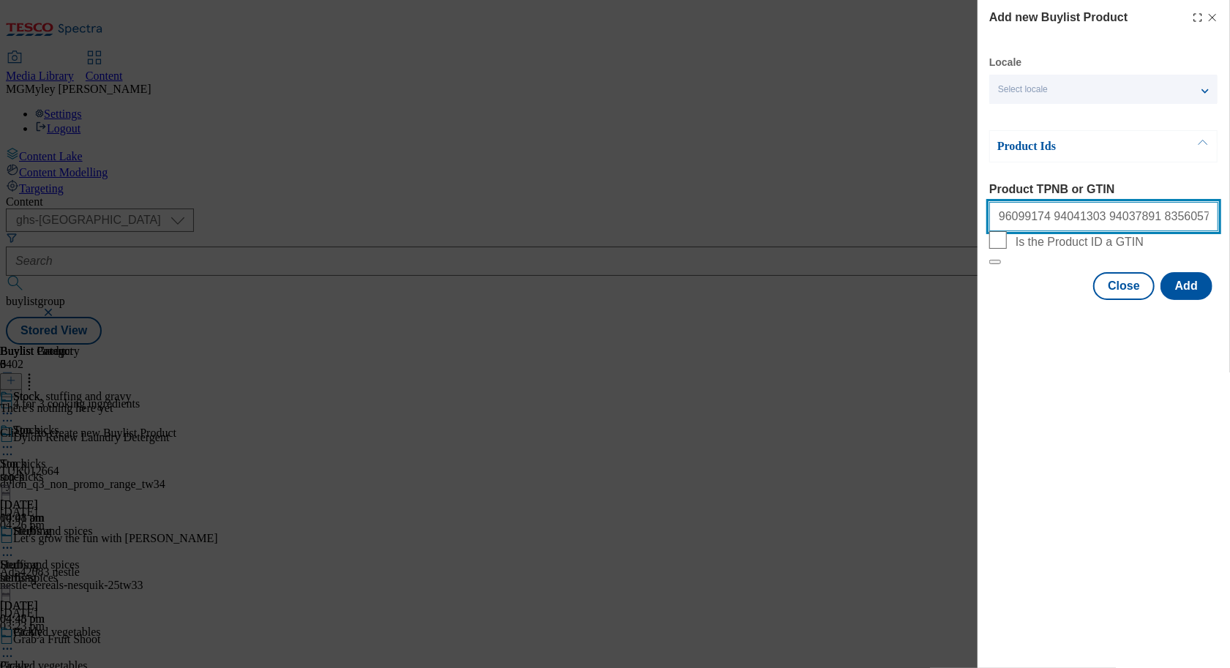
scroll to position [0, 265]
type input "96099174 94041303 94037891 83560575 83560569 8356055271940363 61418151 61377929…"
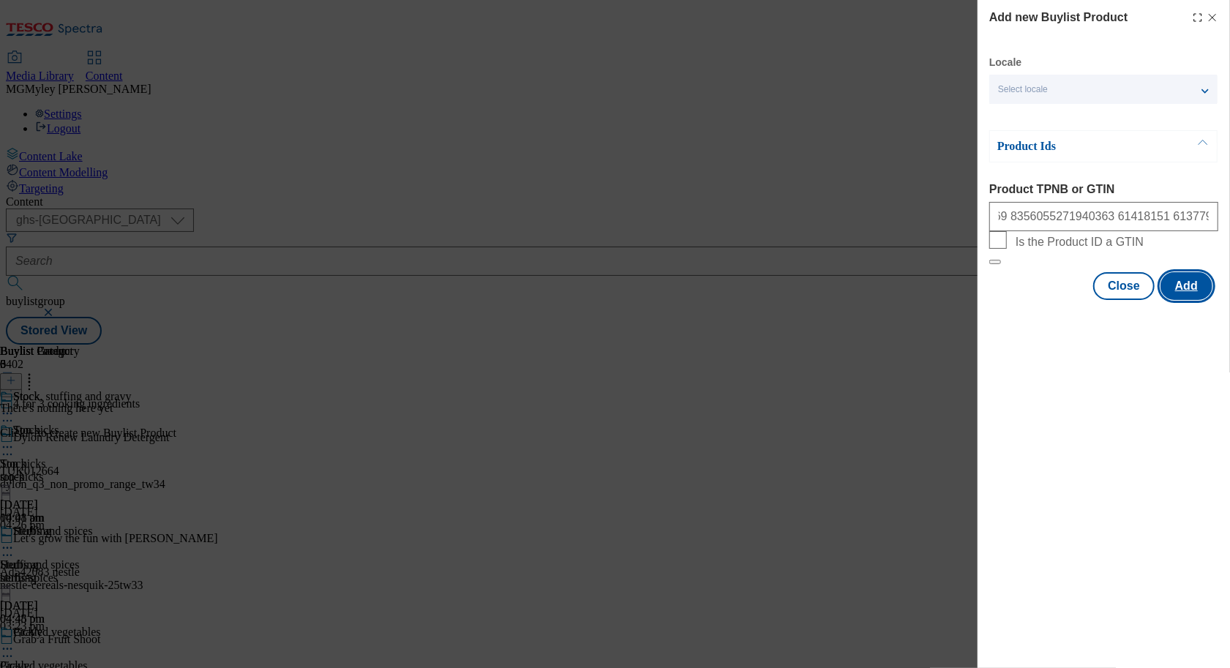
scroll to position [0, 0]
click at [1197, 300] on button "Add" at bounding box center [1186, 286] width 52 height 28
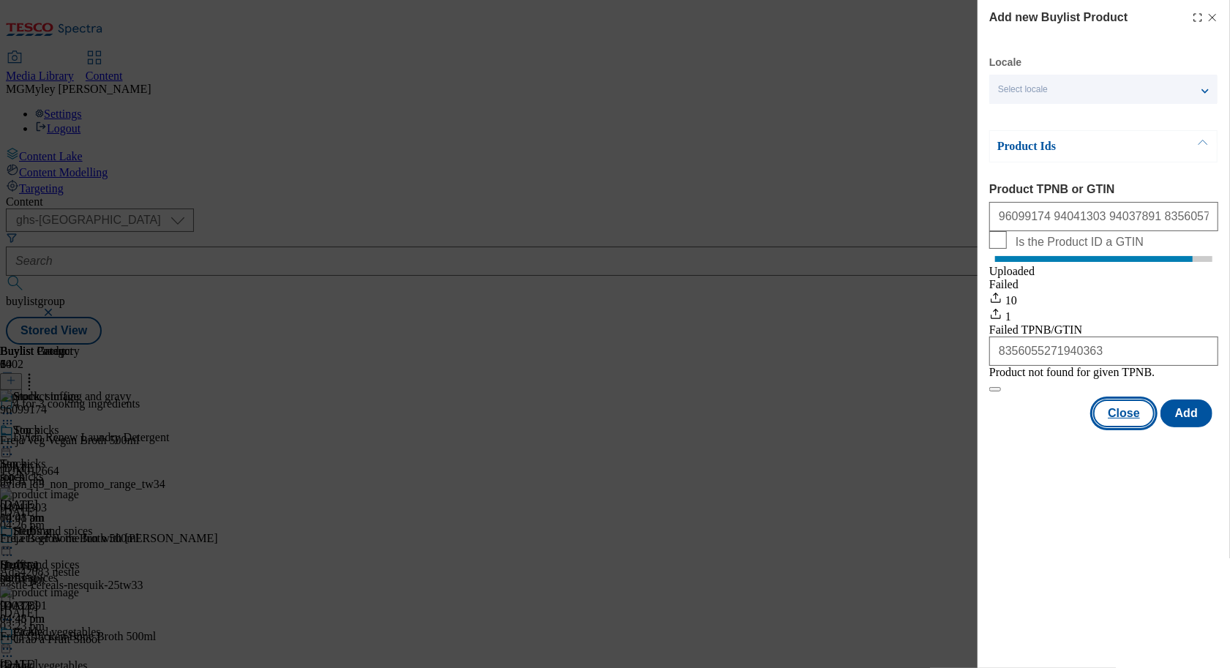
click at [1111, 427] on button "Close" at bounding box center [1123, 413] width 61 height 28
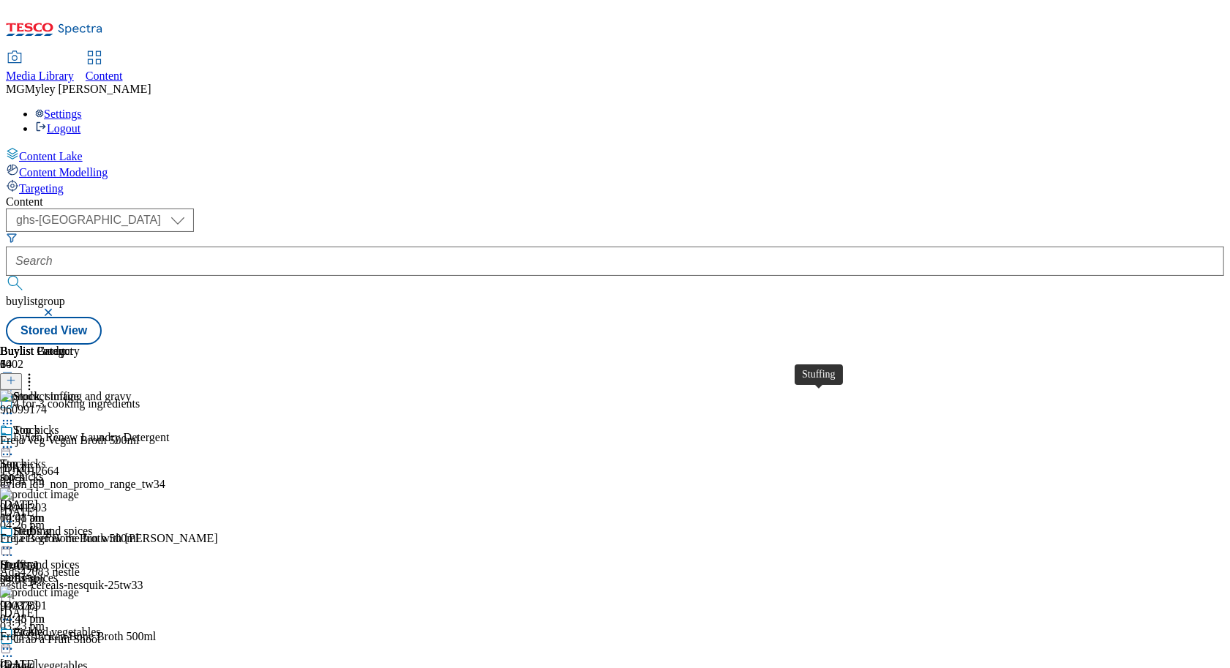
click at [38, 558] on span "Stuffing" at bounding box center [19, 564] width 38 height 13
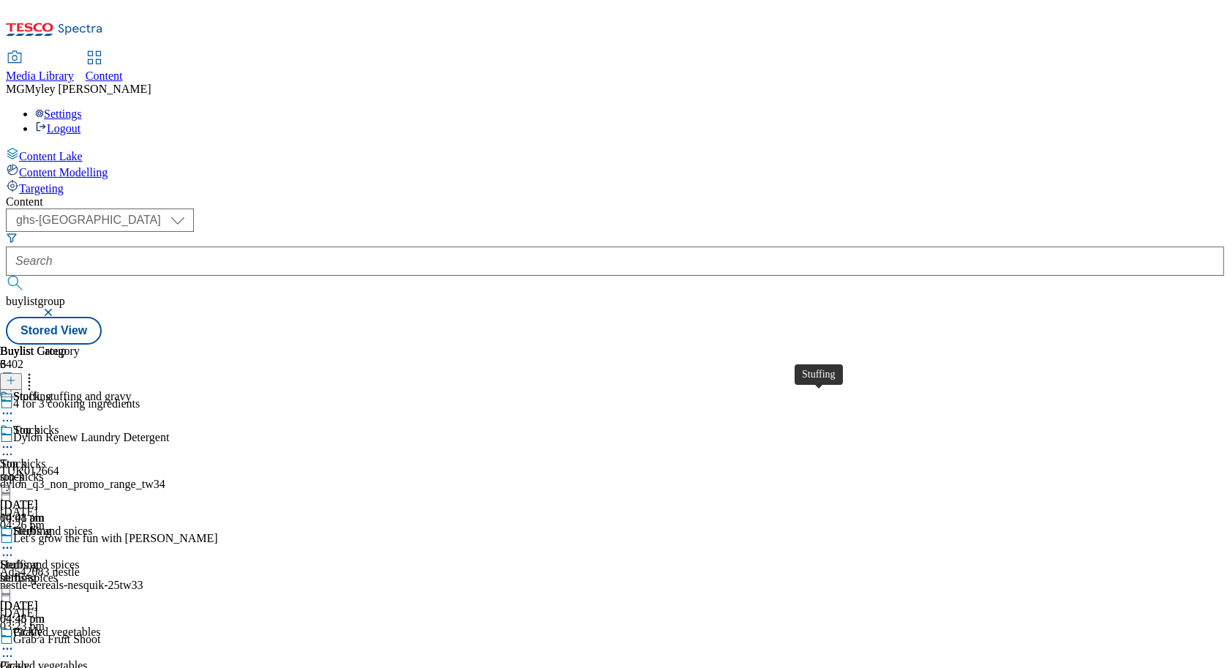
scroll to position [0, 68]
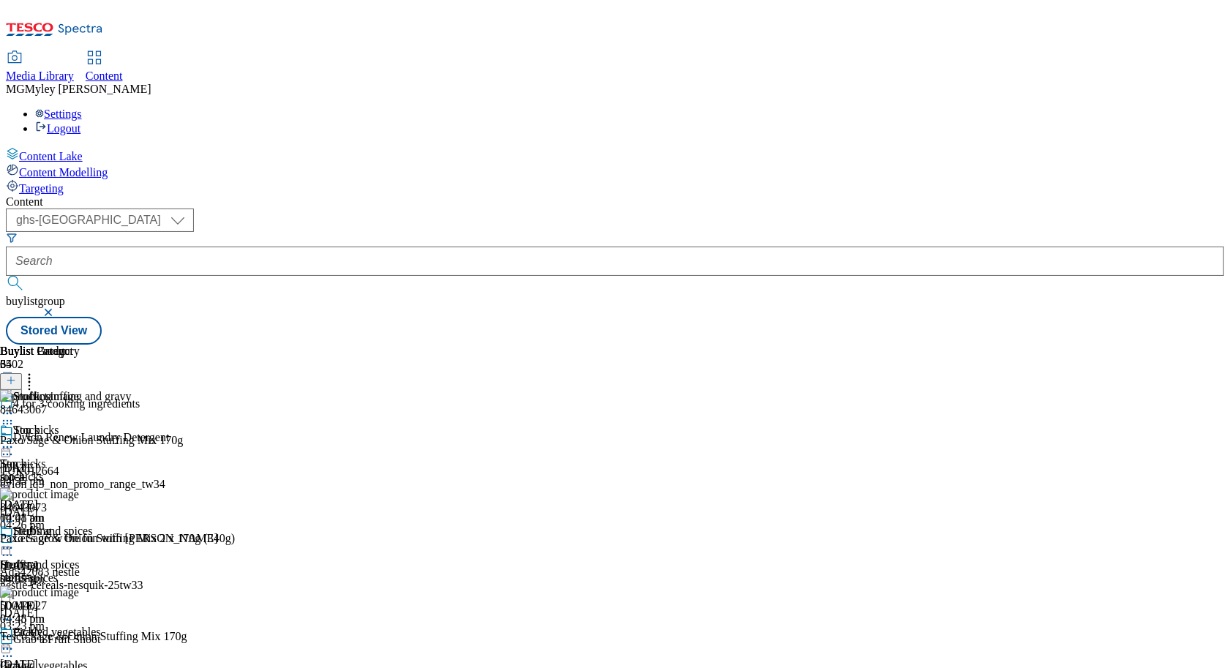
click at [37, 371] on icon at bounding box center [29, 378] width 15 height 15
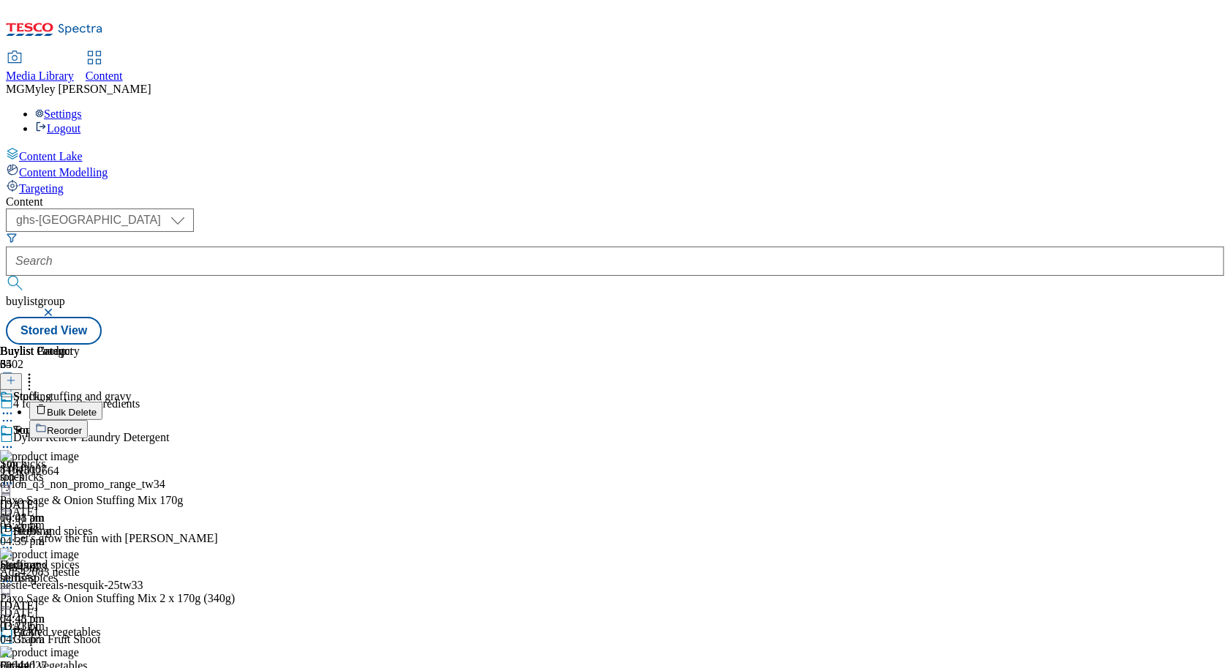
click at [97, 407] on span "Bulk Delete" at bounding box center [72, 412] width 50 height 11
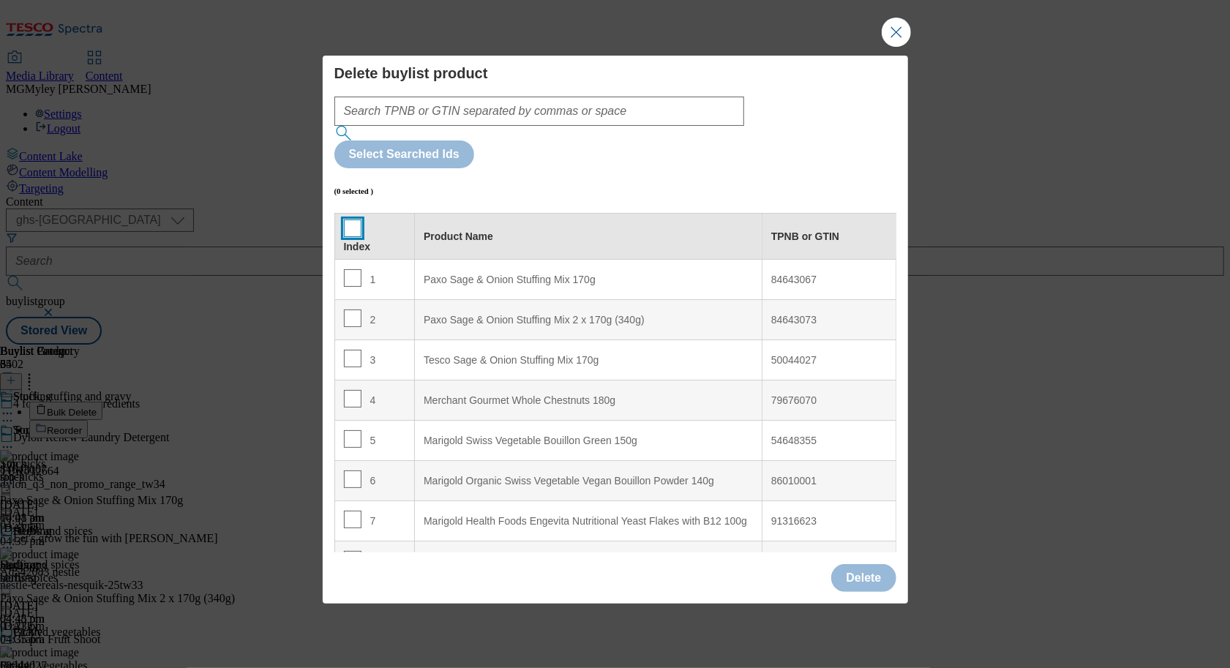
click at [346, 219] on input "Modal" at bounding box center [353, 228] width 18 height 18
checkbox input "true"
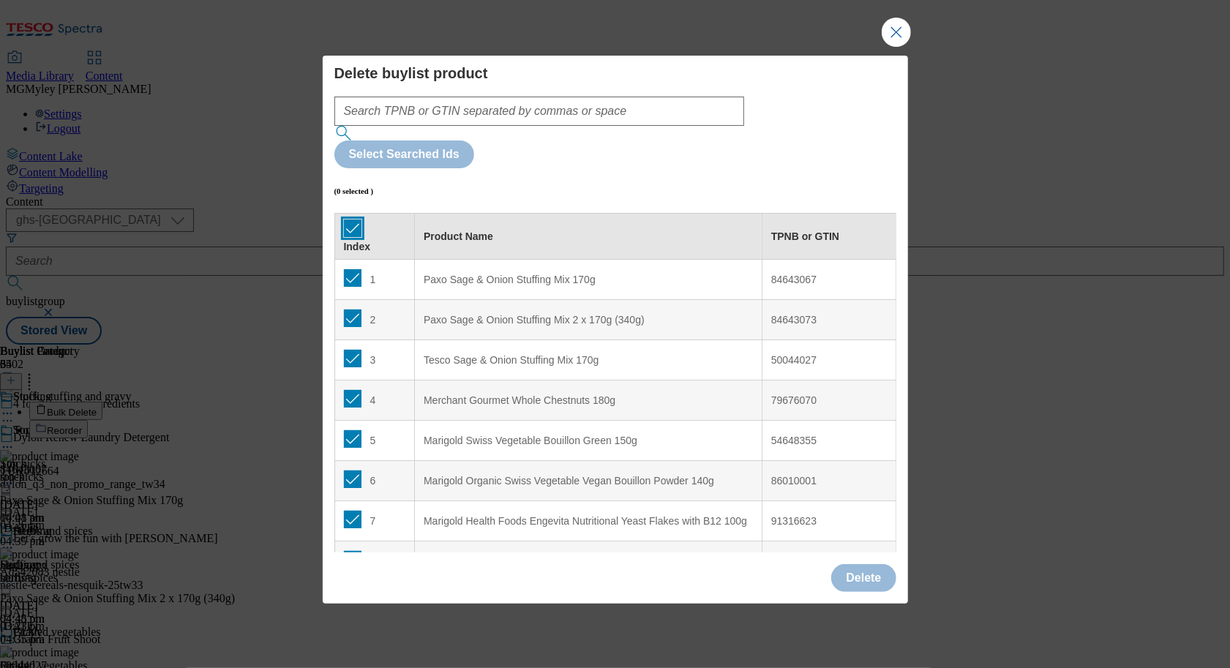
checkbox input "true"
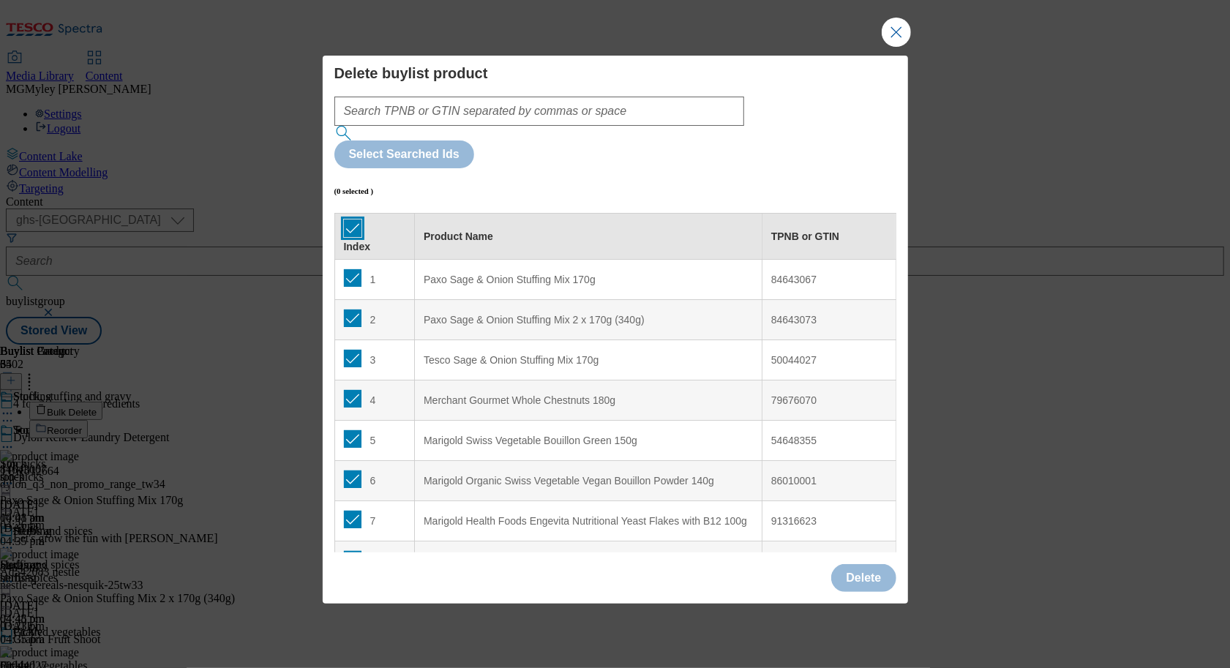
checkbox input "true"
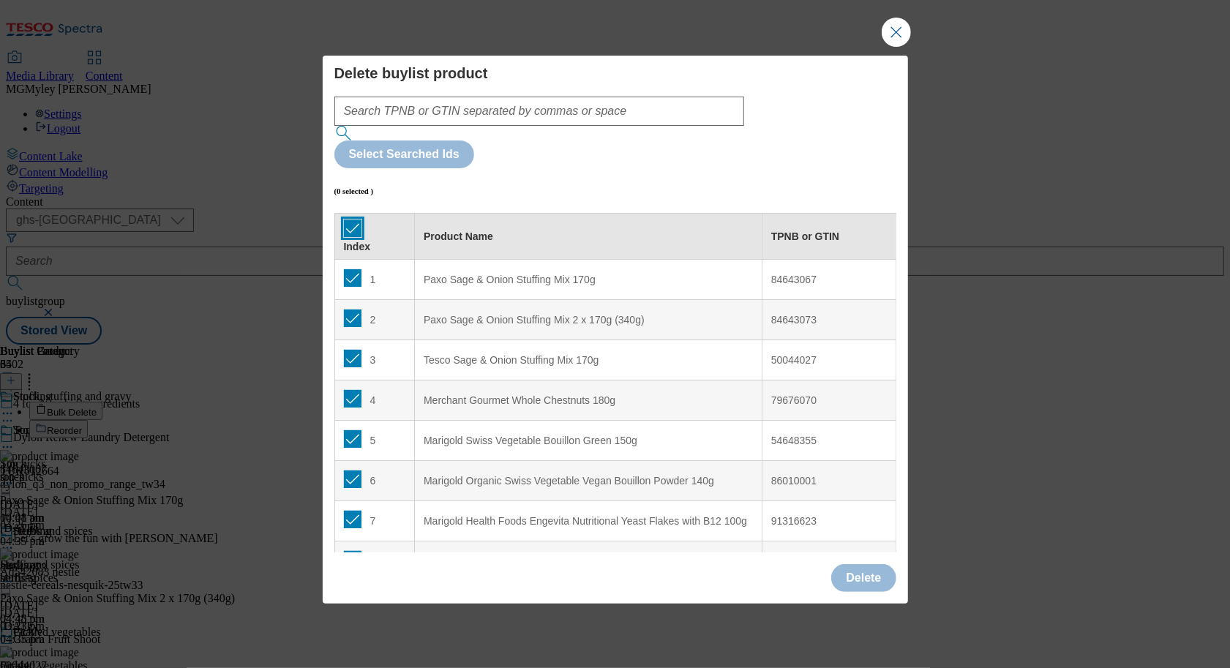
checkbox input "true"
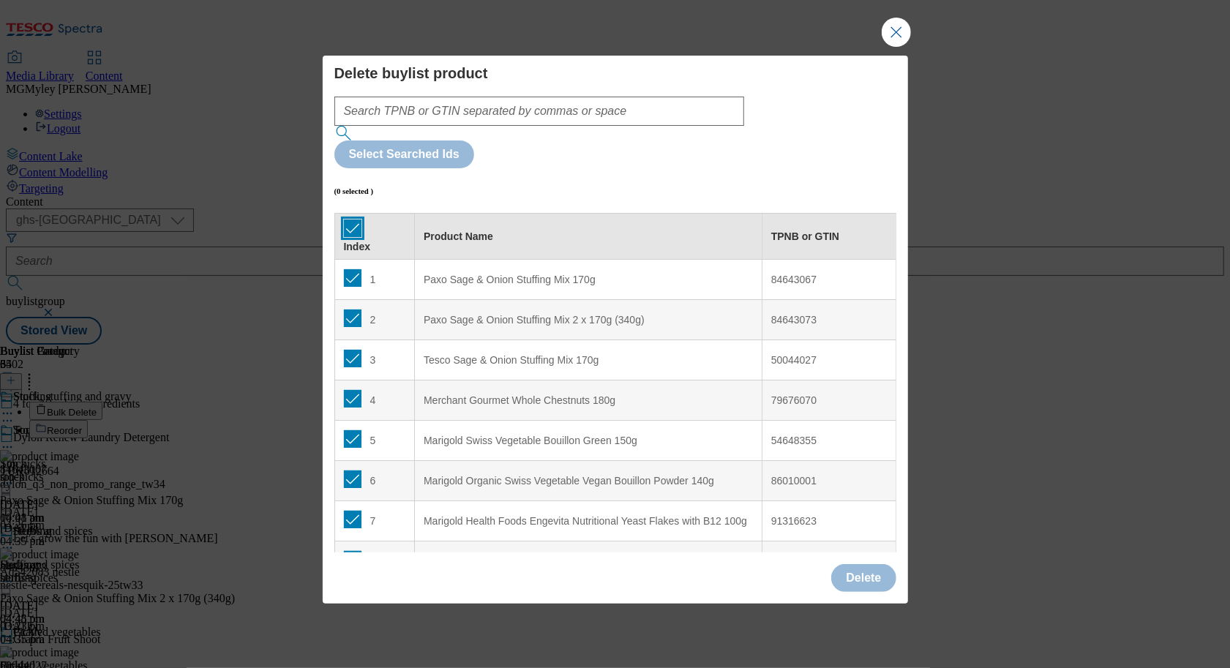
checkbox input "true"
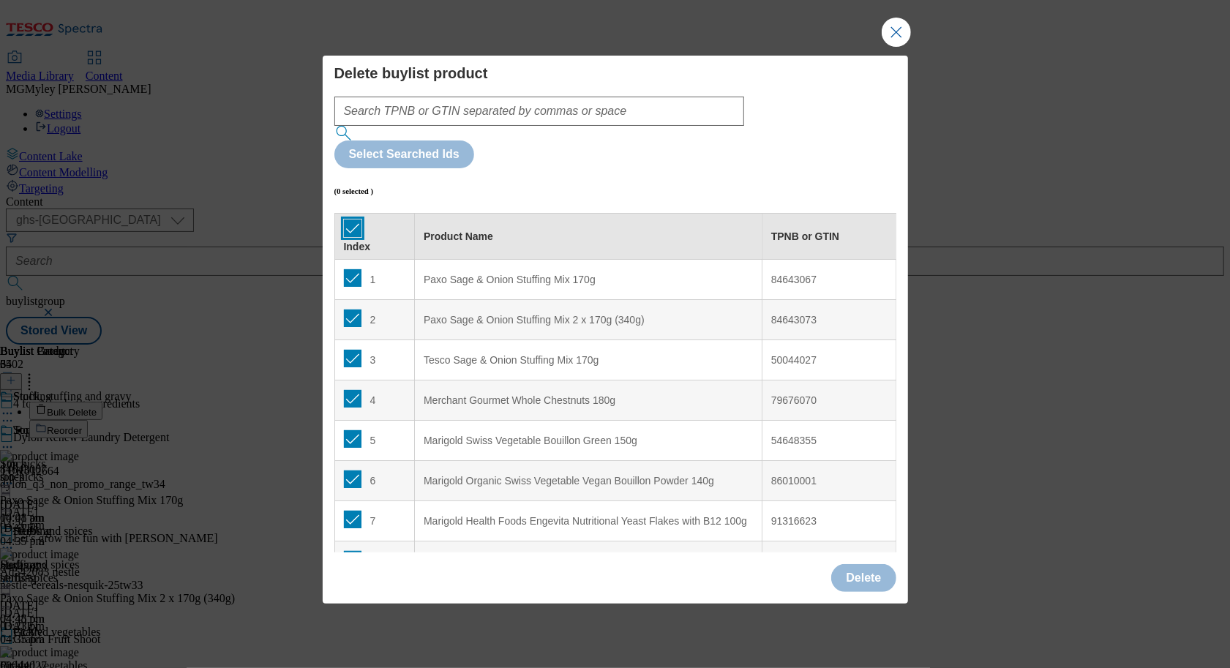
checkbox input "true"
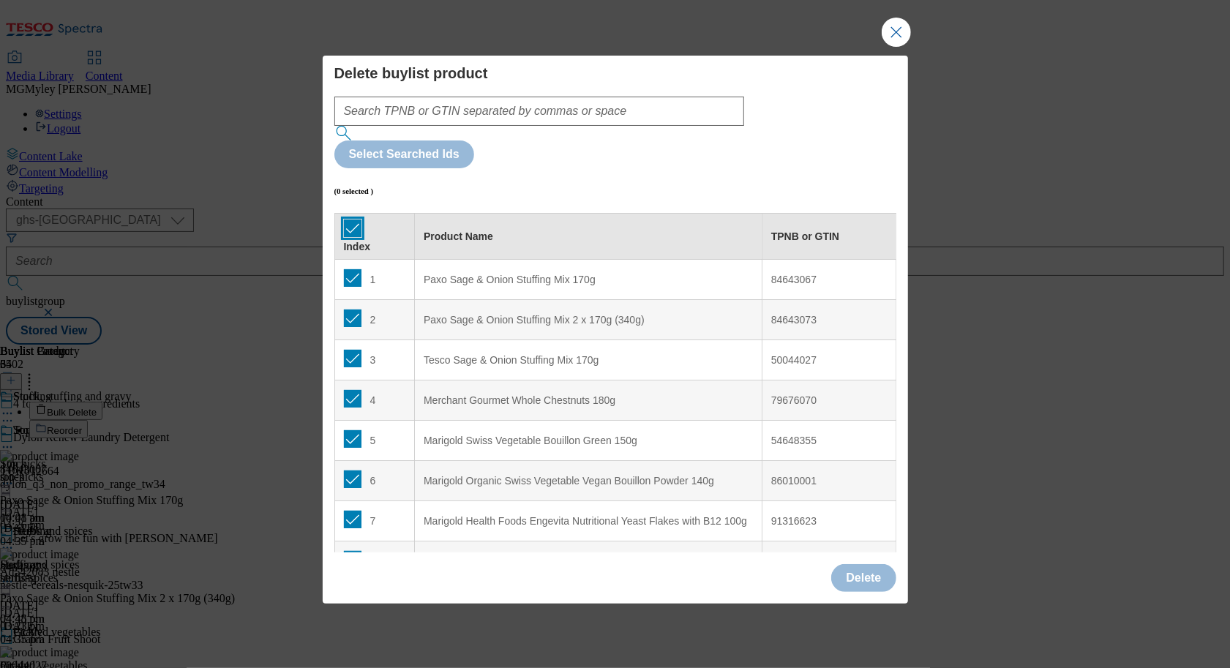
checkbox input "true"
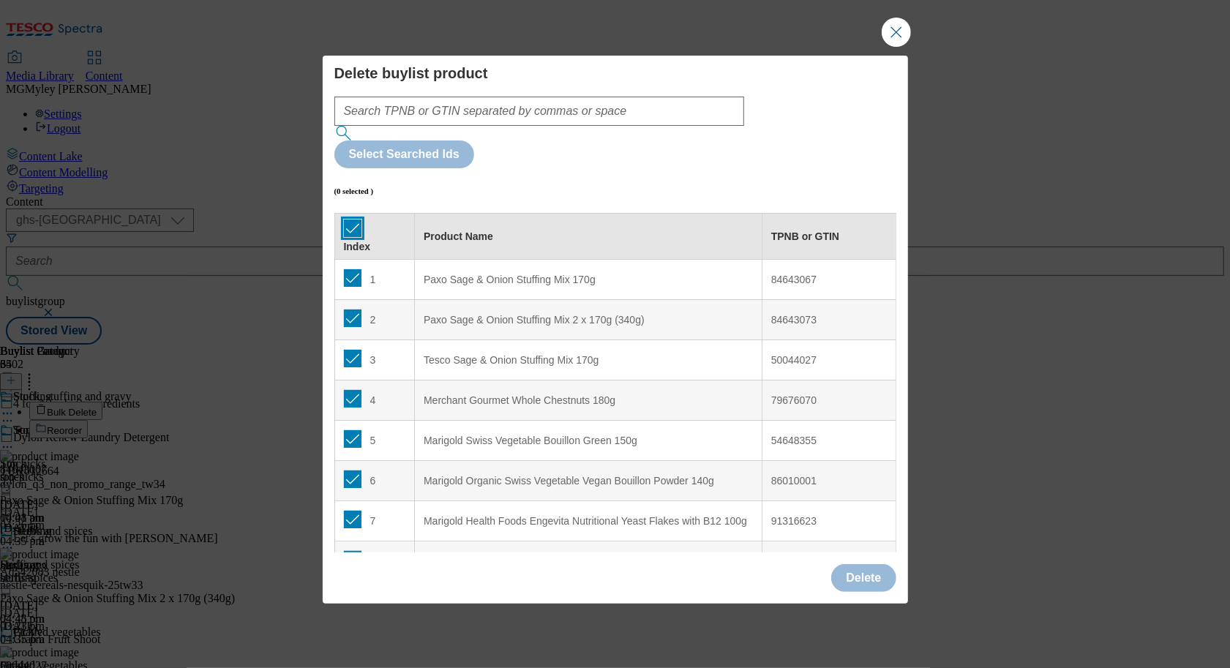
checkbox input "true"
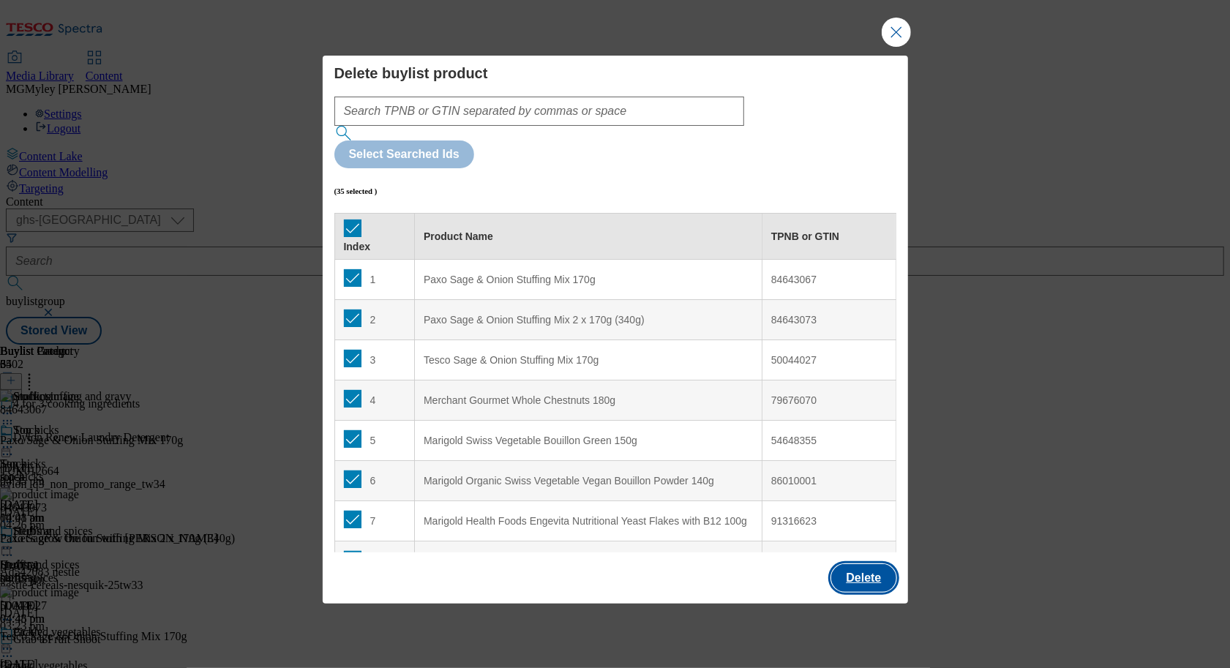
click at [860, 564] on button "Delete" at bounding box center [863, 578] width 64 height 28
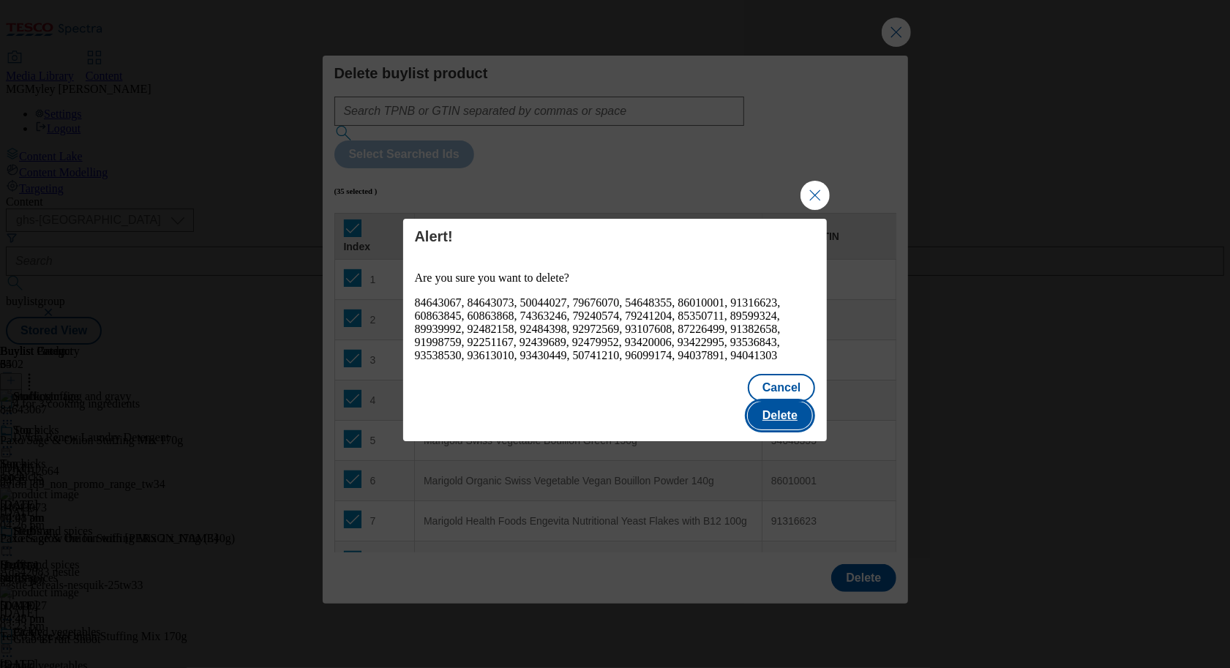
click at [771, 403] on button "Delete" at bounding box center [780, 416] width 64 height 28
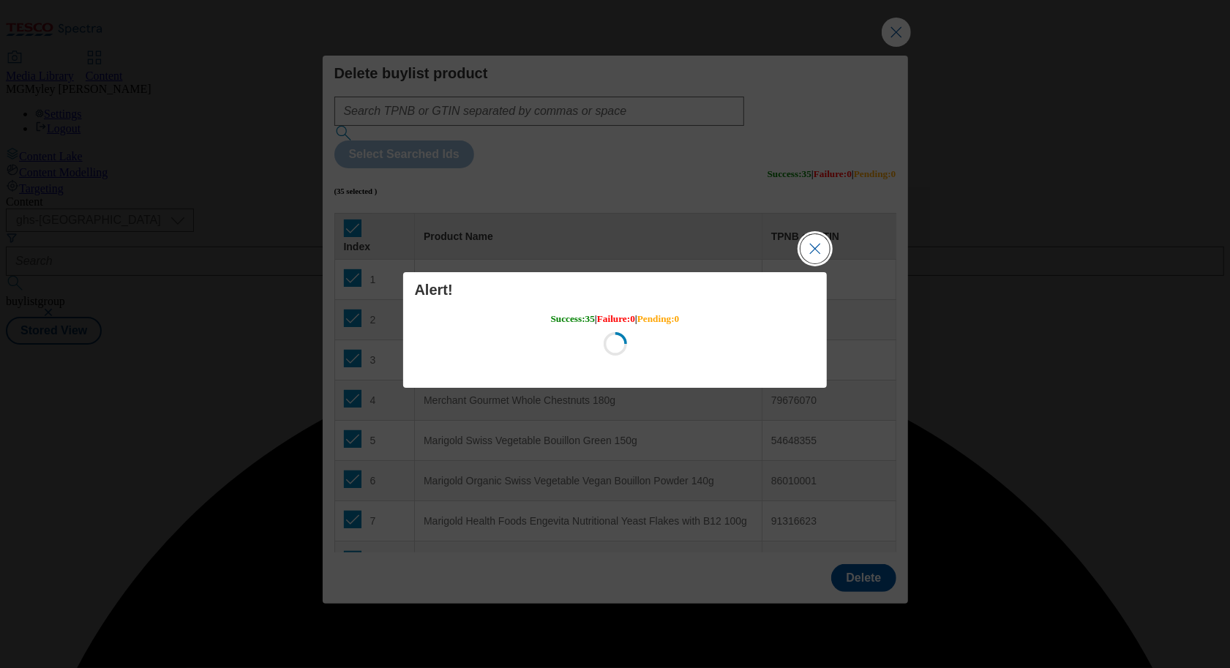
scroll to position [0, 0]
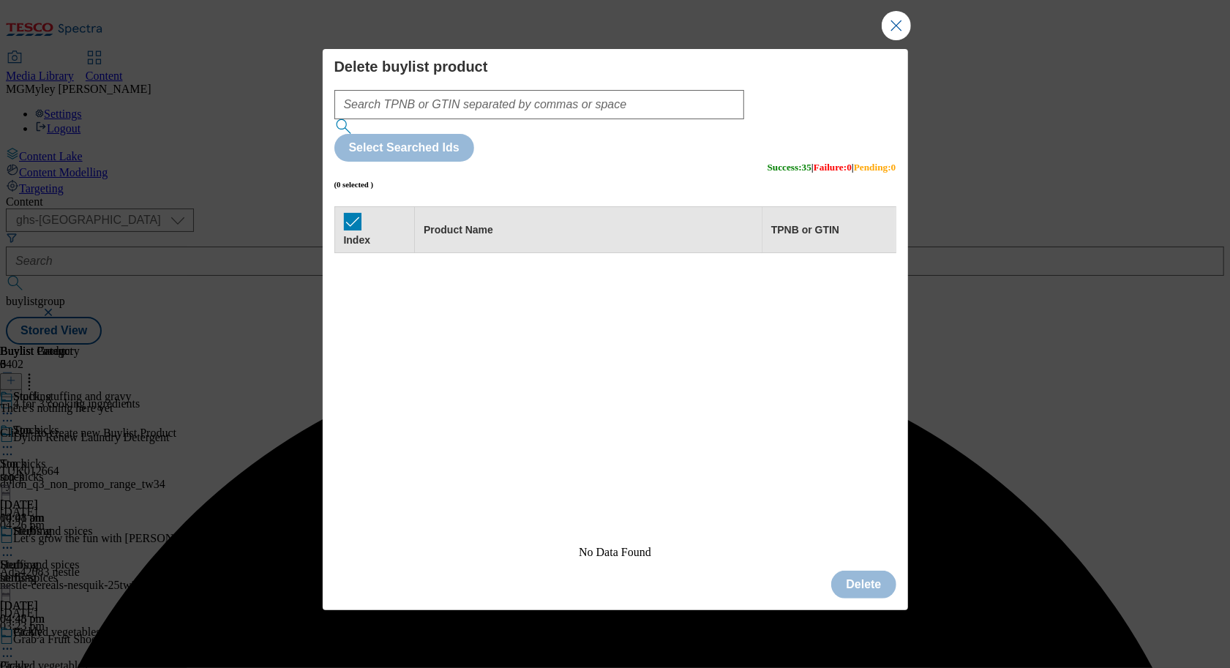
click at [896, 40] on button "Close Modal" at bounding box center [895, 25] width 29 height 29
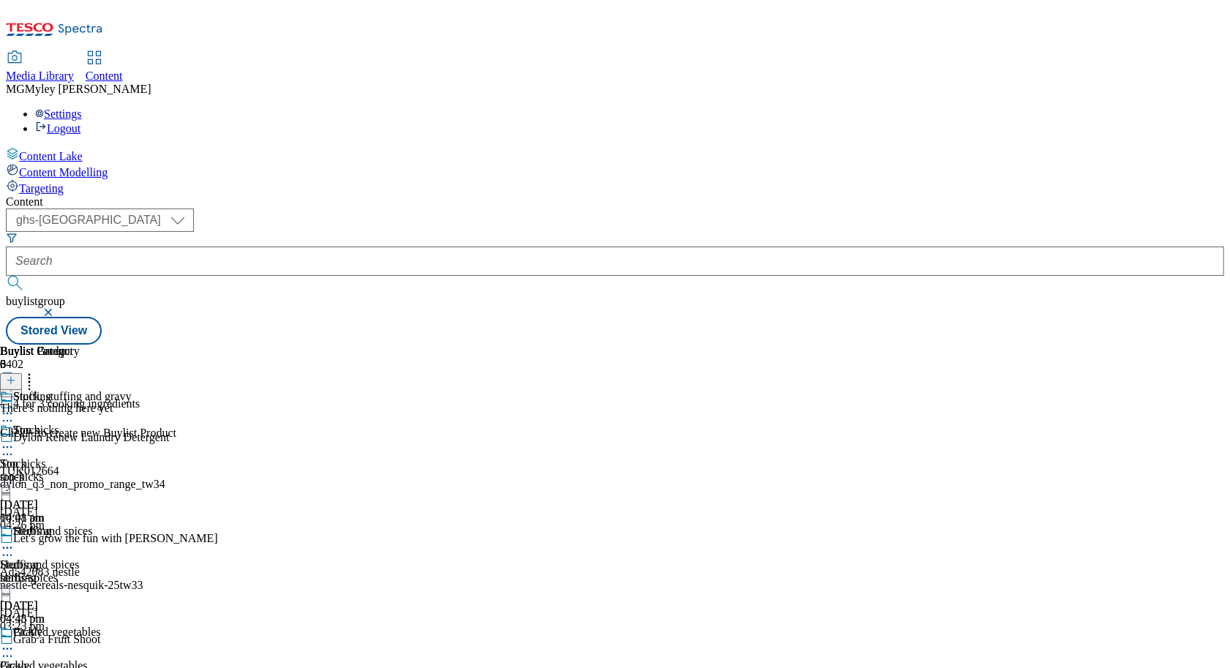
scroll to position [0, 68]
click at [11, 377] on line at bounding box center [11, 380] width 0 height 7
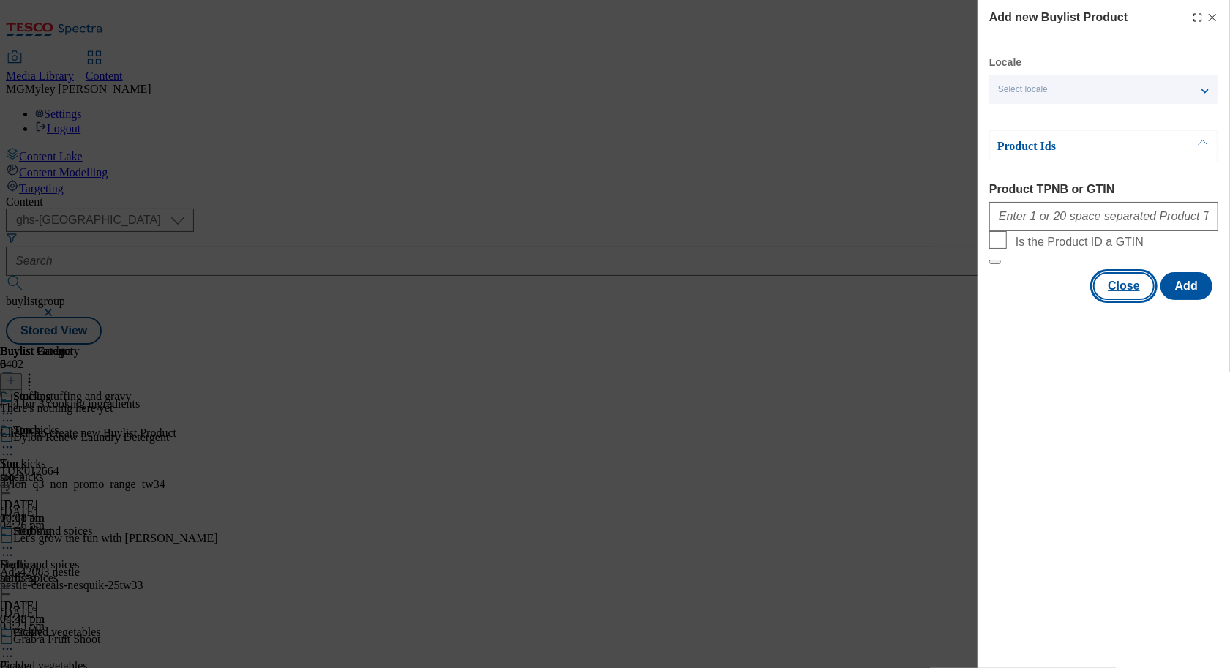
click at [1136, 300] on button "Close" at bounding box center [1123, 286] width 61 height 28
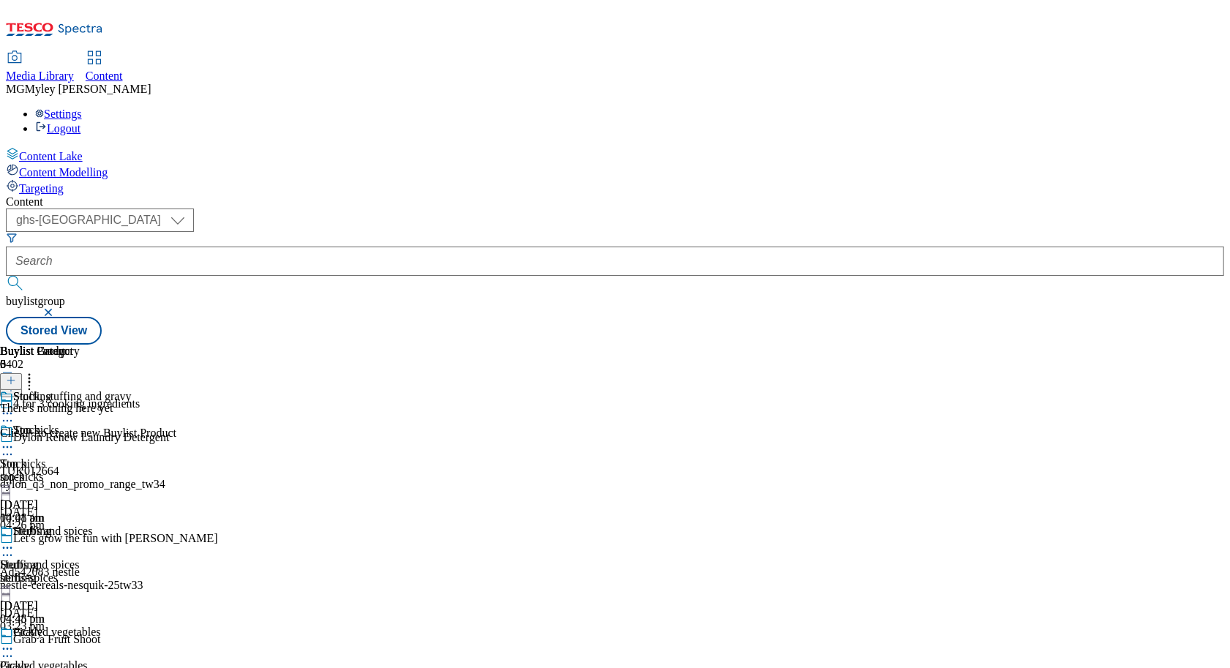
click at [80, 667] on div "gravy" at bounding box center [40, 678] width 80 height 13
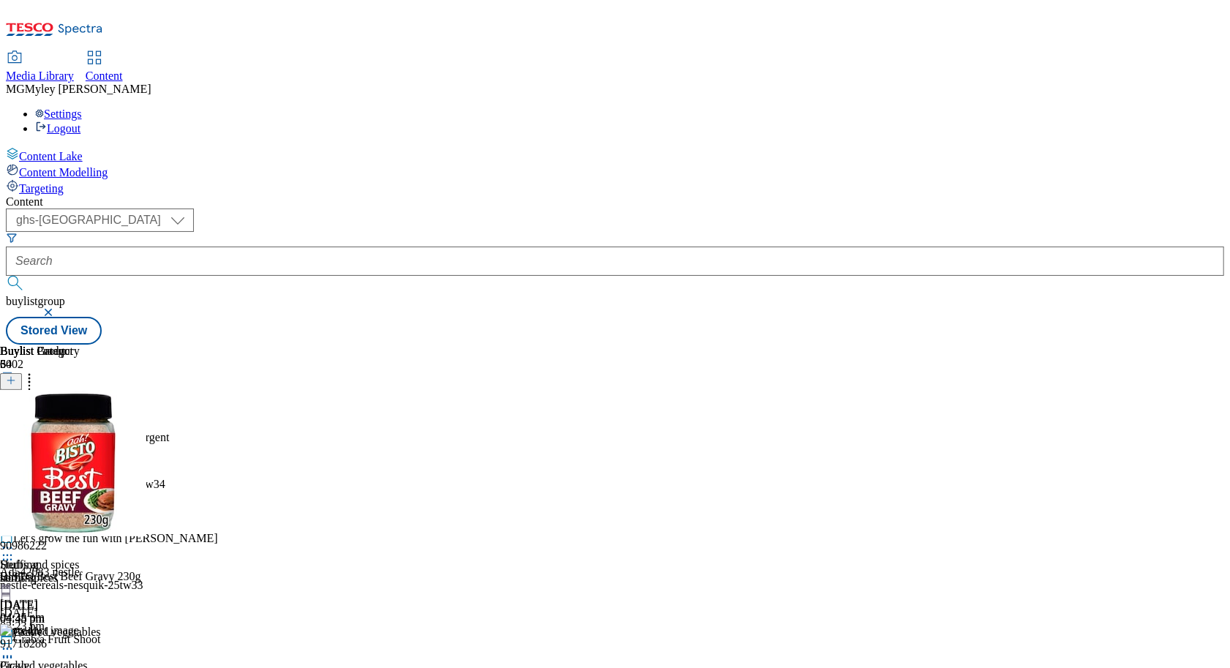
scroll to position [0, 68]
click at [37, 371] on icon at bounding box center [29, 378] width 15 height 15
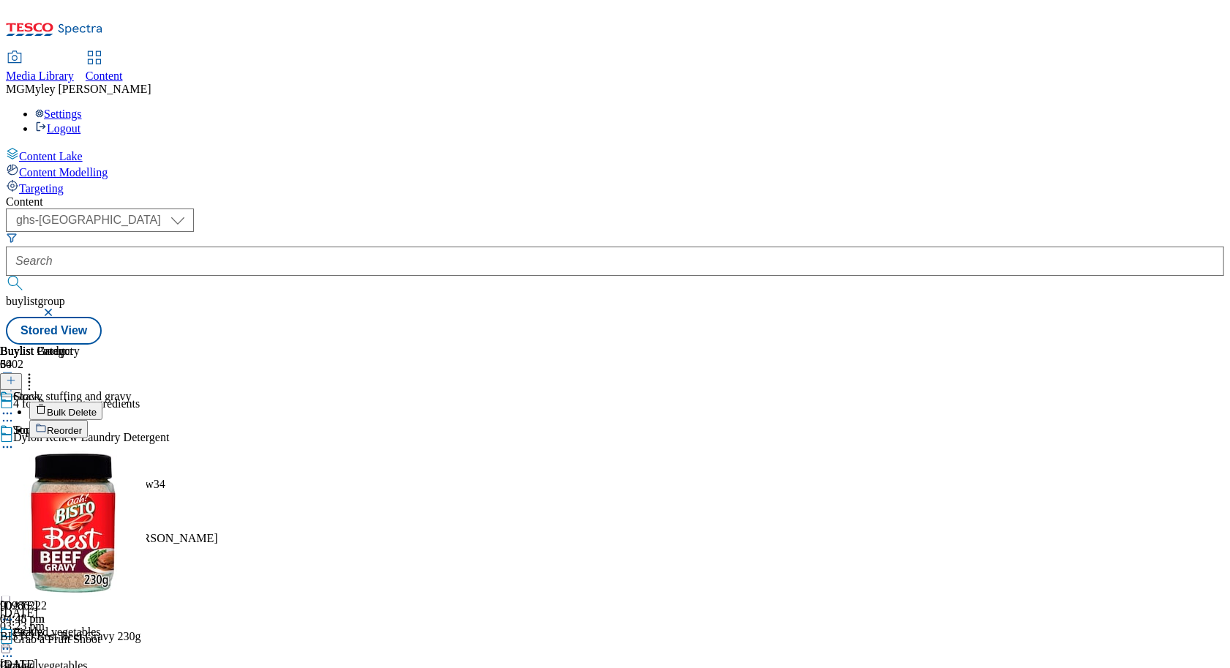
click at [97, 407] on span "Bulk Delete" at bounding box center [72, 412] width 50 height 11
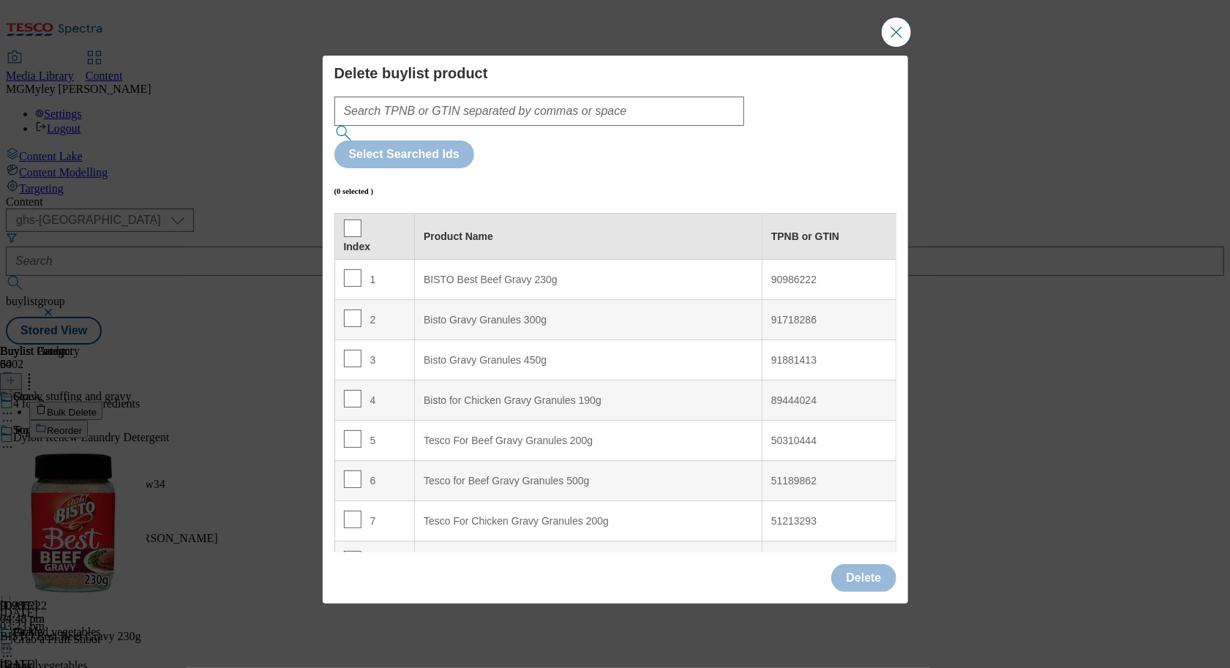
click at [361, 219] on div "Index" at bounding box center [375, 236] width 62 height 34
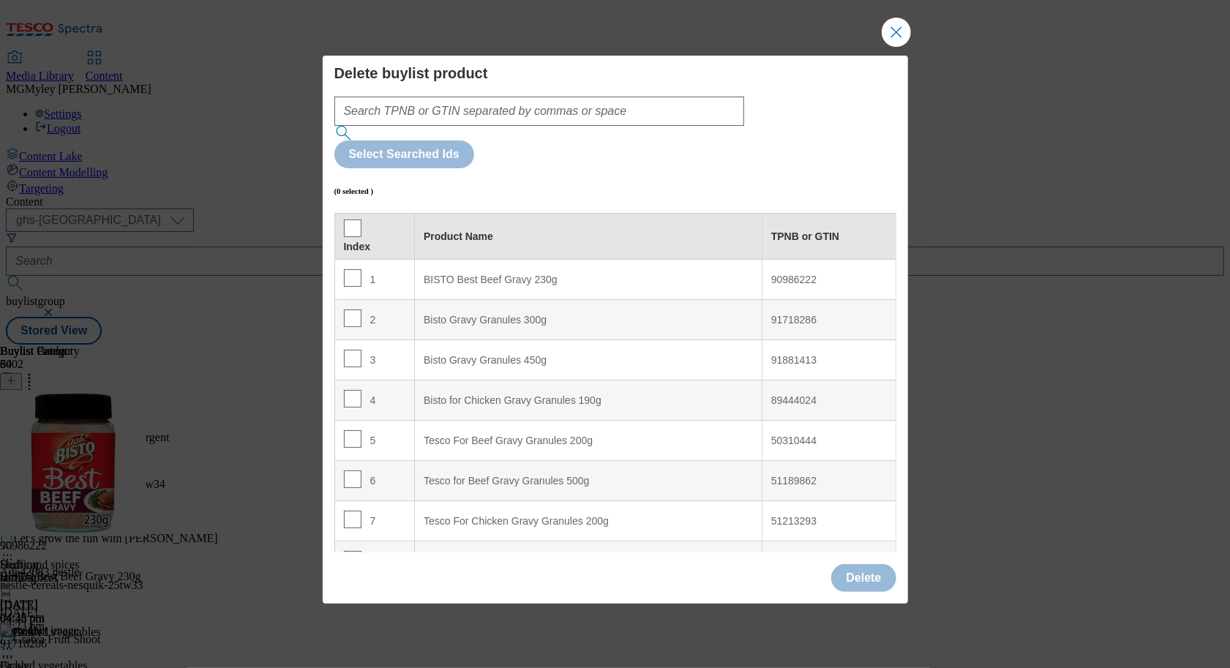
click at [340, 214] on th "Index" at bounding box center [374, 237] width 80 height 46
click at [350, 219] on input "Modal" at bounding box center [353, 228] width 18 height 18
checkbox input "true"
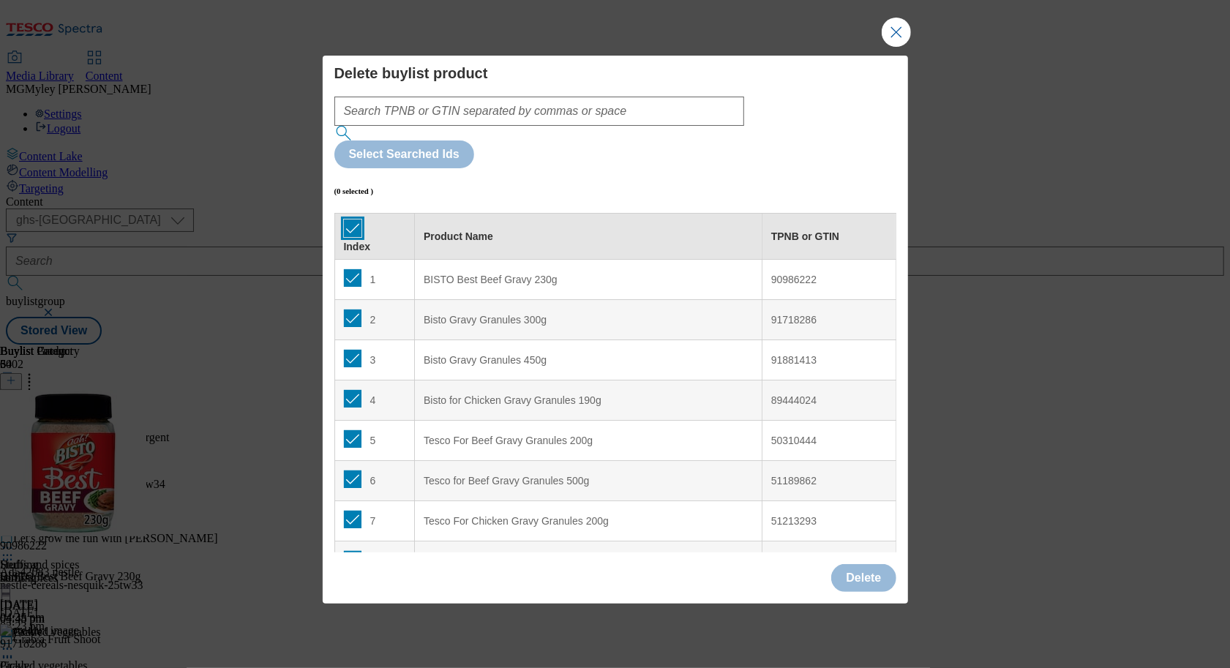
checkbox input "true"
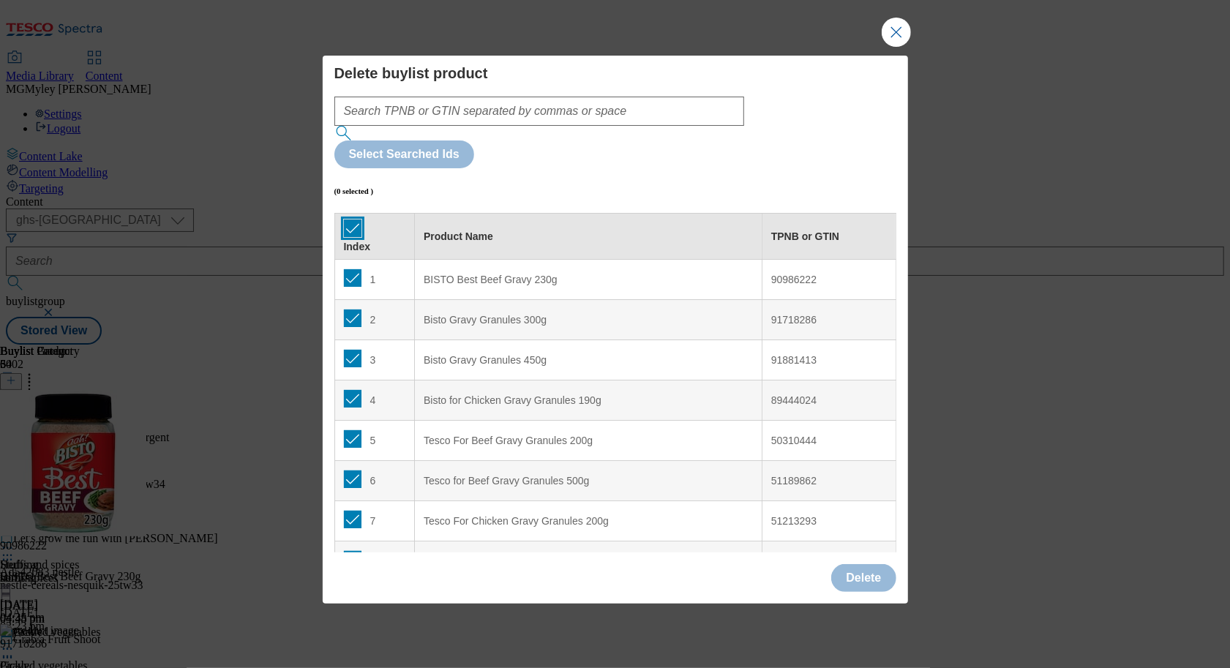
checkbox input "true"
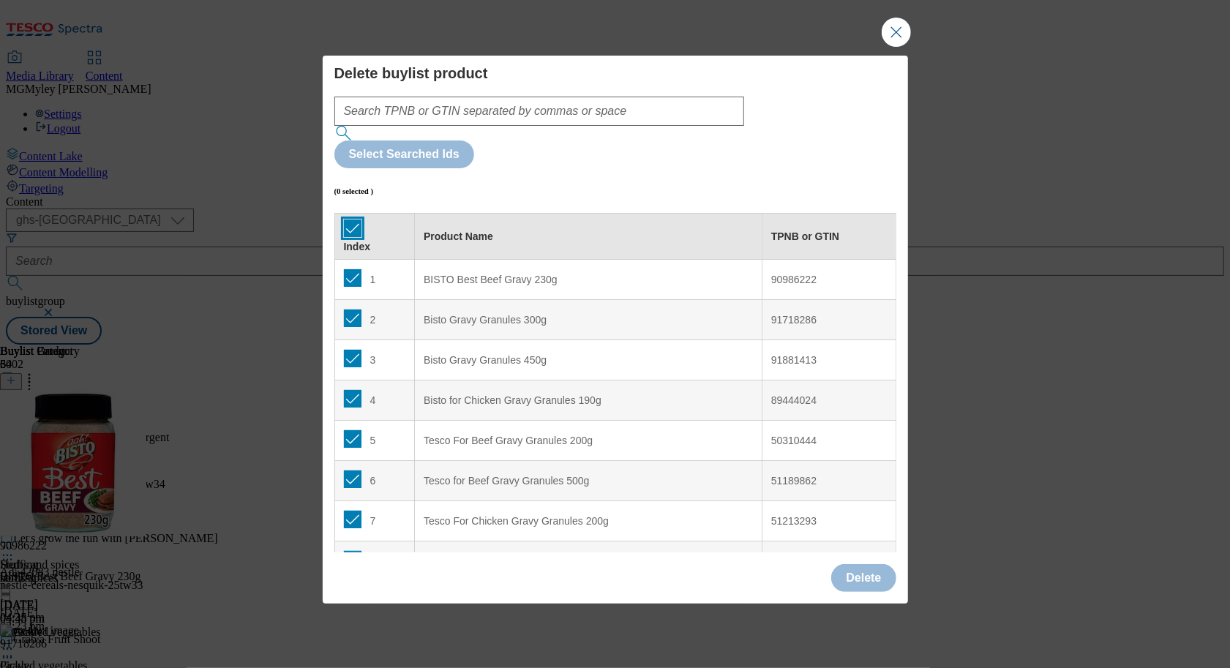
checkbox input "true"
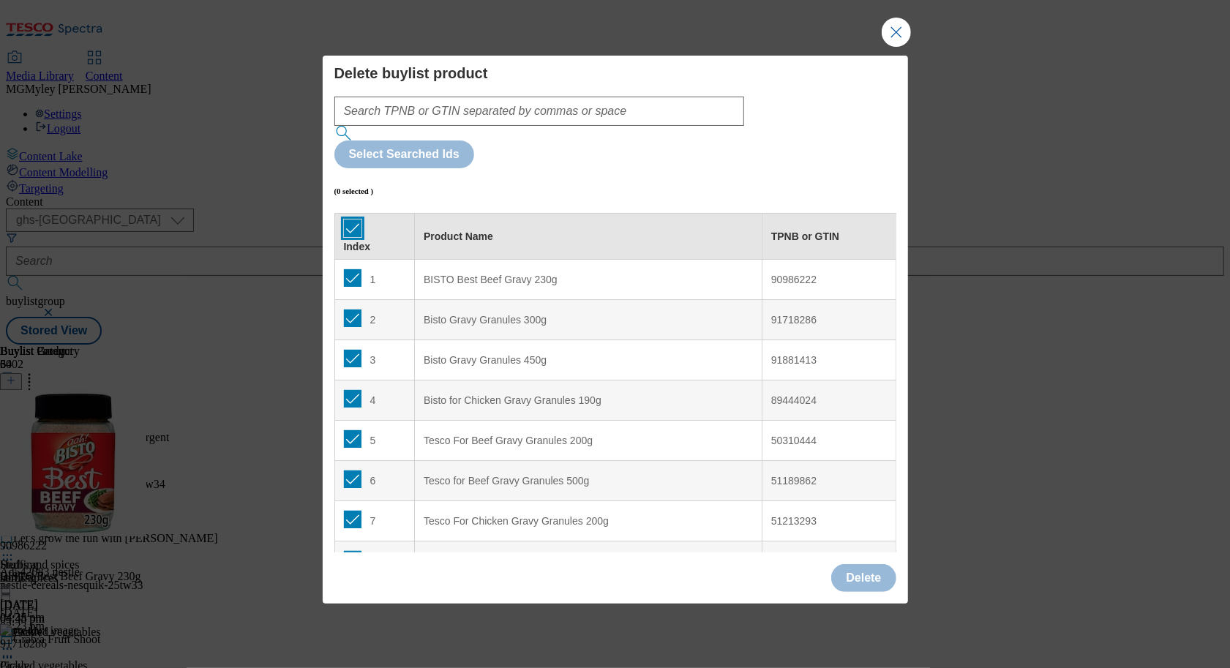
checkbox input "true"
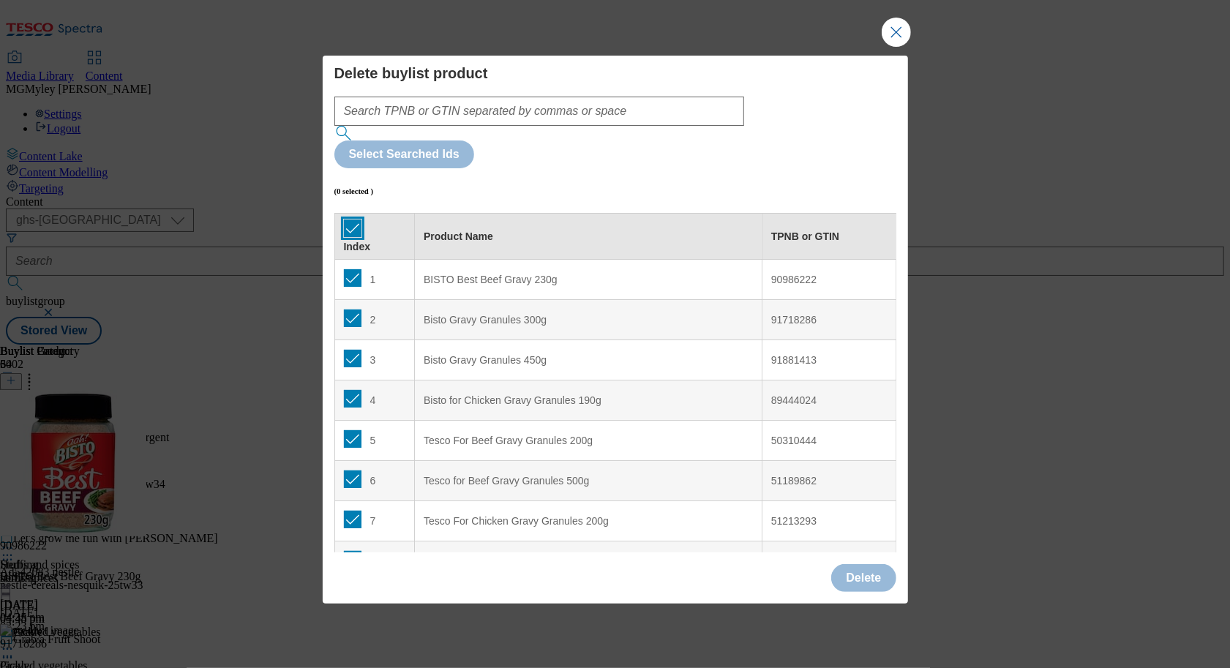
checkbox input "true"
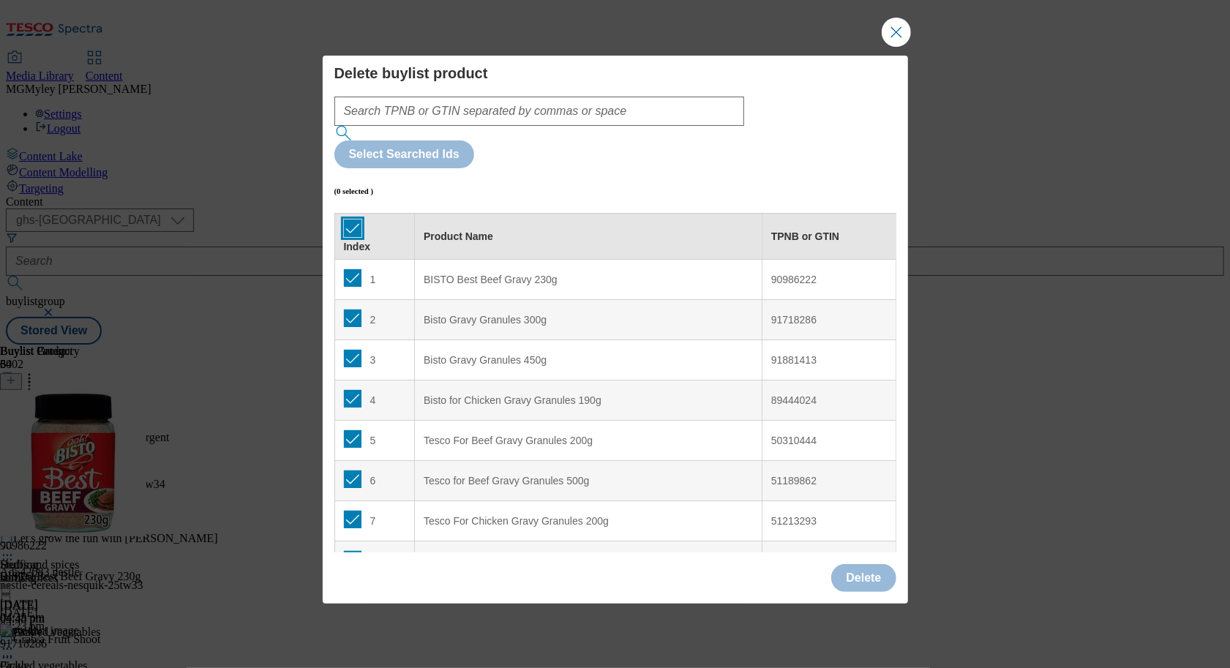
checkbox input "true"
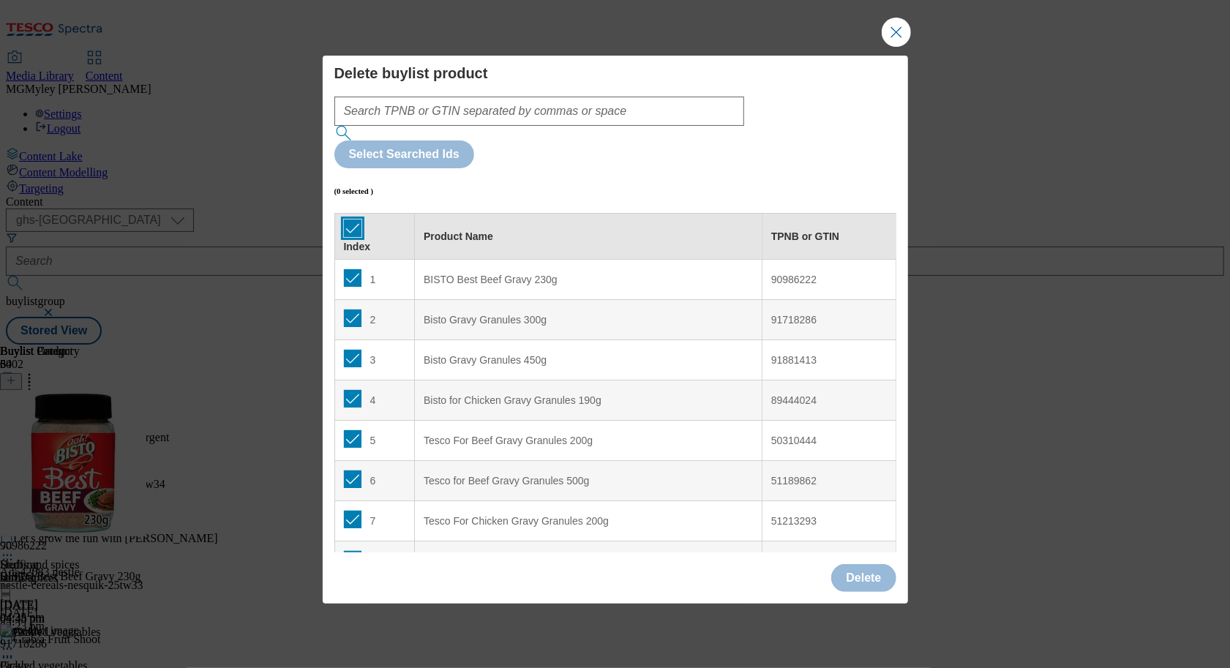
checkbox input "true"
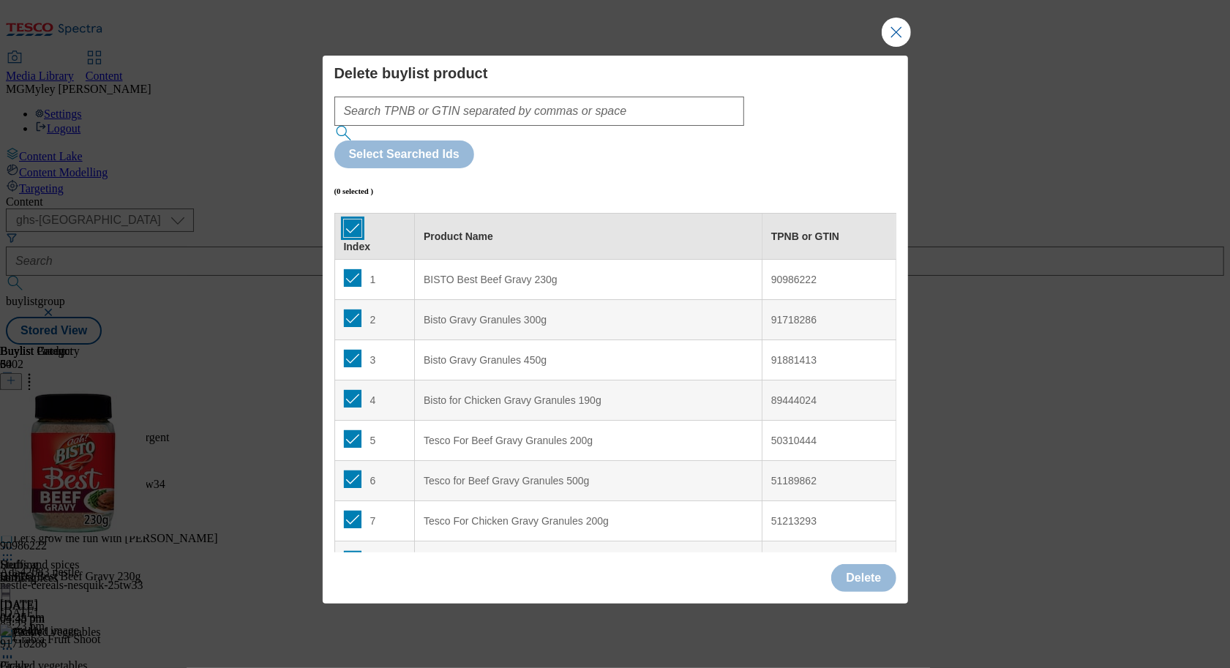
checkbox input "true"
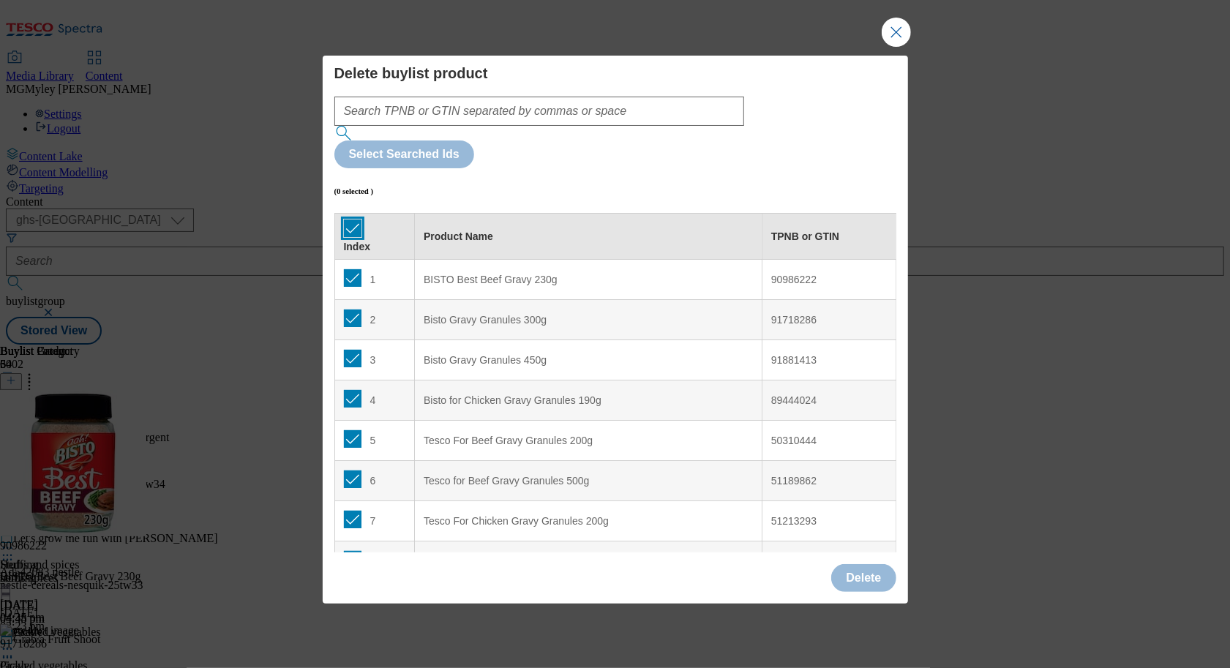
checkbox input "true"
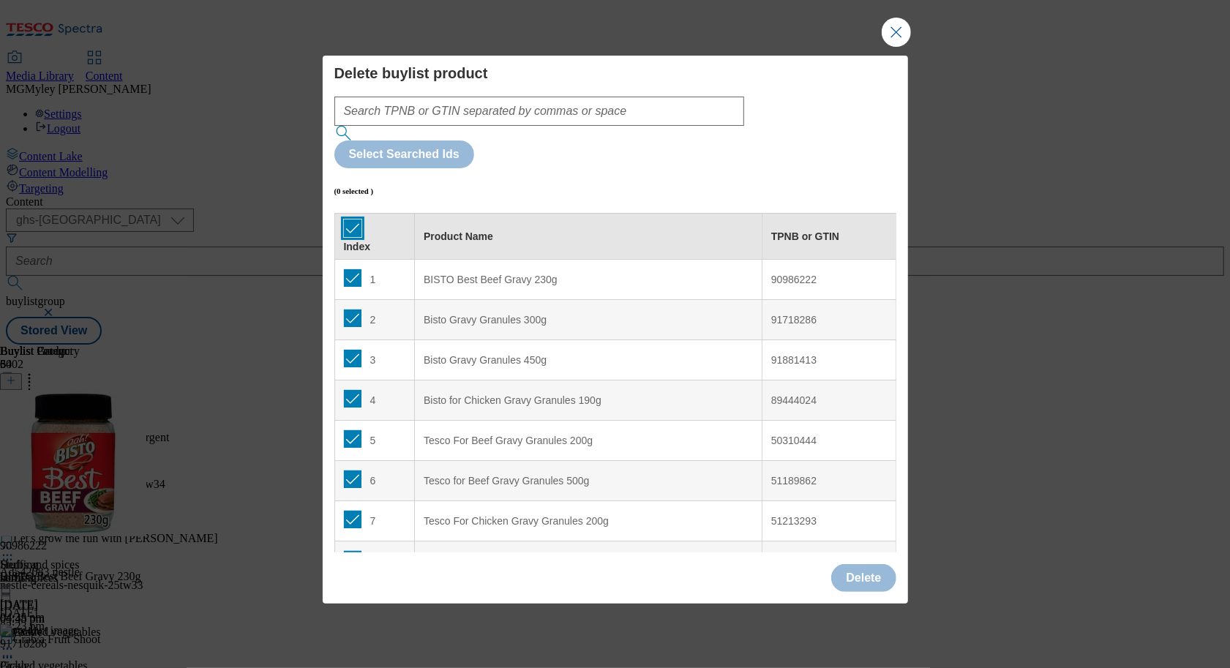
checkbox input "true"
click at [859, 564] on button "Delete" at bounding box center [863, 578] width 64 height 28
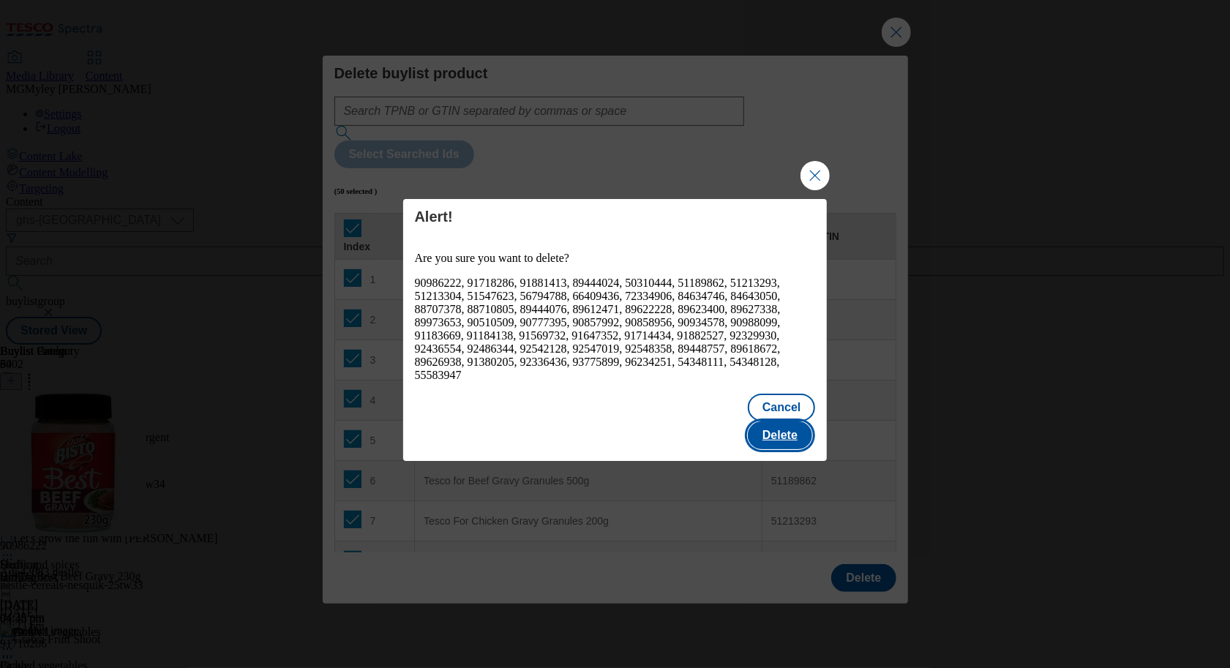
click at [780, 429] on button "Delete" at bounding box center [780, 435] width 64 height 28
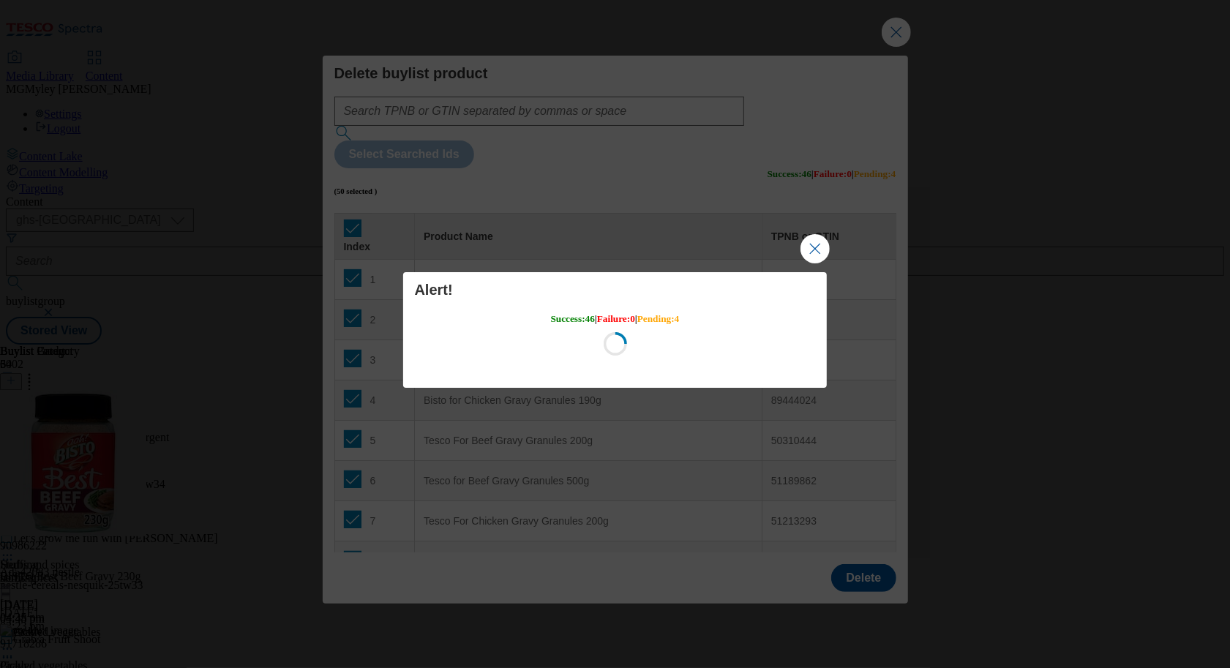
scroll to position [0, 0]
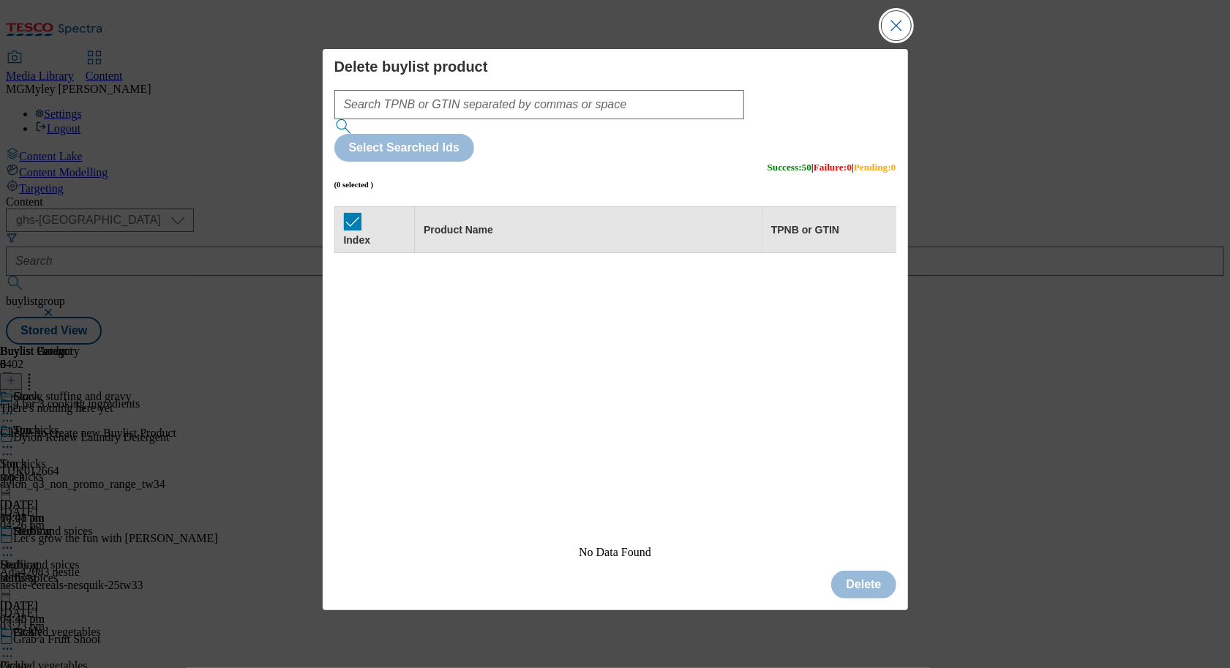
click at [893, 40] on button "Close Modal" at bounding box center [895, 25] width 29 height 29
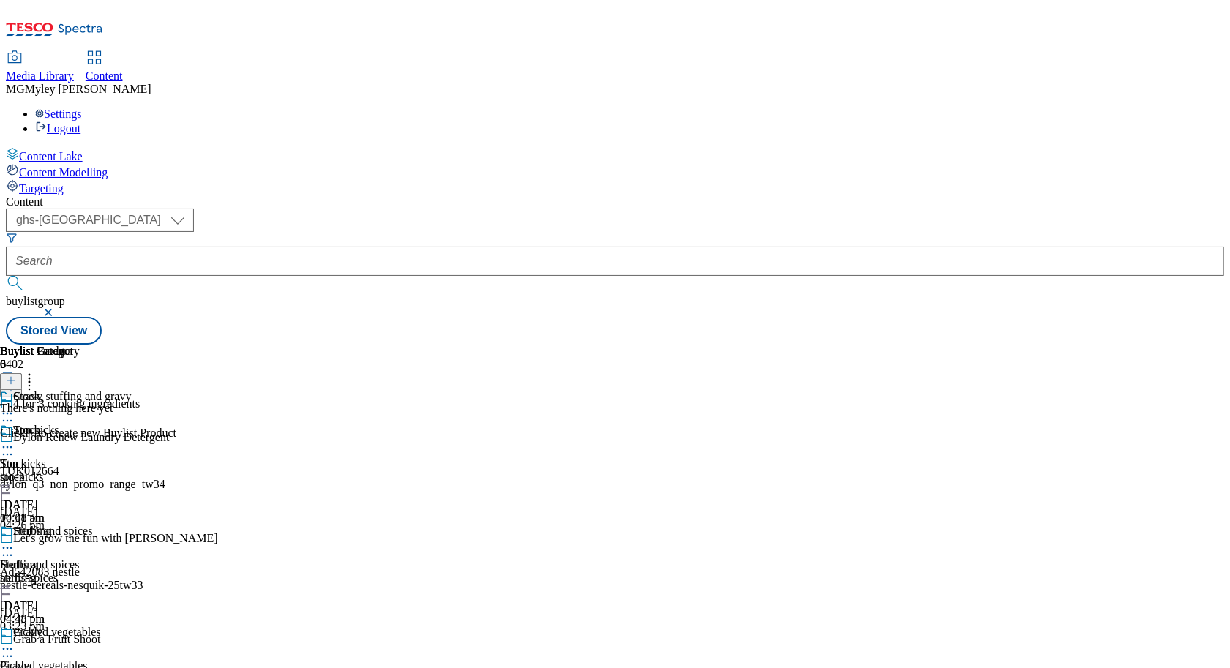
scroll to position [0, 68]
click at [11, 377] on line at bounding box center [11, 380] width 0 height 7
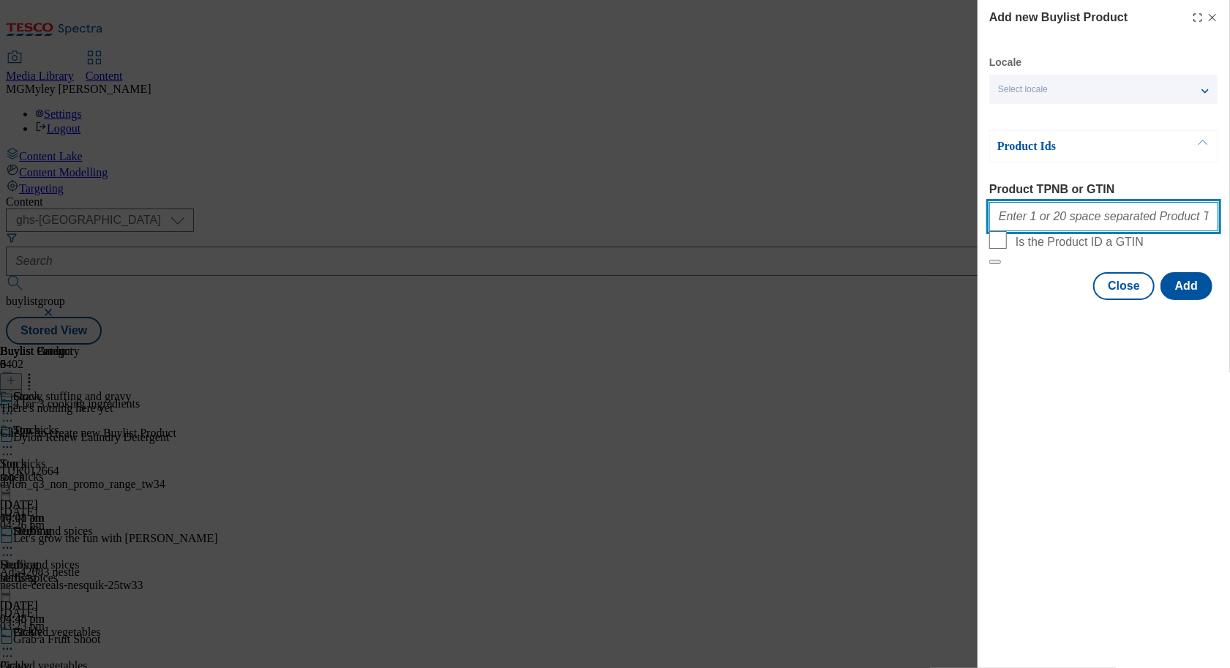
click at [1069, 222] on input "Product TPNB or GTIN" at bounding box center [1103, 216] width 229 height 29
paste input "89626938 89618672 89444024"
type input "89626938 89618672 89444024"
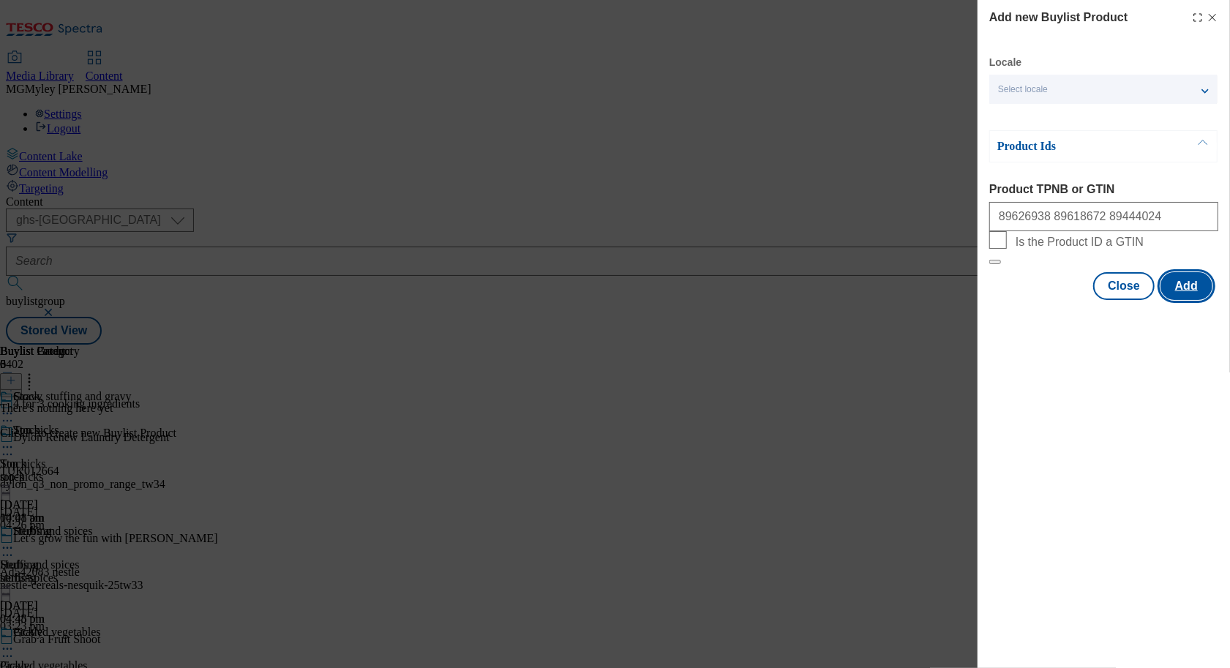
click at [1208, 300] on button "Add" at bounding box center [1186, 286] width 52 height 28
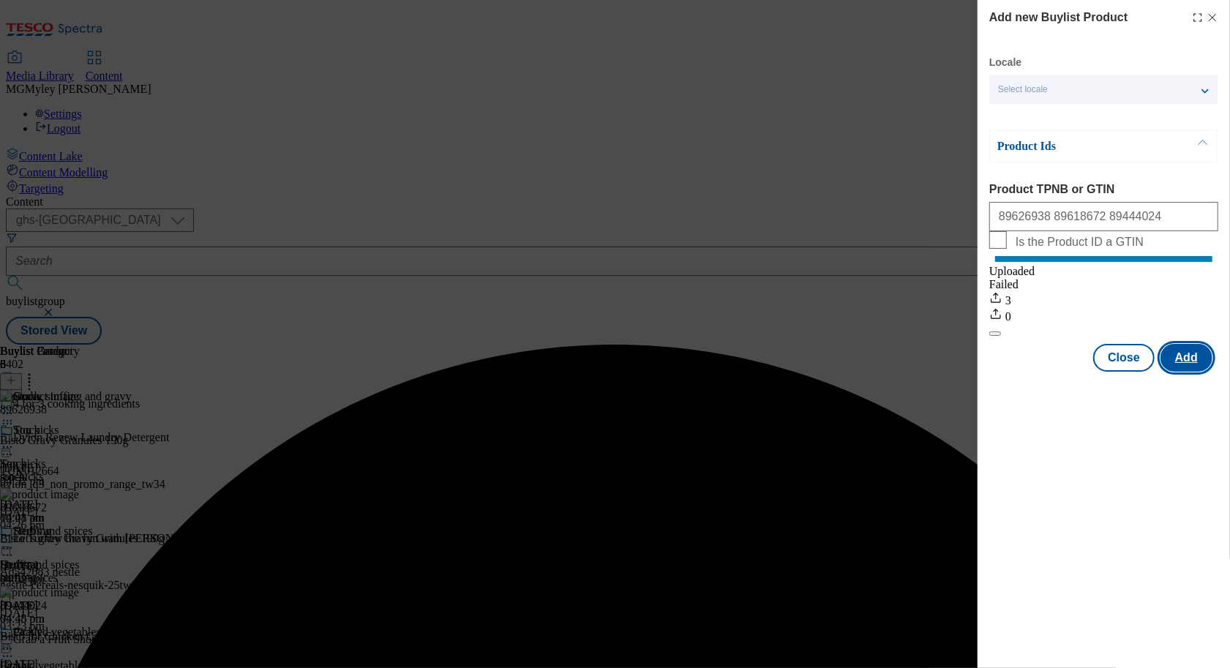
scroll to position [0, 0]
click at [1130, 368] on button "Close" at bounding box center [1123, 358] width 61 height 28
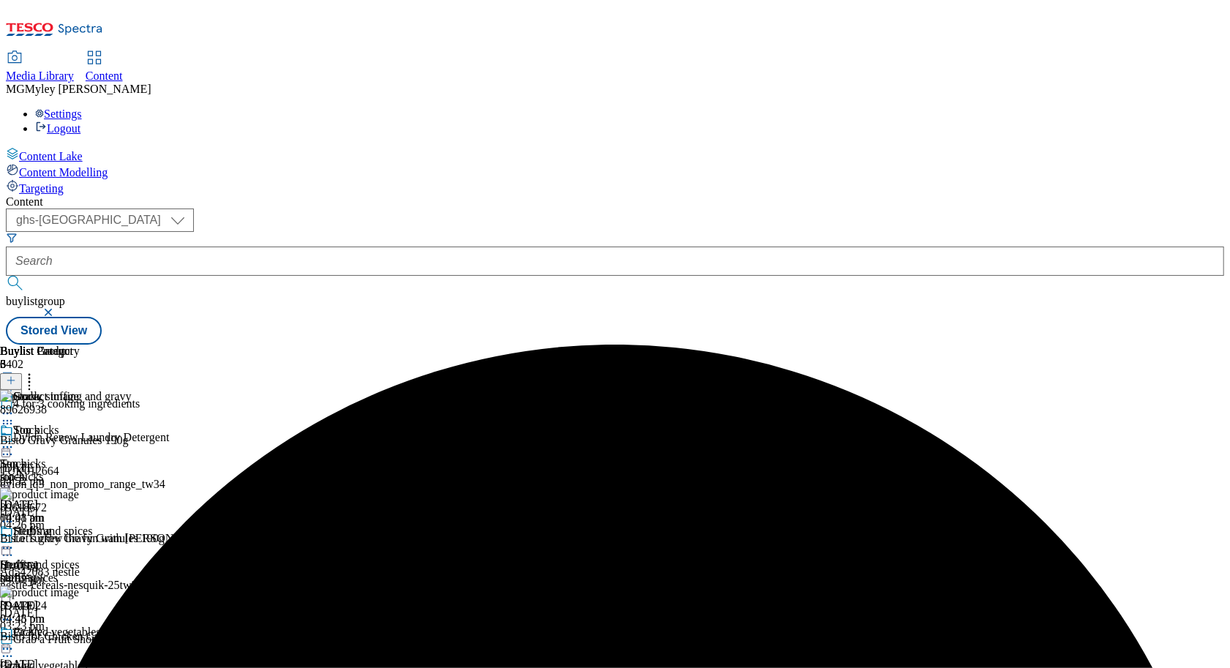
click at [80, 571] on div "stuffing" at bounding box center [40, 577] width 80 height 13
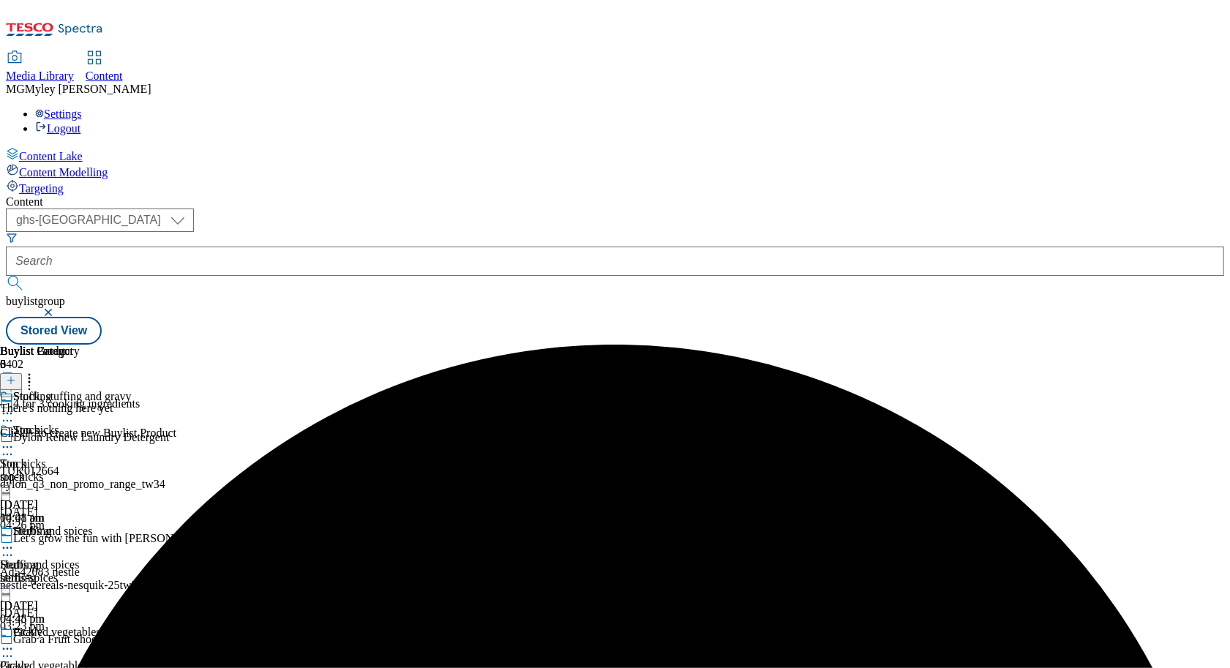
scroll to position [0, 68]
click at [176, 345] on header "Buylist Product 0" at bounding box center [88, 367] width 176 height 45
click at [11, 377] on line at bounding box center [11, 380] width 0 height 7
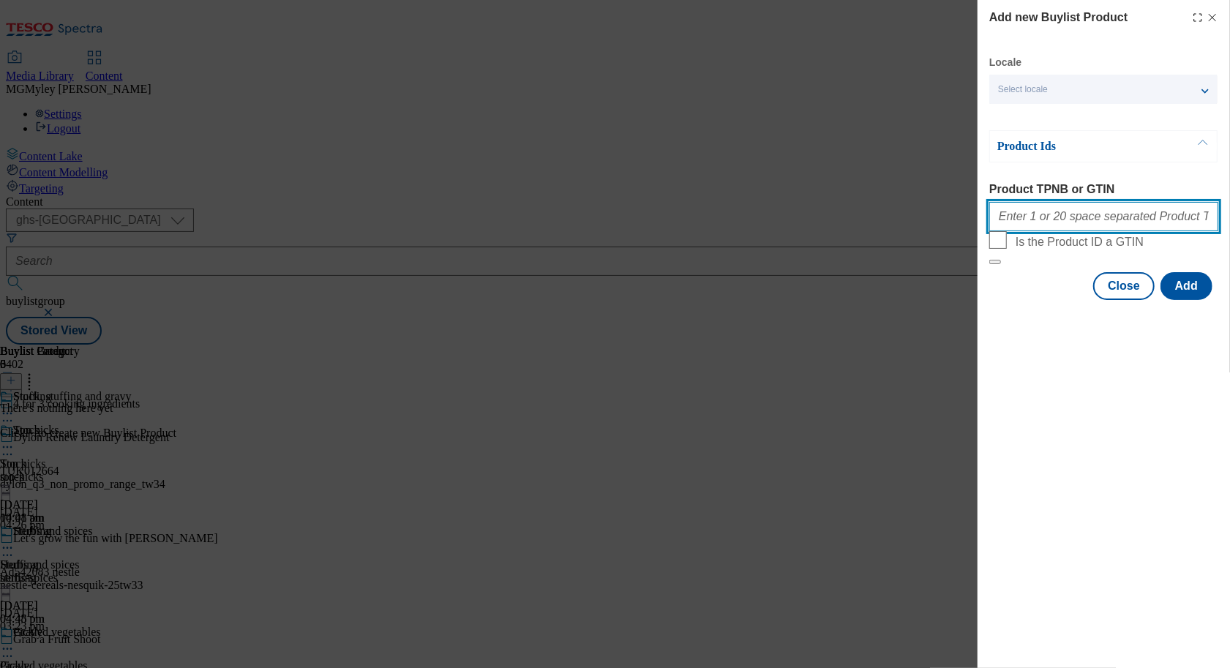
click at [1062, 215] on input "Product TPNB or GTIN" at bounding box center [1103, 216] width 229 height 29
paste input "84643073 84643067"
type input "84643073 84643067"
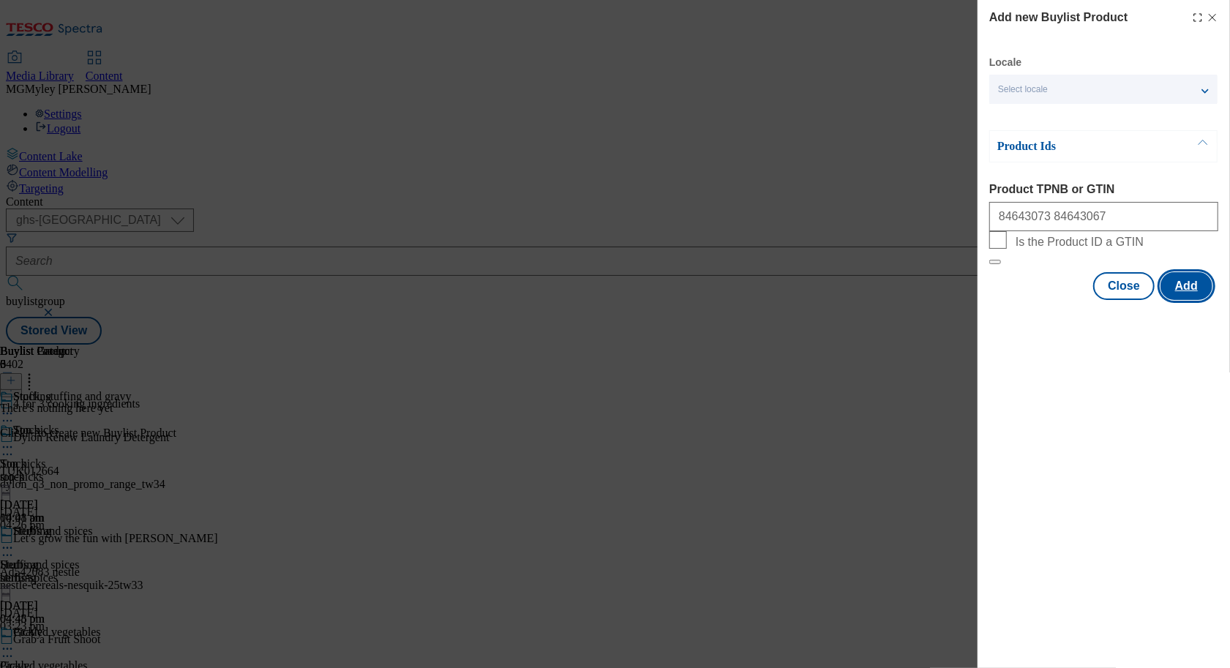
click at [1197, 300] on button "Add" at bounding box center [1186, 286] width 52 height 28
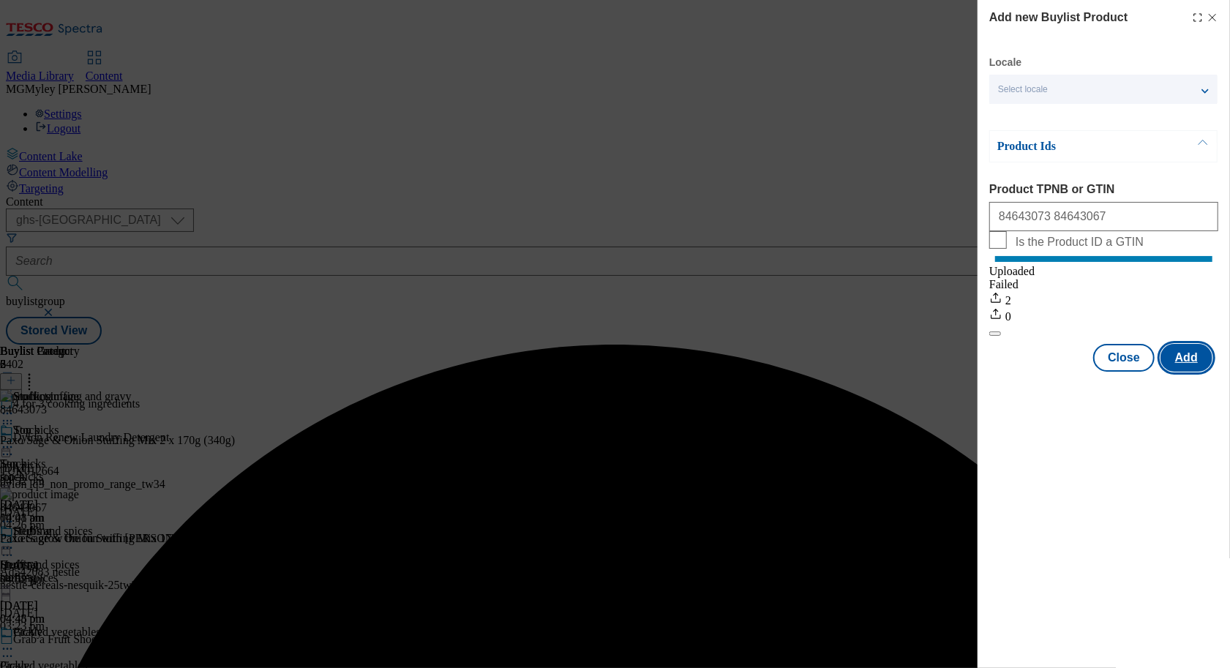
scroll to position [0, 0]
click at [1133, 372] on button "Close" at bounding box center [1123, 358] width 61 height 28
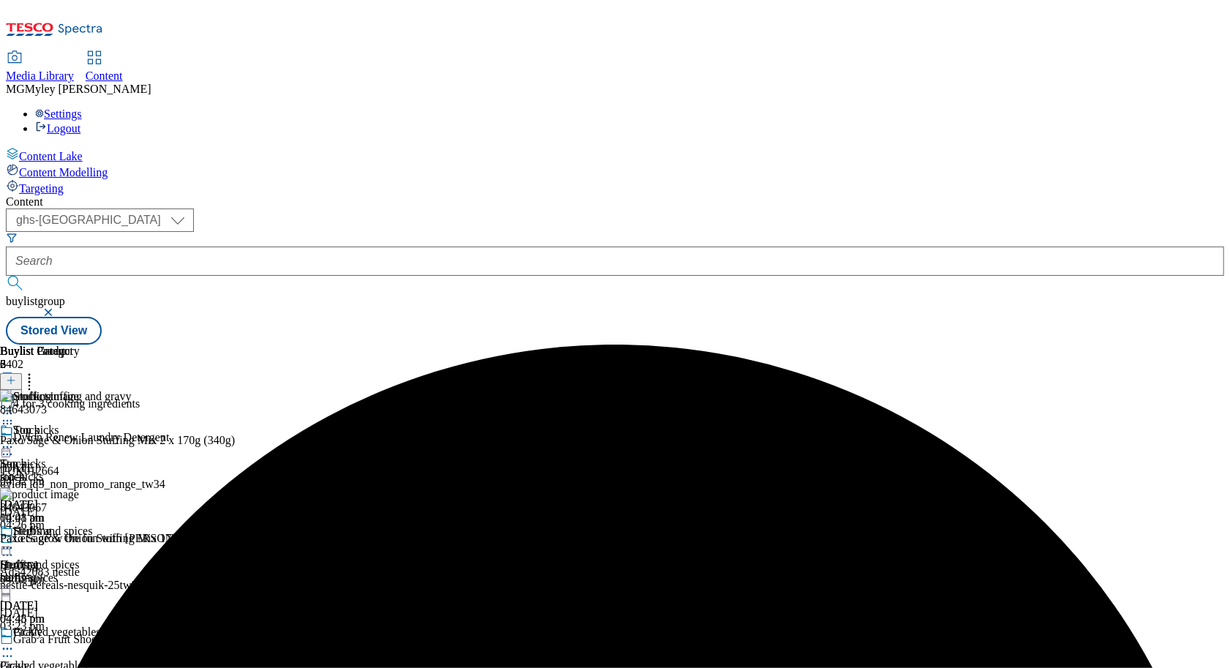
click at [29, 659] on span "Gravy" at bounding box center [14, 665] width 29 height 13
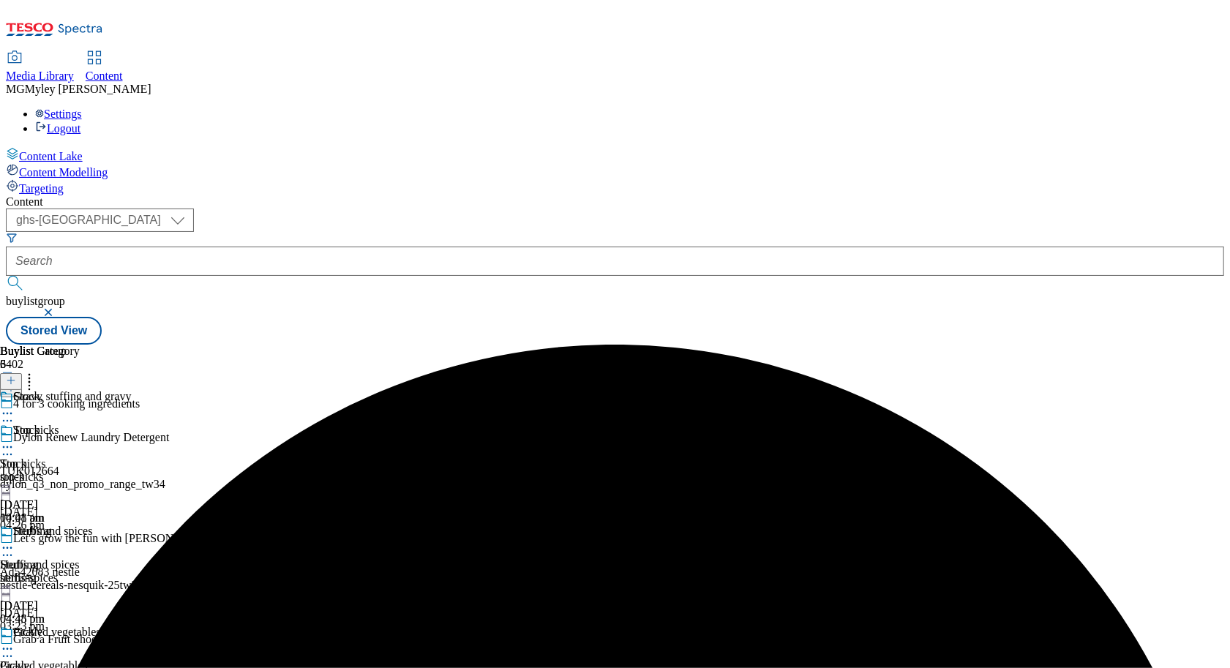
scroll to position [0, 68]
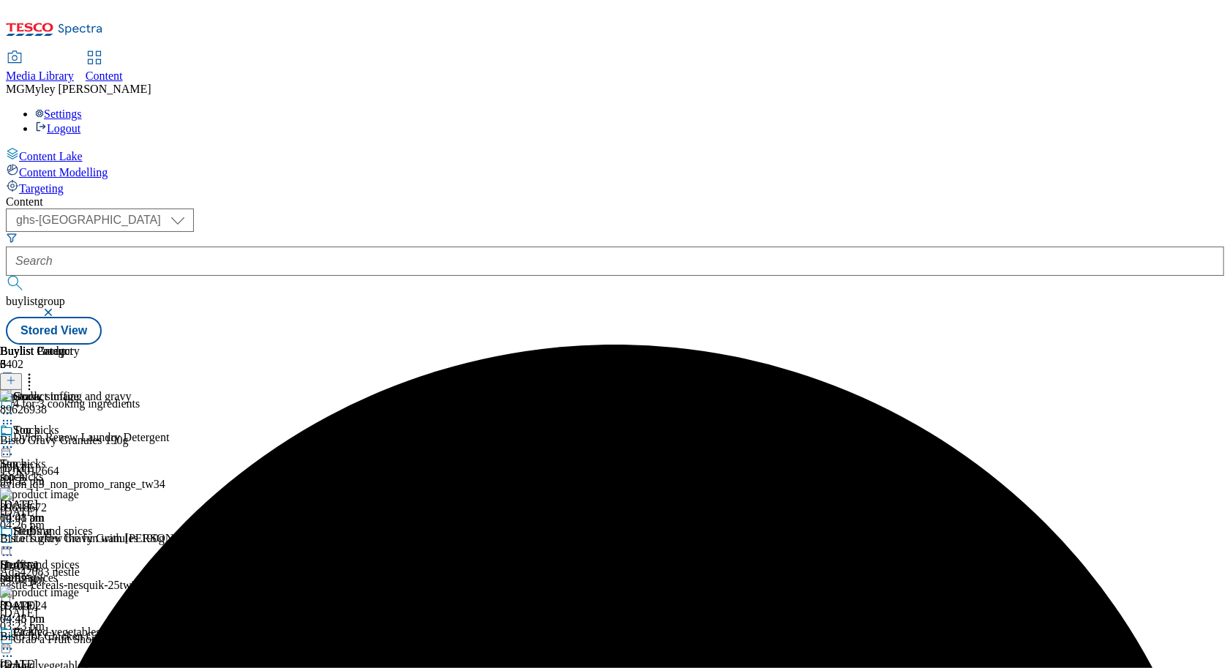
click at [80, 470] on div "stock" at bounding box center [40, 476] width 80 height 13
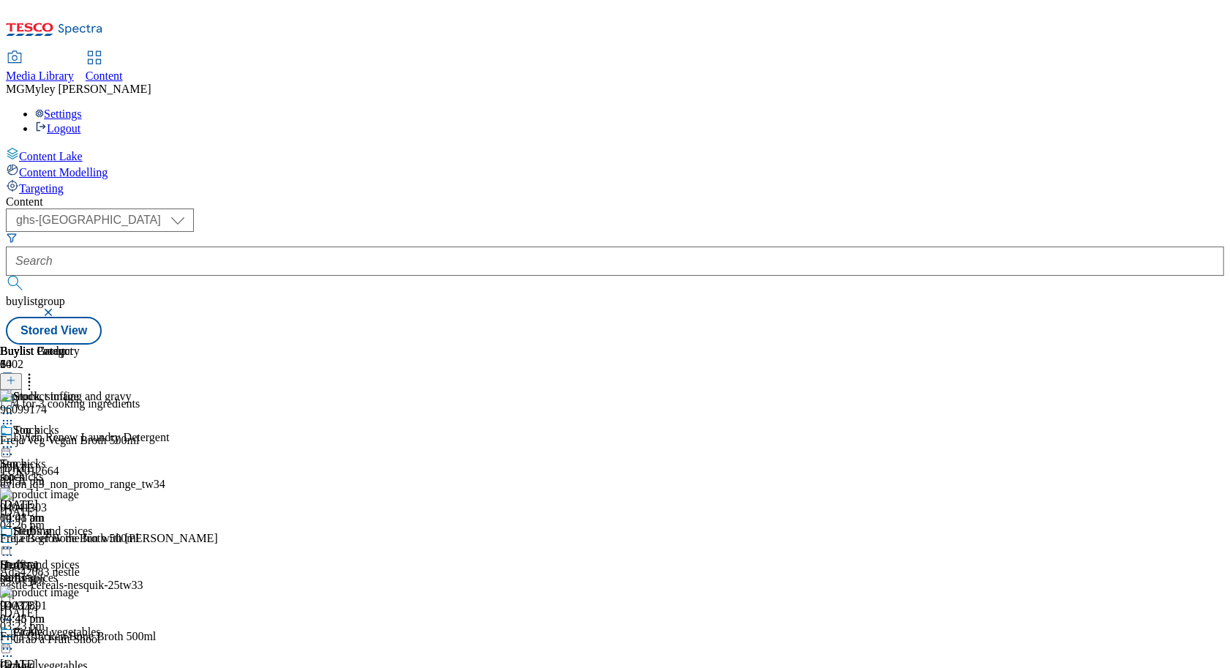
scroll to position [0, 68]
click at [16, 375] on icon at bounding box center [11, 380] width 10 height 10
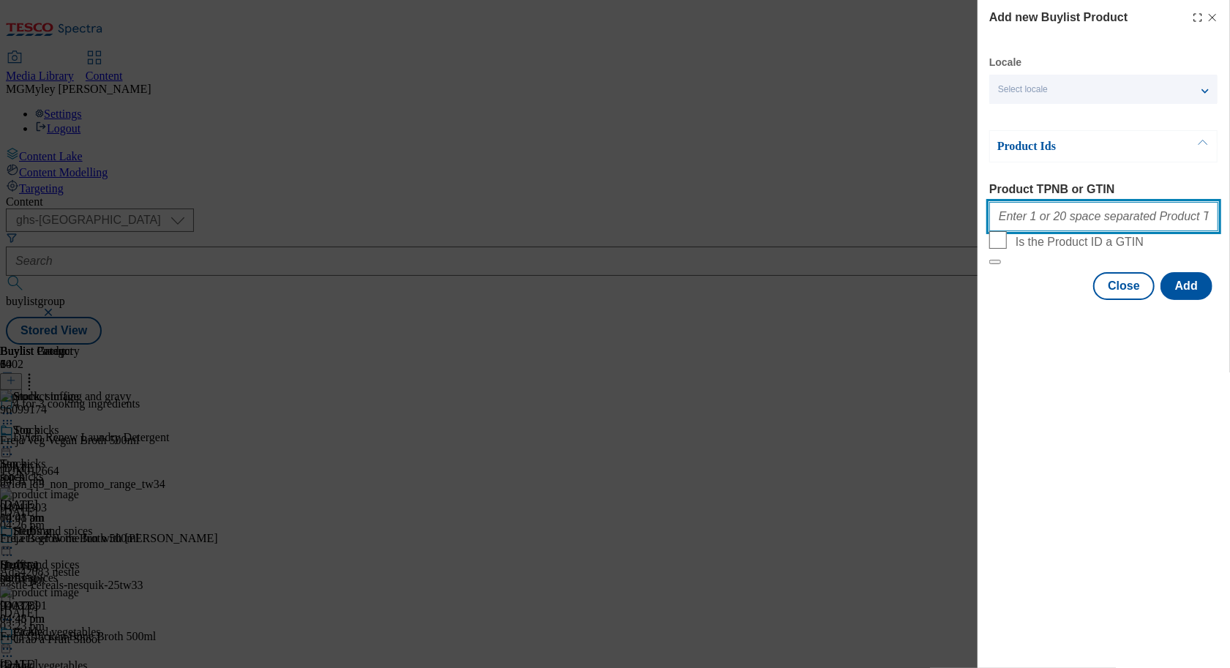
click at [1057, 231] on input "Product TPNB or GTIN" at bounding box center [1103, 216] width 229 height 29
paste input "83560575 83560569 83560552 79676070 75864936 71940363 61418151 61377929 5140034…"
type input "83560575 83560569 83560552 79676070 75864936 71940363 61418151 61377929 5140034…"
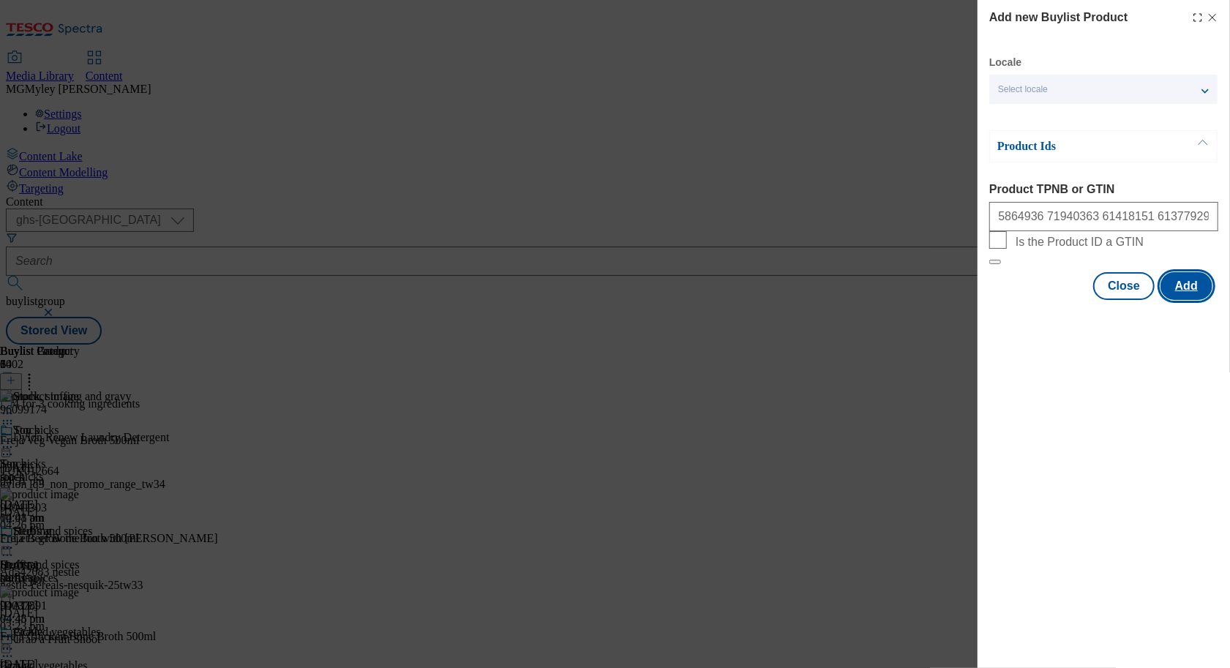
scroll to position [0, 0]
click at [1200, 300] on button "Add" at bounding box center [1186, 286] width 52 height 28
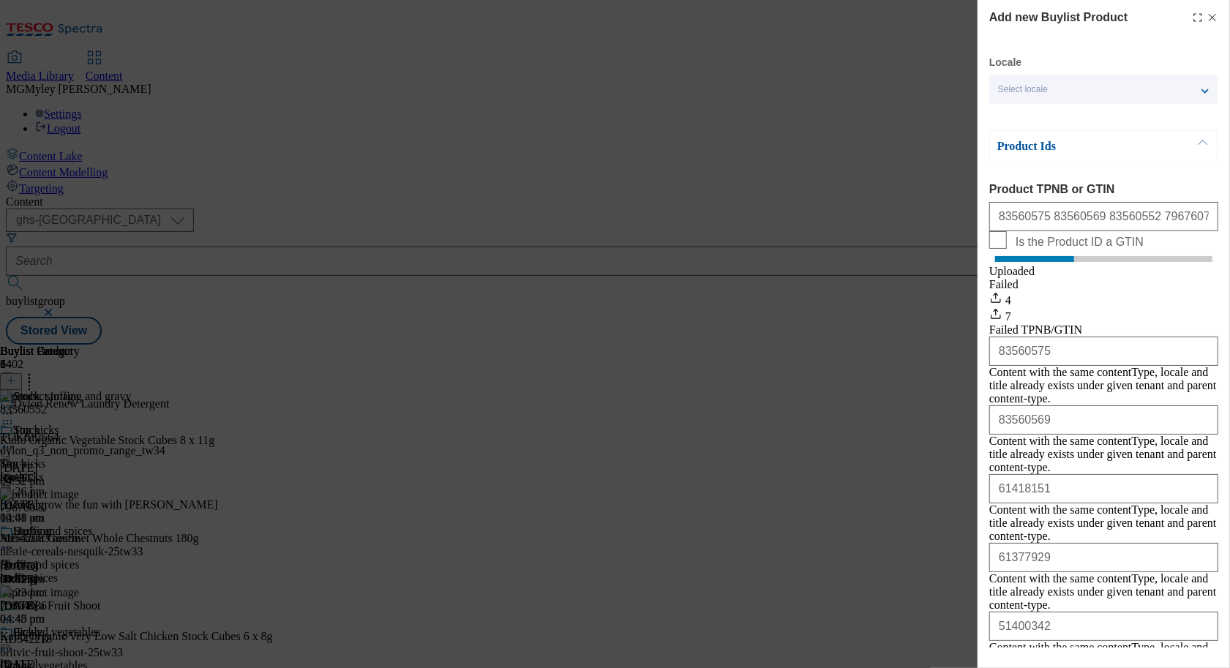
scroll to position [159, 0]
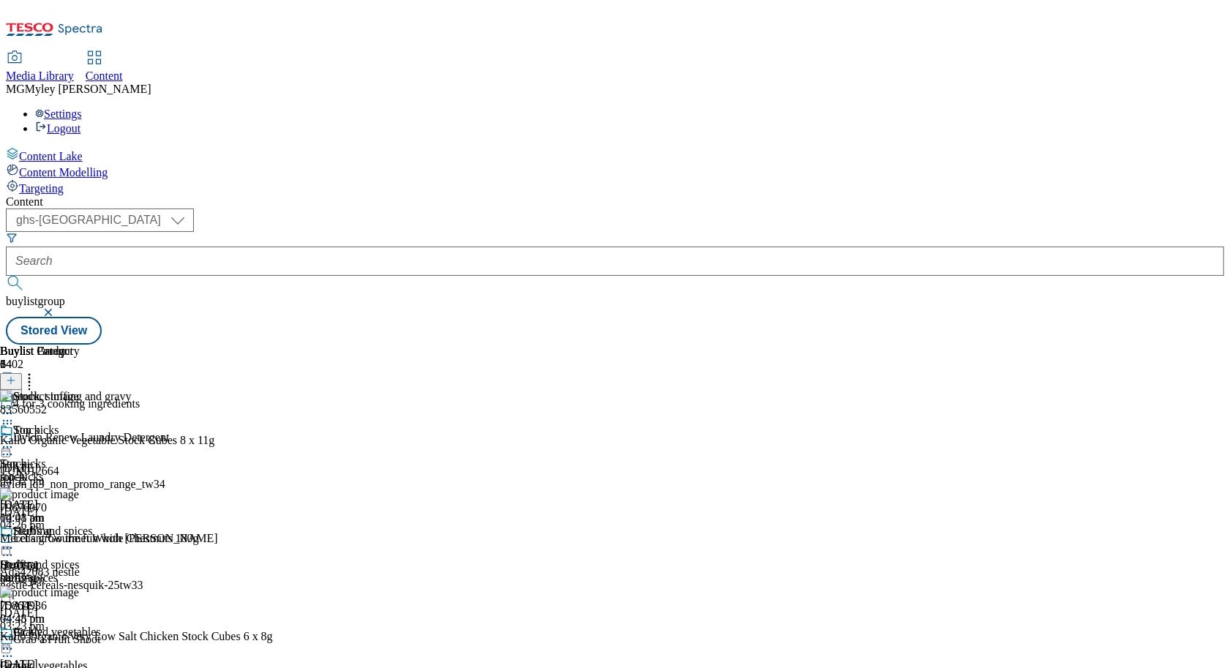
click at [15, 406] on icon at bounding box center [7, 413] width 15 height 15
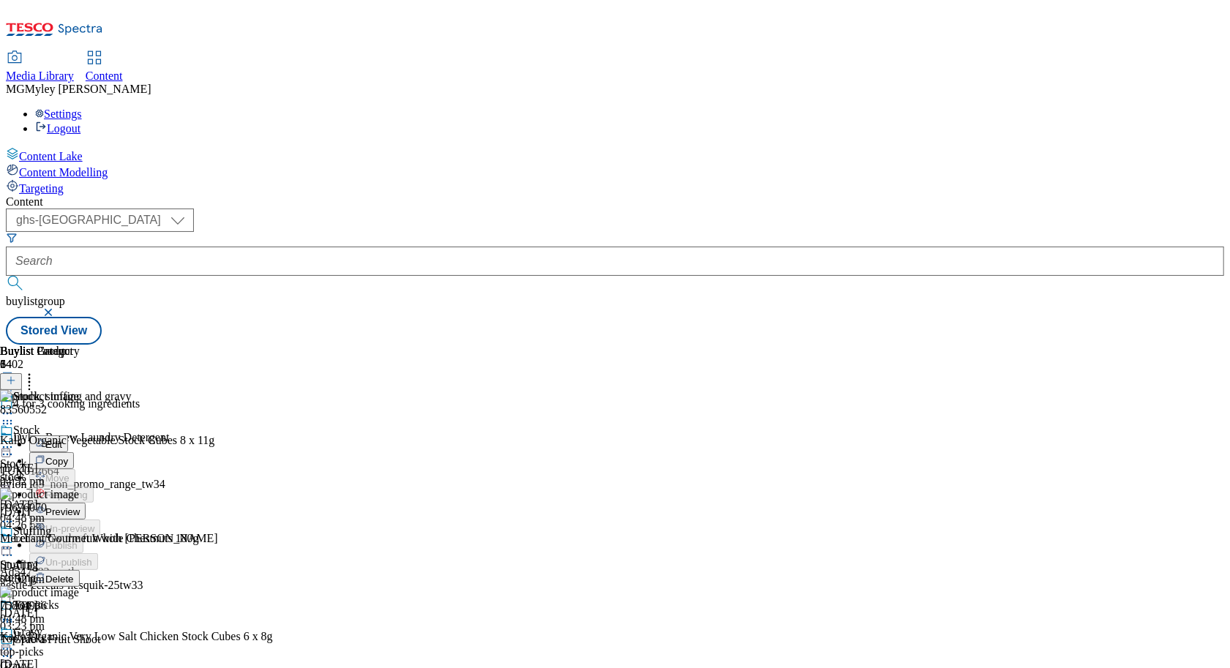
click at [80, 506] on span "Preview" at bounding box center [62, 511] width 34 height 11
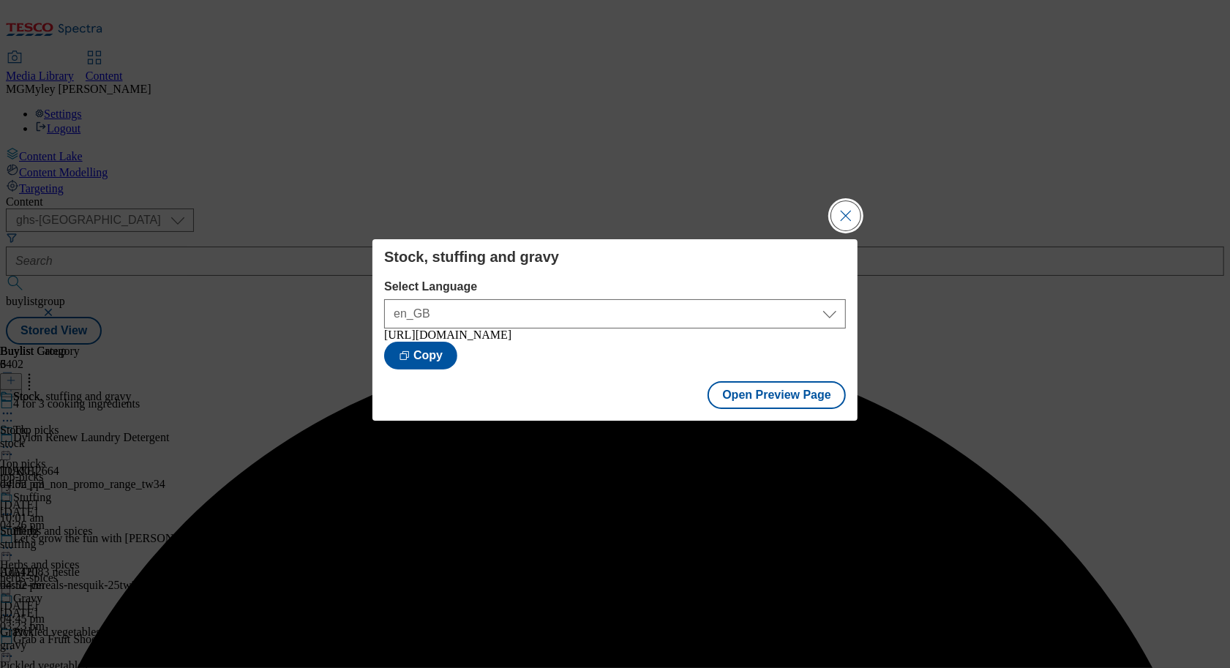
click at [842, 216] on button "Close Modal" at bounding box center [845, 215] width 29 height 29
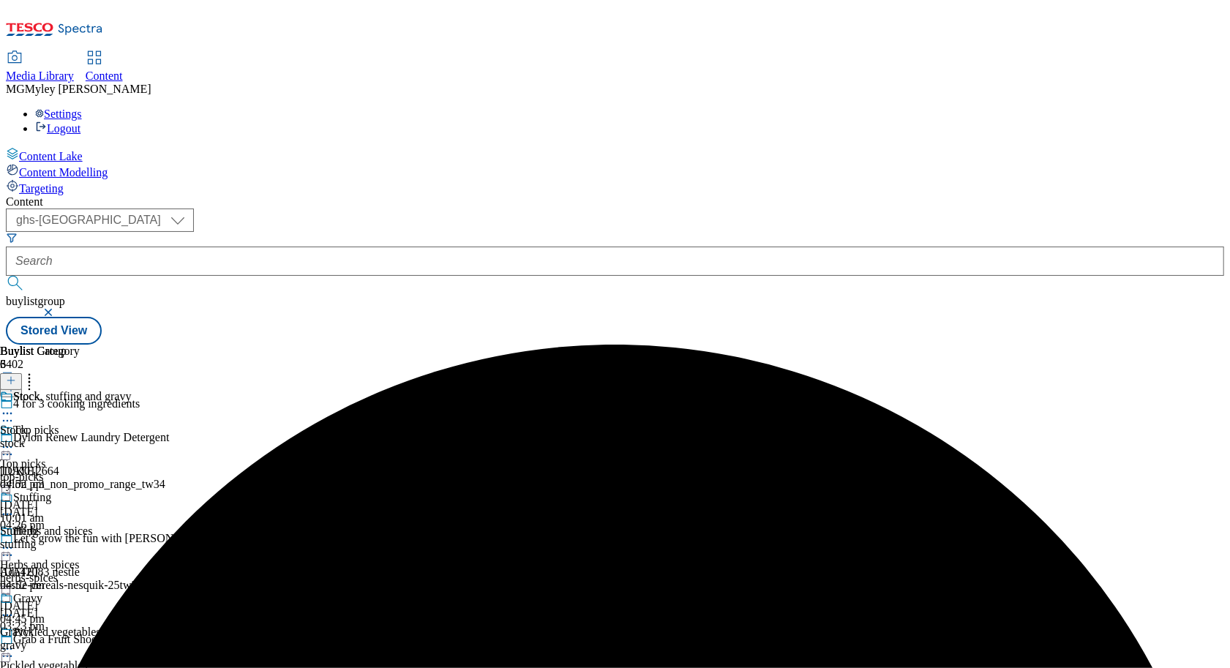
click at [15, 406] on icon at bounding box center [7, 413] width 15 height 15
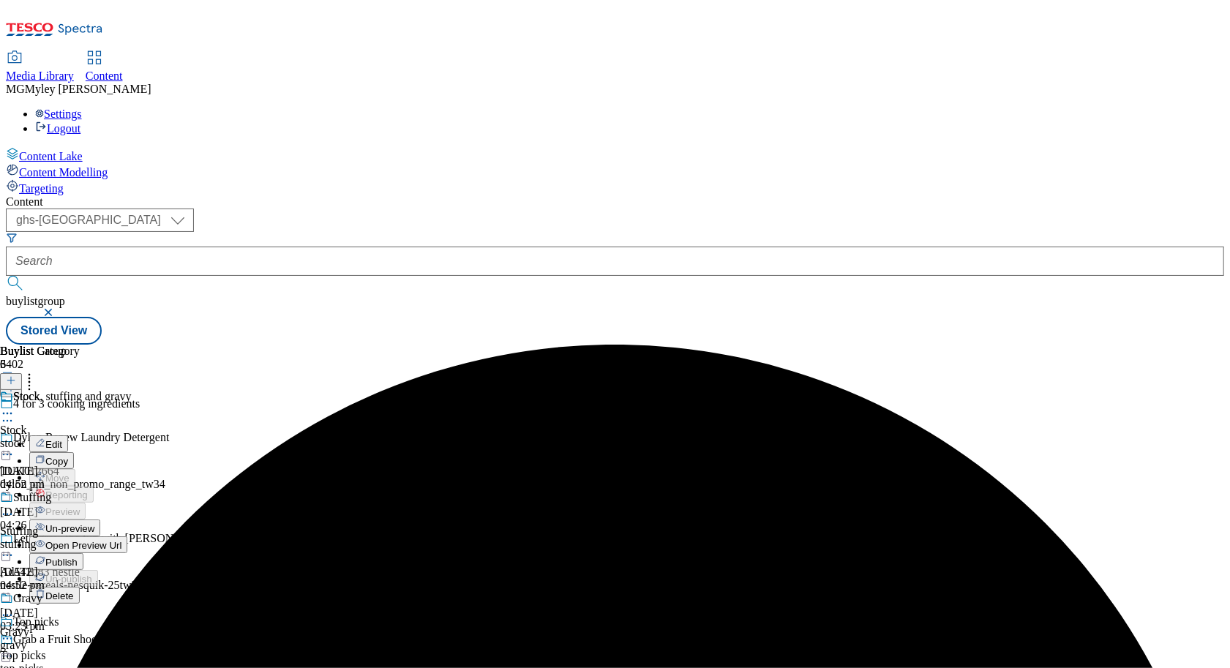
click at [78, 557] on span "Publish" at bounding box center [61, 562] width 32 height 11
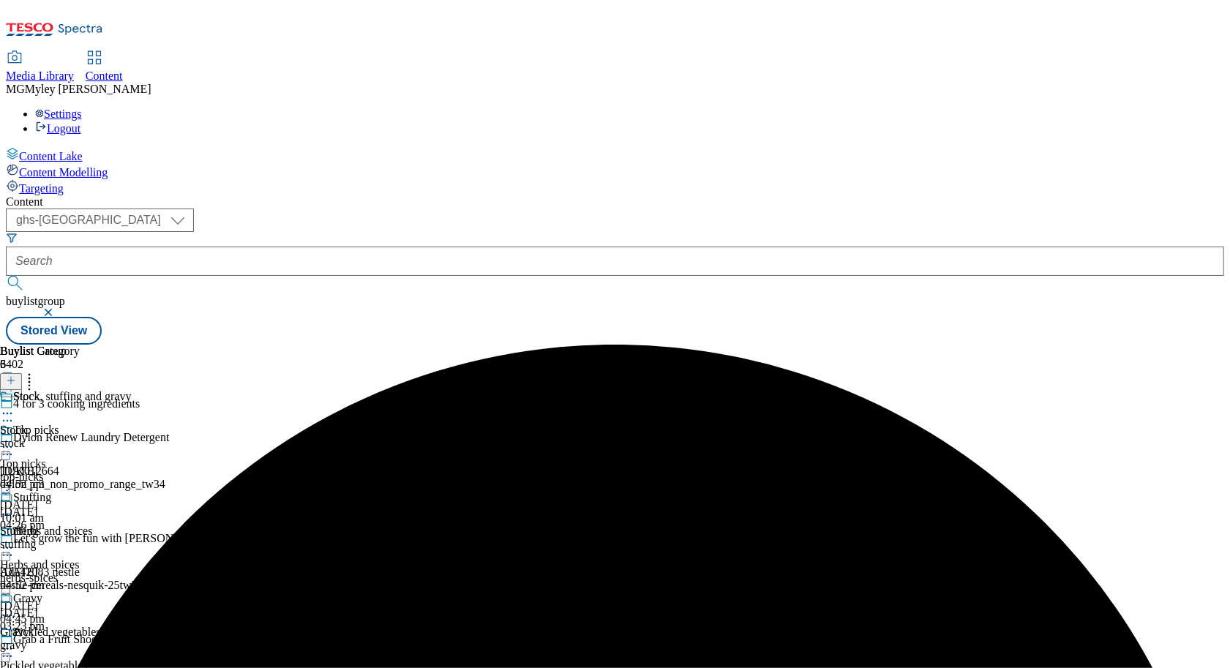
click at [131, 470] on div "top-picks" at bounding box center [65, 476] width 131 height 13
click at [15, 440] on icon at bounding box center [7, 447] width 15 height 15
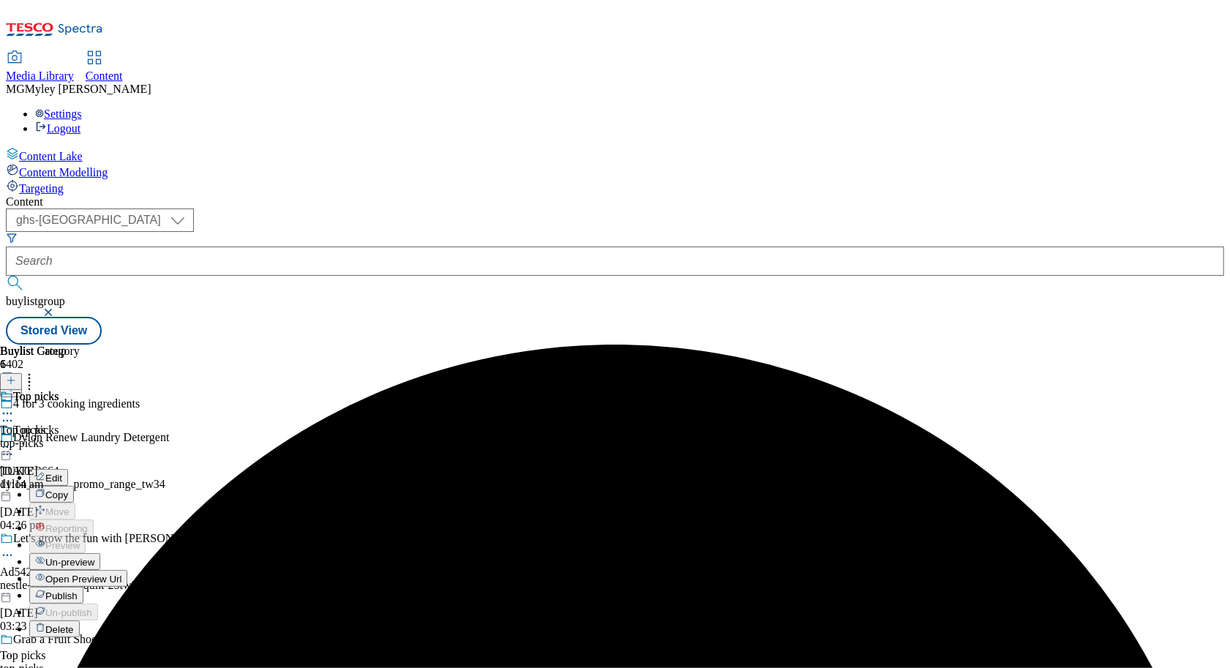
click at [78, 590] on span "Publish" at bounding box center [61, 595] width 32 height 11
